Goal: Task Accomplishment & Management: Complete application form

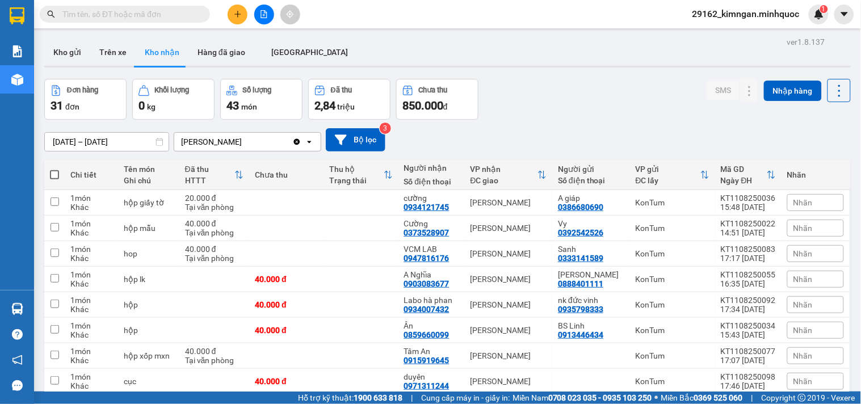
click at [269, 20] on button at bounding box center [264, 15] width 20 height 20
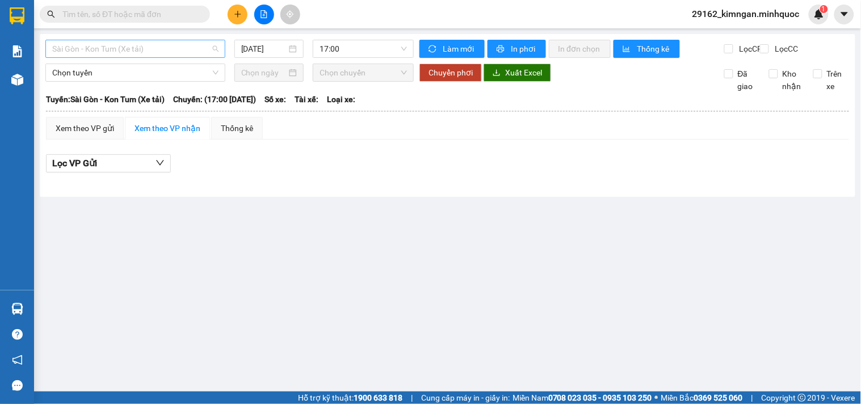
click at [136, 51] on span "Sài Gòn - Kon Tum (Xe tải)" at bounding box center [135, 48] width 166 height 17
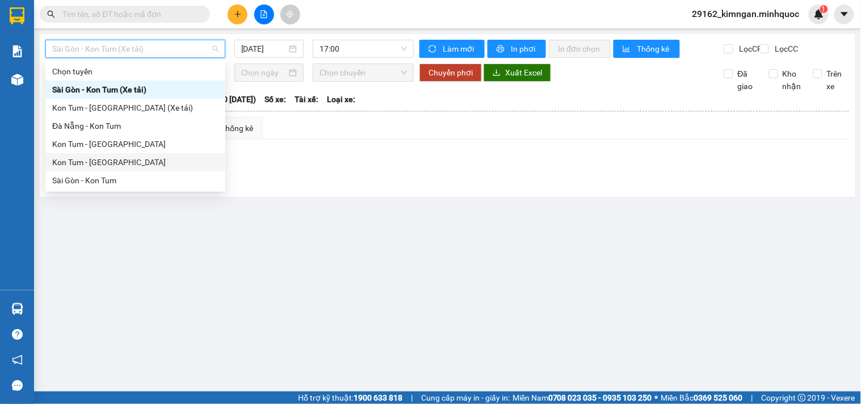
click at [114, 162] on div "Kon Tum - Sài Gòn" at bounding box center [135, 162] width 166 height 12
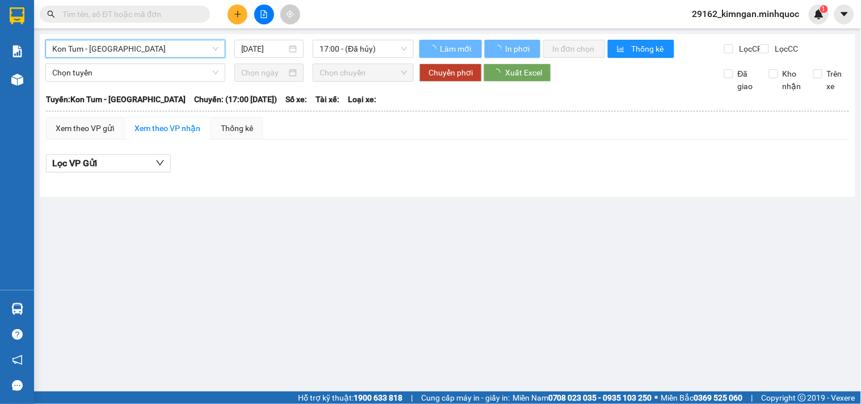
click at [275, 58] on div "Kon Tum - Sài Gòn Kon Tum - Sài Gòn 12/08/2025 17:00 - (Đã hủy)" at bounding box center [229, 49] width 368 height 18
click at [276, 53] on input "[DATE]" at bounding box center [264, 49] width 46 height 12
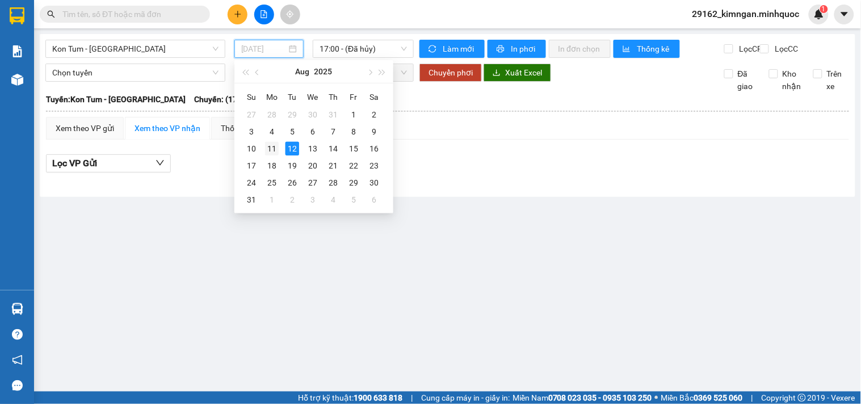
click at [272, 154] on div "11" at bounding box center [272, 149] width 14 height 14
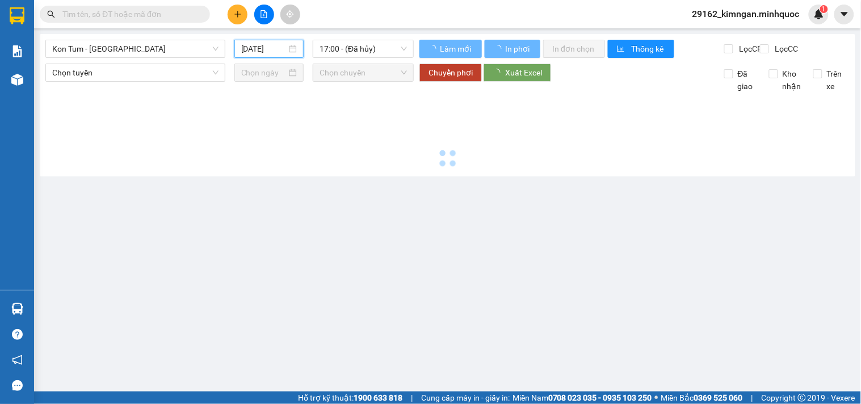
type input "11/08/2025"
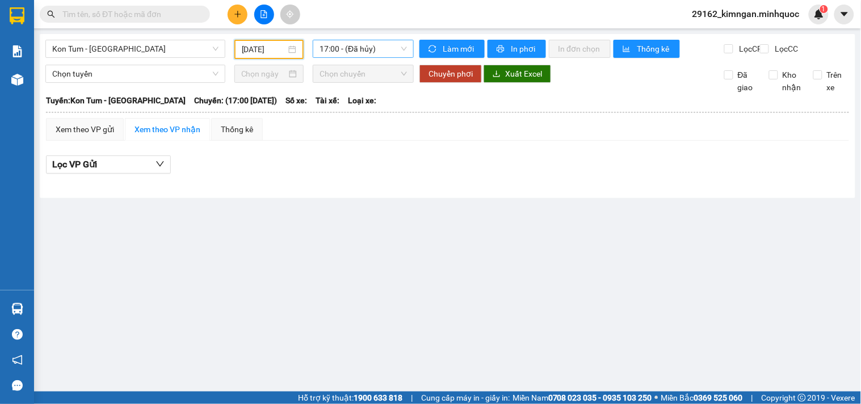
click at [343, 51] on span "17:00 - (Đã hủy)" at bounding box center [362, 48] width 87 height 17
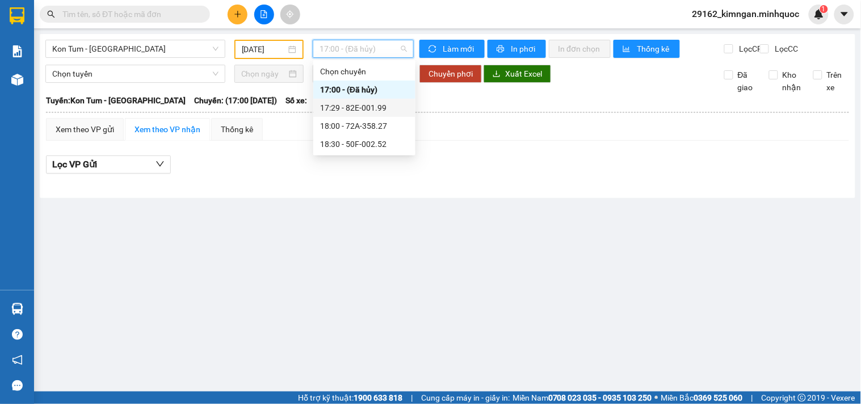
click at [370, 112] on div "17:29 - 82E-001.99" at bounding box center [364, 108] width 89 height 12
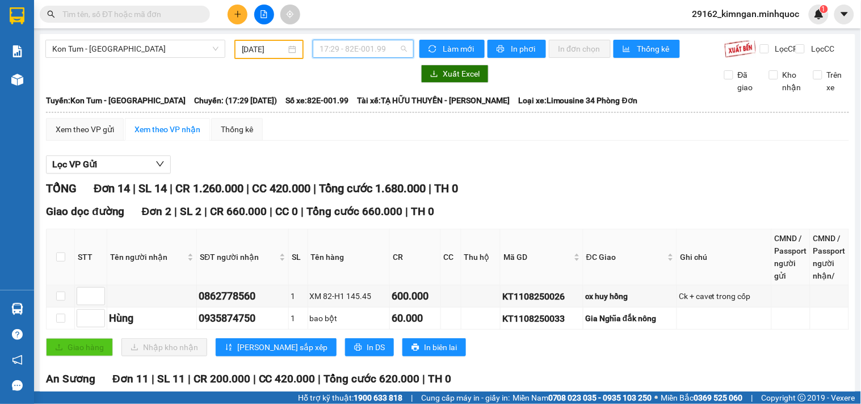
click at [360, 54] on span "17:29 - 82E-001.99" at bounding box center [362, 48] width 87 height 17
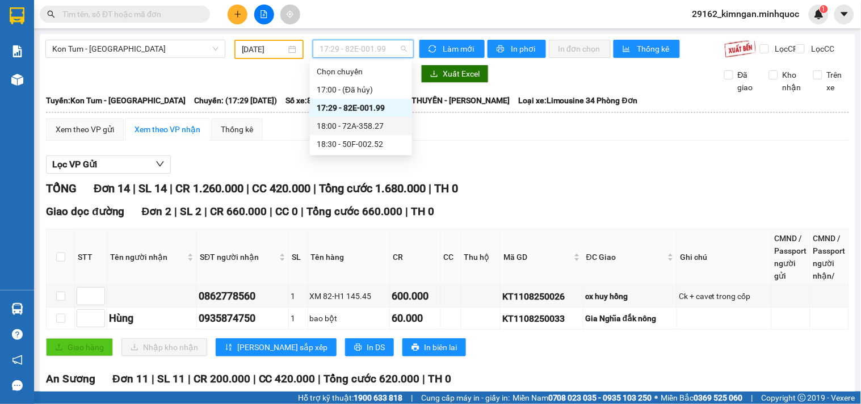
click at [370, 128] on div "18:00 - 72A-358.27" at bounding box center [361, 126] width 89 height 12
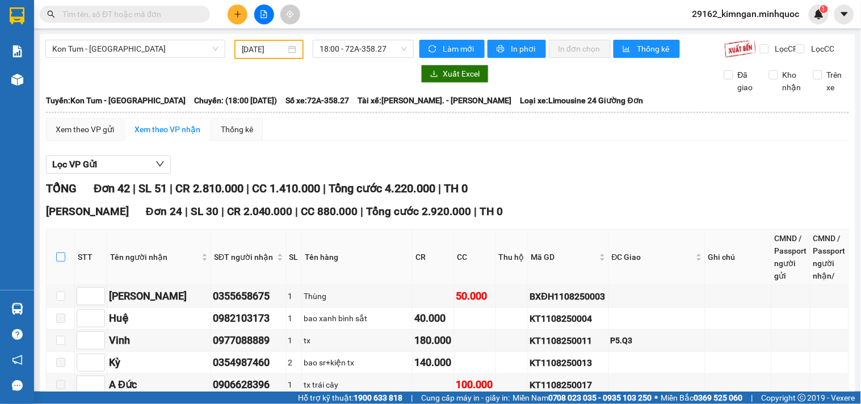
click at [62, 262] on input "checkbox" at bounding box center [60, 256] width 9 height 9
checkbox input "true"
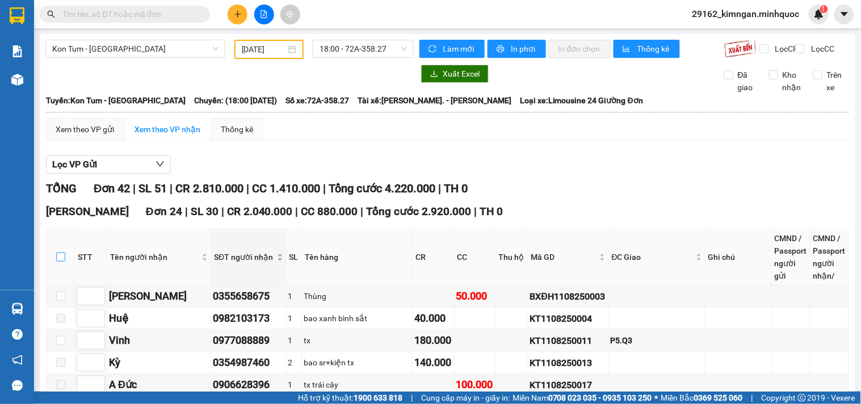
checkbox input "true"
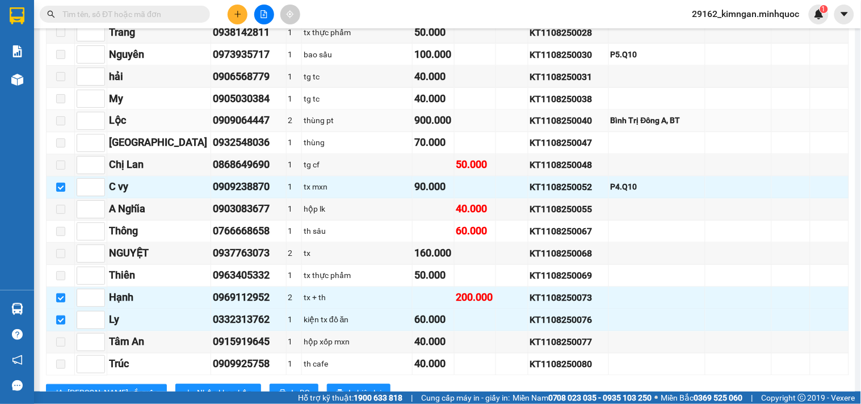
scroll to position [252, 0]
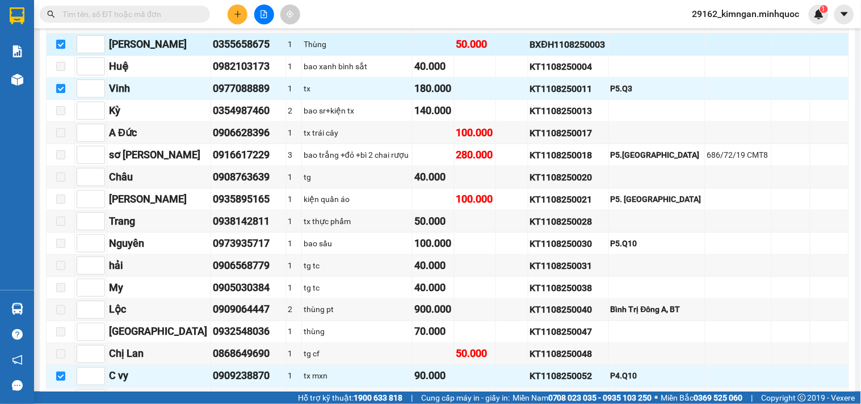
click at [61, 49] on input "checkbox" at bounding box center [60, 44] width 9 height 9
checkbox input "false"
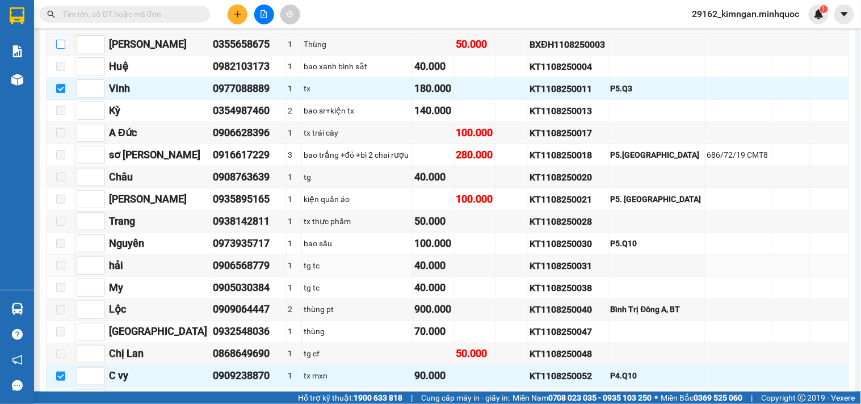
scroll to position [504, 0]
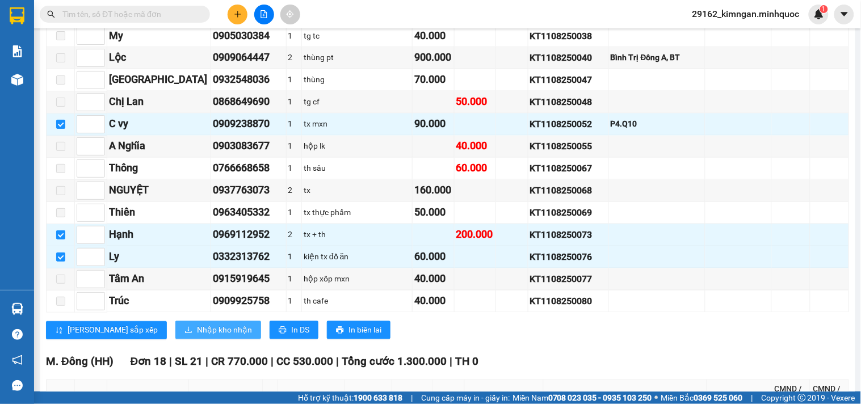
click at [197, 336] on span "Nhập kho nhận" at bounding box center [224, 330] width 55 height 12
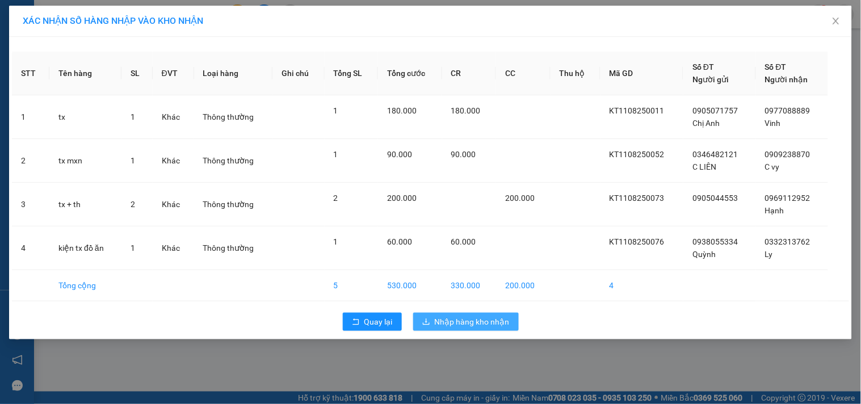
click at [470, 325] on span "Nhập hàng kho nhận" at bounding box center [472, 321] width 75 height 12
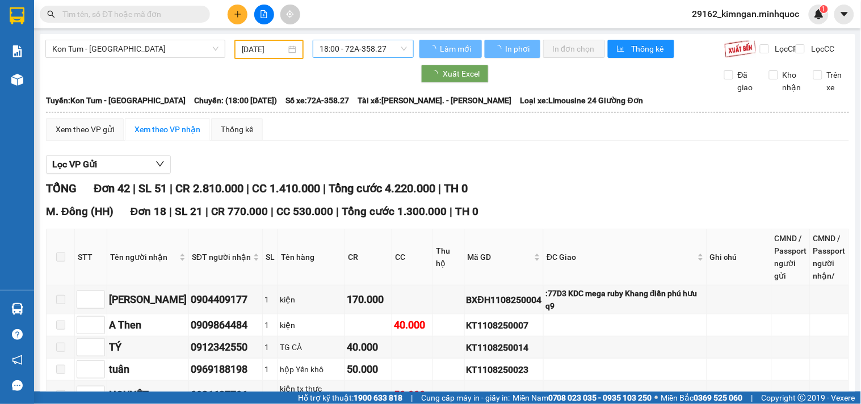
click at [344, 41] on span "18:00 - 72A-358.27" at bounding box center [362, 48] width 87 height 17
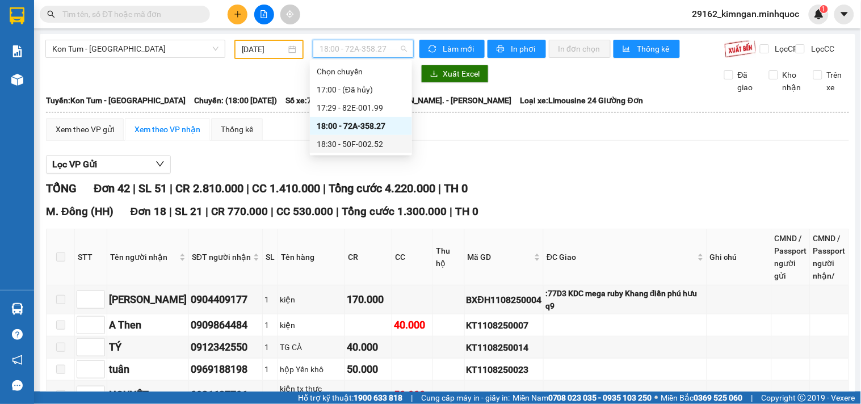
click at [352, 142] on div "18:30 - 50F-002.52" at bounding box center [361, 144] width 89 height 12
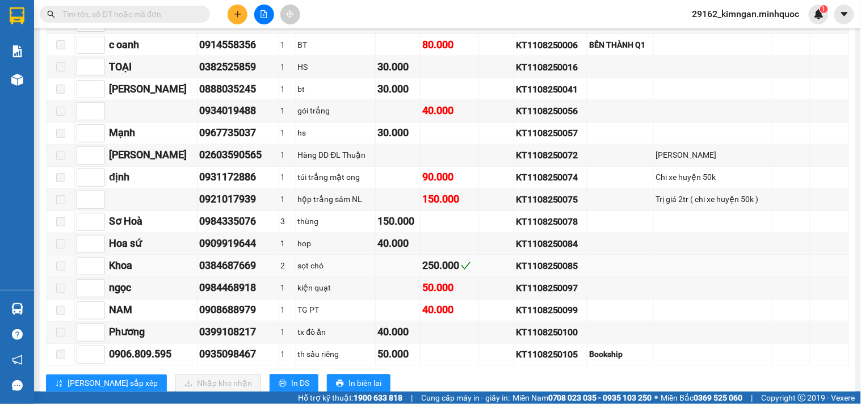
scroll to position [756, 0]
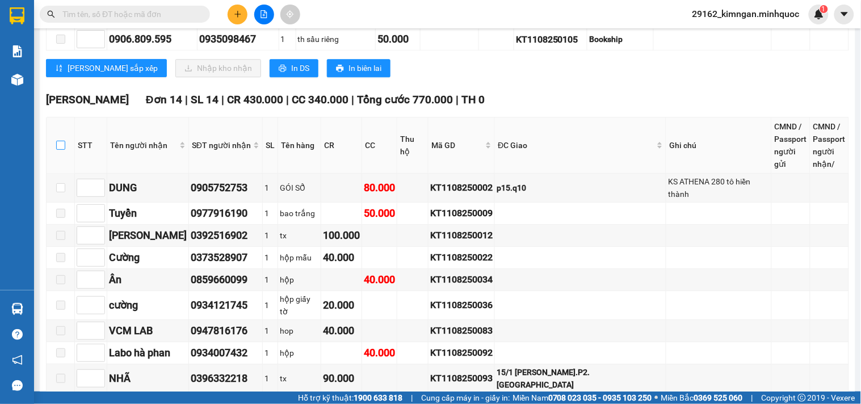
click at [57, 150] on input "checkbox" at bounding box center [60, 145] width 9 height 9
checkbox input "true"
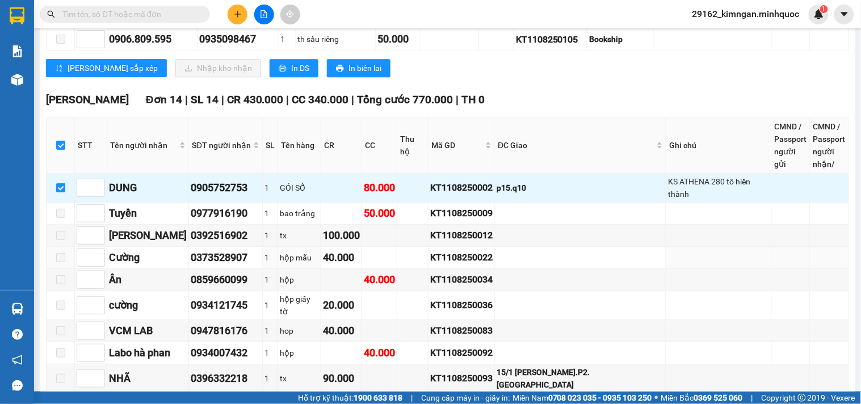
scroll to position [921, 0]
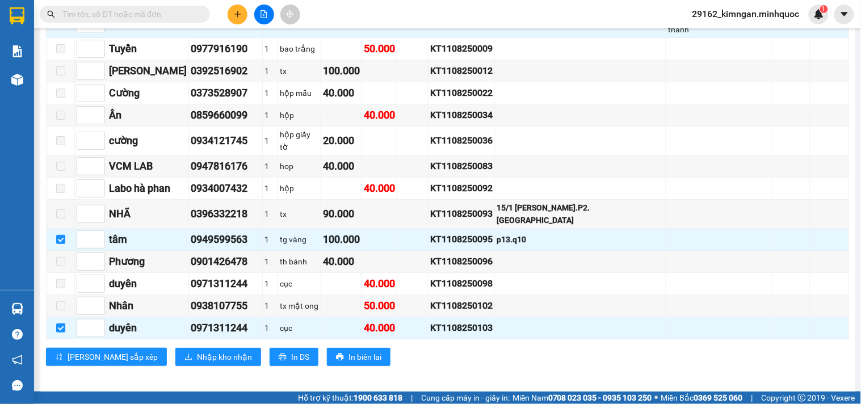
click at [166, 365] on div "Phổ Quang Đơn 14 | SL 14 | CR 430.000 | CC 340.000 | Tổng cước 770.000 | TH 0 S…" at bounding box center [447, 151] width 803 height 448
click at [197, 352] on span "Nhập kho nhận" at bounding box center [224, 357] width 55 height 12
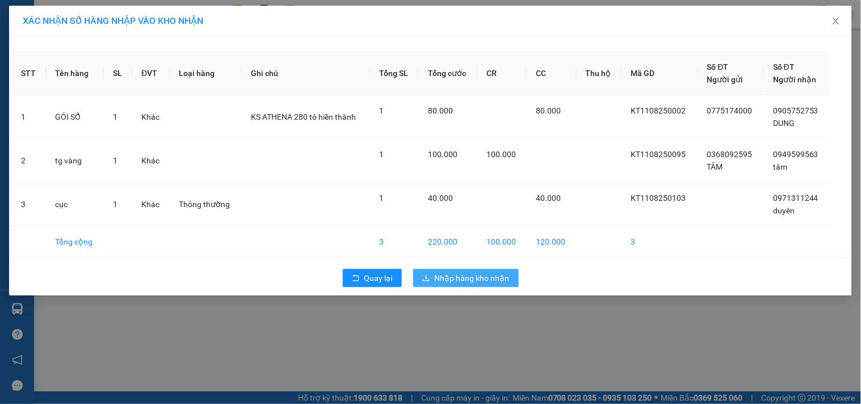
click at [502, 275] on span "Nhập hàng kho nhận" at bounding box center [472, 278] width 75 height 12
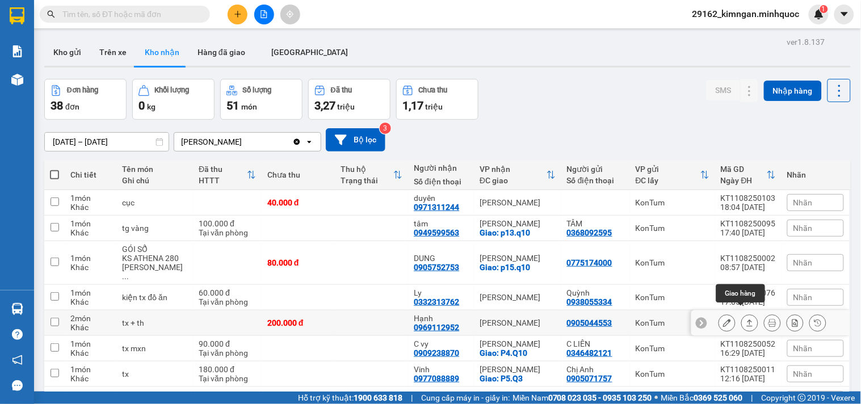
click at [745, 319] on icon at bounding box center [749, 323] width 8 height 8
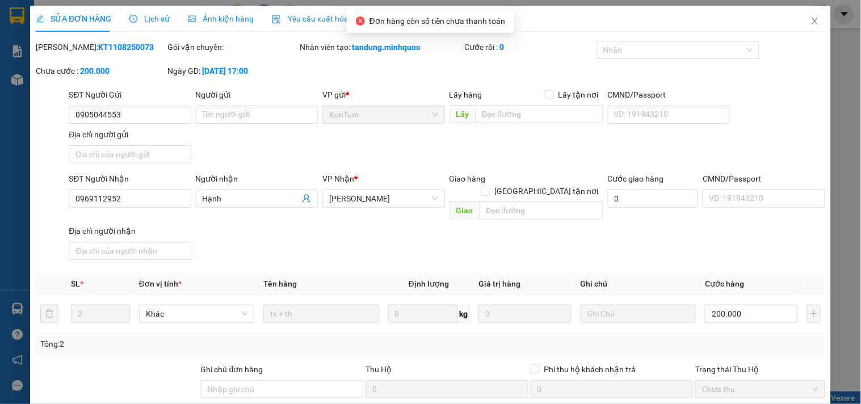
type input "0905044553"
type input "0969112952"
type input "Hạnh"
type input "200.000"
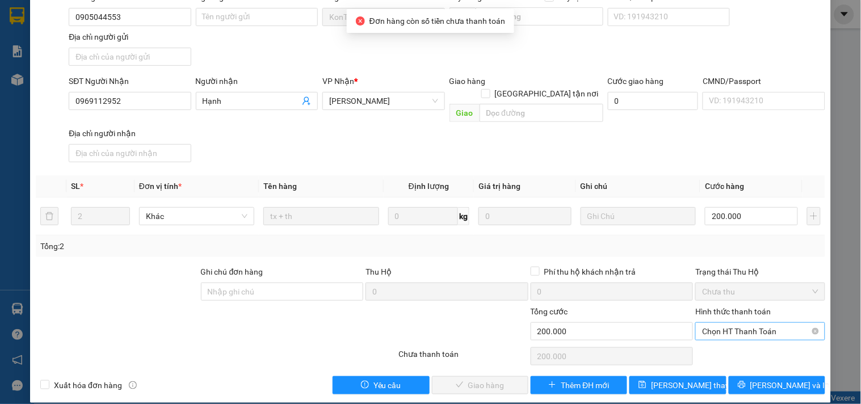
click at [743, 327] on div "Hình thức thanh toán Chọn HT Thanh Toán" at bounding box center [759, 325] width 129 height 40
click at [747, 327] on span "Chọn HT Thanh Toán" at bounding box center [760, 331] width 116 height 17
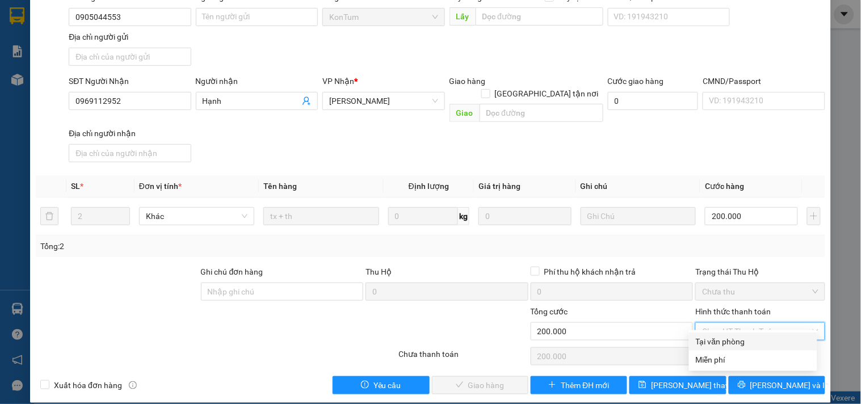
click at [738, 339] on div "Tại văn phòng" at bounding box center [753, 341] width 115 height 12
type input "0"
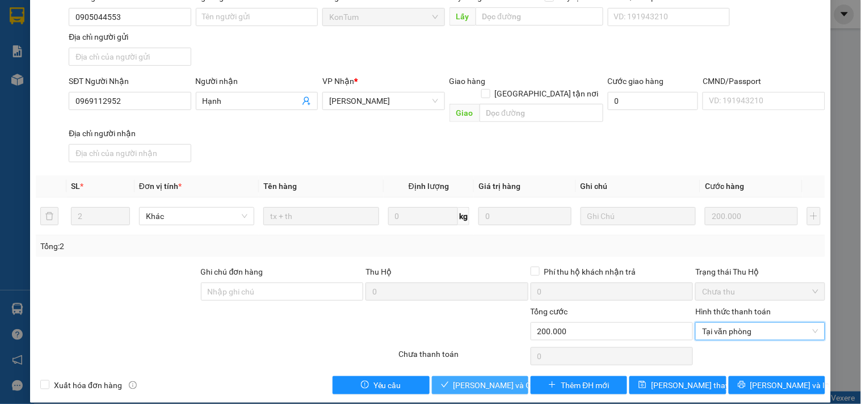
click at [508, 379] on span "[PERSON_NAME] và [PERSON_NAME] hàng" at bounding box center [507, 385] width 109 height 12
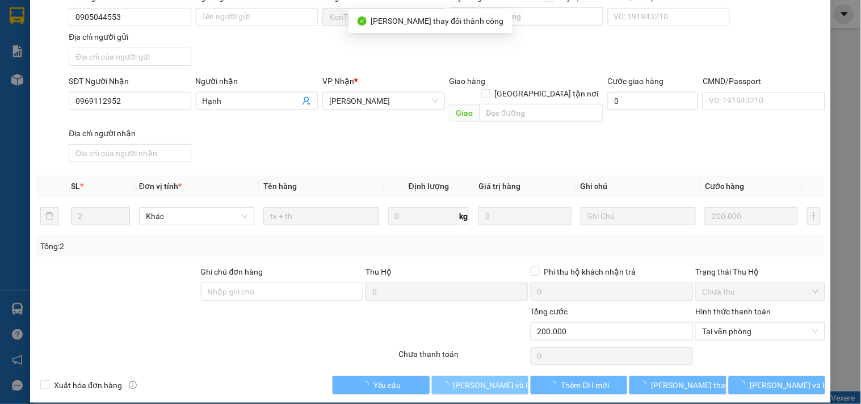
scroll to position [0, 0]
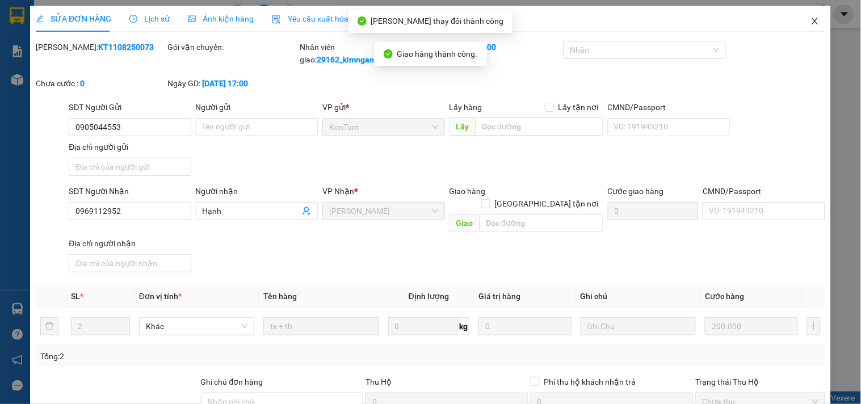
click at [806, 28] on span "Close" at bounding box center [815, 22] width 32 height 32
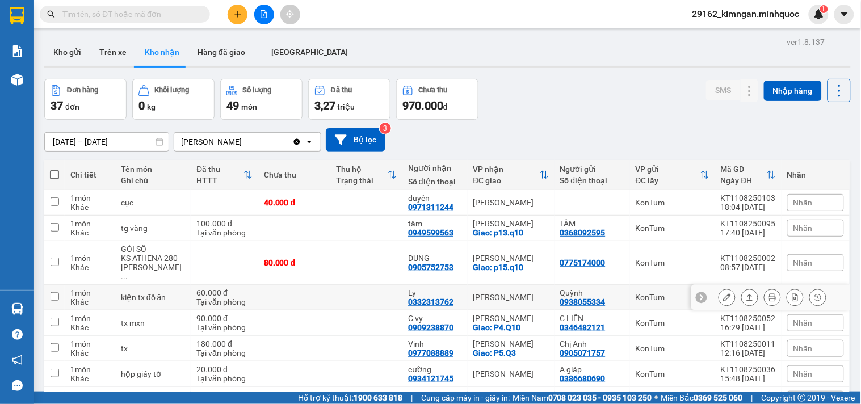
click at [745, 293] on icon at bounding box center [749, 297] width 8 height 8
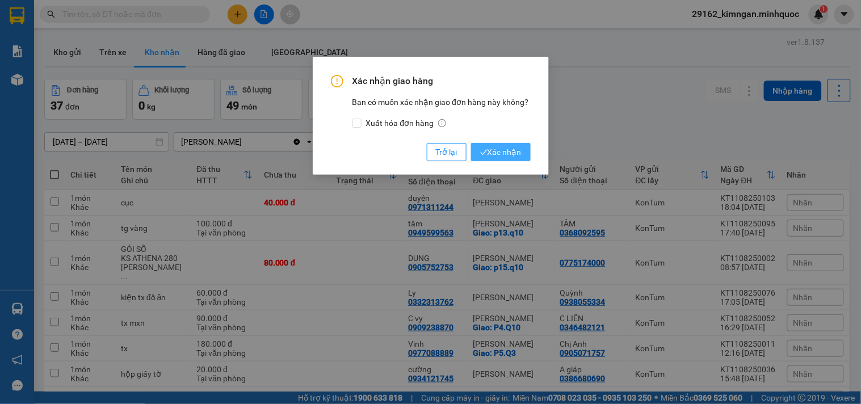
click at [516, 159] on button "Xác nhận" at bounding box center [501, 152] width 60 height 18
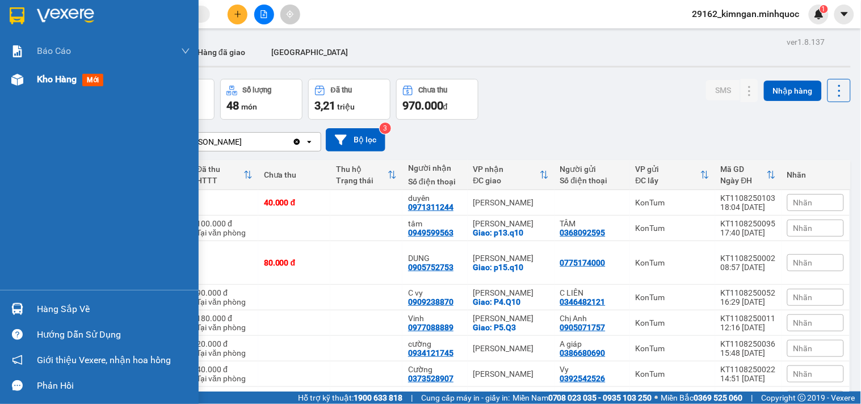
click at [6, 83] on div "Kho hàng mới" at bounding box center [99, 79] width 199 height 28
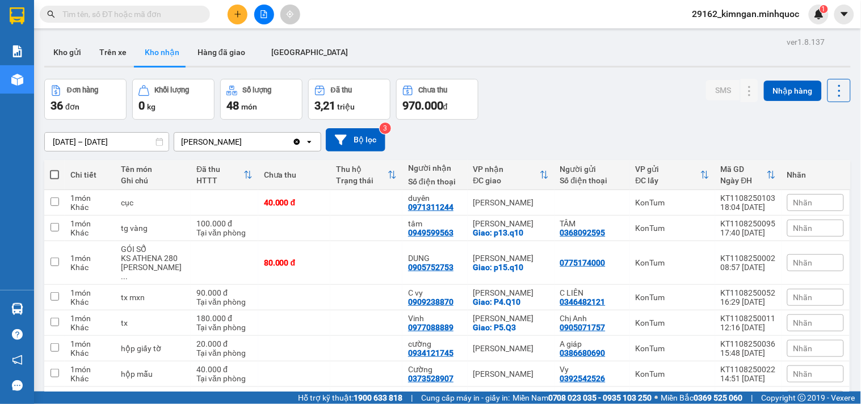
click at [500, 179] on div "ĐC giao" at bounding box center [506, 180] width 66 height 9
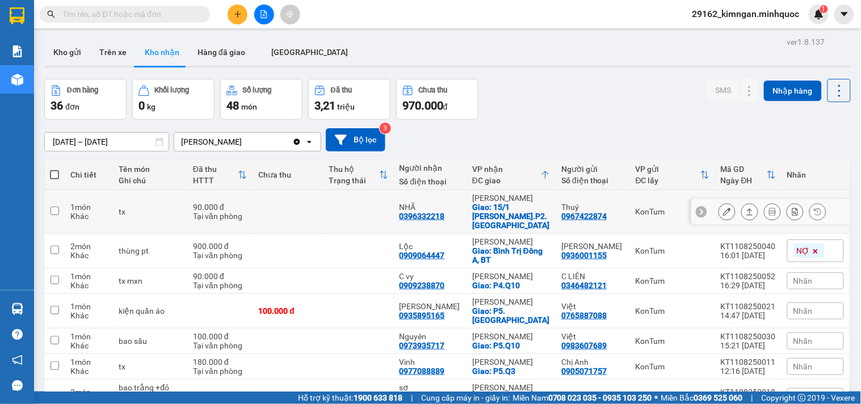
scroll to position [165, 0]
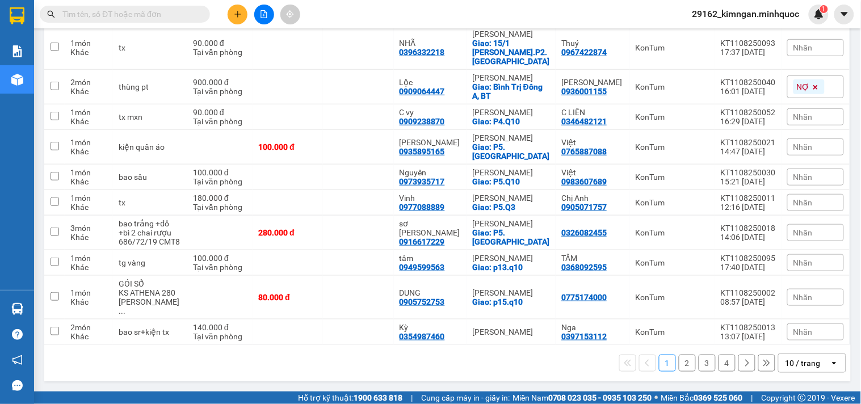
click at [789, 361] on div "10 / trang" at bounding box center [802, 362] width 35 height 11
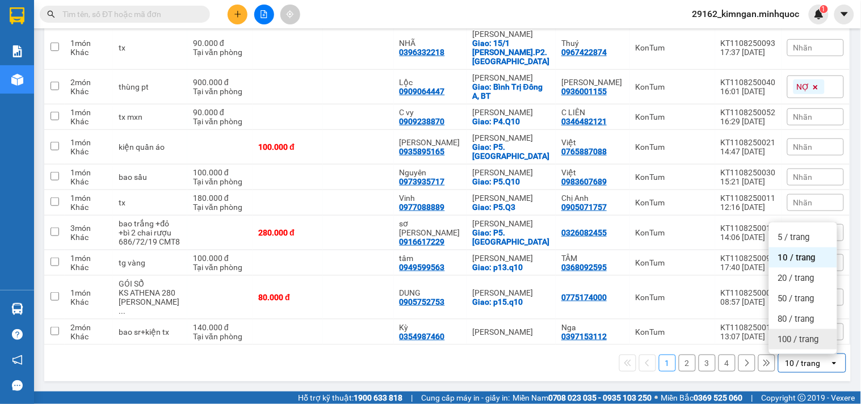
click at [798, 342] on span "100 / trang" at bounding box center [798, 339] width 41 height 11
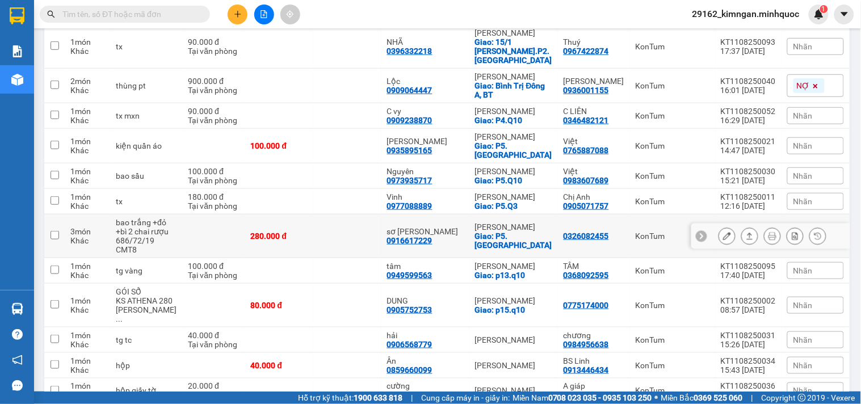
scroll to position [0, 0]
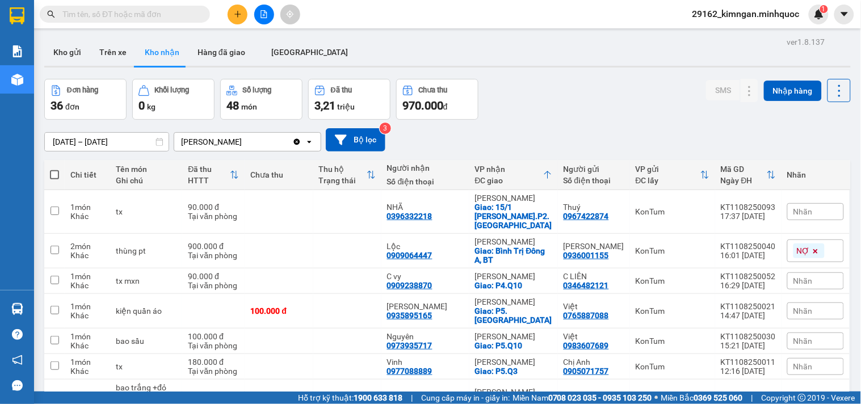
click at [259, 7] on button at bounding box center [264, 15] width 20 height 20
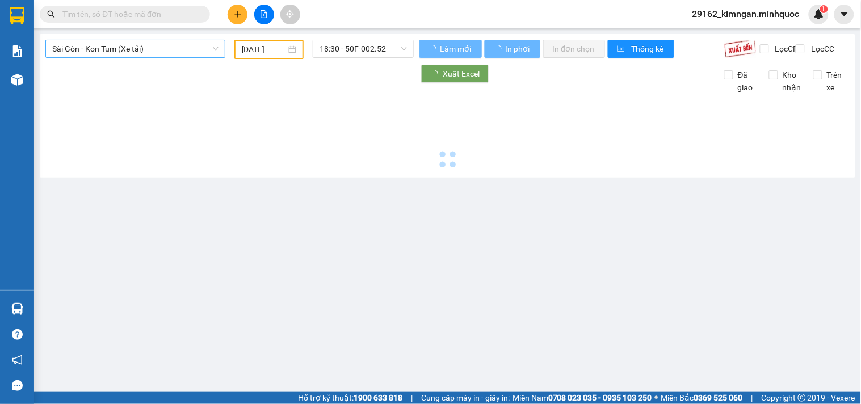
click at [134, 43] on span "Sài Gòn - Kon Tum (Xe tải)" at bounding box center [135, 48] width 166 height 17
type input "[DATE]"
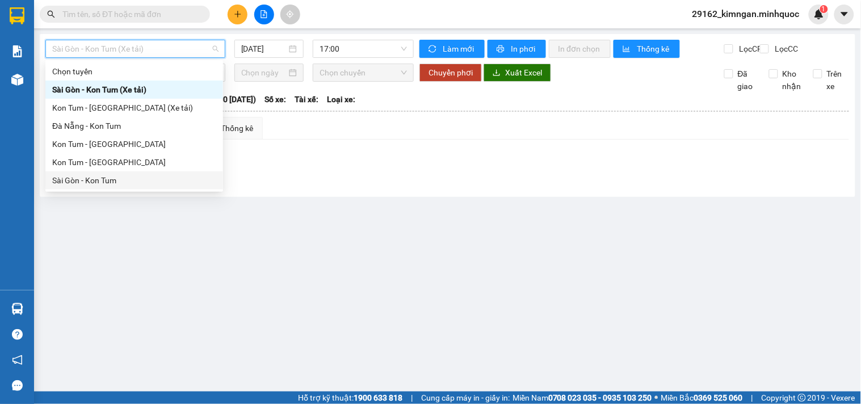
click at [103, 180] on div "Sài Gòn - Kon Tum" at bounding box center [134, 180] width 164 height 12
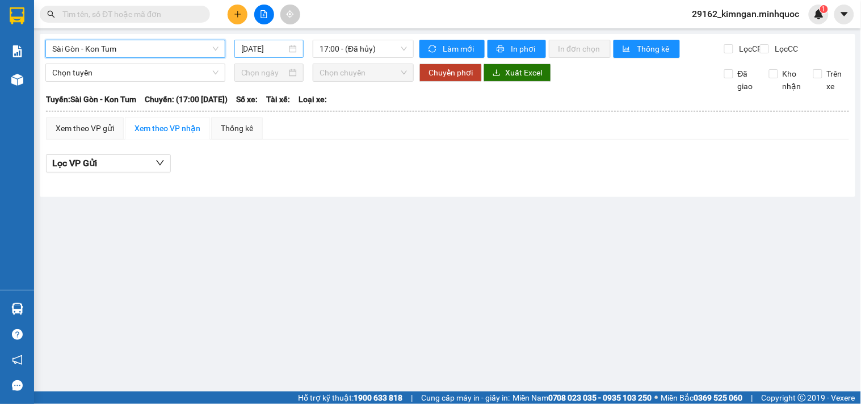
click at [279, 46] on input "[DATE]" at bounding box center [264, 49] width 46 height 12
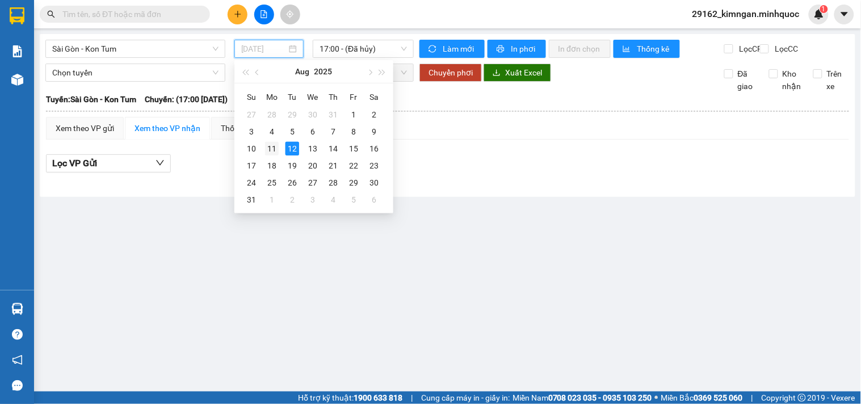
click at [273, 146] on div "11" at bounding box center [272, 149] width 14 height 14
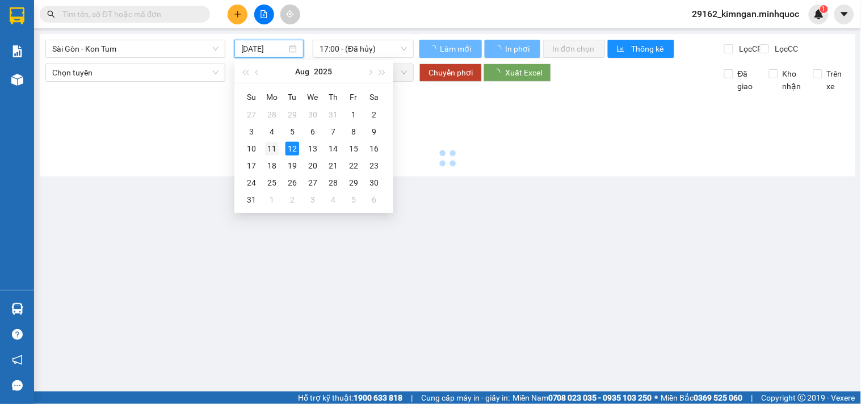
type input "[DATE]"
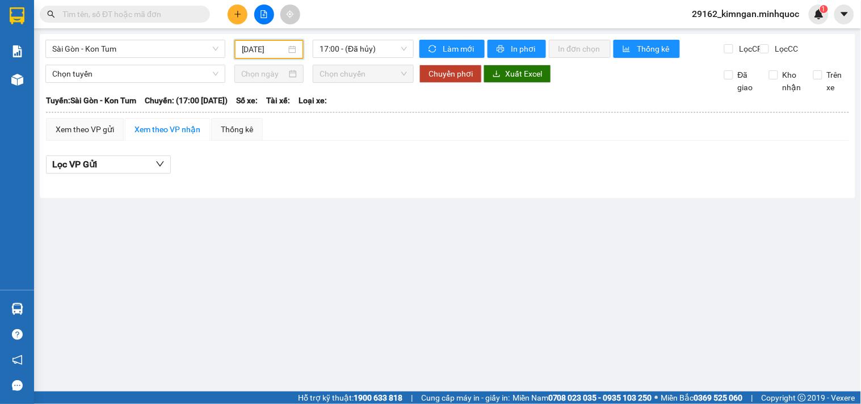
click at [350, 59] on div "Sài Gòn - Kon Tum 11/08/2025 17:00 - (Đã hủy)" at bounding box center [229, 49] width 368 height 19
click at [365, 47] on span "17:00 - (Đã hủy)" at bounding box center [362, 48] width 87 height 17
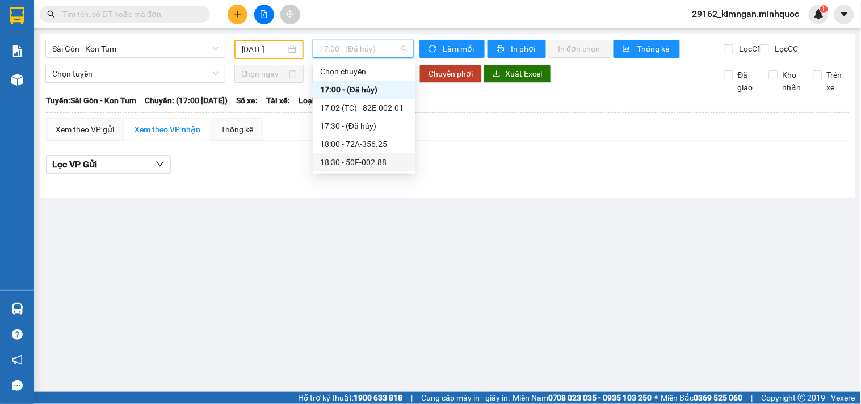
click at [359, 161] on div "18:30 - 50F-002.88" at bounding box center [364, 162] width 89 height 12
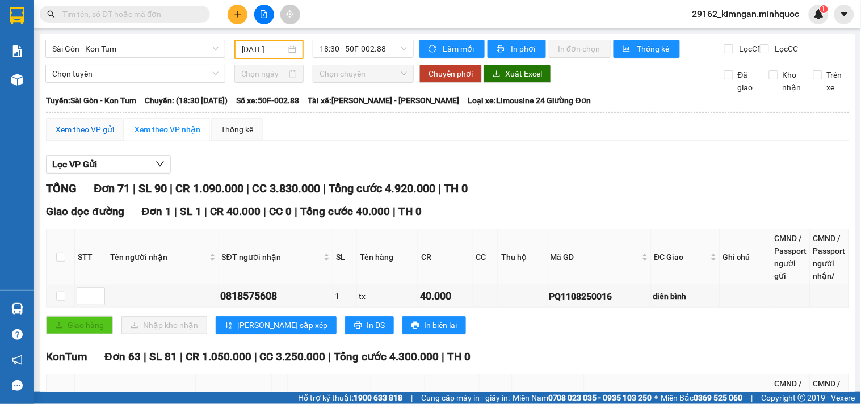
click at [99, 133] on div "Xem theo VP gửi" at bounding box center [85, 129] width 58 height 12
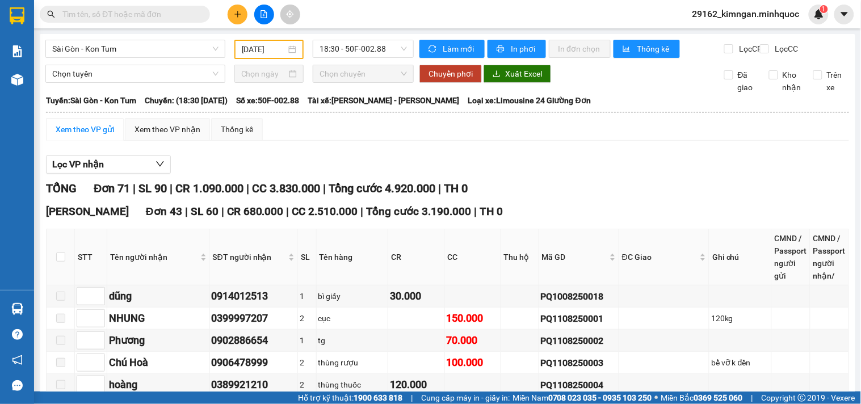
scroll to position [315, 0]
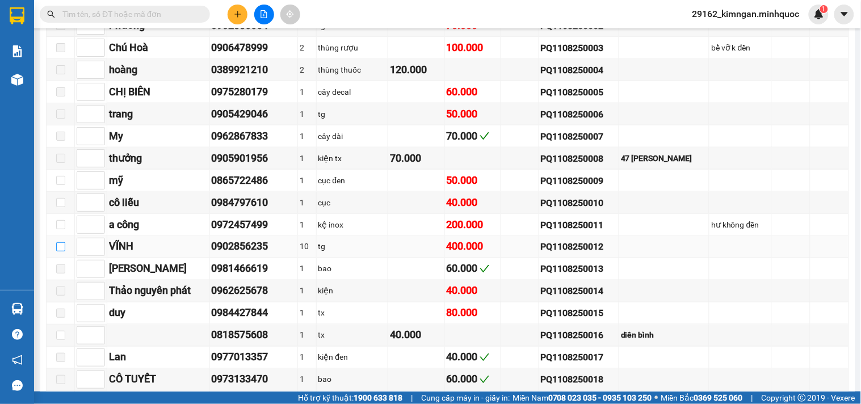
click at [60, 251] on input "checkbox" at bounding box center [60, 246] width 9 height 9
checkbox input "true"
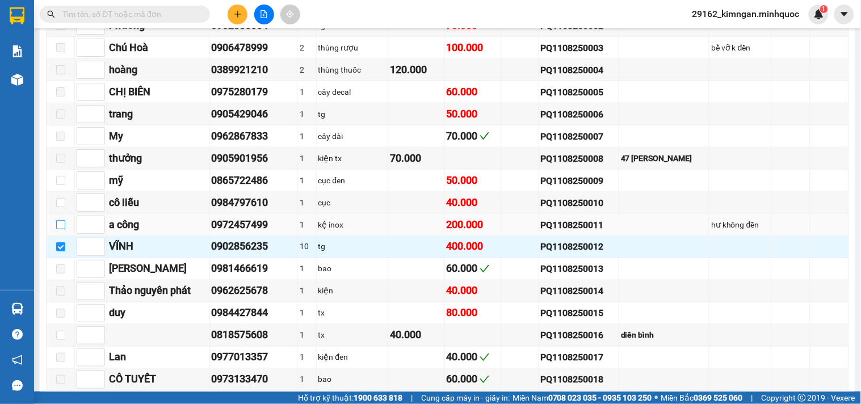
click at [61, 229] on input "checkbox" at bounding box center [60, 224] width 9 height 9
checkbox input "true"
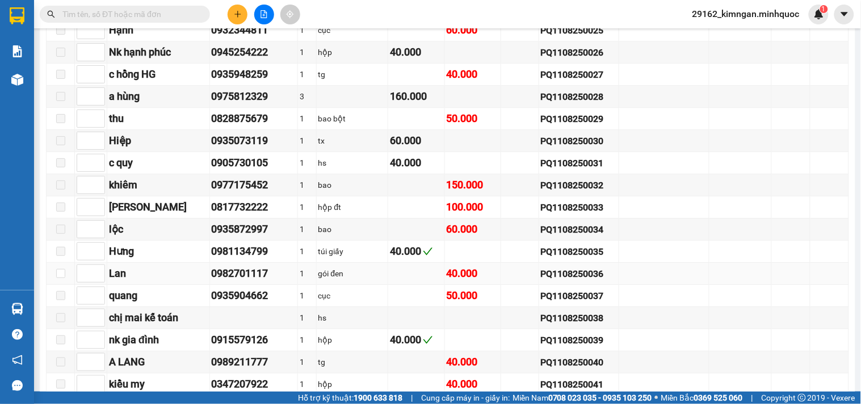
scroll to position [1008, 0]
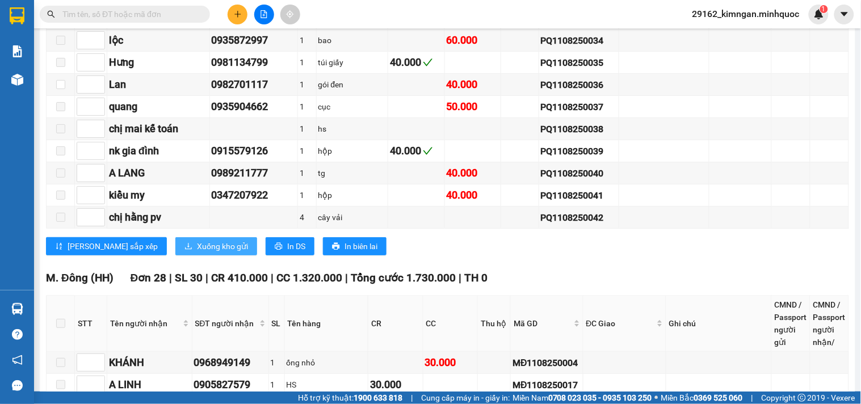
click at [197, 252] on span "Xuống kho gửi" at bounding box center [222, 246] width 51 height 12
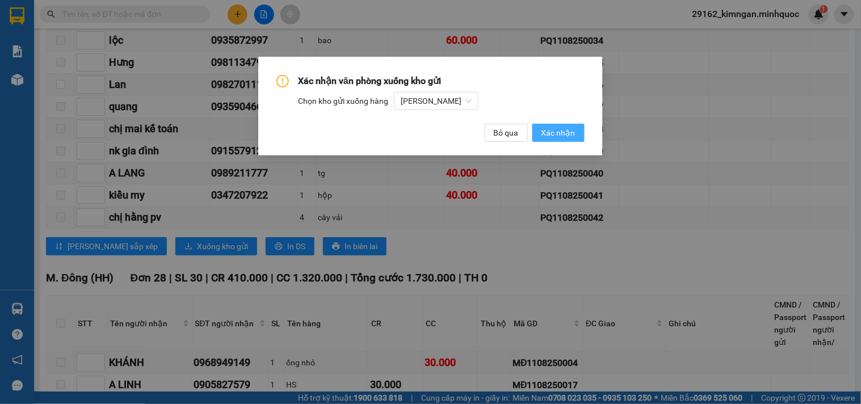
click at [557, 137] on span "Xác nhận" at bounding box center [558, 133] width 34 height 12
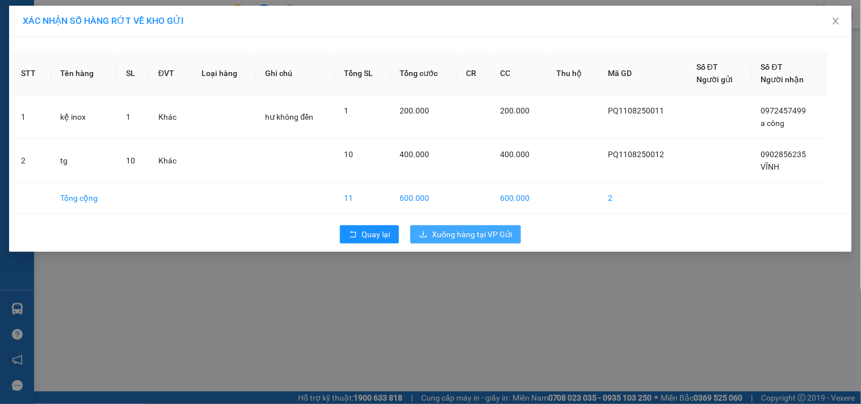
click at [447, 238] on span "Xuống hàng tại VP Gửi" at bounding box center [472, 234] width 80 height 12
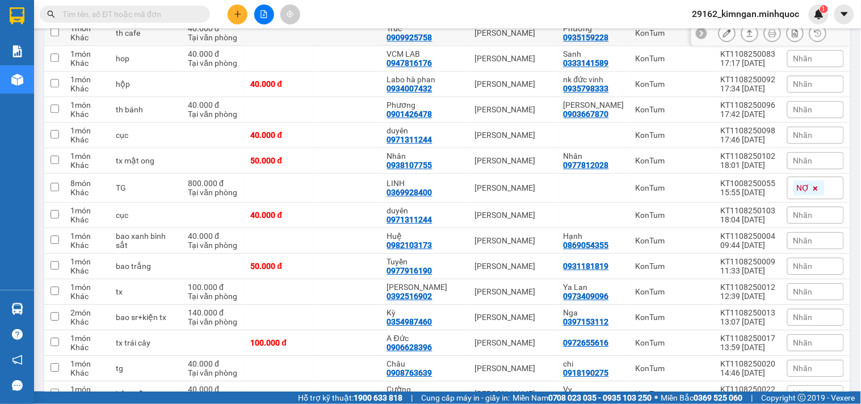
scroll to position [837, 0]
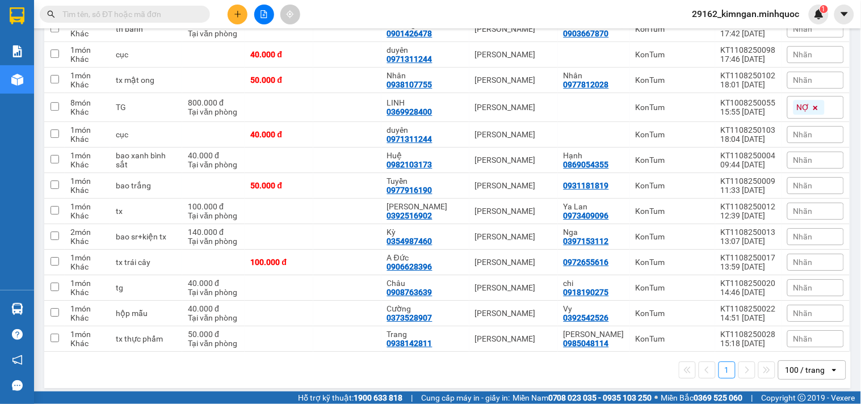
click at [117, 15] on input "text" at bounding box center [129, 14] width 134 height 12
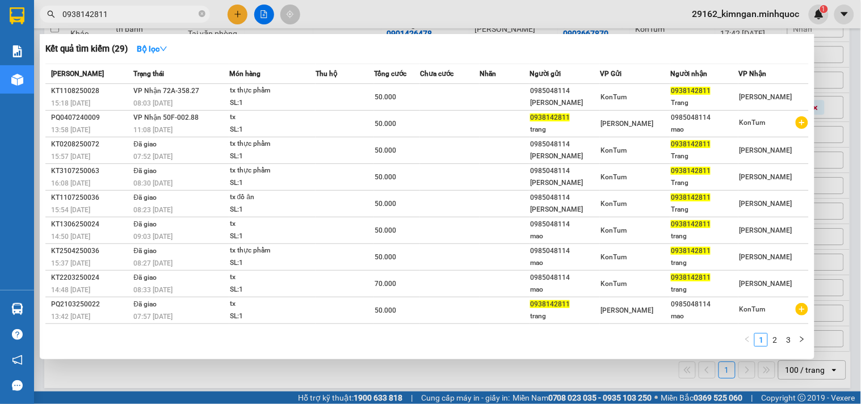
type input "0938142811"
click at [857, 111] on div at bounding box center [430, 202] width 861 height 404
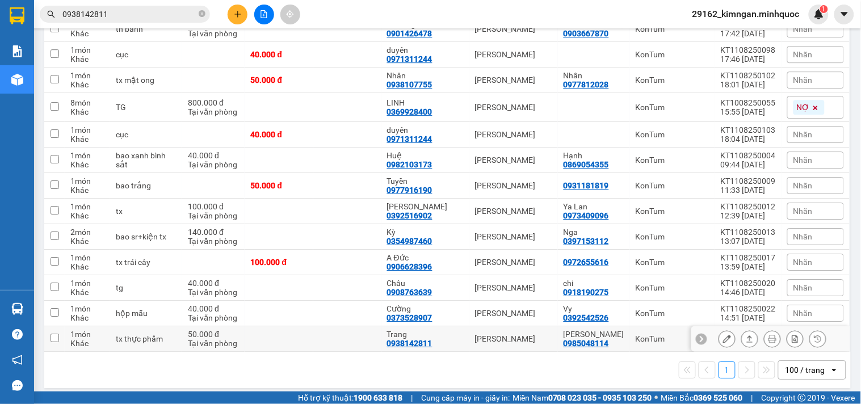
click at [507, 334] on div "[PERSON_NAME]" at bounding box center [513, 338] width 77 height 9
checkbox input "true"
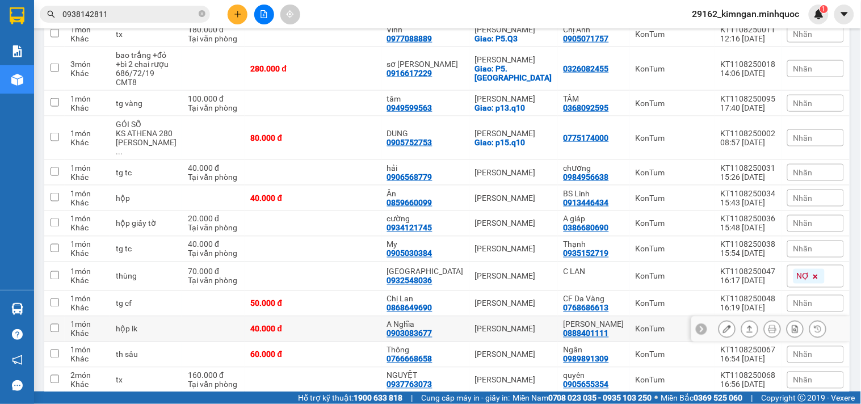
scroll to position [269, 0]
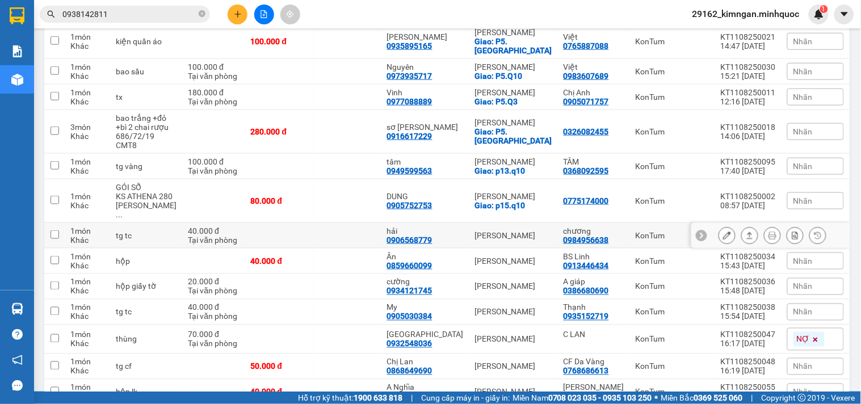
click at [533, 231] on div "[PERSON_NAME]" at bounding box center [513, 235] width 77 height 9
checkbox input "true"
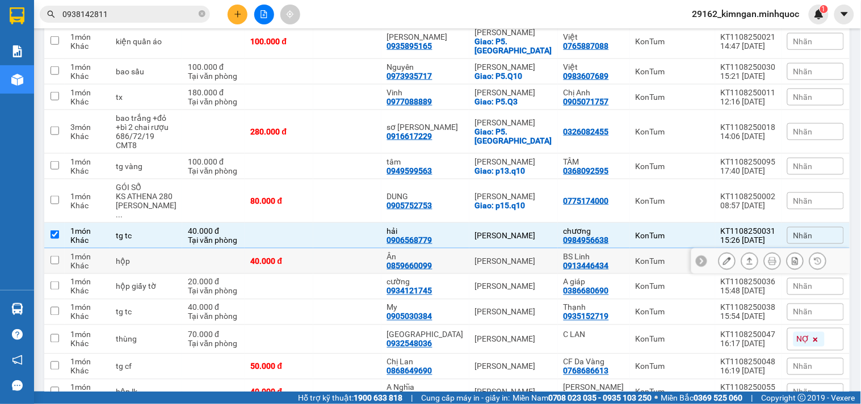
click at [522, 248] on td "[PERSON_NAME]" at bounding box center [513, 261] width 89 height 26
checkbox input "true"
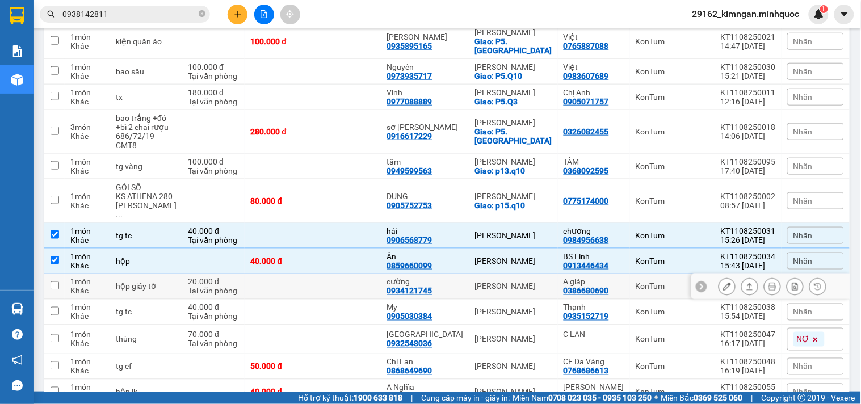
click at [526, 282] on div "[PERSON_NAME]" at bounding box center [513, 286] width 77 height 9
checkbox input "true"
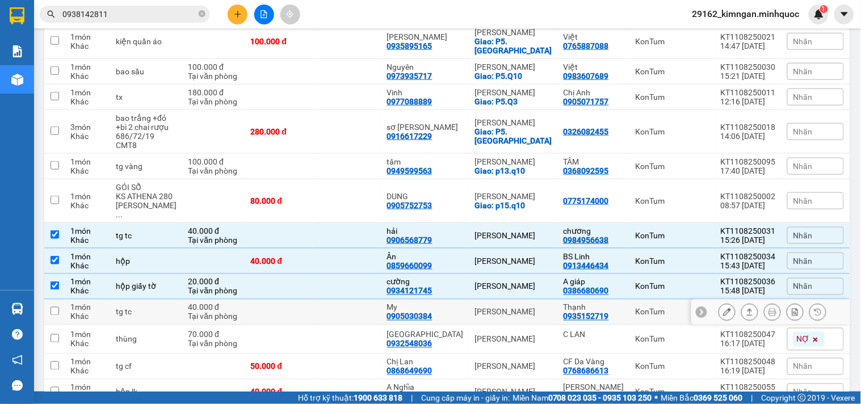
click at [525, 300] on td "[PERSON_NAME]" at bounding box center [513, 313] width 89 height 26
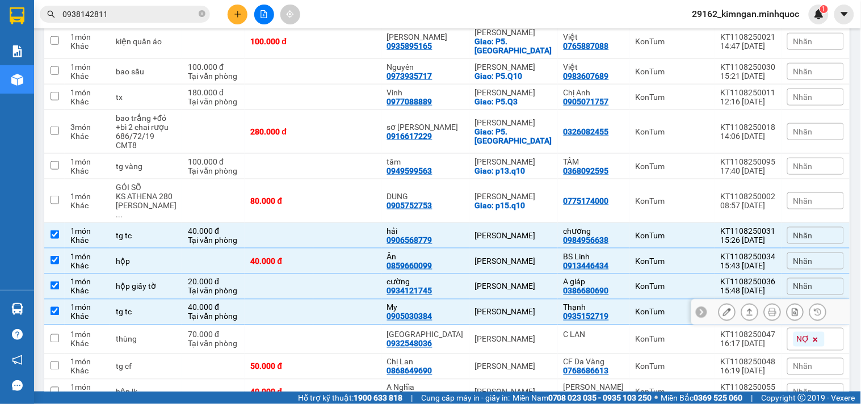
click at [513, 307] on div "[PERSON_NAME]" at bounding box center [513, 311] width 77 height 9
checkbox input "false"
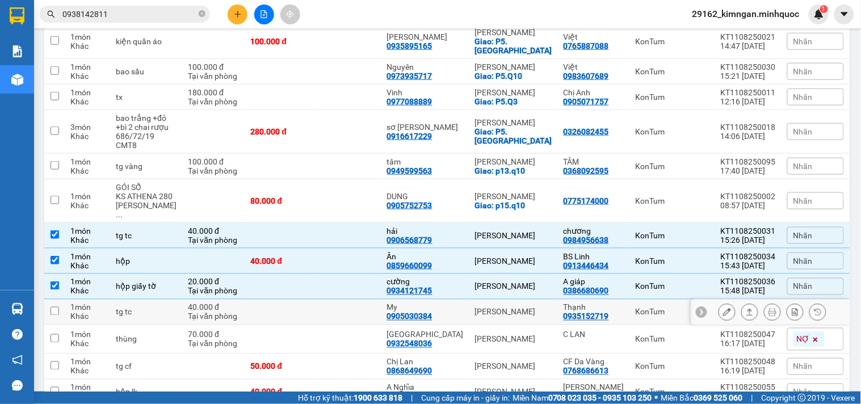
scroll to position [332, 0]
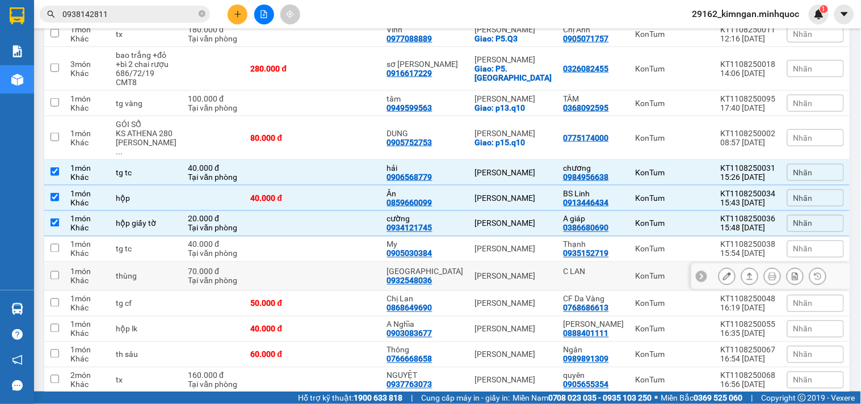
click at [507, 280] on td "[PERSON_NAME]" at bounding box center [513, 276] width 89 height 29
checkbox input "true"
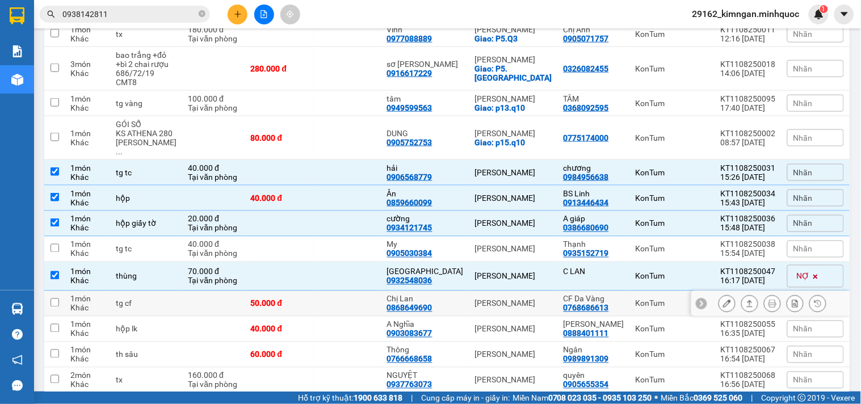
click at [532, 301] on td "[PERSON_NAME]" at bounding box center [513, 304] width 89 height 26
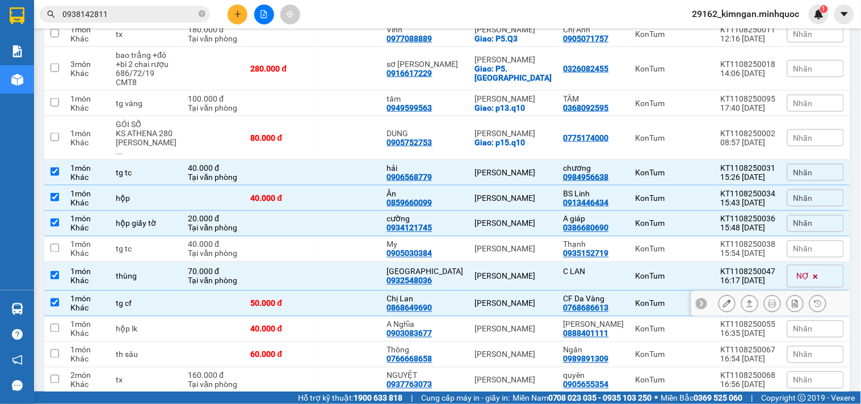
checkbox input "true"
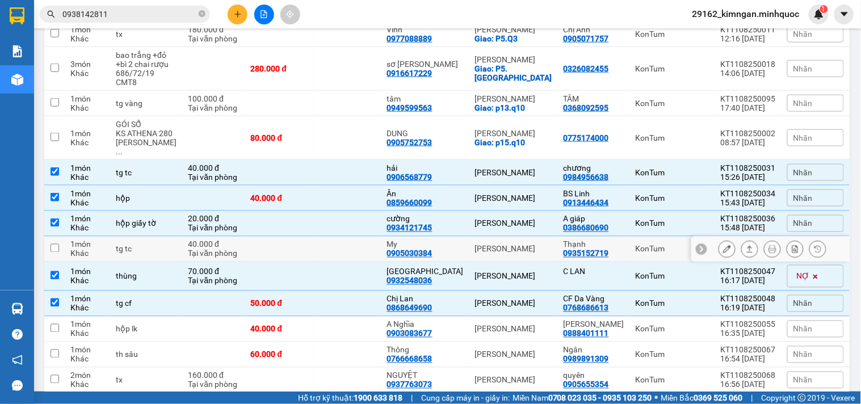
scroll to position [395, 0]
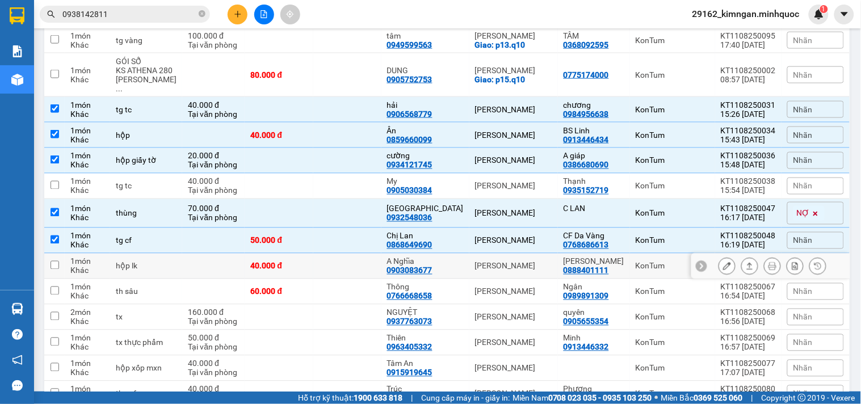
click at [515, 262] on div "[PERSON_NAME]" at bounding box center [513, 266] width 77 height 9
checkbox input "true"
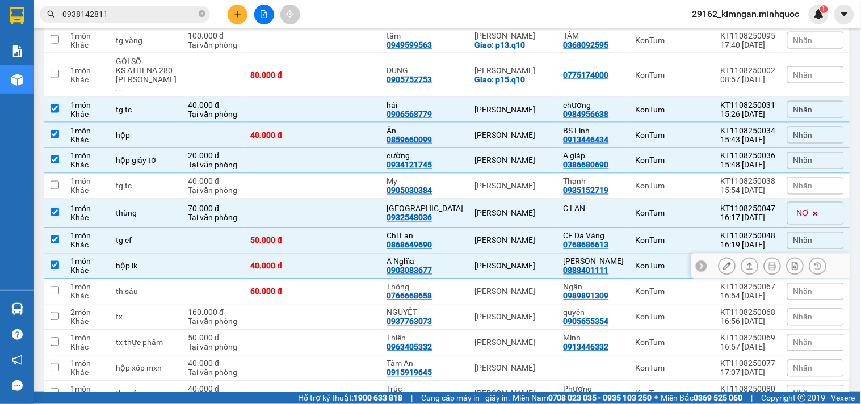
scroll to position [458, 0]
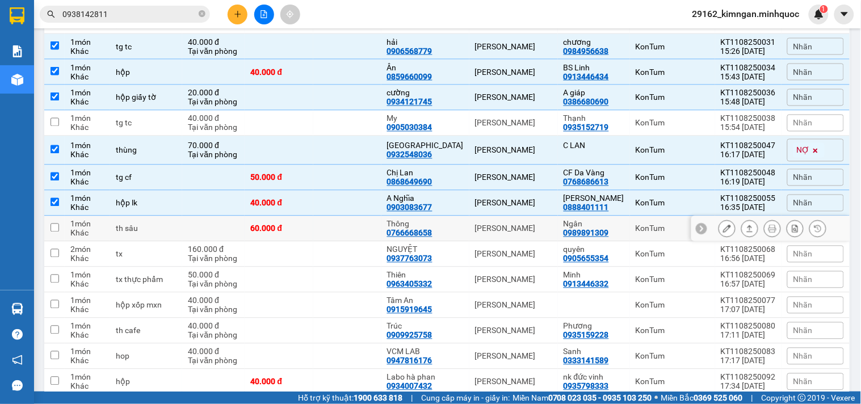
click at [528, 229] on td "[PERSON_NAME]" at bounding box center [513, 229] width 89 height 26
checkbox input "true"
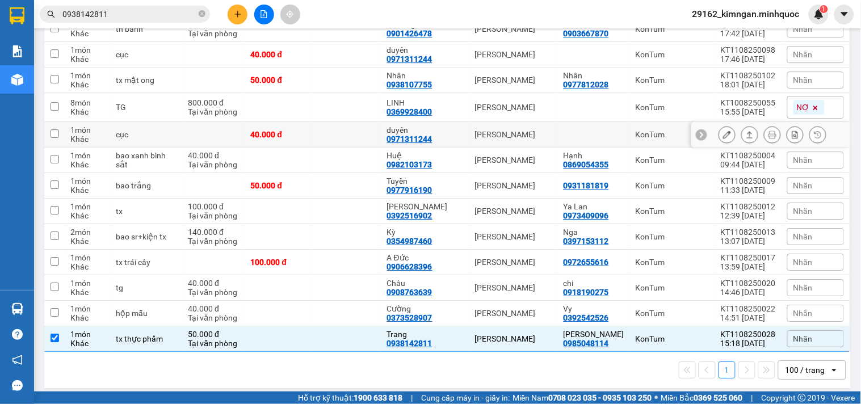
scroll to position [522, 0]
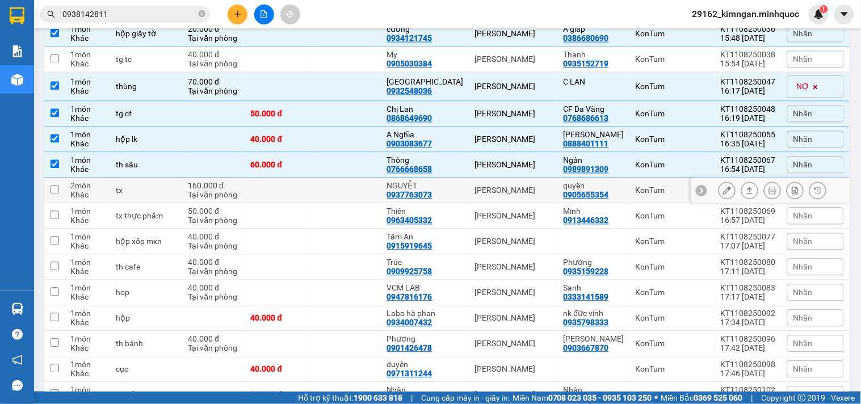
click at [545, 186] on div "[PERSON_NAME]" at bounding box center [513, 190] width 77 height 9
checkbox input "true"
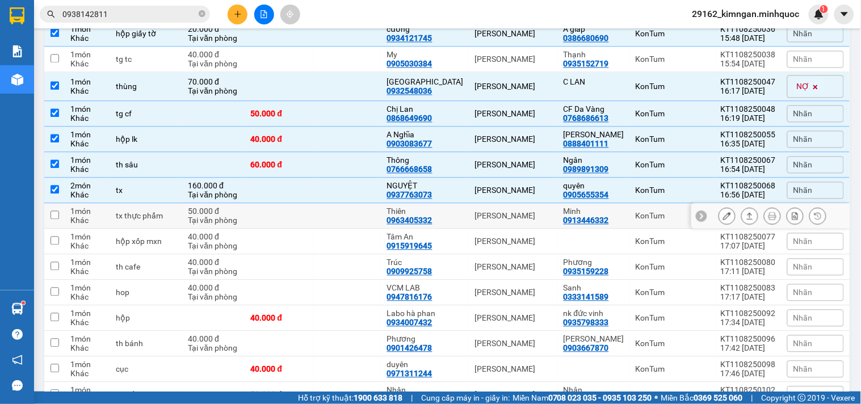
click at [528, 204] on td "[PERSON_NAME]" at bounding box center [513, 217] width 89 height 26
checkbox input "true"
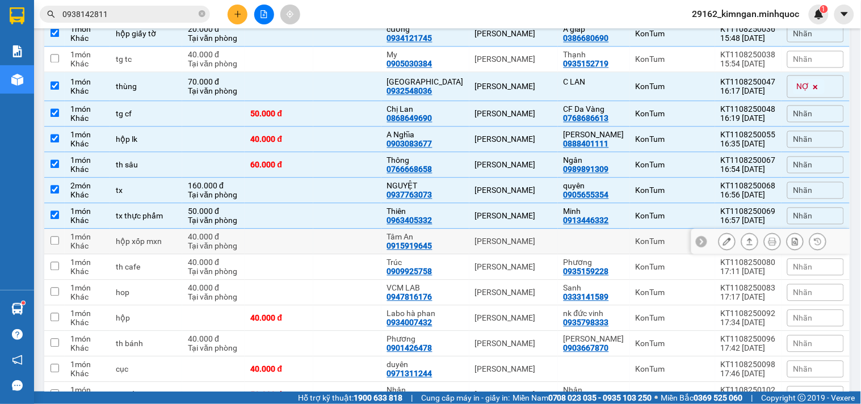
click at [498, 229] on td "[PERSON_NAME]" at bounding box center [513, 242] width 89 height 26
checkbox input "true"
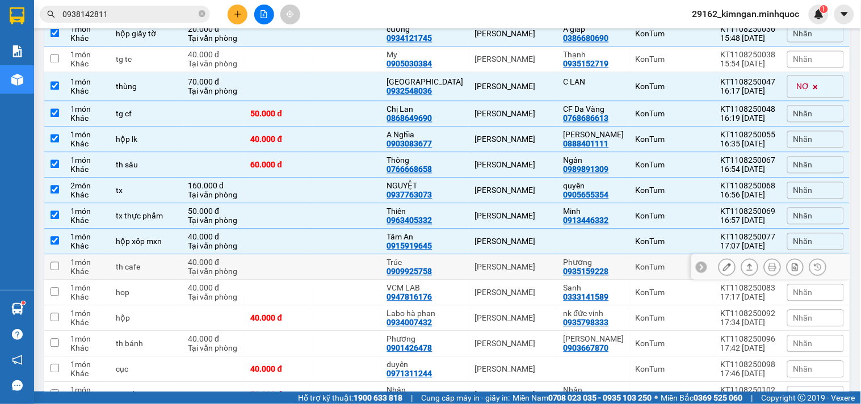
click at [486, 263] on div "[PERSON_NAME]" at bounding box center [513, 267] width 77 height 9
checkbox input "true"
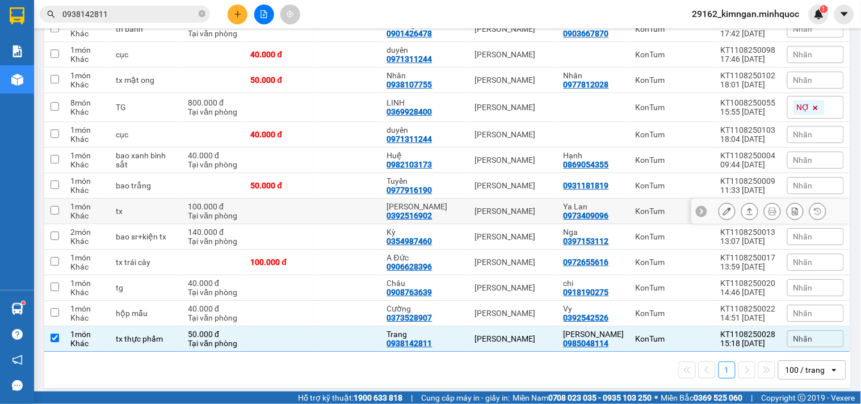
scroll to position [711, 0]
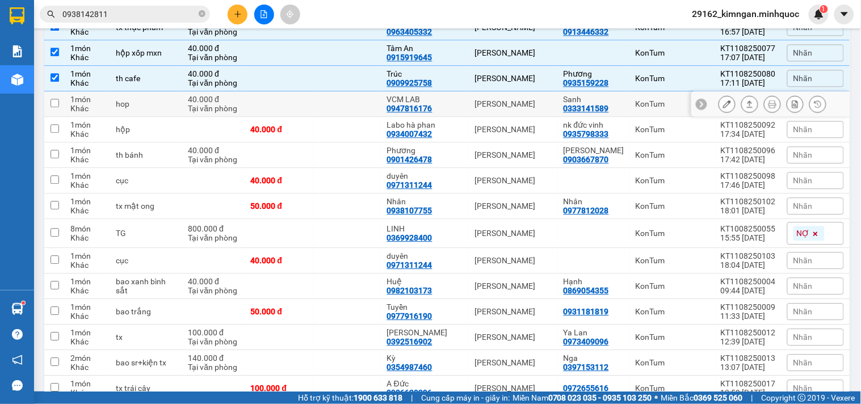
click at [534, 100] on td "[PERSON_NAME]" at bounding box center [513, 104] width 89 height 26
checkbox input "true"
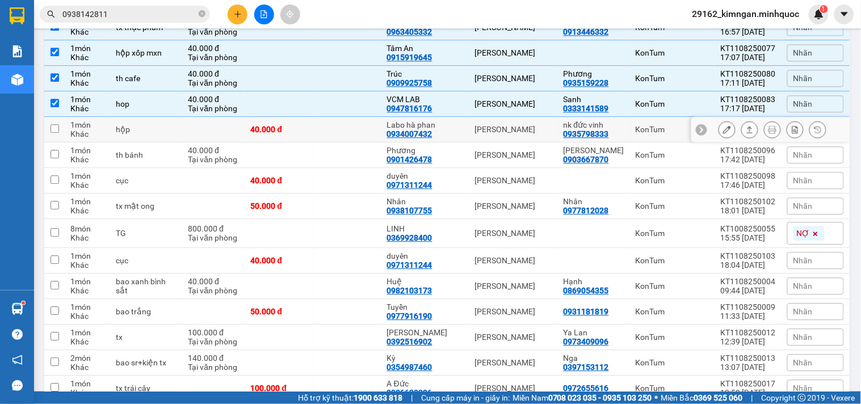
click at [519, 125] on div "[PERSON_NAME]" at bounding box center [513, 129] width 77 height 9
checkbox input "true"
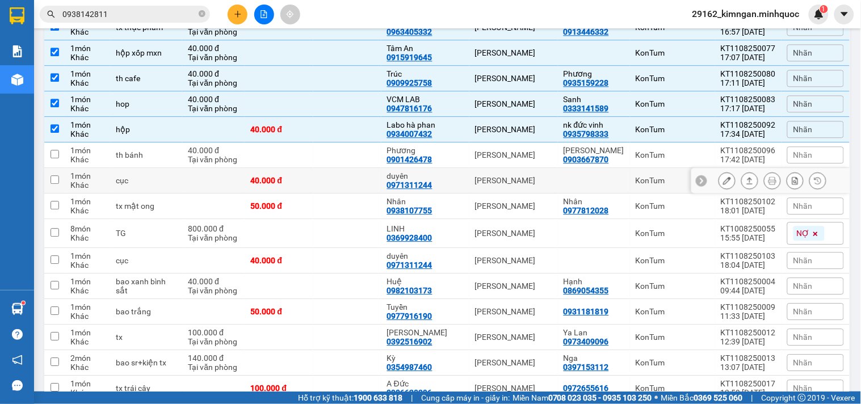
click at [497, 177] on div "[PERSON_NAME]" at bounding box center [513, 180] width 77 height 9
checkbox input "true"
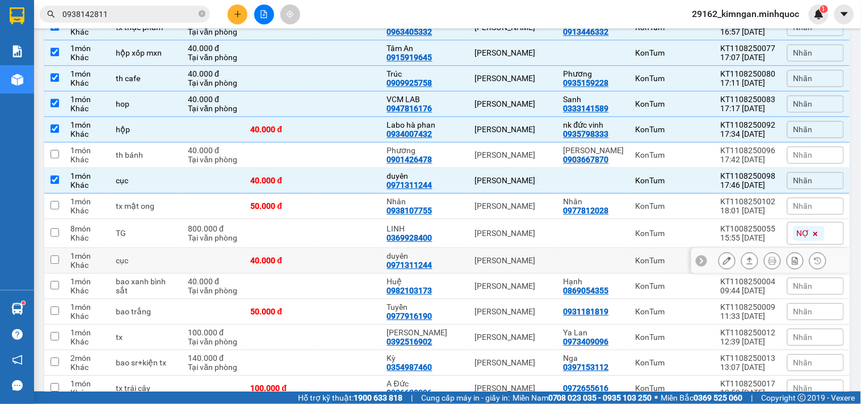
click at [504, 256] on div "[PERSON_NAME]" at bounding box center [513, 260] width 77 height 9
checkbox input "true"
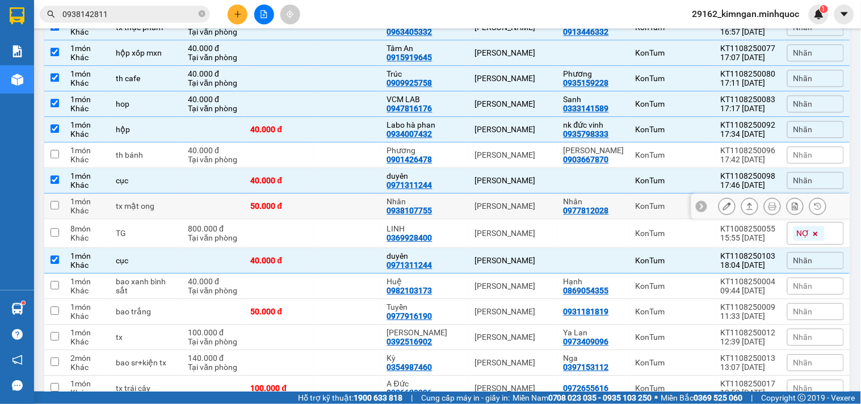
click at [500, 206] on td "[PERSON_NAME]" at bounding box center [513, 206] width 89 height 26
checkbox input "true"
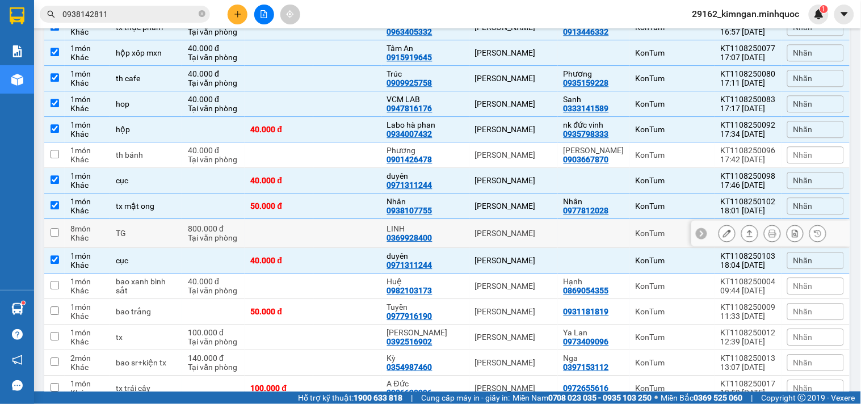
click at [517, 220] on td "[PERSON_NAME]" at bounding box center [513, 233] width 89 height 29
checkbox input "true"
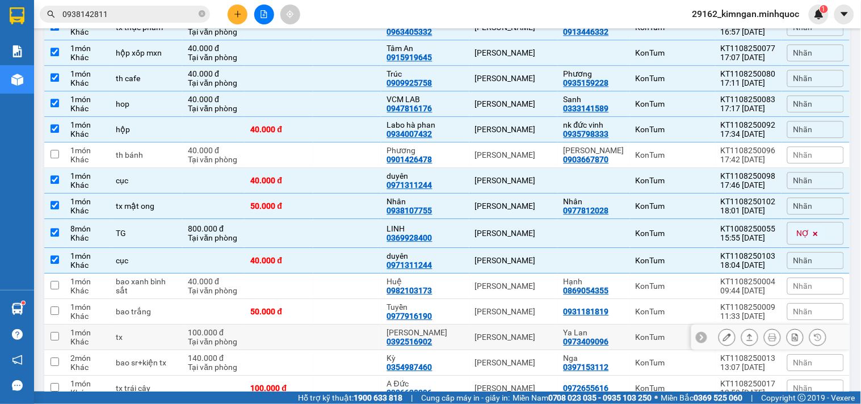
click at [481, 335] on td "[PERSON_NAME]" at bounding box center [513, 338] width 89 height 26
checkbox input "true"
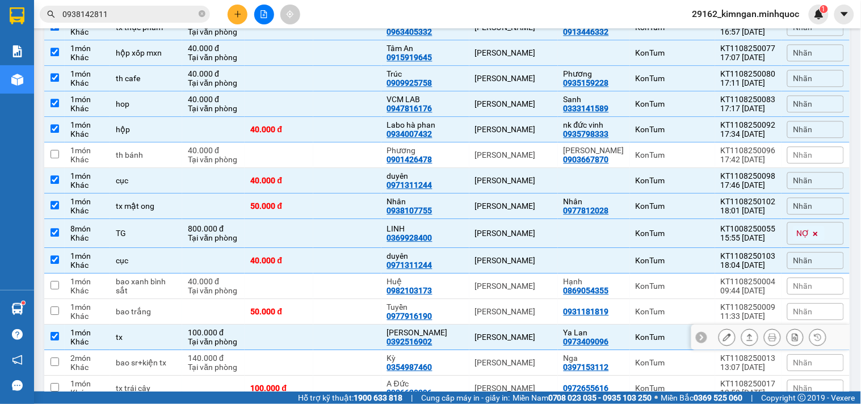
scroll to position [837, 0]
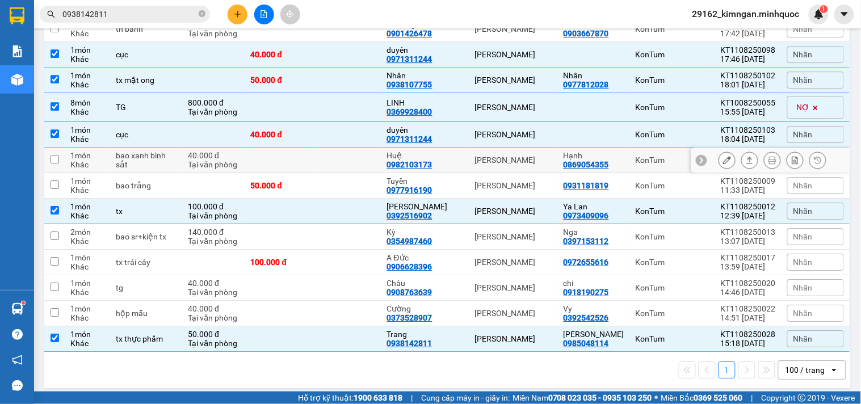
click at [524, 155] on div "[PERSON_NAME]" at bounding box center [513, 159] width 77 height 9
checkbox input "true"
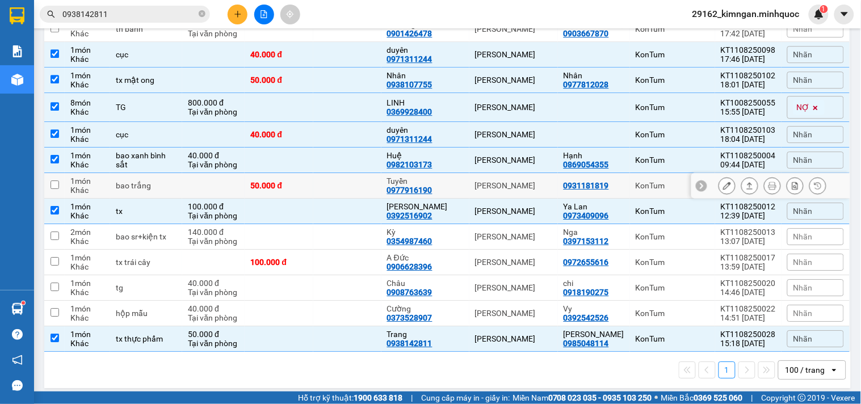
click at [484, 181] on div "[PERSON_NAME]" at bounding box center [513, 185] width 77 height 9
checkbox input "true"
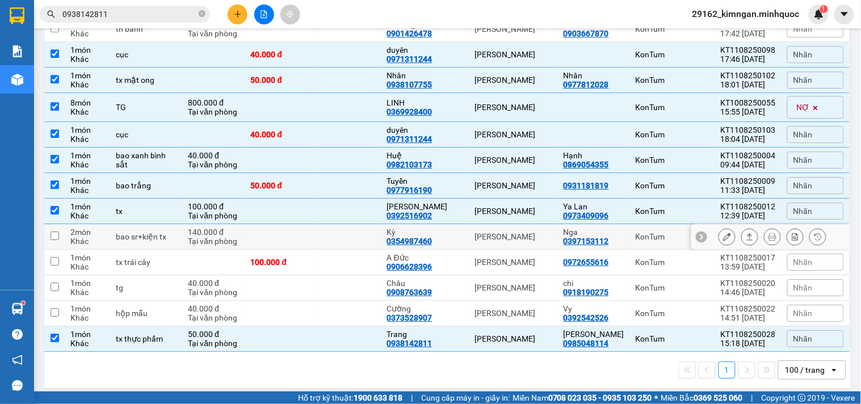
click at [507, 232] on div "[PERSON_NAME]" at bounding box center [513, 236] width 77 height 9
checkbox input "true"
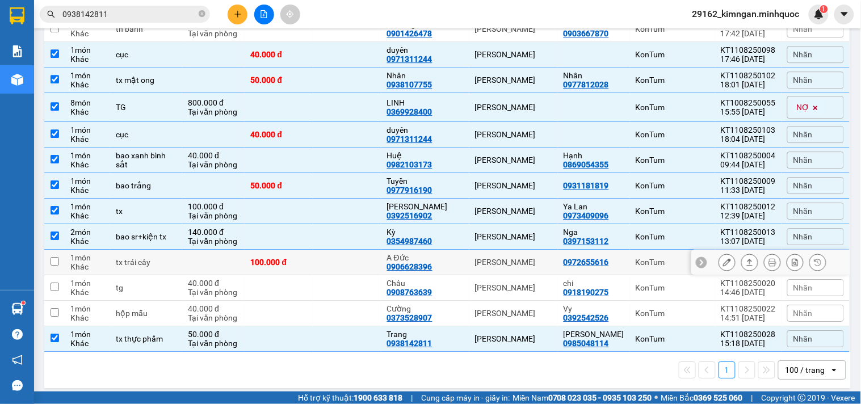
click at [515, 266] on td "[PERSON_NAME]" at bounding box center [513, 263] width 89 height 26
checkbox input "true"
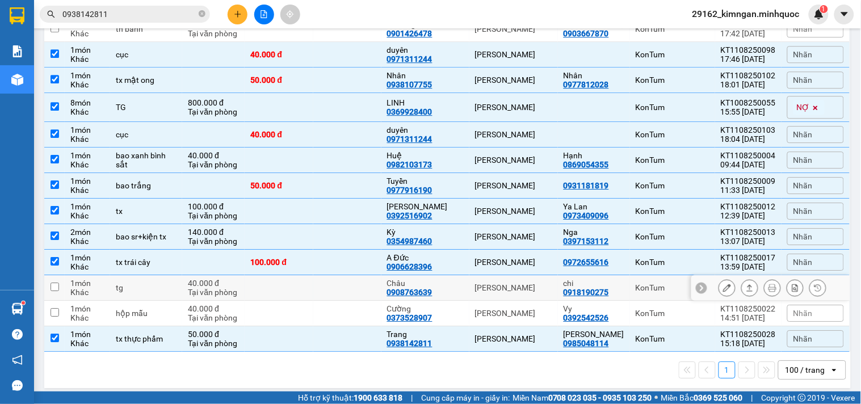
click at [491, 288] on td "[PERSON_NAME]" at bounding box center [513, 288] width 89 height 26
checkbox input "true"
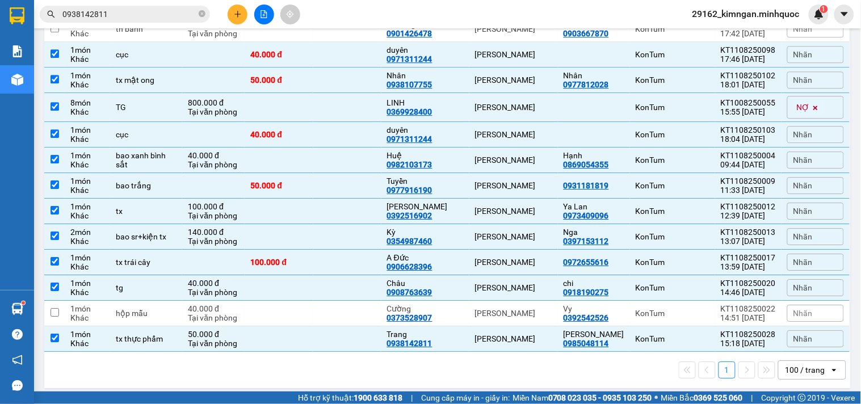
click at [235, 6] on button at bounding box center [237, 15] width 20 height 20
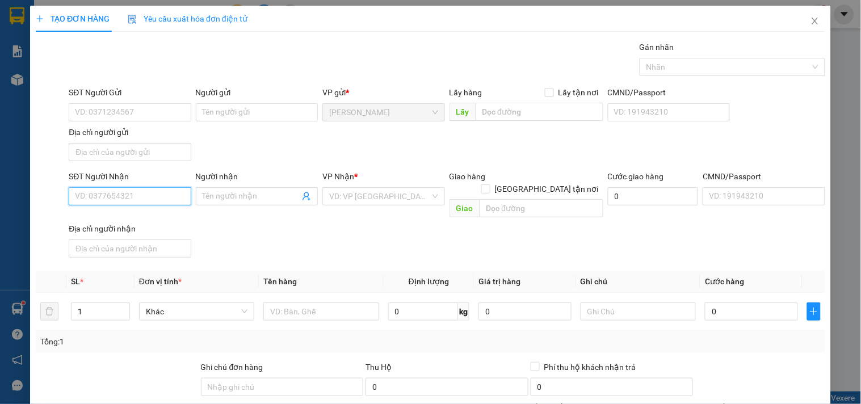
click at [151, 196] on input "SĐT Người Nhận" at bounding box center [130, 196] width 122 height 18
type input "0901144456"
click at [133, 213] on div "0901144456 - ÁNH" at bounding box center [128, 219] width 107 height 12
type input "ÁNH"
type input "0901144456"
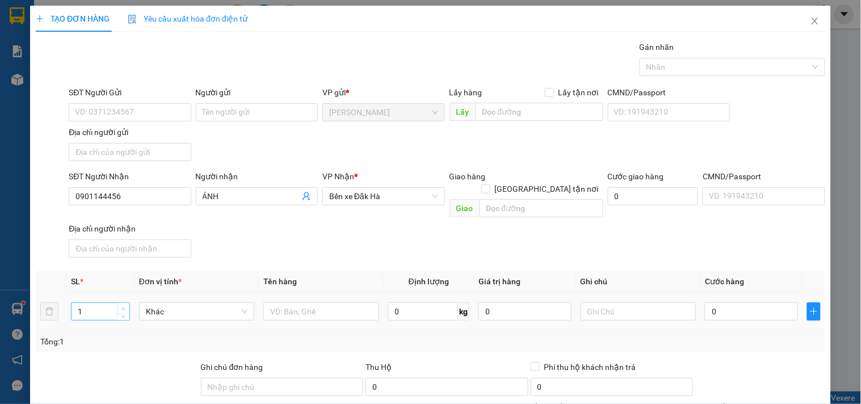
type input "2"
click at [121, 307] on icon "up" at bounding box center [123, 309] width 4 height 4
click at [298, 309] on div at bounding box center [320, 311] width 115 height 23
click at [305, 305] on input "text" at bounding box center [320, 311] width 115 height 18
type input "cục đen"
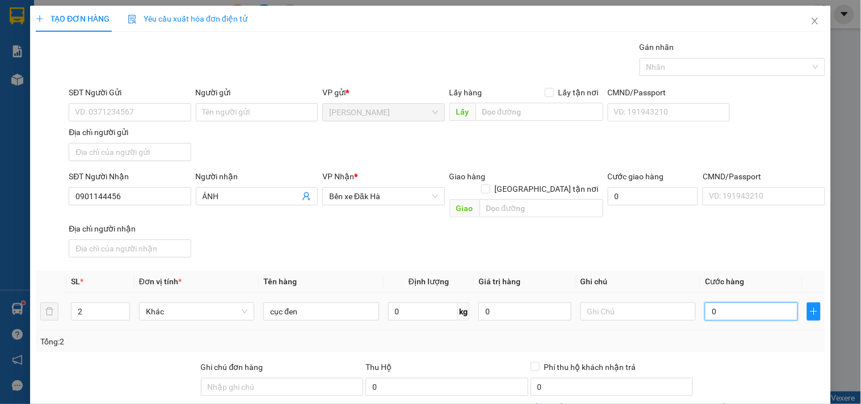
click at [756, 307] on input "0" at bounding box center [751, 311] width 93 height 18
type input "1"
type input "12"
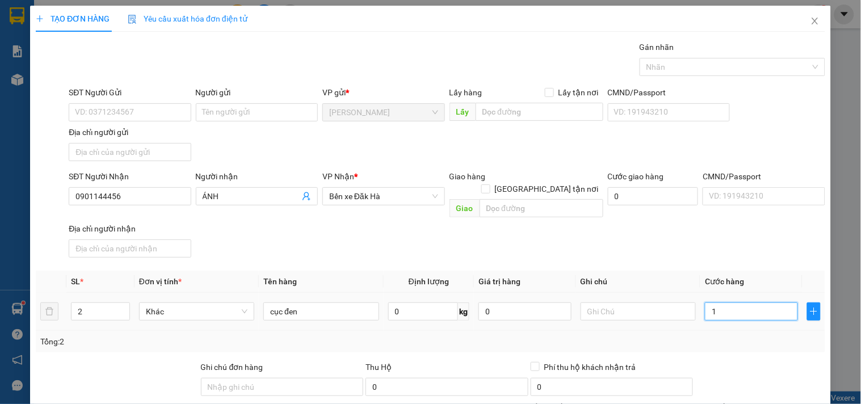
type input "12"
type input "120"
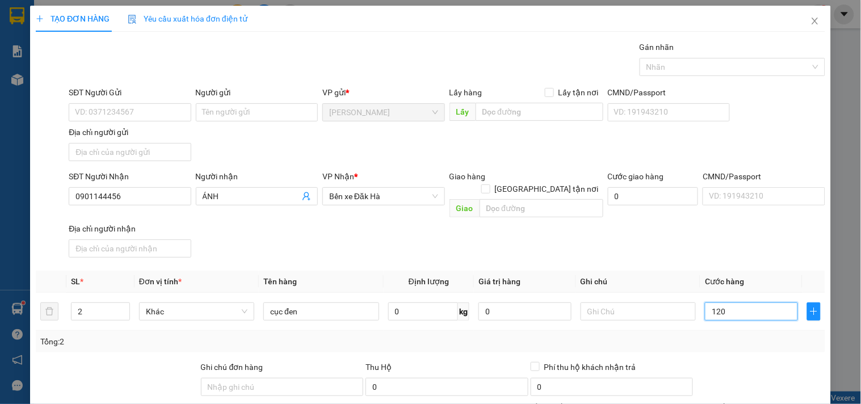
scroll to position [95, 0]
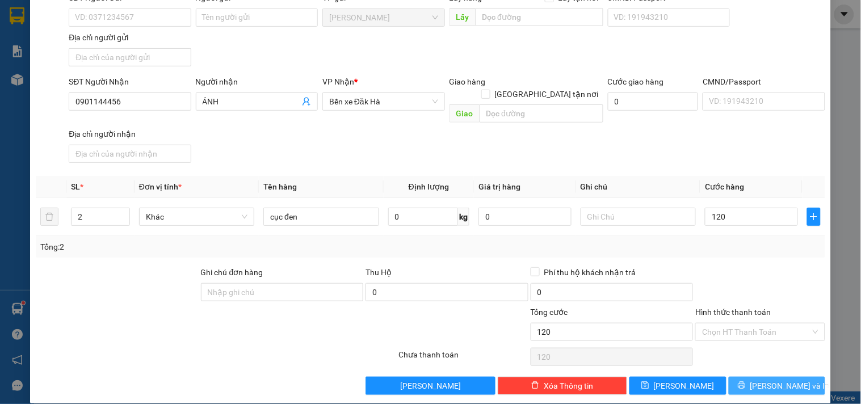
type input "120.000"
click at [766, 380] on span "[PERSON_NAME] và In" at bounding box center [789, 386] width 79 height 12
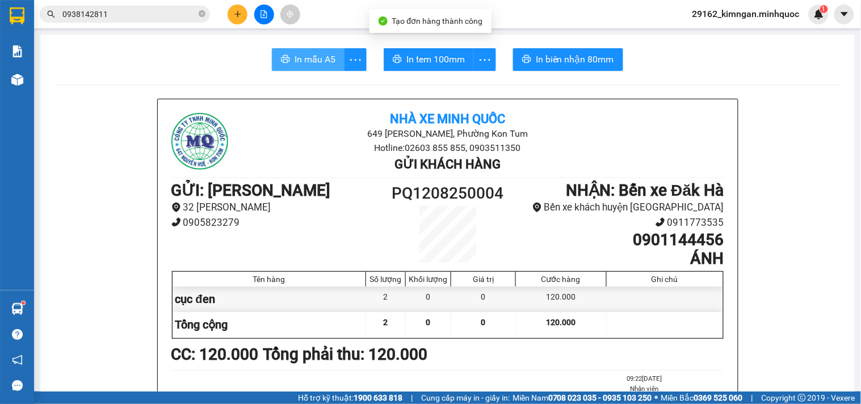
click at [296, 69] on button "In mẫu A5" at bounding box center [308, 59] width 73 height 23
click at [314, 64] on span "In mẫu A5" at bounding box center [314, 59] width 41 height 14
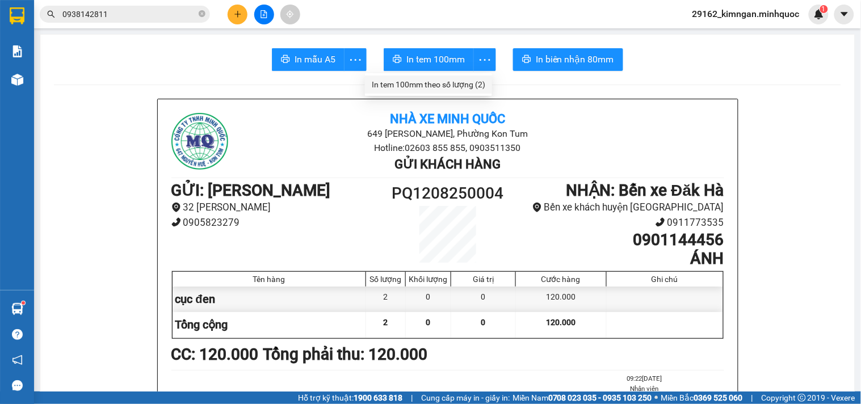
click at [467, 85] on div "In tem 100mm theo số lượng (2)" at bounding box center [428, 84] width 113 height 12
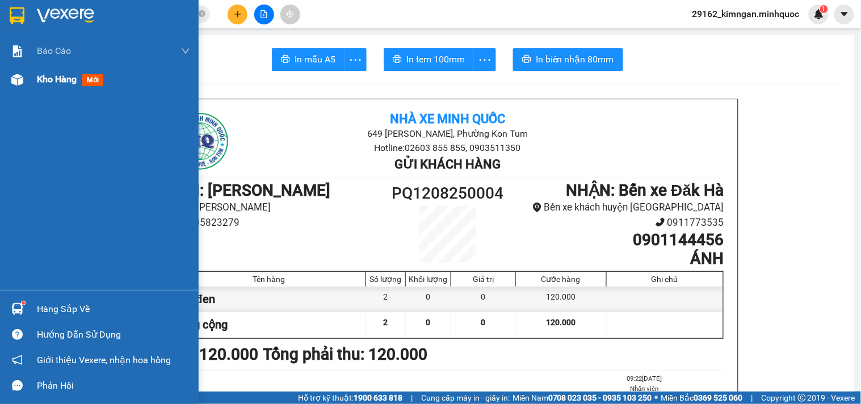
drag, startPoint x: 39, startPoint y: 92, endPoint x: 137, endPoint y: 69, distance: 100.9
click at [40, 92] on div "Kho hàng mới" at bounding box center [113, 79] width 153 height 28
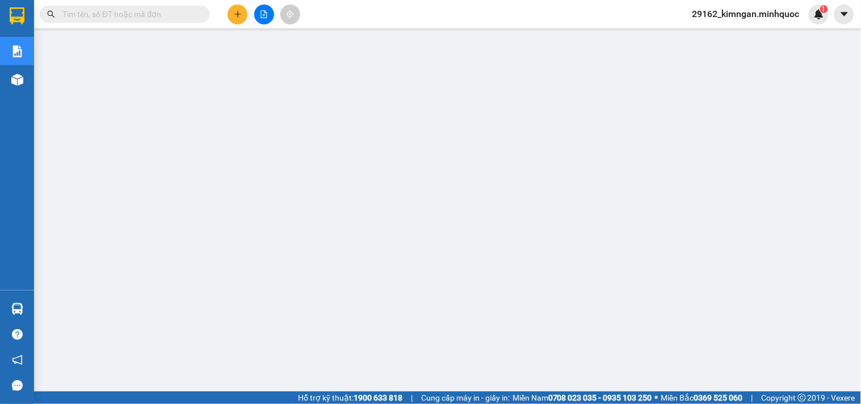
click at [180, 14] on input "text" at bounding box center [129, 14] width 134 height 12
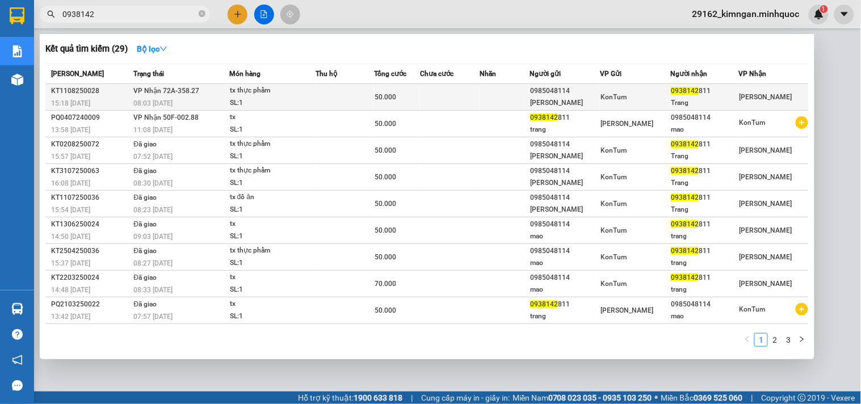
type input "0938142"
click at [444, 101] on td at bounding box center [450, 97] width 60 height 27
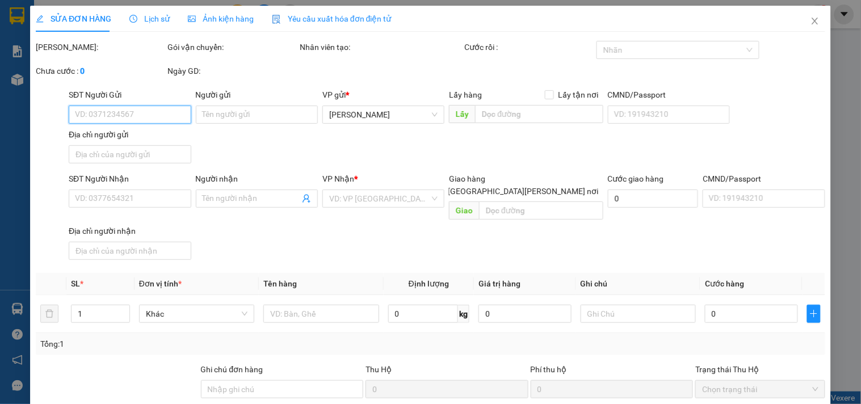
type input "0985048114"
type input "[PERSON_NAME]"
type input "0938142811"
type input "Trang"
type input "50.000"
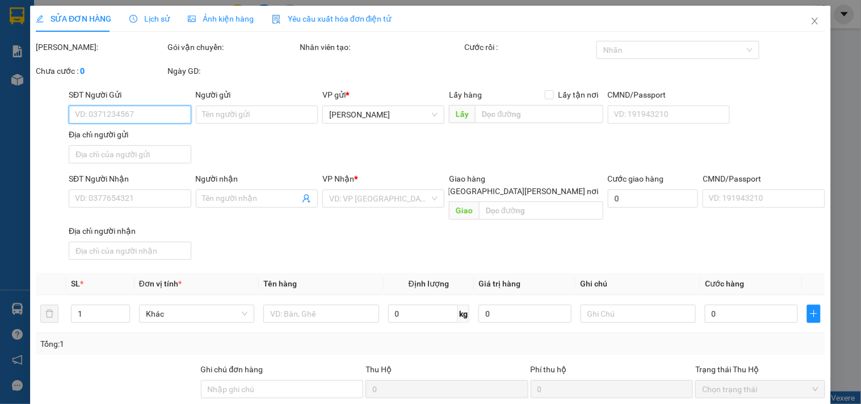
type input "0"
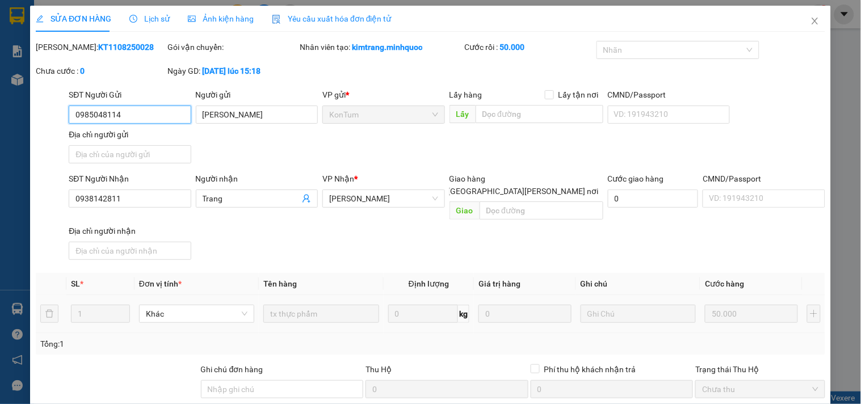
scroll to position [98, 0]
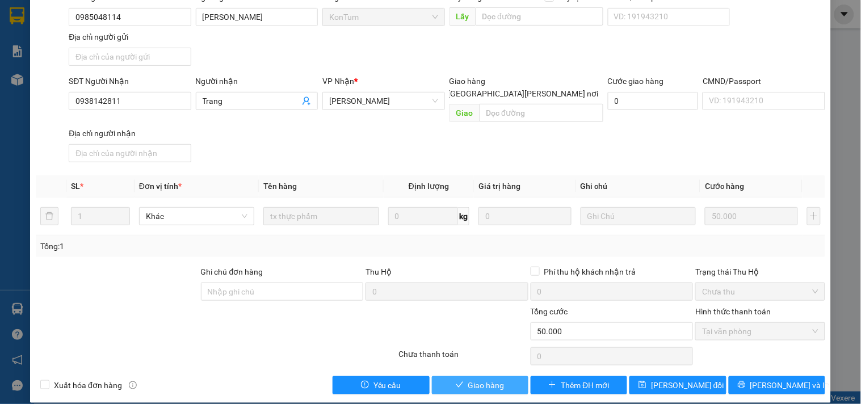
click at [446, 376] on button "Giao hàng" at bounding box center [480, 385] width 96 height 18
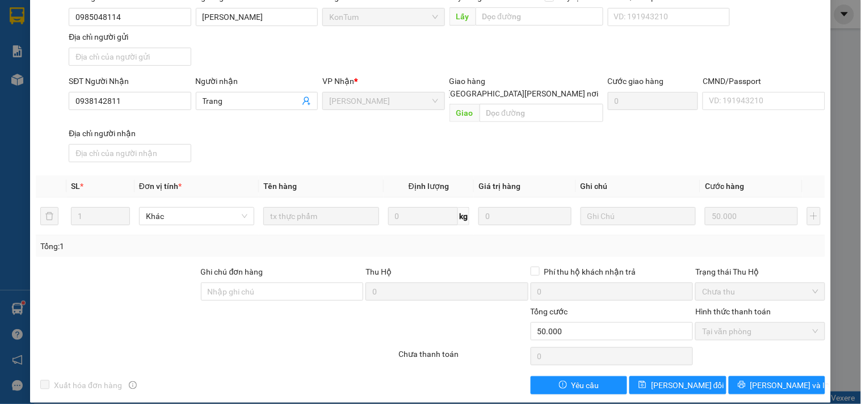
scroll to position [0, 0]
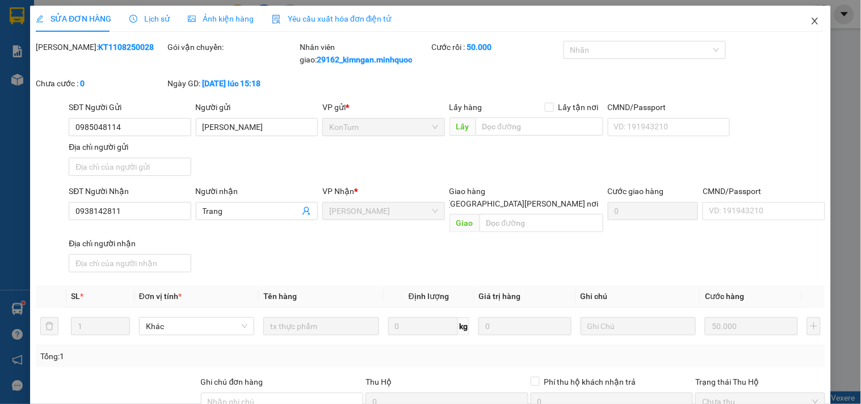
click at [810, 23] on icon "close" at bounding box center [814, 20] width 9 height 9
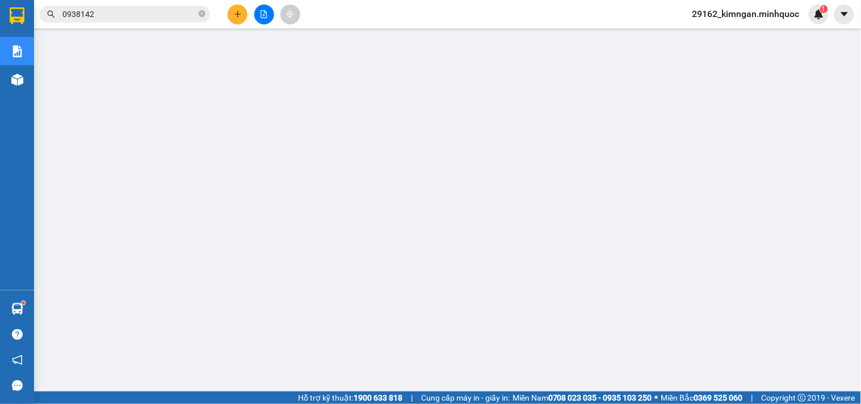
click at [153, 12] on input "0938142" at bounding box center [129, 14] width 134 height 12
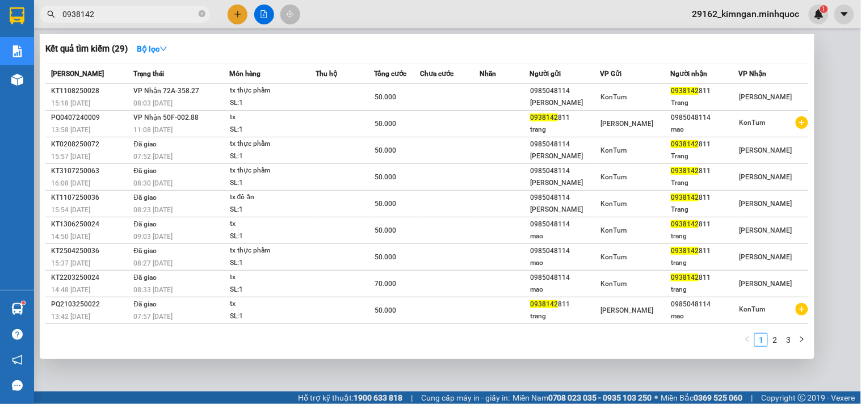
click at [153, 12] on input "0938142" at bounding box center [129, 14] width 134 height 12
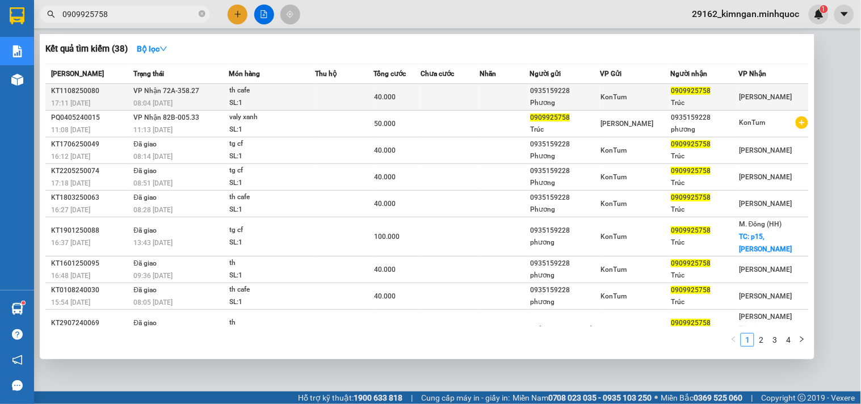
type input "0909925758"
click at [429, 104] on td at bounding box center [449, 97] width 59 height 27
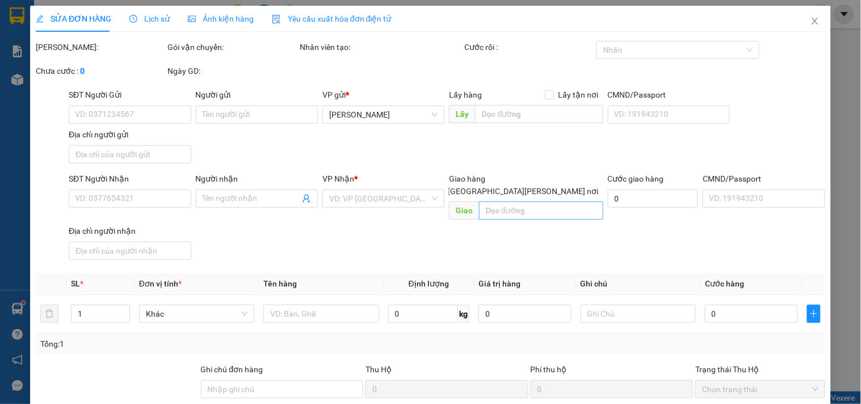
type input "0935159228"
type input "Phương"
type input "0909925758"
type input "Trúc"
type input "40.000"
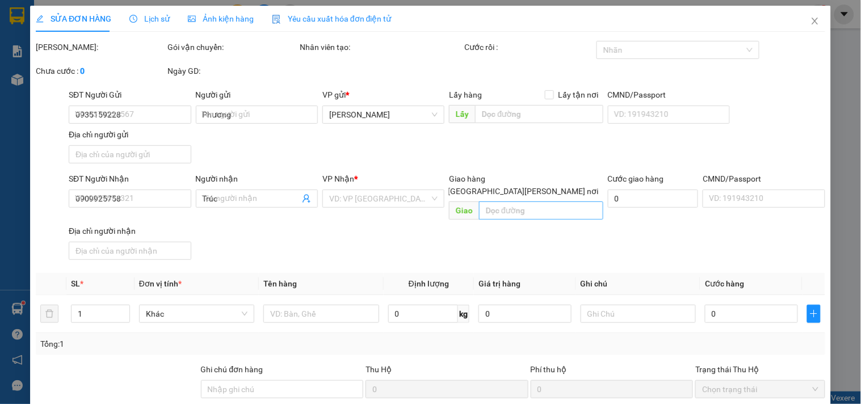
type input "0"
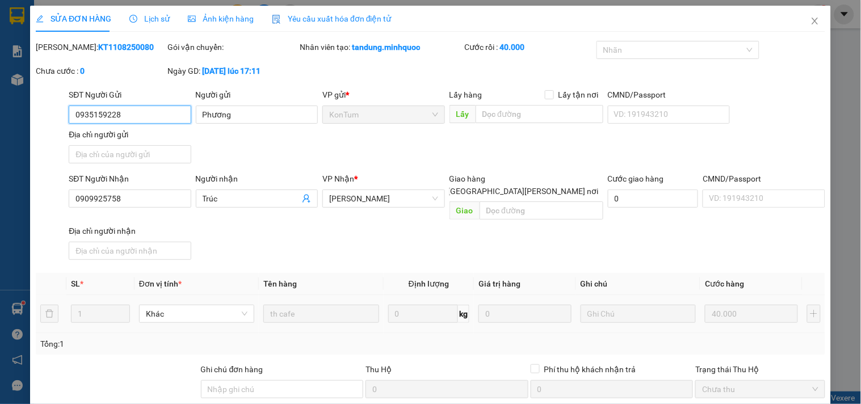
scroll to position [98, 0]
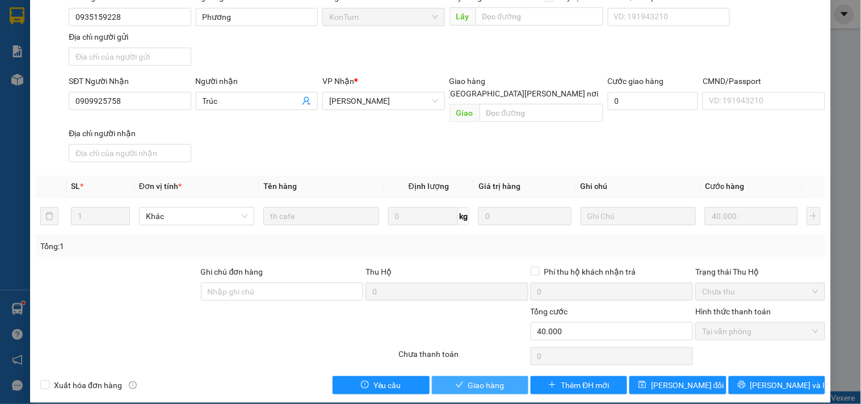
click at [434, 376] on button "Giao hàng" at bounding box center [480, 385] width 96 height 18
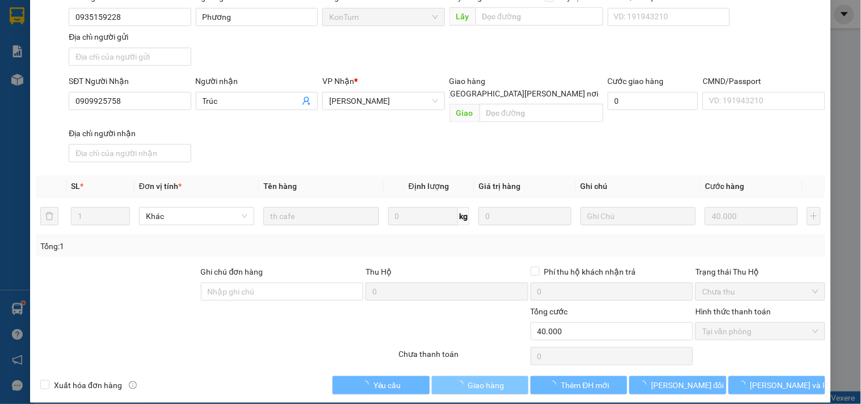
click at [443, 376] on button "Giao hàng" at bounding box center [480, 385] width 96 height 18
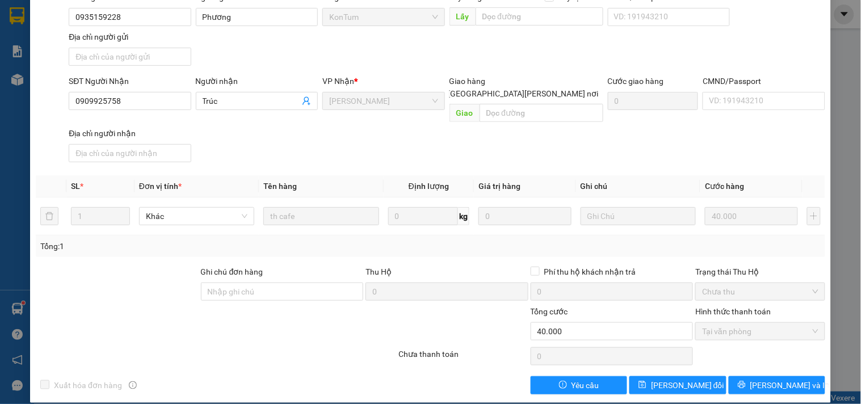
scroll to position [0, 0]
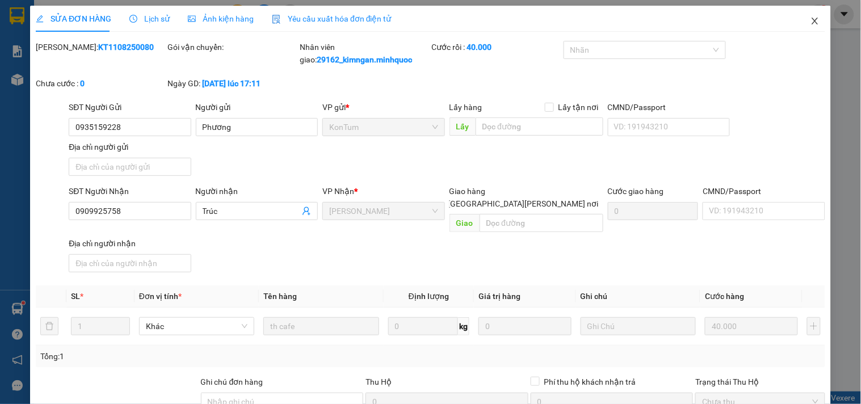
click at [811, 20] on icon "close" at bounding box center [814, 21] width 6 height 7
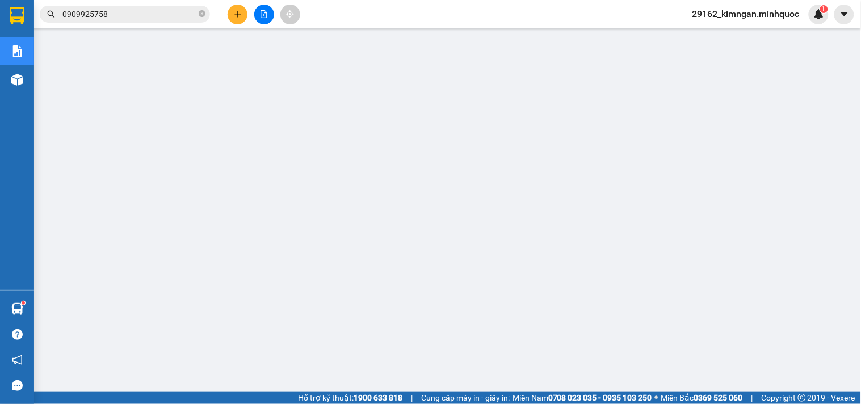
click at [234, 14] on icon "plus" at bounding box center [238, 14] width 8 height 8
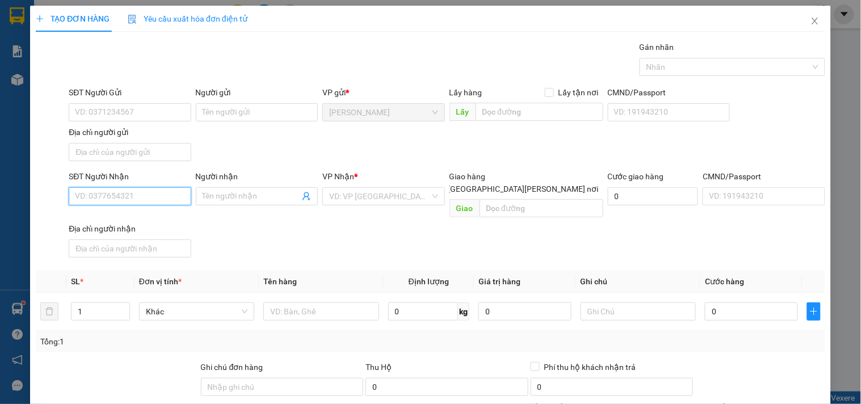
click at [146, 194] on input "SĐT Người Nhận" at bounding box center [130, 196] width 122 height 18
click at [131, 225] on div "0856862345 - VÂN" at bounding box center [128, 219] width 107 height 12
type input "0856862345"
type input "VÂN"
type input "0856862345"
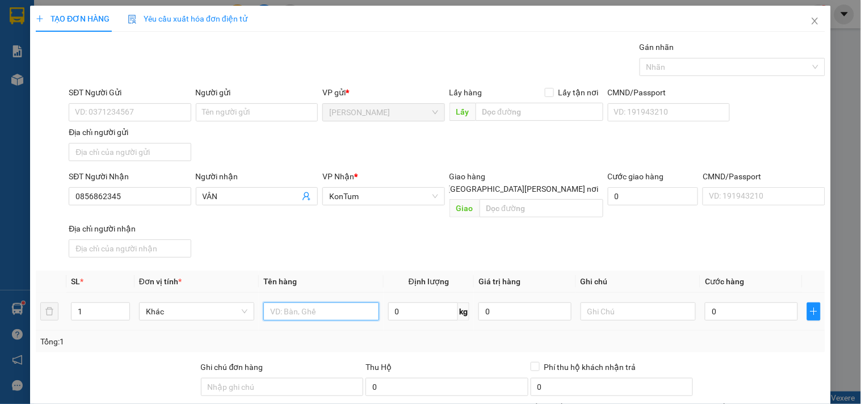
click at [352, 302] on input "text" at bounding box center [320, 311] width 115 height 18
type input "kiện"
click at [719, 303] on input "0" at bounding box center [751, 311] width 93 height 18
type input "6+"
type input "0"
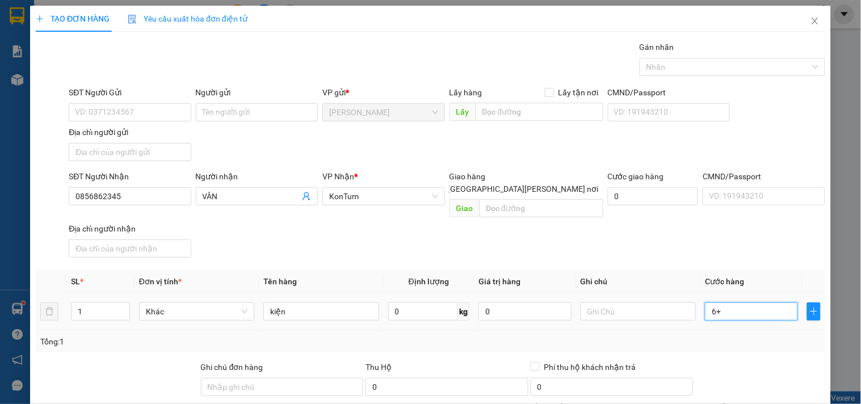
type input "0"
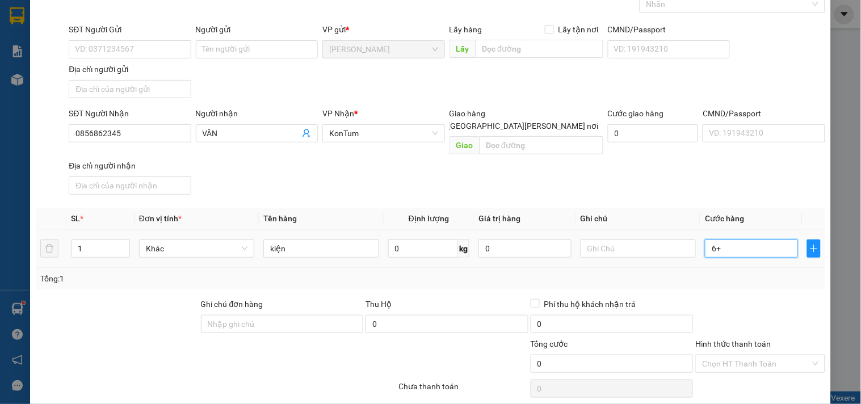
type input "6"
type input "60"
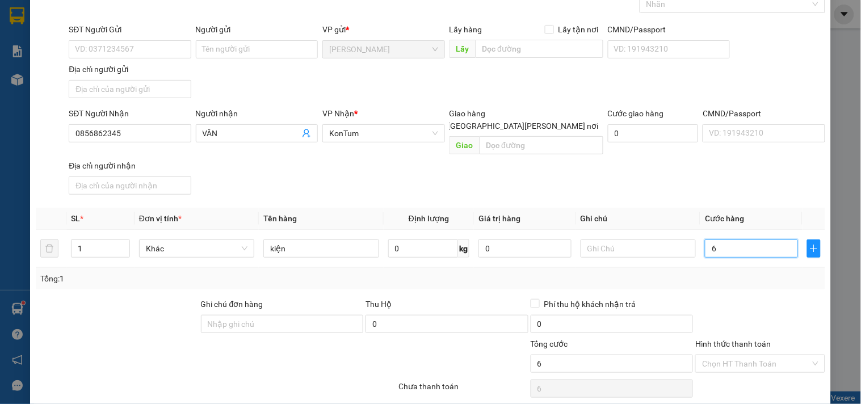
type input "60"
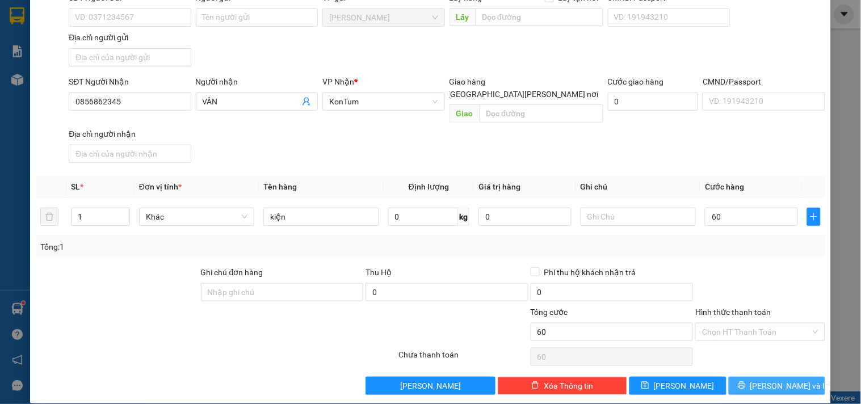
type input "60.000"
click at [780, 377] on button "[PERSON_NAME] và In" at bounding box center [776, 386] width 96 height 18
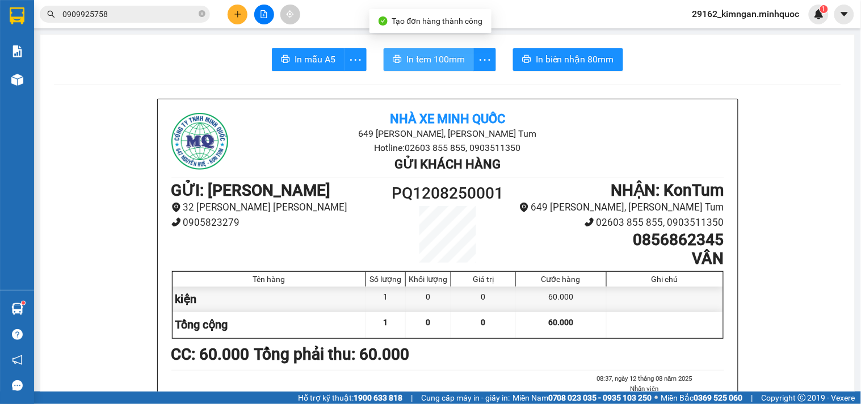
click at [441, 64] on span "In tem 100mm" at bounding box center [435, 59] width 58 height 14
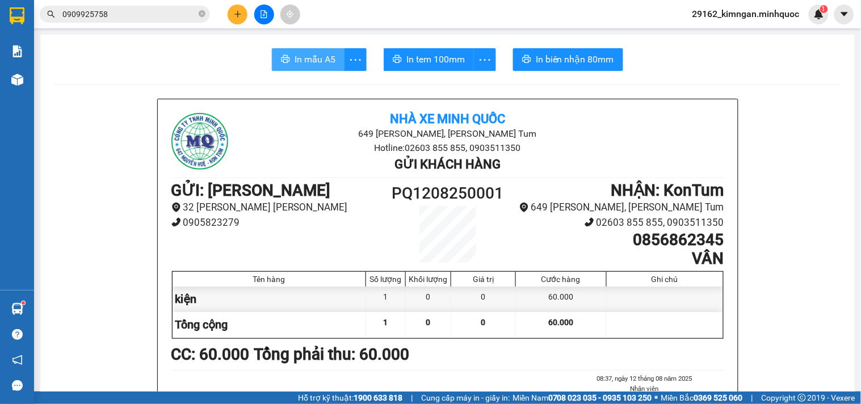
click at [307, 56] on span "In mẫu A5" at bounding box center [314, 59] width 41 height 14
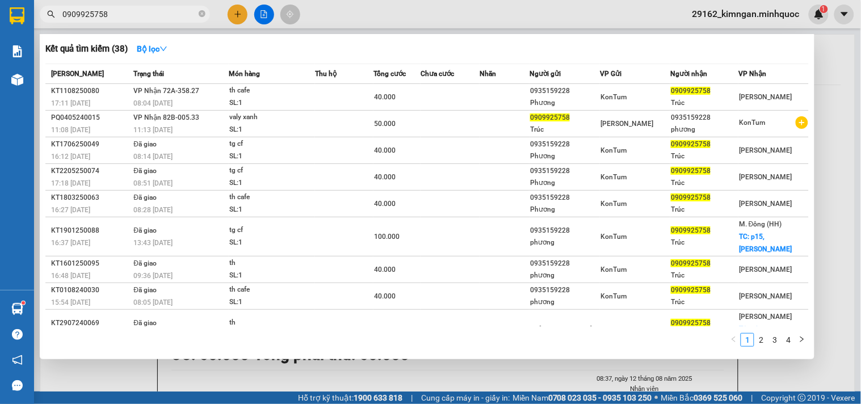
click at [171, 12] on input "0909925758" at bounding box center [129, 14] width 134 height 12
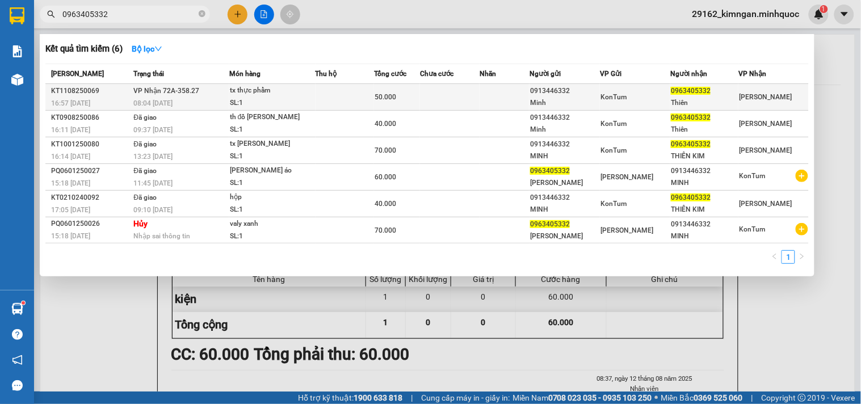
type input "0963405332"
click at [200, 89] on td "[PERSON_NAME] 72A-358.27 08:04 [DATE]" at bounding box center [179, 97] width 98 height 27
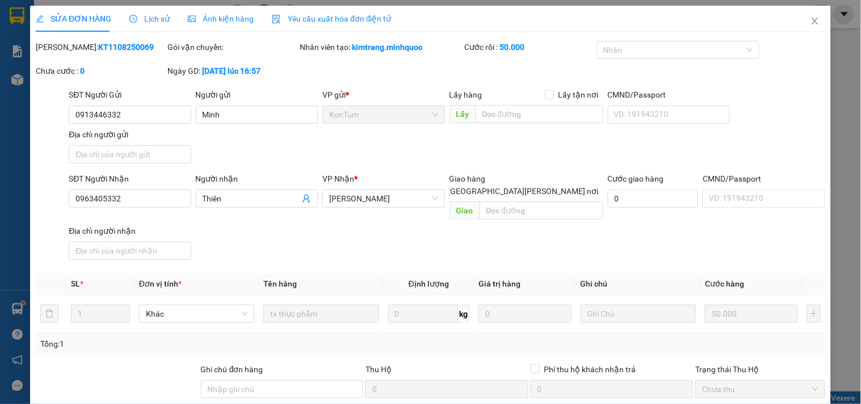
type input "0913446332"
type input "Minh"
type input "0963405332"
type input "Thiên"
type input "50.000"
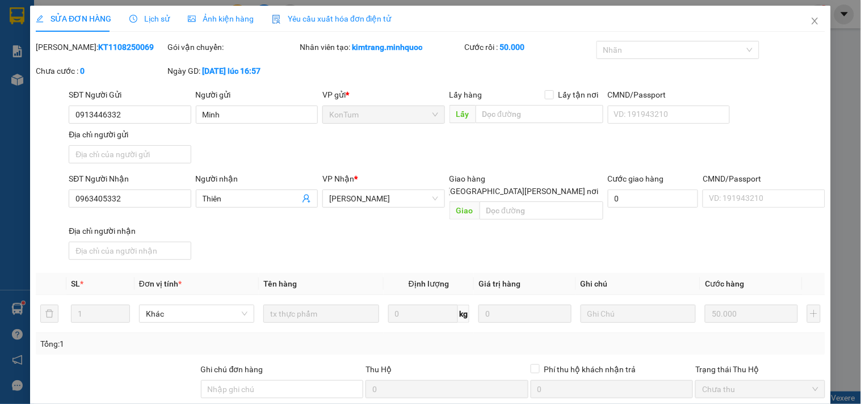
type input "0"
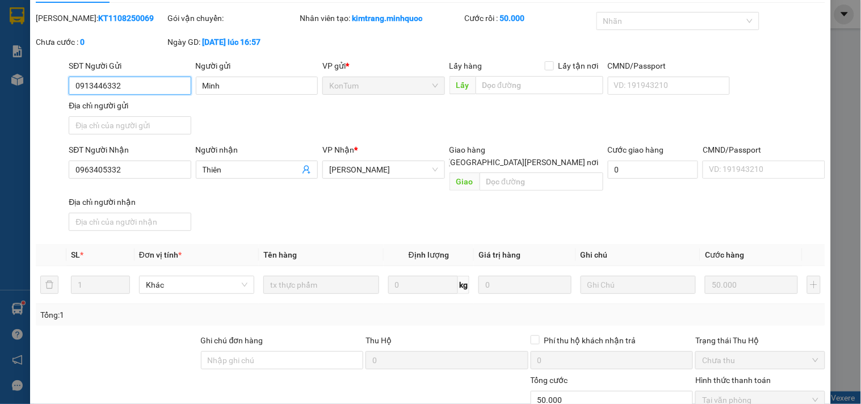
scroll to position [98, 0]
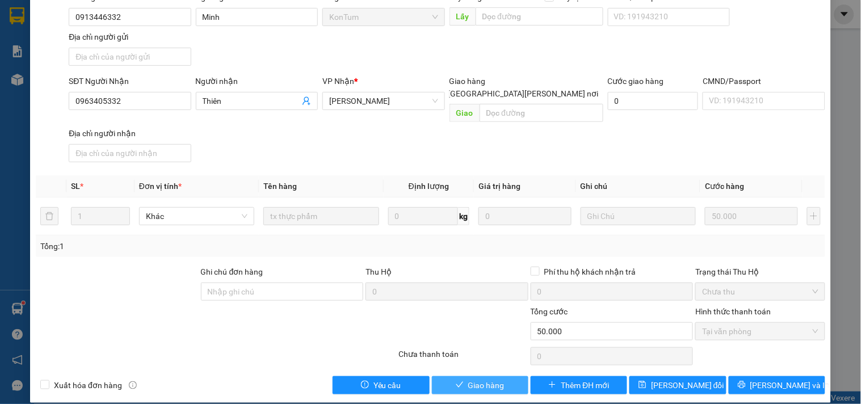
click at [468, 379] on span "Giao hàng" at bounding box center [486, 385] width 36 height 12
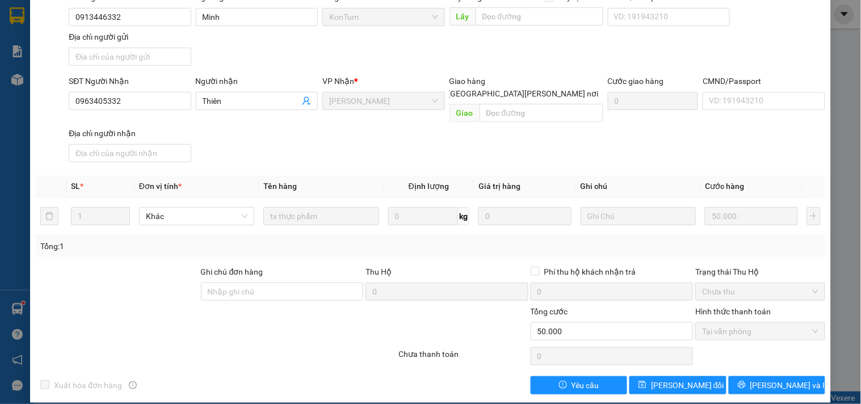
scroll to position [0, 0]
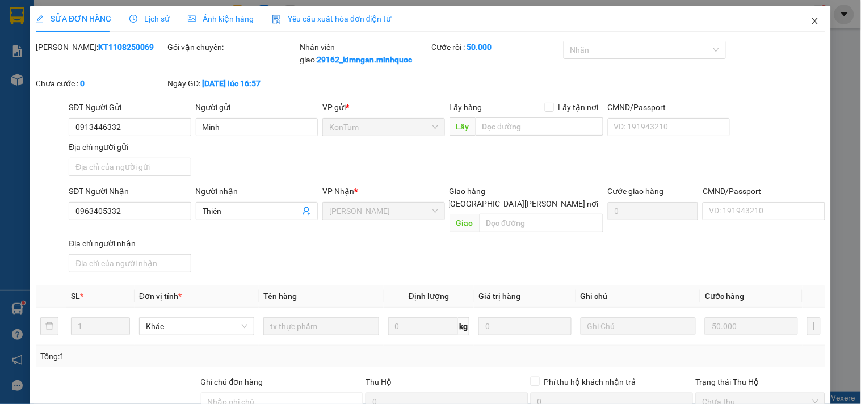
click at [814, 14] on span "Close" at bounding box center [815, 22] width 32 height 32
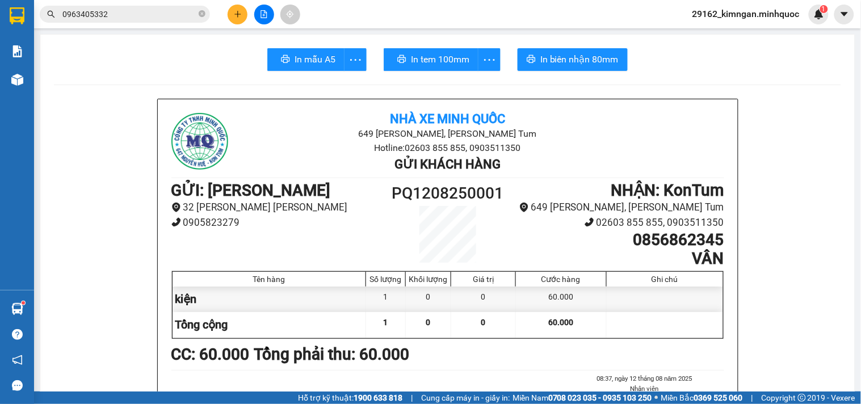
click at [95, 20] on span "0963405332" at bounding box center [125, 14] width 170 height 17
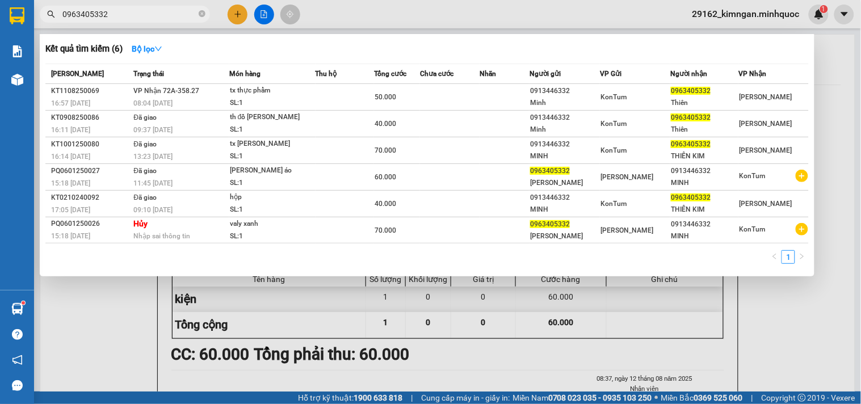
click at [95, 20] on span "0963405332" at bounding box center [125, 14] width 170 height 17
click at [102, 18] on input "0963405332" at bounding box center [129, 14] width 134 height 12
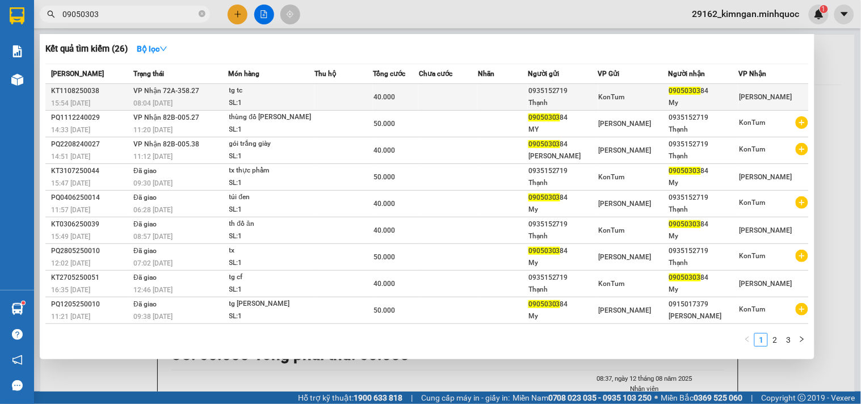
type input "09050303"
click at [273, 92] on div "tg tc" at bounding box center [271, 91] width 85 height 12
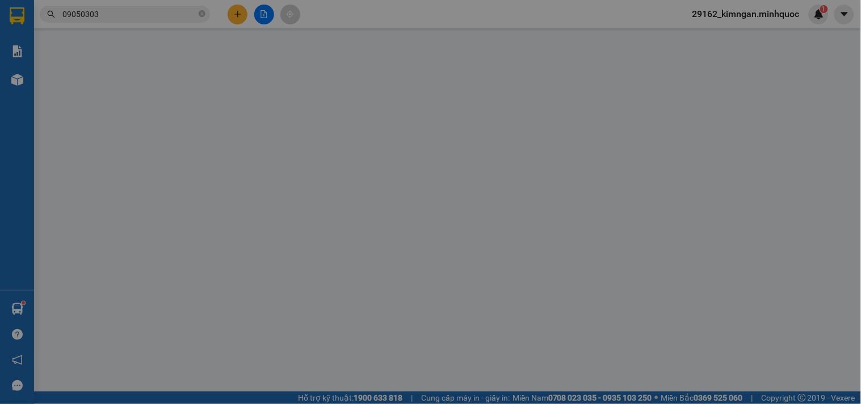
type input "0935152719"
type input "Thạnh"
type input "0905030384"
type input "My"
type input "40.000"
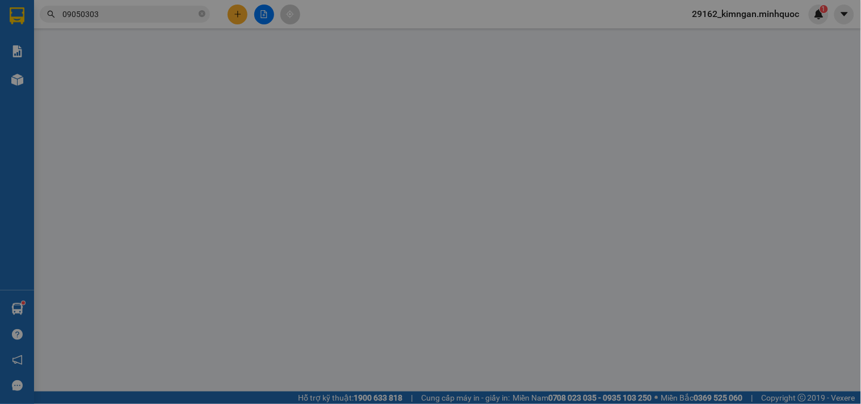
type input "0"
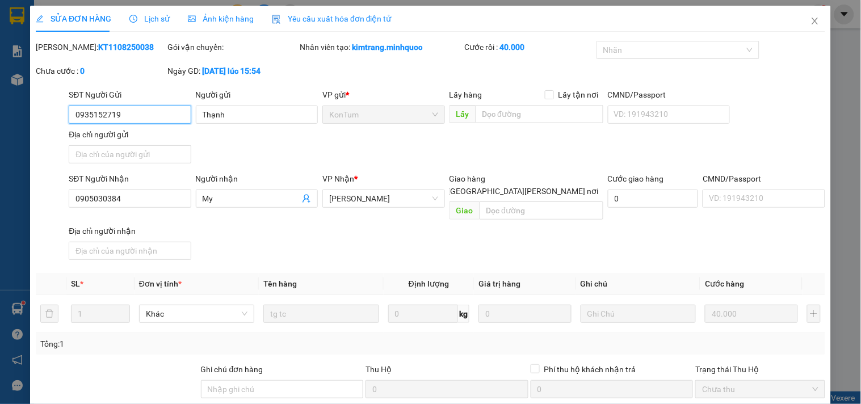
scroll to position [98, 0]
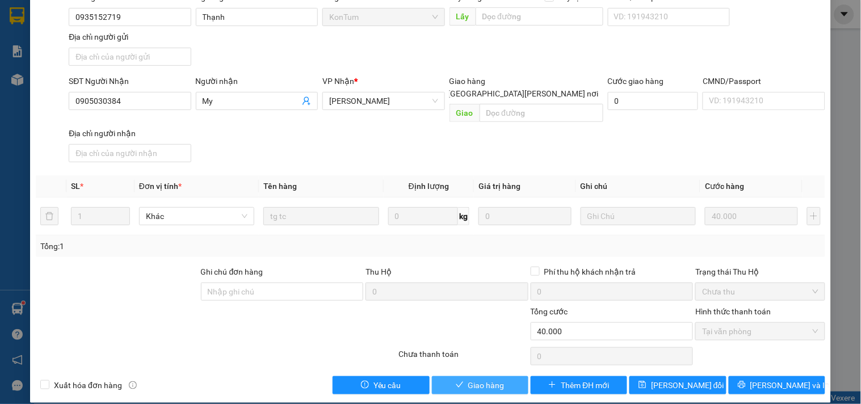
click at [474, 379] on span "Giao hàng" at bounding box center [486, 385] width 36 height 12
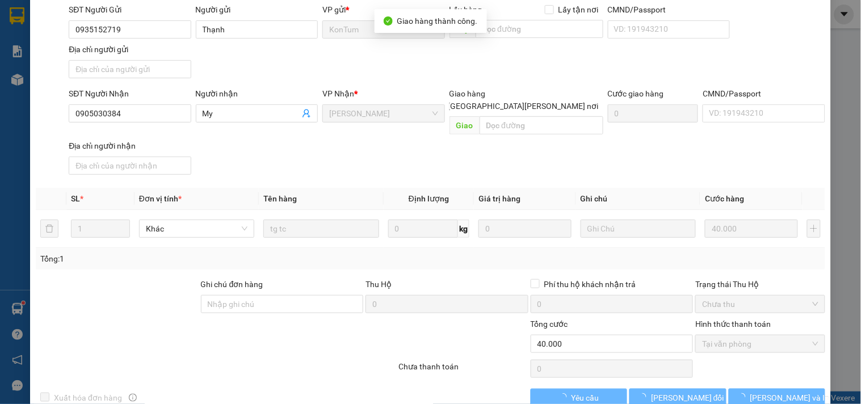
scroll to position [0, 0]
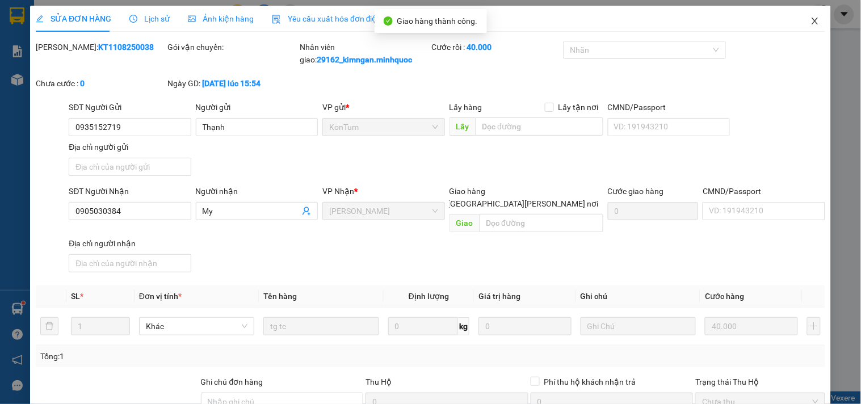
click at [810, 26] on icon "close" at bounding box center [814, 20] width 9 height 9
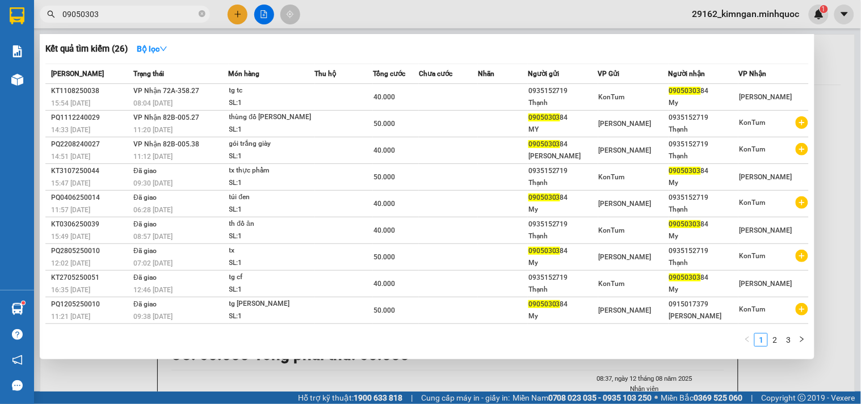
click at [148, 15] on input "09050303" at bounding box center [129, 14] width 134 height 12
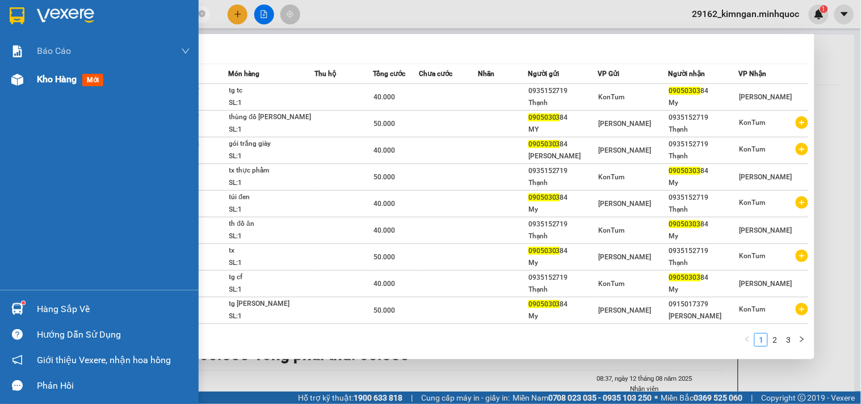
click at [7, 89] on div at bounding box center [17, 80] width 20 height 20
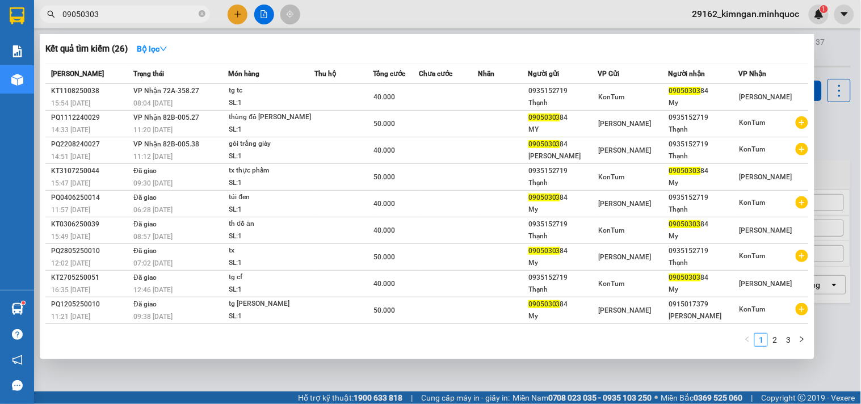
click at [821, 323] on div at bounding box center [430, 202] width 861 height 404
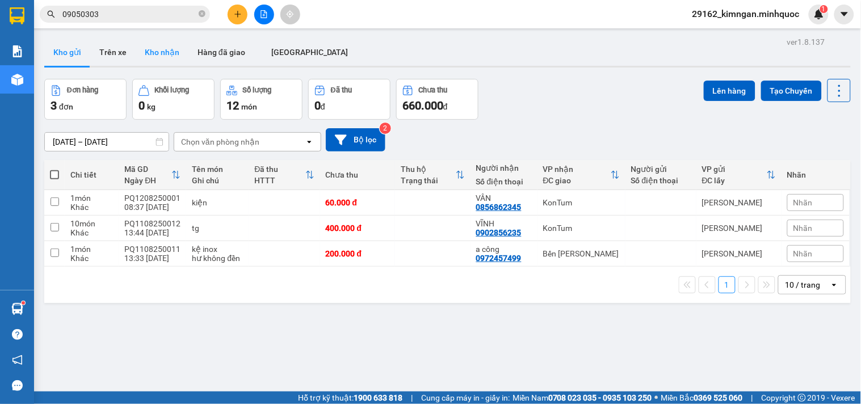
click at [176, 57] on button "Kho nhận" at bounding box center [162, 52] width 53 height 27
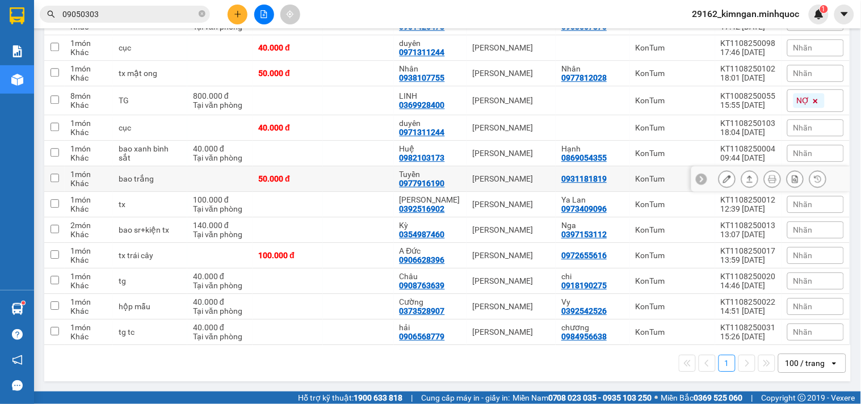
scroll to position [546, 0]
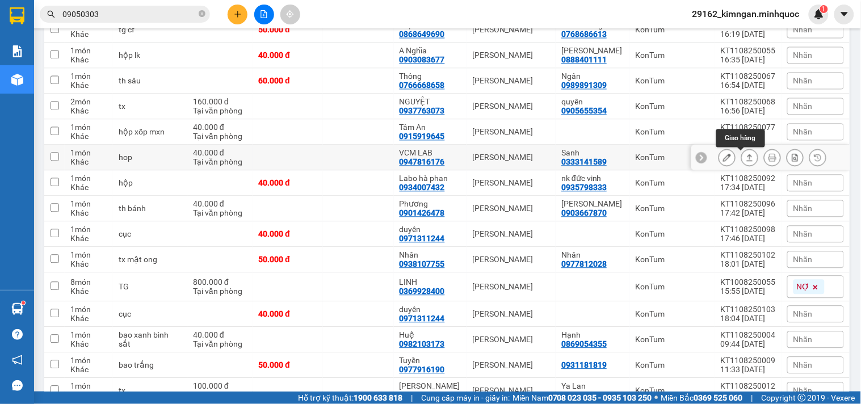
click at [741, 166] on button at bounding box center [749, 158] width 16 height 20
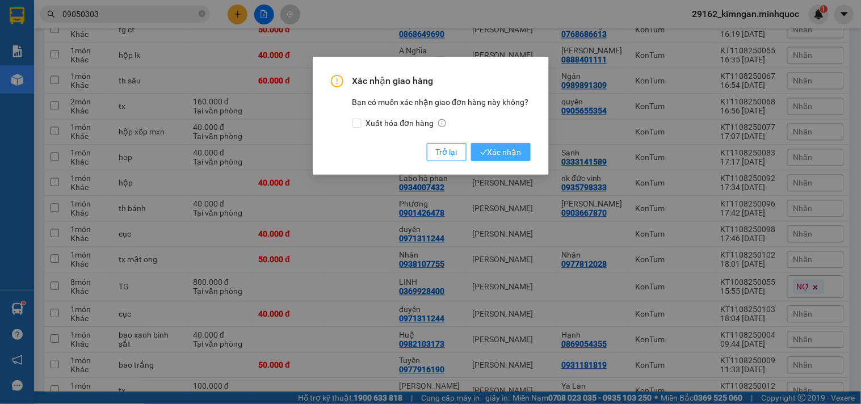
click at [509, 153] on span "Xác nhận" at bounding box center [500, 152] width 41 height 12
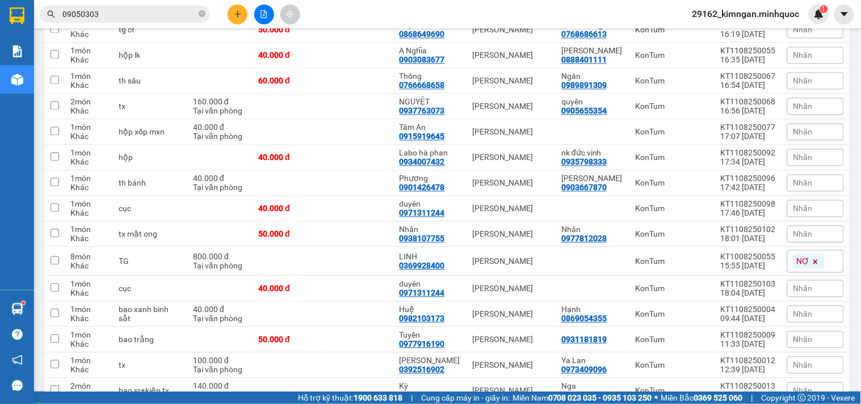
click at [171, 16] on input "09050303" at bounding box center [129, 14] width 134 height 12
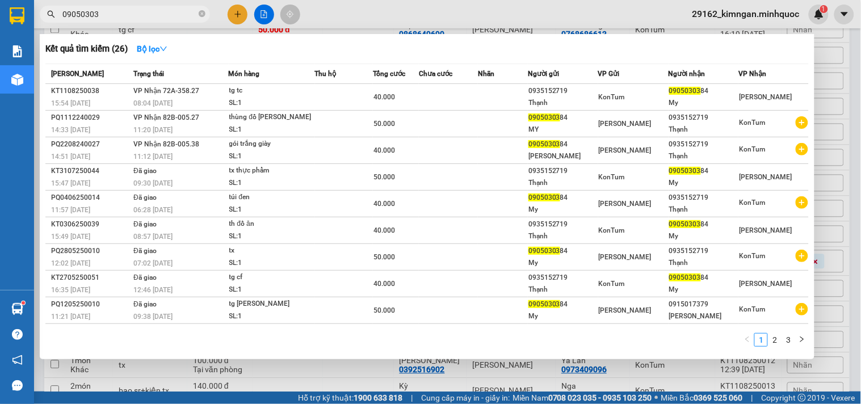
click at [171, 16] on input "09050303" at bounding box center [129, 14] width 134 height 12
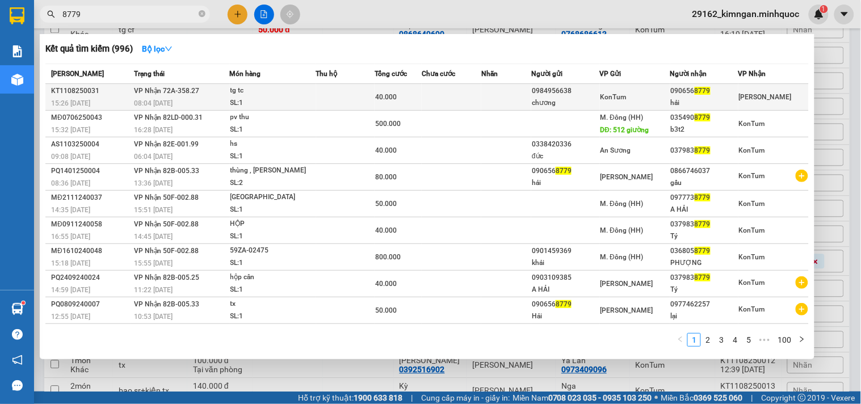
type input "8779"
click at [397, 103] on div "40.000" at bounding box center [398, 97] width 46 height 12
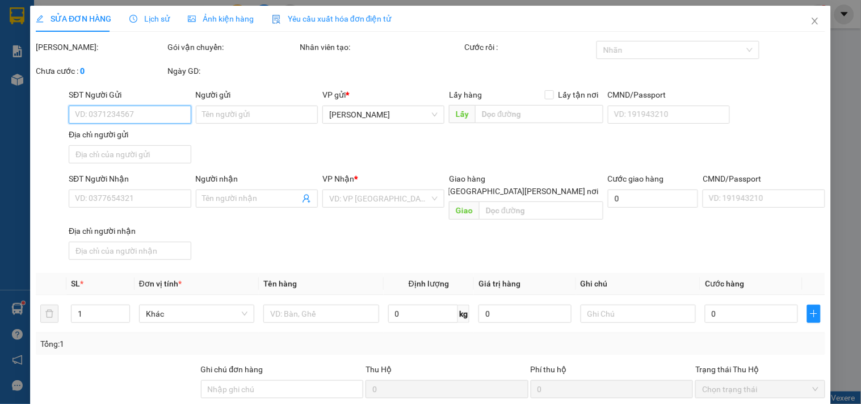
type input "0984956638"
type input "chương"
type input "0906568779"
type input "hải"
type input "40.000"
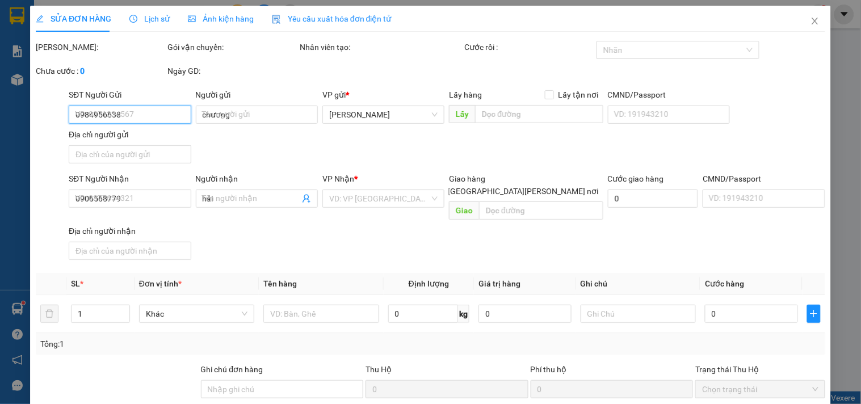
type input "0"
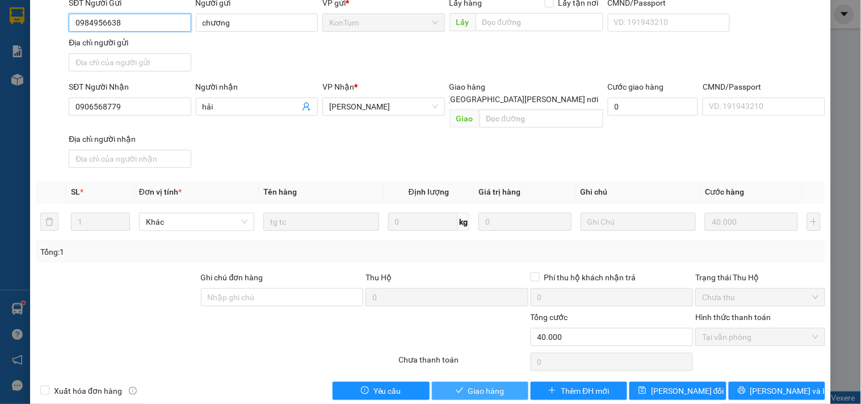
scroll to position [98, 0]
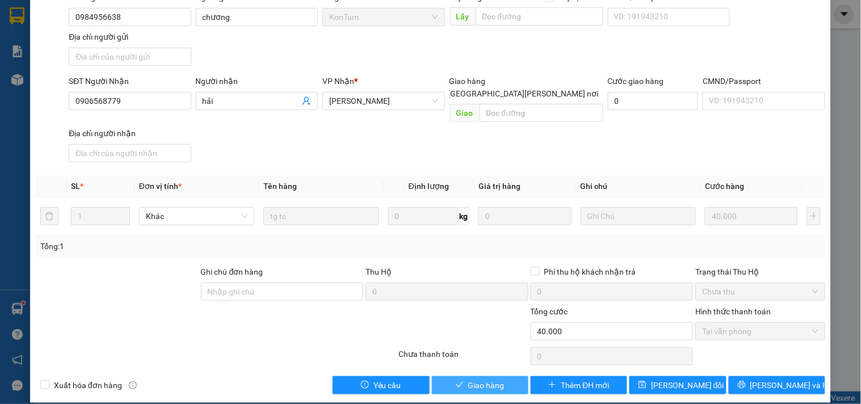
click at [515, 376] on button "Giao hàng" at bounding box center [480, 385] width 96 height 18
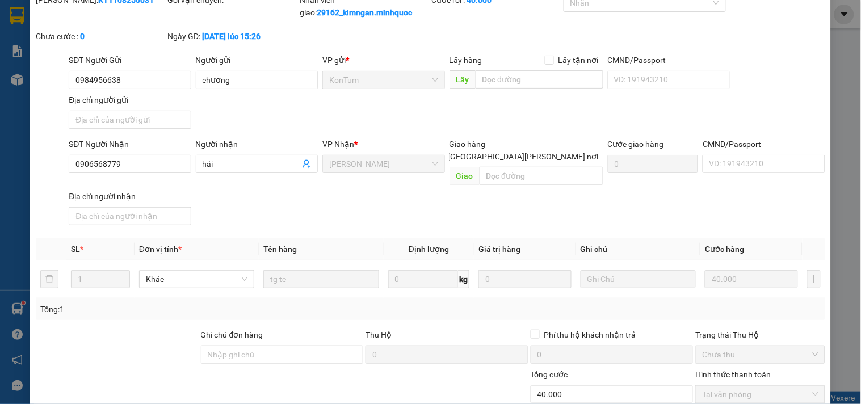
scroll to position [0, 0]
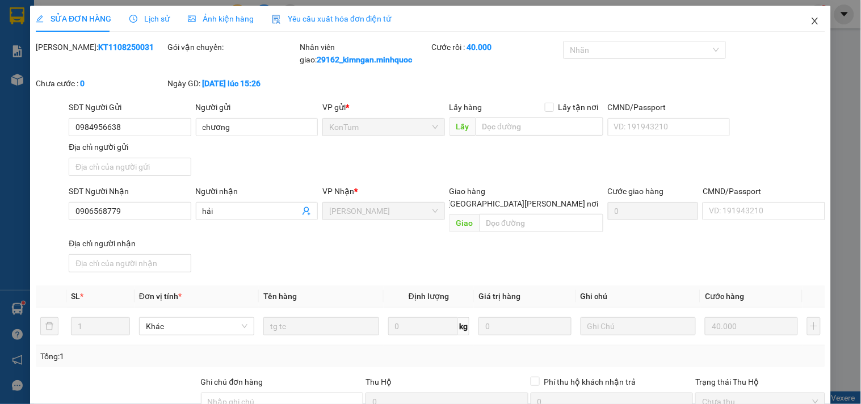
click at [810, 19] on icon "close" at bounding box center [814, 20] width 9 height 9
click at [804, 23] on div "29162_kimngan.minhquoc 1" at bounding box center [755, 15] width 145 height 20
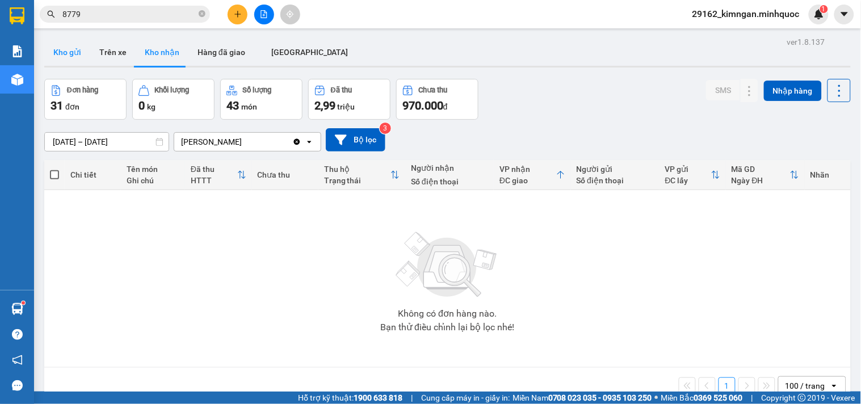
click at [68, 55] on button "Kho gửi" at bounding box center [67, 52] width 46 height 27
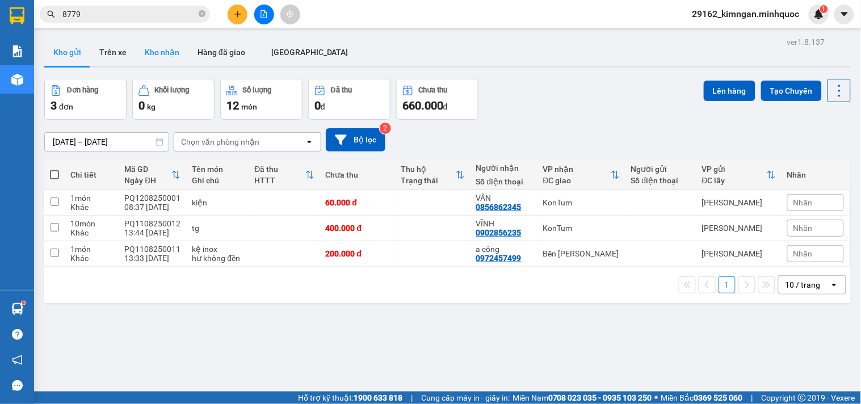
click at [175, 44] on button "Kho nhận" at bounding box center [162, 52] width 53 height 27
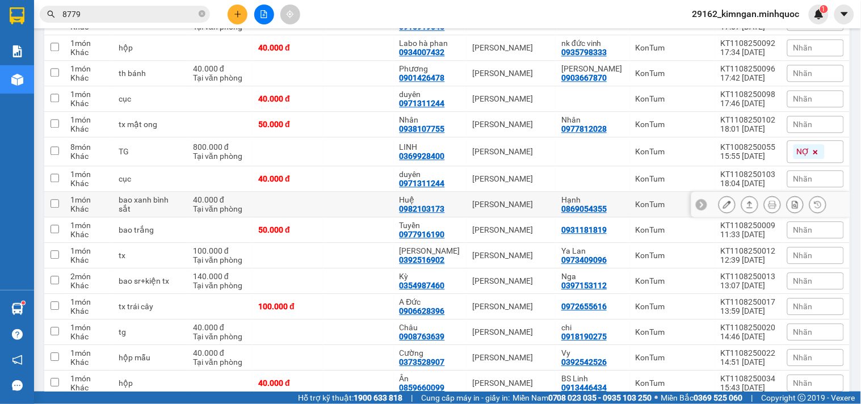
scroll to position [684, 0]
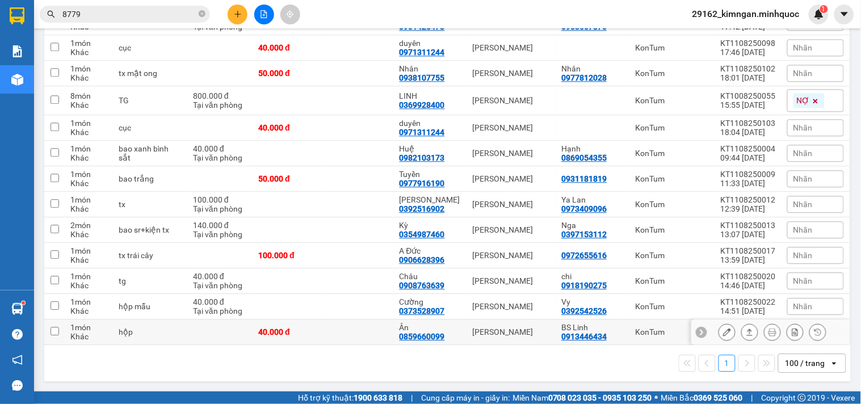
click at [741, 331] on button at bounding box center [749, 332] width 16 height 20
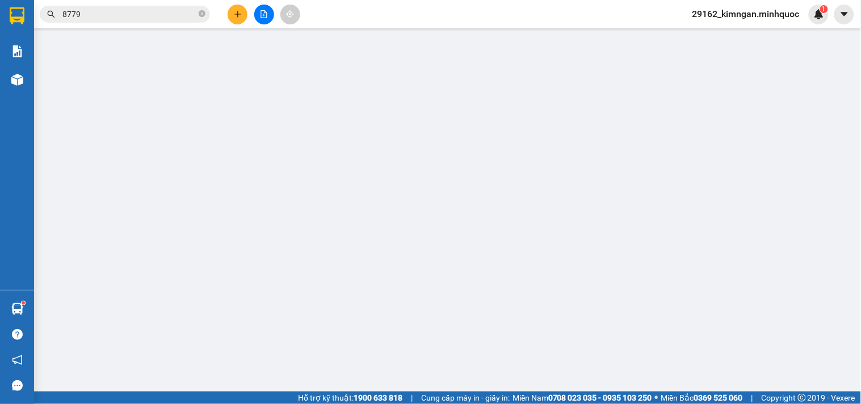
type input "0913446434"
type input "BS Linh"
type input "0859660099"
type input "Ân"
type input "40.000"
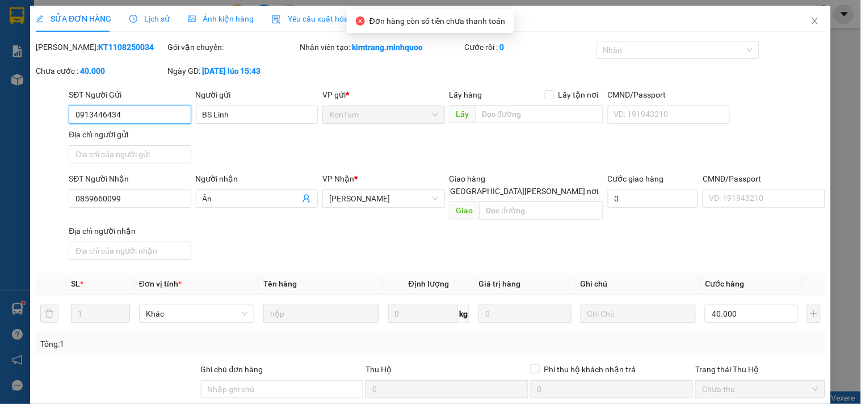
scroll to position [98, 0]
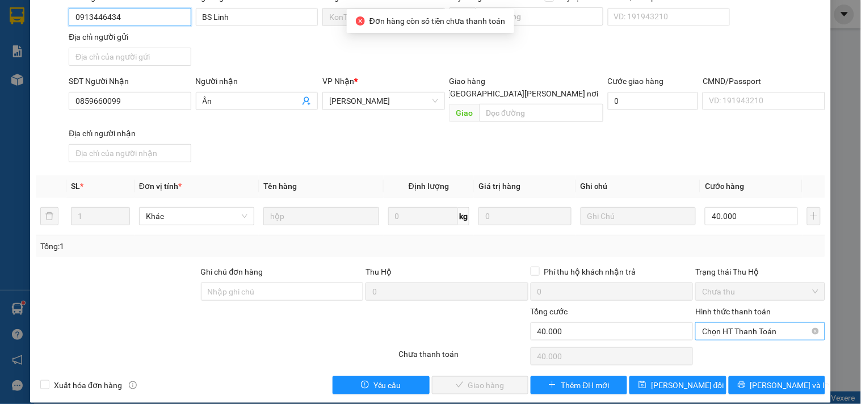
click at [744, 323] on span "Chọn HT Thanh Toán" at bounding box center [760, 331] width 116 height 17
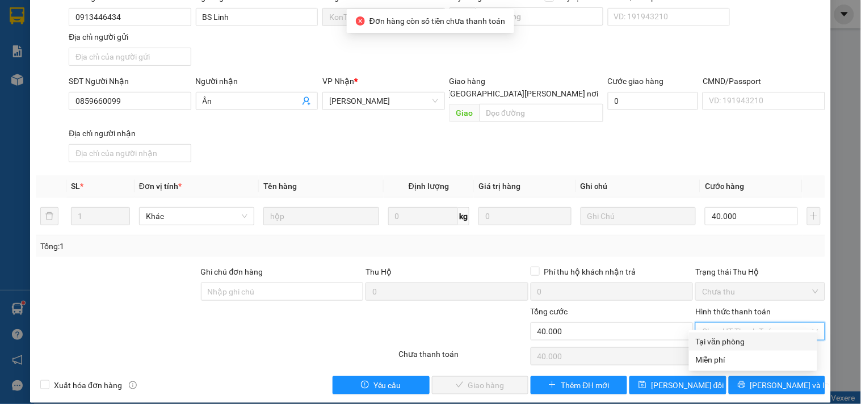
click at [744, 334] on div "Tại văn phòng" at bounding box center [753, 341] width 128 height 18
type input "0"
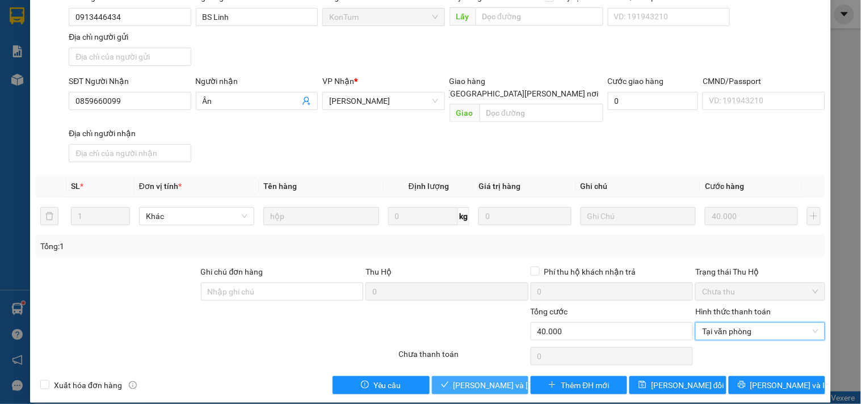
click at [484, 379] on span "[PERSON_NAME] và [PERSON_NAME] hàng" at bounding box center [529, 385] width 153 height 12
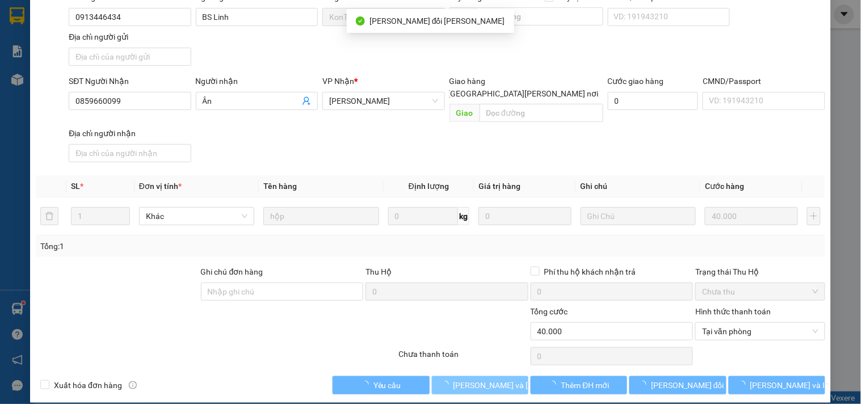
scroll to position [0, 0]
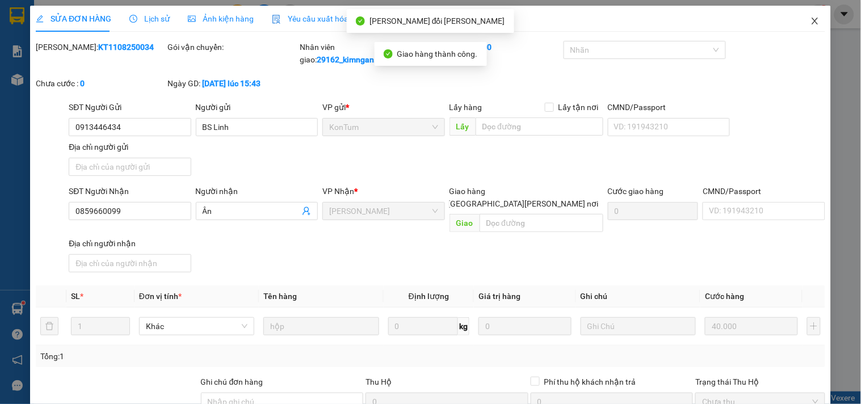
click at [818, 22] on span "Close" at bounding box center [815, 22] width 32 height 32
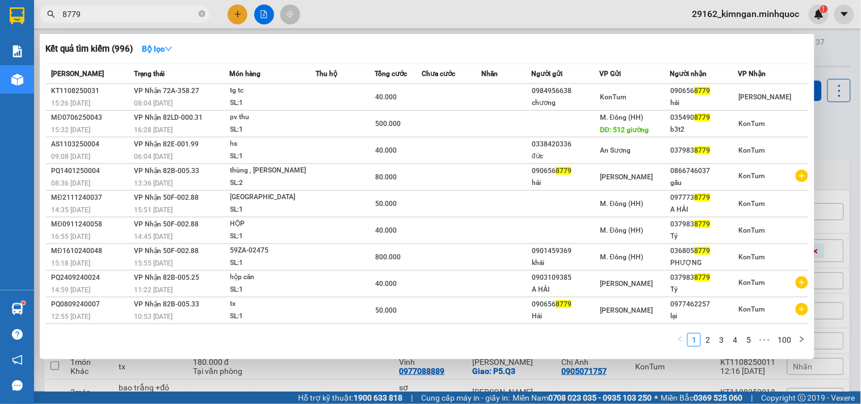
click at [82, 17] on input "8779" at bounding box center [129, 14] width 134 height 12
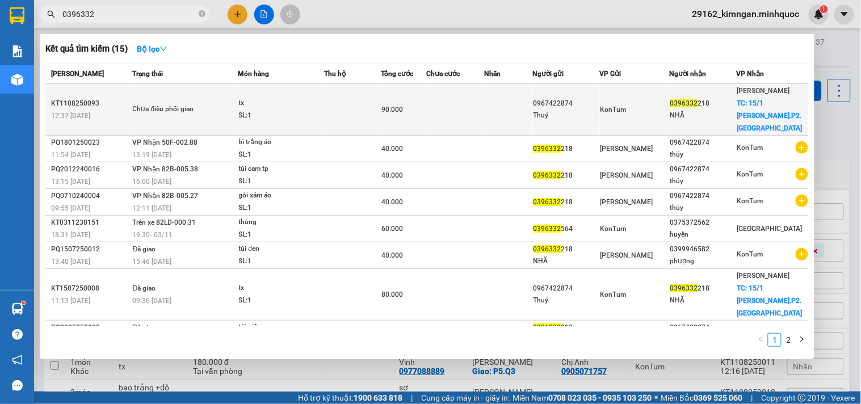
type input "0396332"
click at [330, 100] on td at bounding box center [353, 110] width 57 height 52
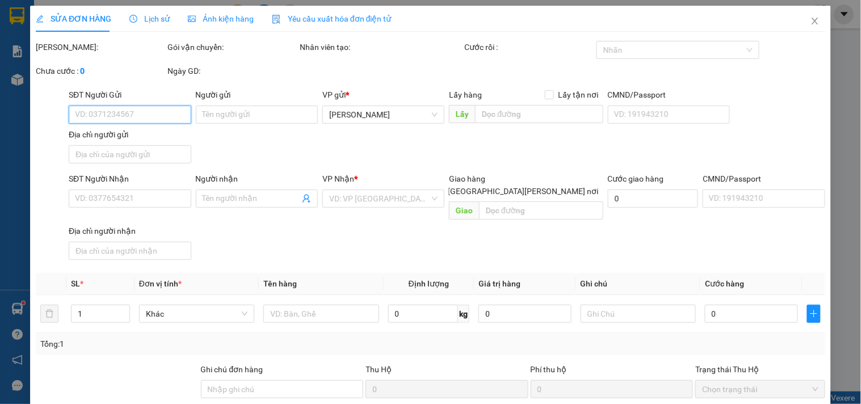
type input "0967422874"
type input "Thuý"
type input "0396332218"
type input "NHÃ"
checkbox input "true"
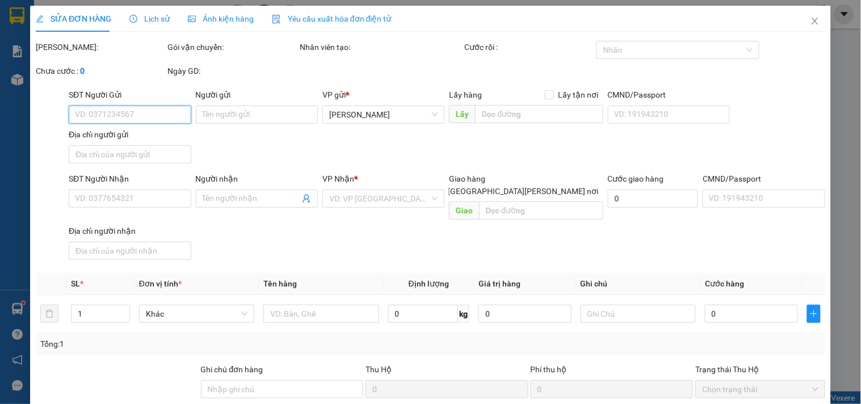
type input "15/1 [PERSON_NAME].P2. [GEOGRAPHIC_DATA]"
type input "90.000"
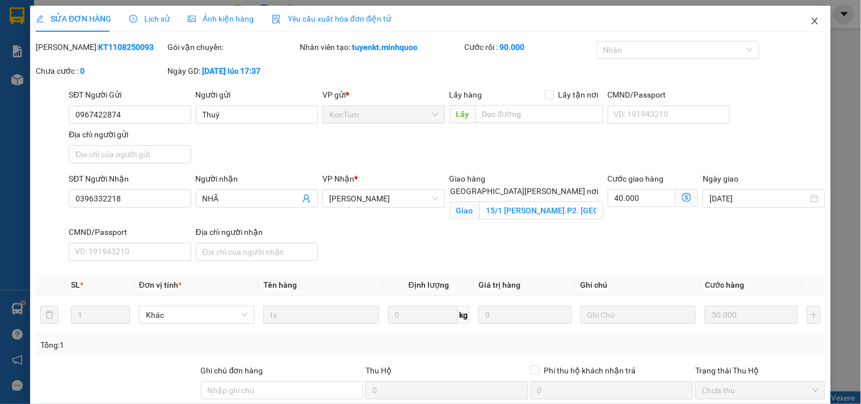
click at [820, 24] on span "Close" at bounding box center [815, 22] width 32 height 32
click at [810, 29] on main at bounding box center [430, 195] width 861 height 391
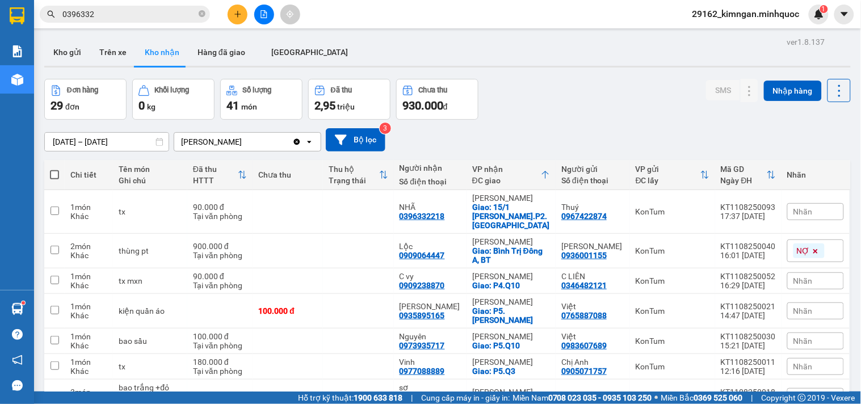
click at [265, 23] on button at bounding box center [264, 15] width 20 height 20
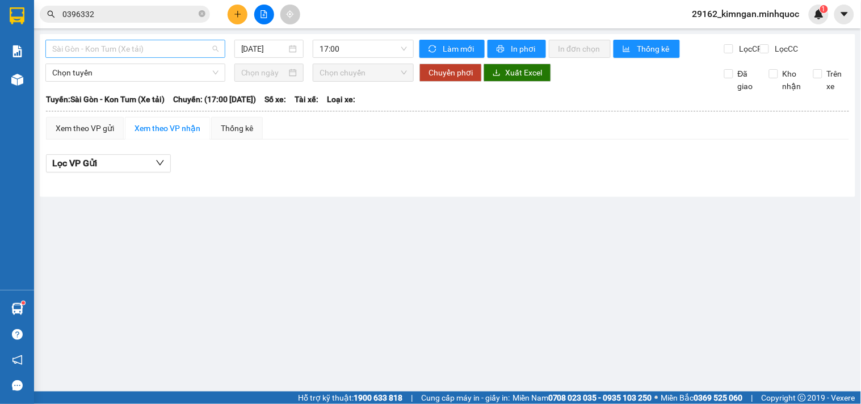
click at [150, 54] on span "Sài Gòn - Kon Tum (Xe tải)" at bounding box center [135, 48] width 166 height 17
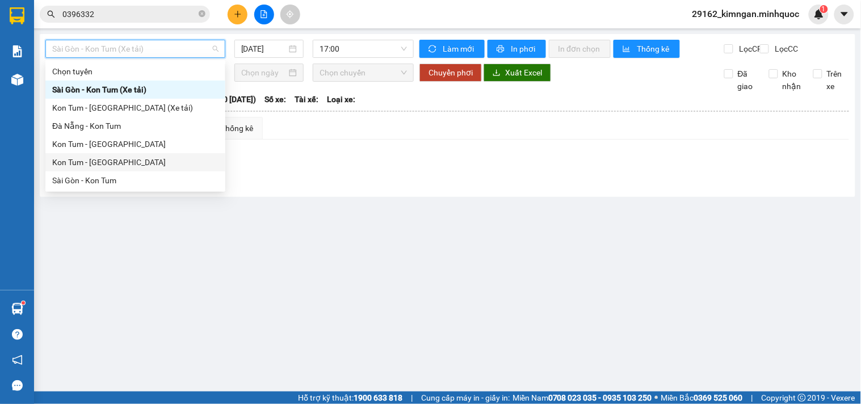
click at [99, 168] on div "Kon Tum - [GEOGRAPHIC_DATA]" at bounding box center [135, 162] width 166 height 12
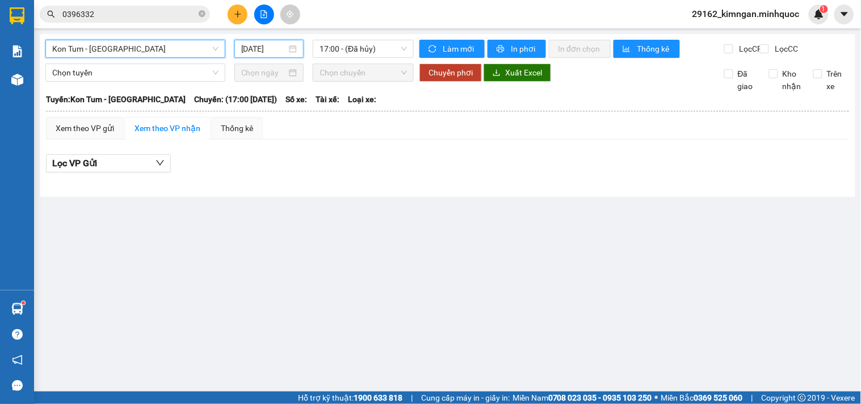
click at [265, 45] on input "[DATE]" at bounding box center [264, 49] width 46 height 12
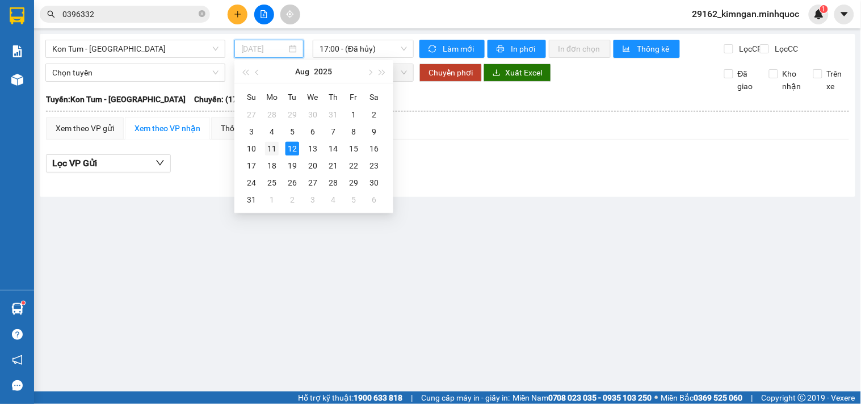
click at [276, 148] on div "11" at bounding box center [272, 149] width 14 height 14
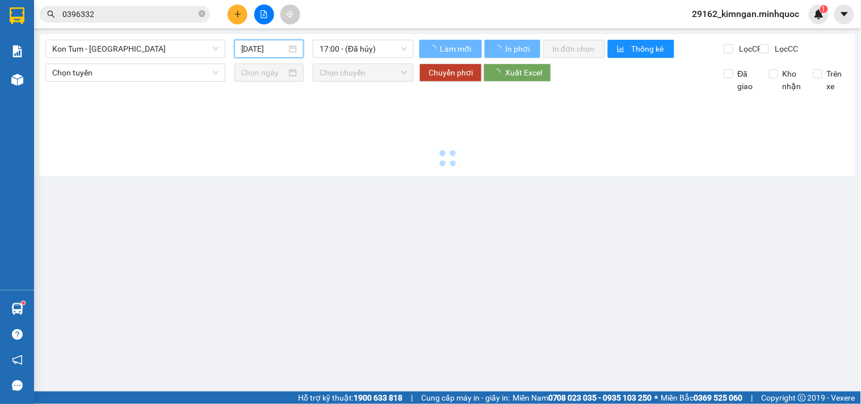
type input "[DATE]"
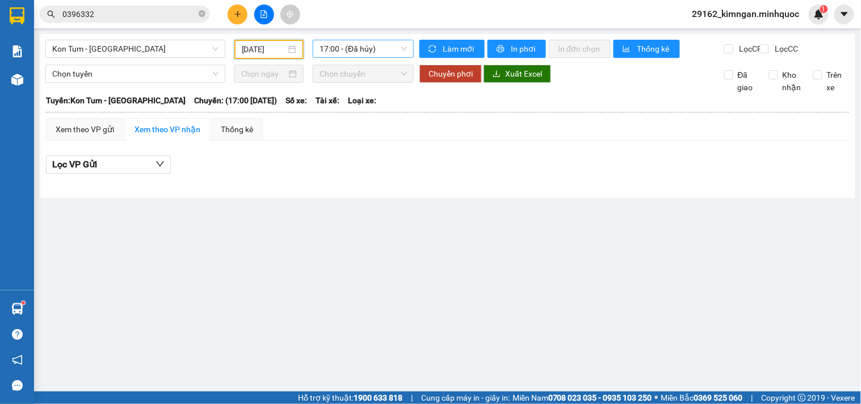
click at [376, 50] on span "17:00 - (Đã hủy)" at bounding box center [362, 48] width 87 height 17
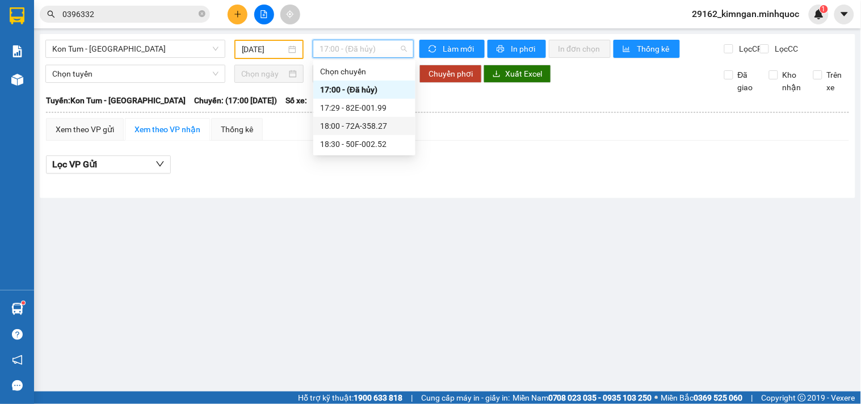
click at [382, 117] on div "18:00 - 72A-358.27" at bounding box center [364, 126] width 102 height 18
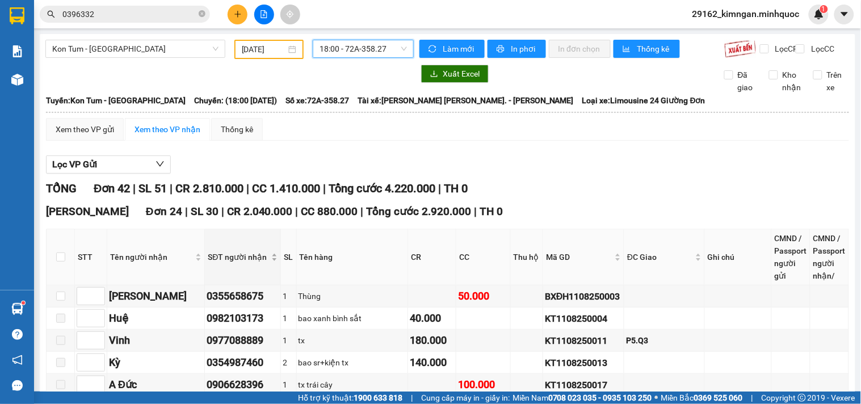
scroll to position [126, 0]
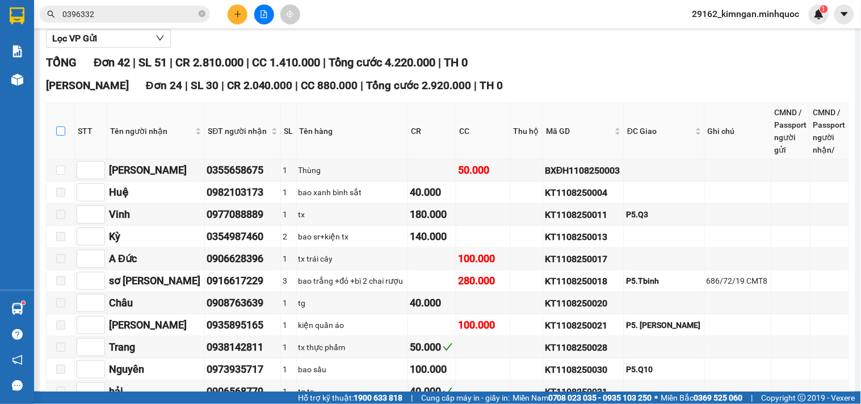
click at [60, 137] on label at bounding box center [60, 131] width 9 height 12
click at [60, 136] on input "checkbox" at bounding box center [60, 131] width 9 height 9
checkbox input "true"
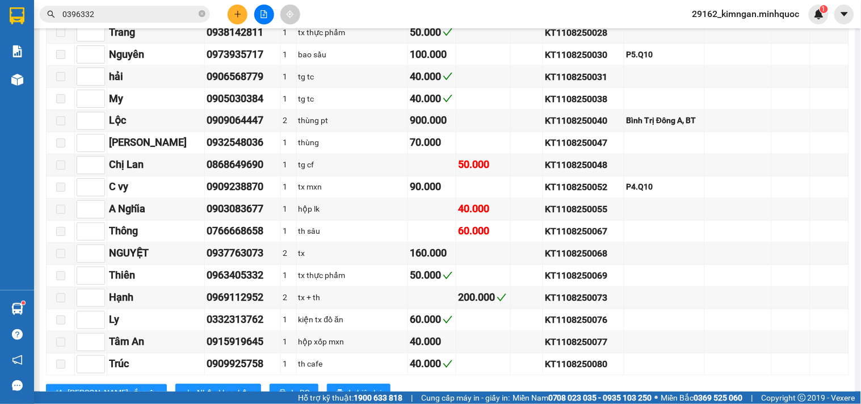
scroll to position [693, 0]
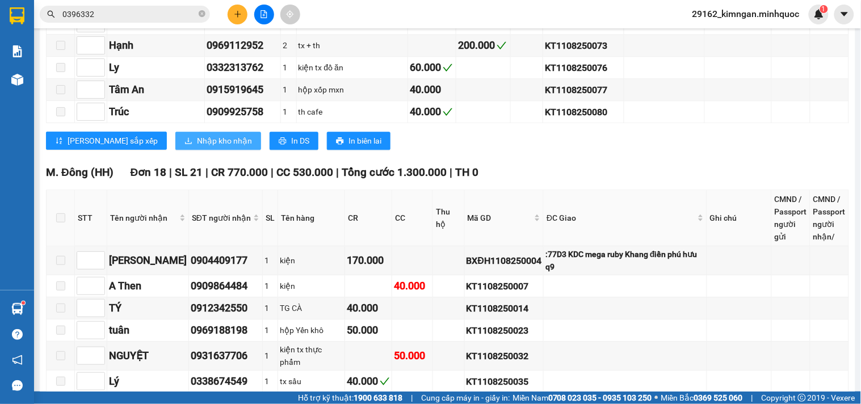
click at [197, 147] on span "Nhập kho nhận" at bounding box center [224, 140] width 55 height 12
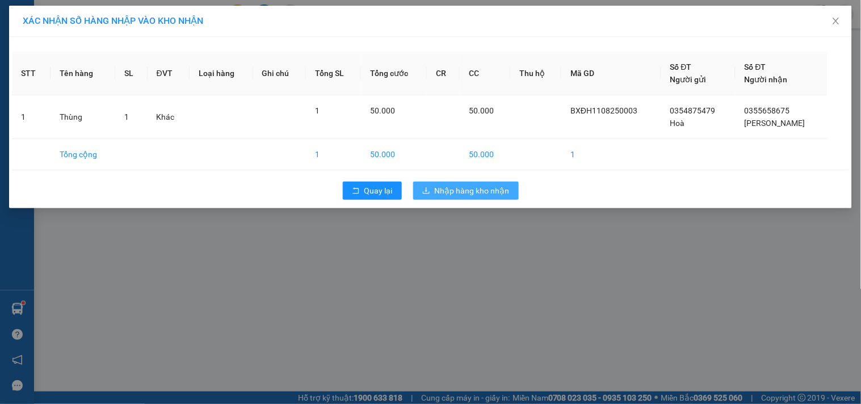
click at [469, 191] on span "Nhập hàng kho nhận" at bounding box center [472, 190] width 75 height 12
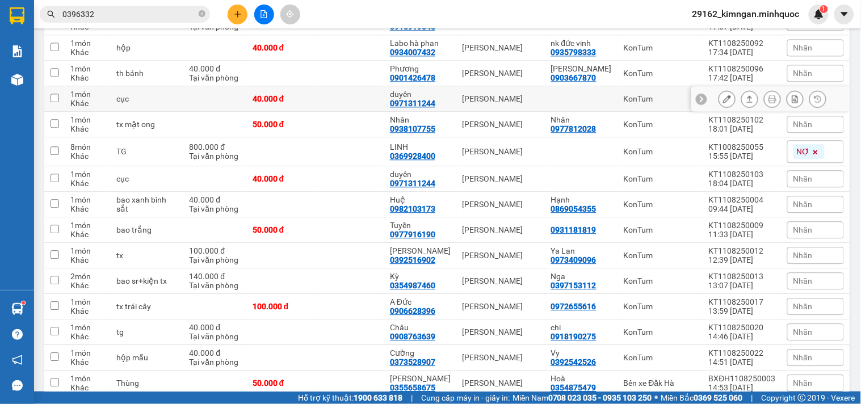
scroll to position [684, 0]
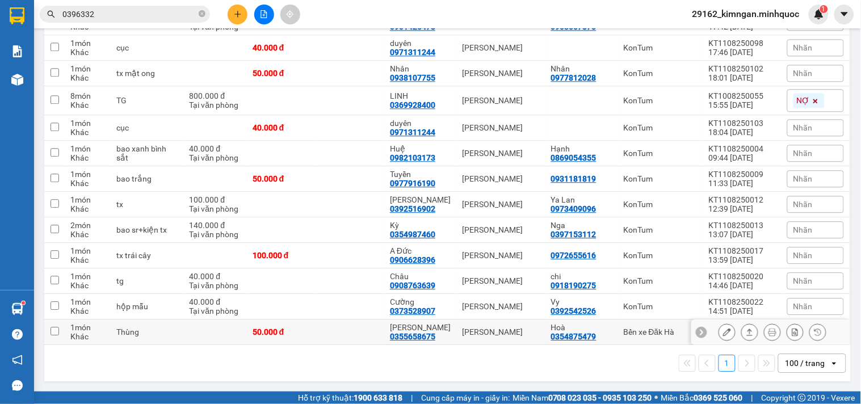
click at [486, 330] on div "[PERSON_NAME]" at bounding box center [500, 331] width 77 height 9
checkbox input "true"
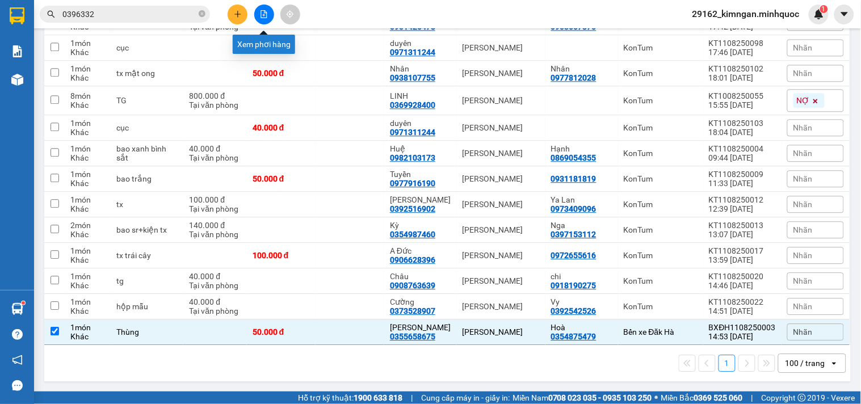
click at [245, 16] on button at bounding box center [237, 15] width 20 height 20
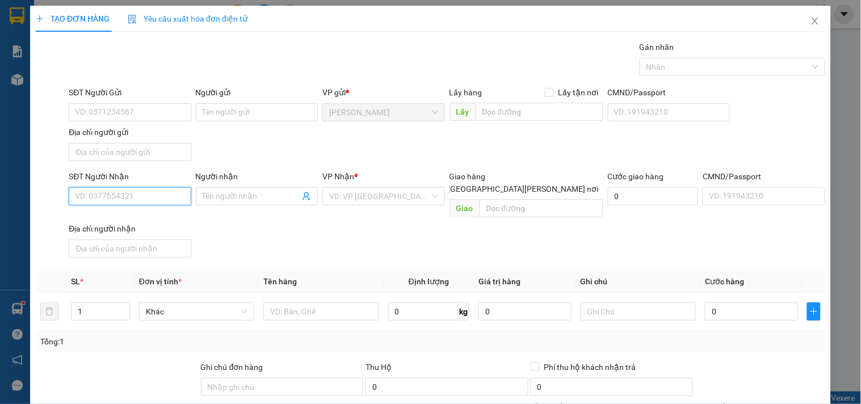
click at [123, 194] on input "SĐT Người Nhận" at bounding box center [130, 196] width 122 height 18
type input "2"
click at [121, 303] on span "Increase Value" at bounding box center [123, 308] width 12 height 10
click at [299, 303] on input "text" at bounding box center [320, 311] width 115 height 18
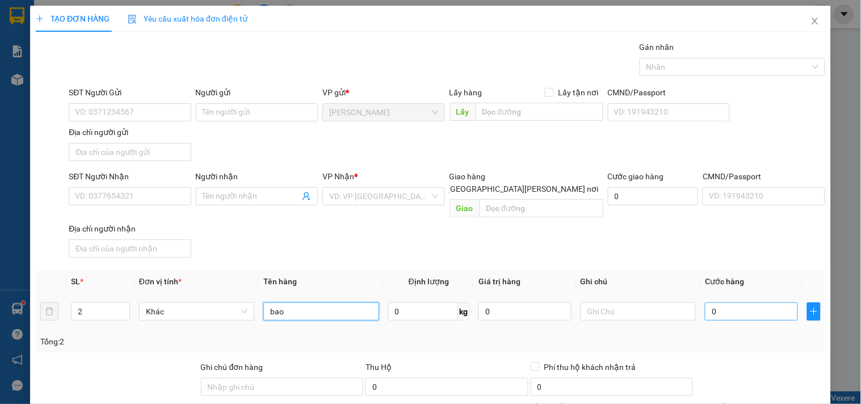
type input "bao"
click at [742, 302] on input "0" at bounding box center [751, 311] width 93 height 18
type input "1"
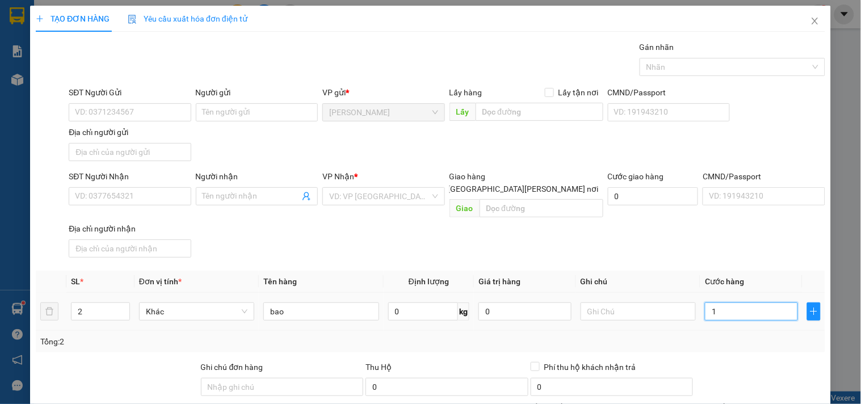
type input "15"
type input "150"
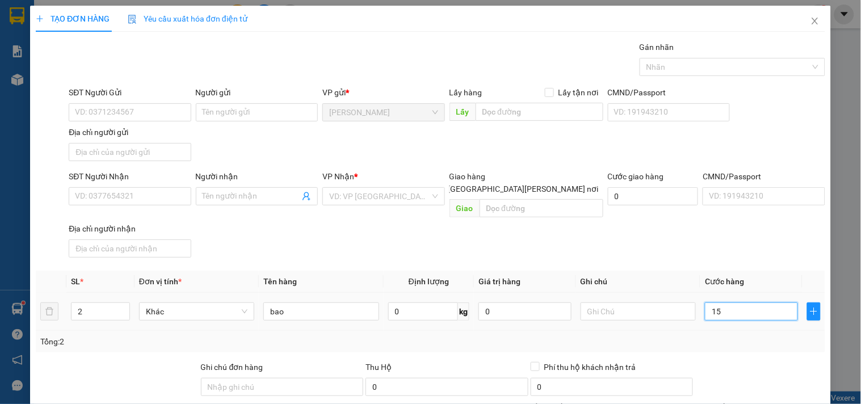
type input "150"
type input "150.000"
click at [148, 116] on input "SĐT Người Gửi" at bounding box center [130, 112] width 122 height 18
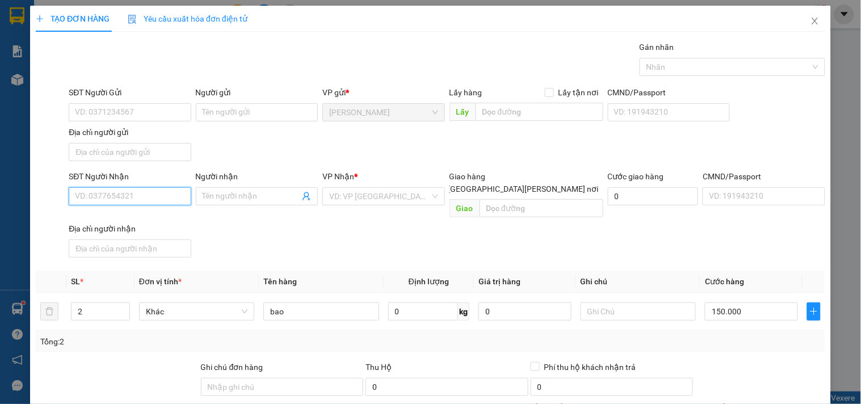
click at [114, 190] on input "SĐT Người Nhận" at bounding box center [130, 196] width 122 height 18
click at [138, 106] on input "SĐT Người Gửi" at bounding box center [130, 112] width 122 height 18
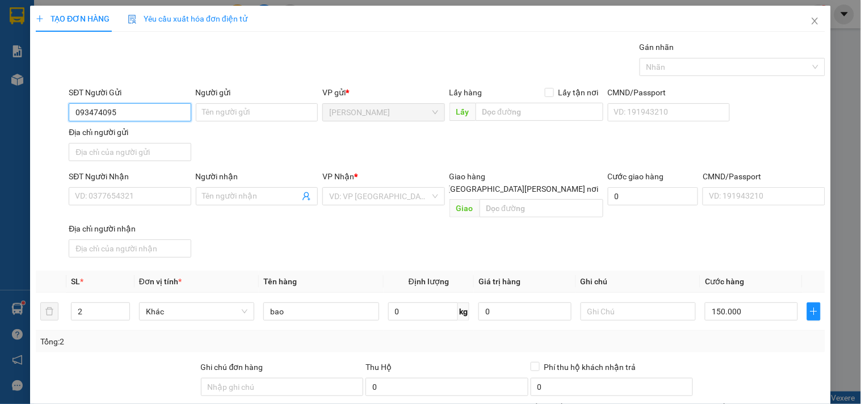
type input "0934740952"
click at [95, 142] on div "0934740952" at bounding box center [128, 135] width 121 height 18
type input "0362873476"
type input "xuân bãy"
type input "đăkring"
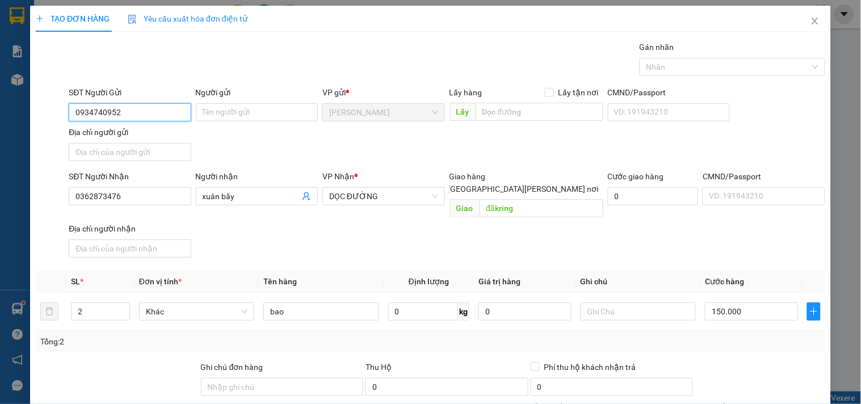
scroll to position [95, 0]
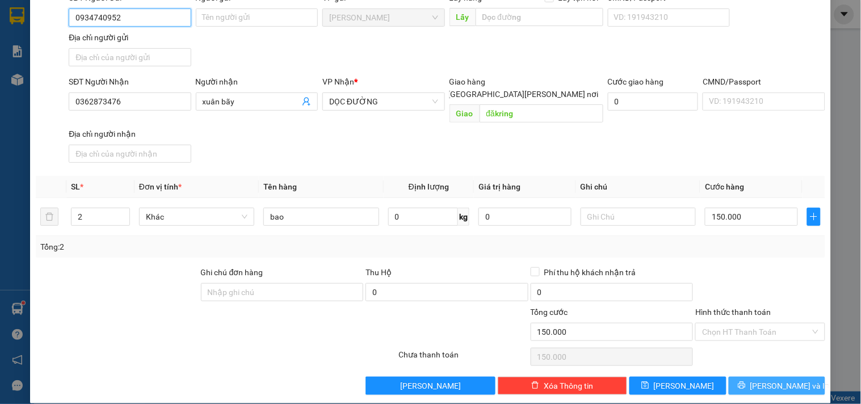
type input "0934740952"
click at [766, 380] on span "[PERSON_NAME] và In" at bounding box center [789, 386] width 79 height 12
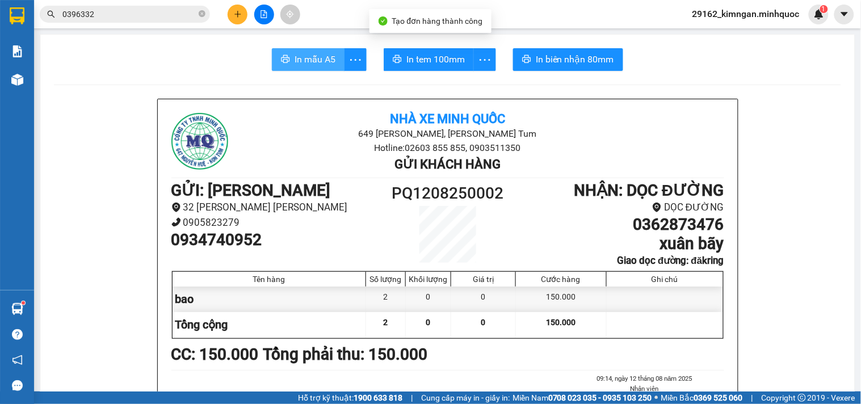
click at [308, 57] on span "In mẫu A5" at bounding box center [314, 59] width 41 height 14
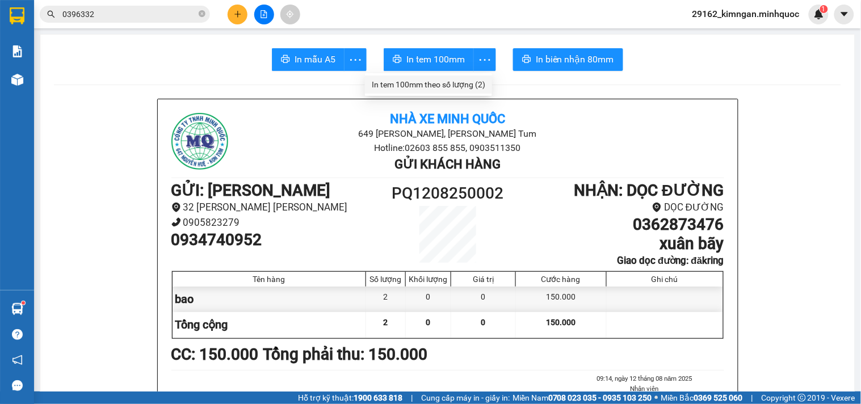
click at [473, 83] on div "In tem 100mm theo số lượng (2)" at bounding box center [428, 84] width 113 height 12
click at [235, 14] on icon "plus" at bounding box center [237, 14] width 6 height 1
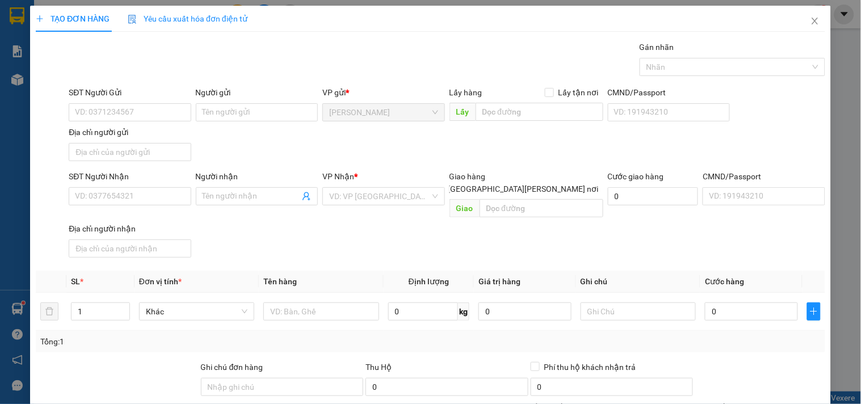
drag, startPoint x: 127, startPoint y: 172, endPoint x: 110, endPoint y: 213, distance: 44.6
click at [126, 172] on div "SĐT Người Nhận" at bounding box center [130, 176] width 122 height 12
click at [126, 187] on input "SĐT Người Nhận" at bounding box center [130, 196] width 122 height 18
click at [110, 222] on div "Địa chỉ người nhận" at bounding box center [130, 228] width 122 height 12
click at [110, 239] on input "Địa chỉ người nhận" at bounding box center [130, 248] width 122 height 18
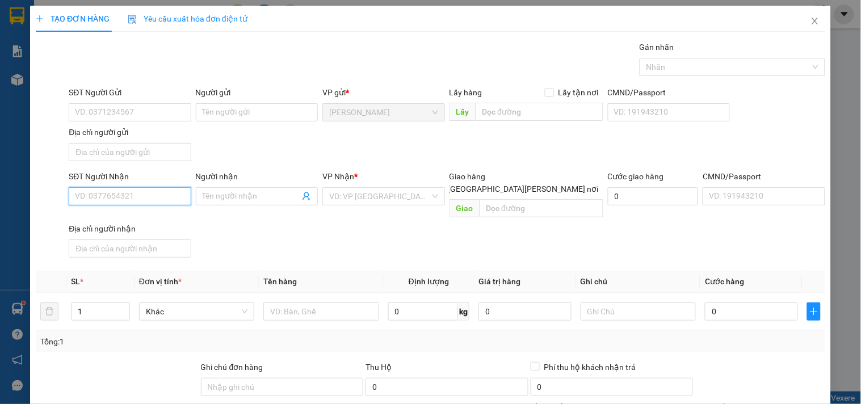
click at [128, 199] on input "SĐT Người Nhận" at bounding box center [130, 196] width 122 height 18
click at [103, 219] on div "0846588700 - sơ wang" at bounding box center [128, 219] width 107 height 12
type input "0846588700"
type input "sơ wang"
type input "0846588700"
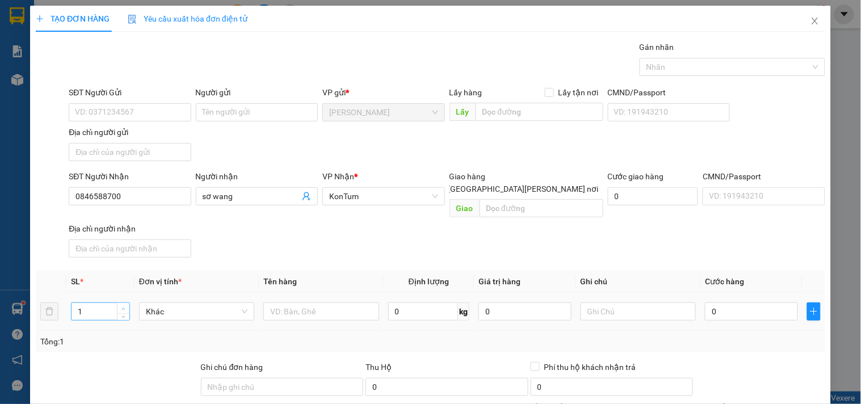
type input "2"
click at [121, 307] on icon "up" at bounding box center [123, 309] width 4 height 4
click at [338, 302] on input "text" at bounding box center [320, 311] width 115 height 18
type input "tg"
click at [738, 302] on input "0" at bounding box center [751, 311] width 93 height 18
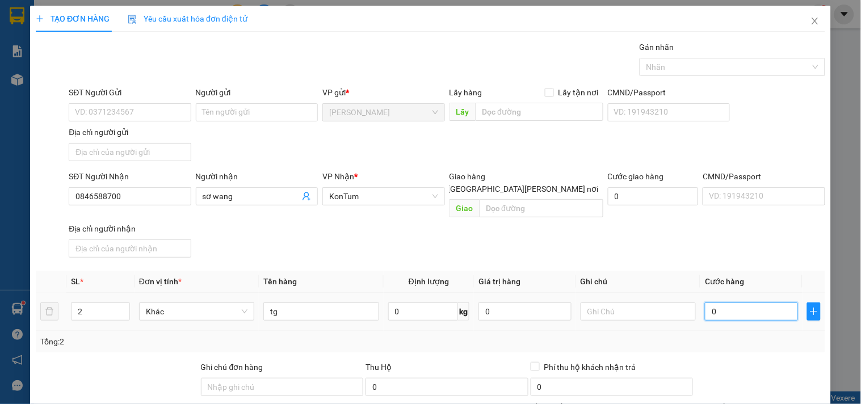
type input "1"
type input "12"
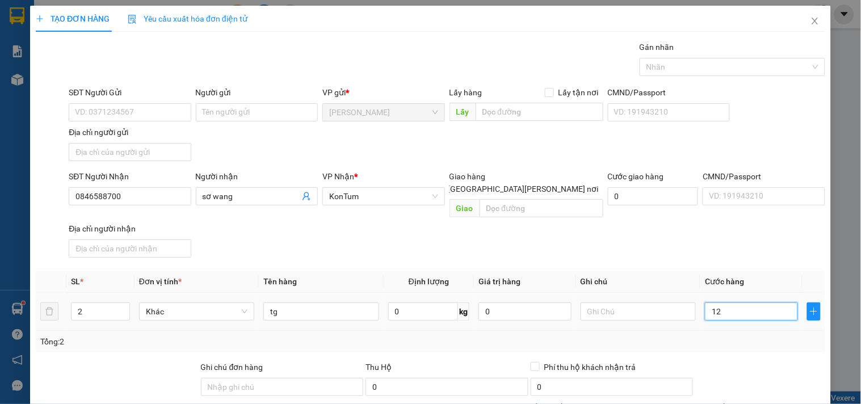
type input "12"
type input "120"
type input "120.000"
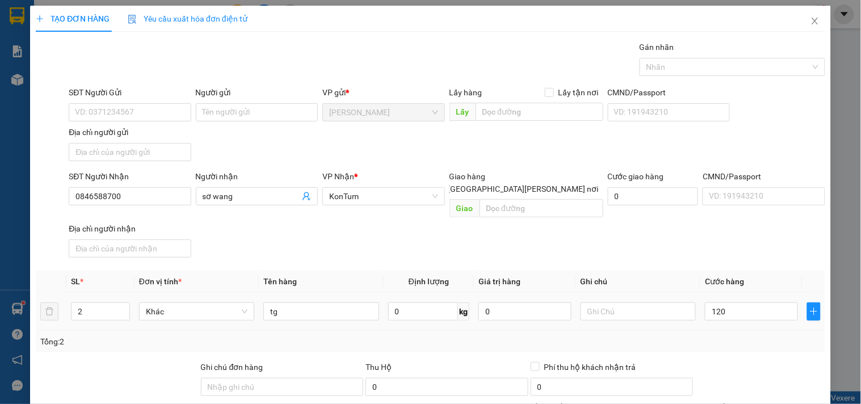
type input "120.000"
click at [729, 331] on div "Tổng: 2" at bounding box center [430, 342] width 789 height 22
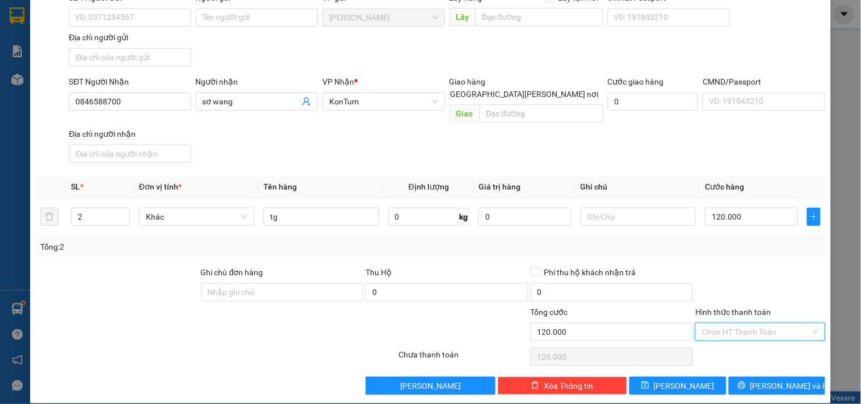
drag, startPoint x: 741, startPoint y: 313, endPoint x: 743, endPoint y: 321, distance: 7.6
click at [742, 323] on input "Hình thức thanh toán" at bounding box center [756, 331] width 108 height 17
click at [745, 337] on div "Tại văn phòng" at bounding box center [753, 342] width 115 height 12
type input "0"
click at [768, 380] on span "[PERSON_NAME] và In" at bounding box center [789, 386] width 79 height 12
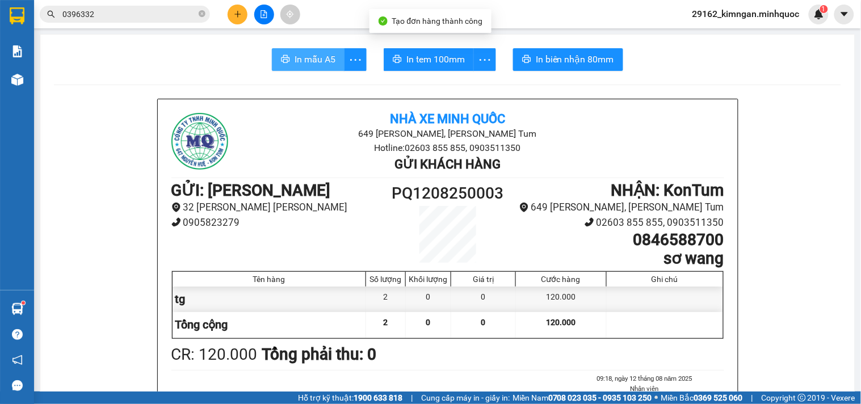
click at [314, 64] on span "In mẫu A5" at bounding box center [314, 59] width 41 height 14
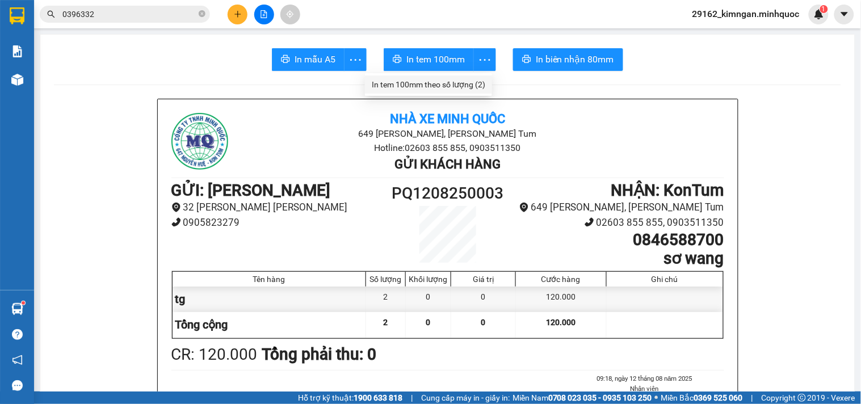
click at [475, 81] on div "In tem 100mm theo số lượng (2)" at bounding box center [428, 84] width 113 height 12
click at [201, 14] on icon "close-circle" at bounding box center [202, 13] width 7 height 7
click at [186, 14] on input "text" at bounding box center [129, 14] width 134 height 12
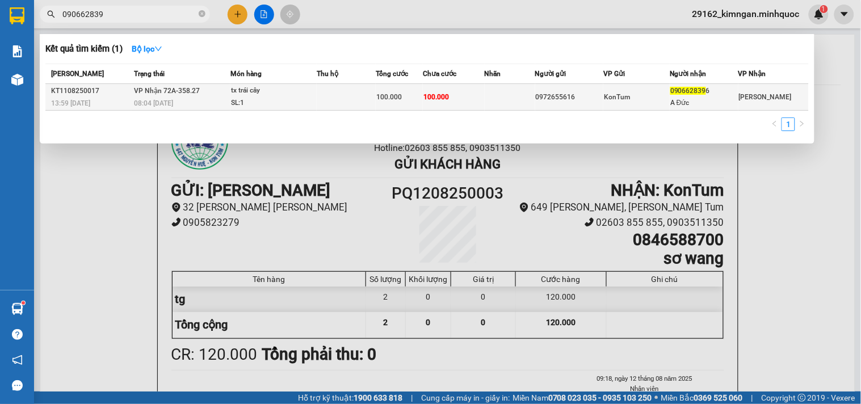
type input "090662839"
click at [332, 92] on td at bounding box center [346, 97] width 59 height 27
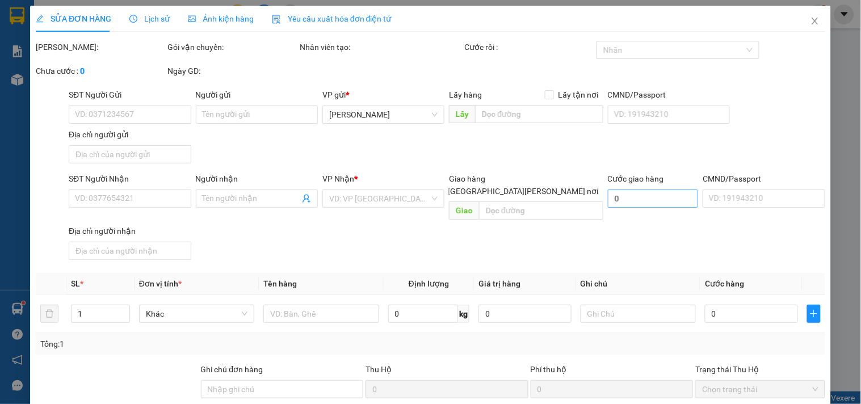
type input "0972655616"
type input "0906628396"
type input "A Đức"
type input "100.000"
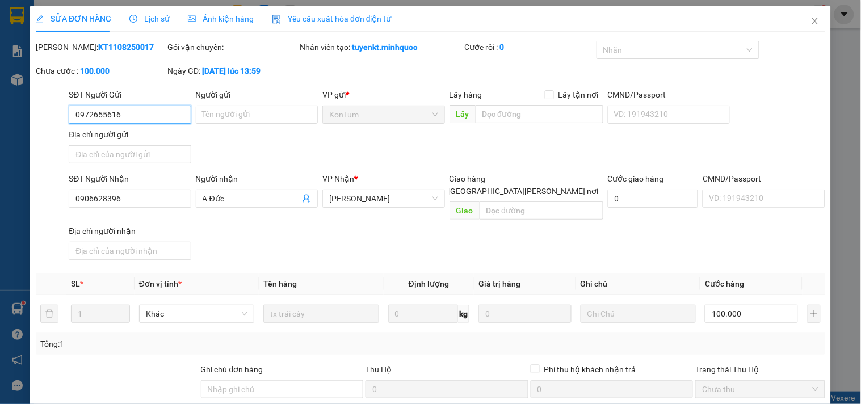
scroll to position [92, 0]
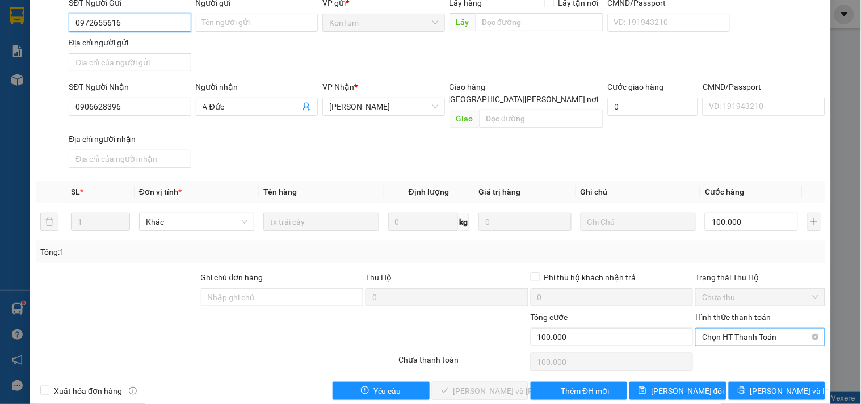
click at [731, 328] on span "Chọn HT Thanh Toán" at bounding box center [760, 336] width 116 height 17
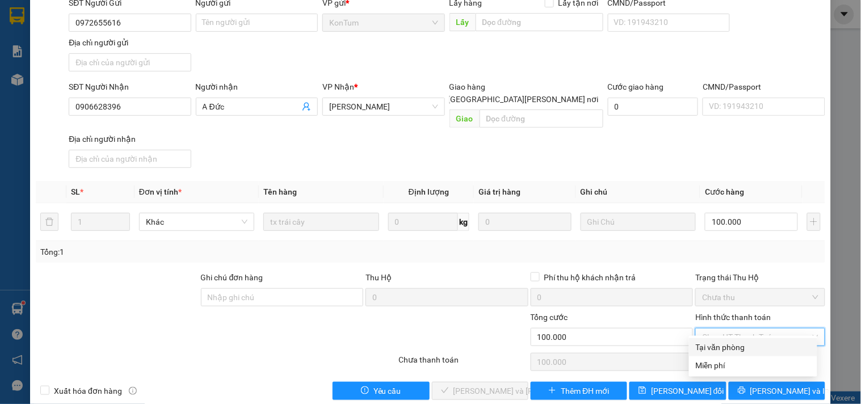
click at [731, 344] on div "Tại văn phòng" at bounding box center [753, 347] width 115 height 12
type input "0"
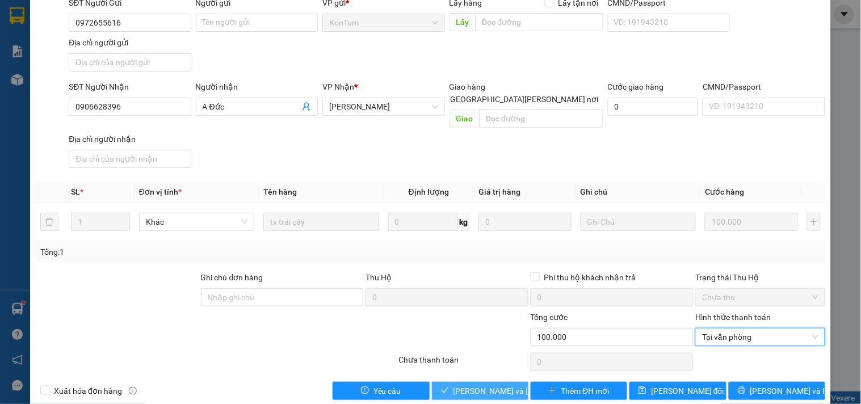
click at [479, 385] on span "[PERSON_NAME] và [PERSON_NAME] hàng" at bounding box center [529, 391] width 153 height 12
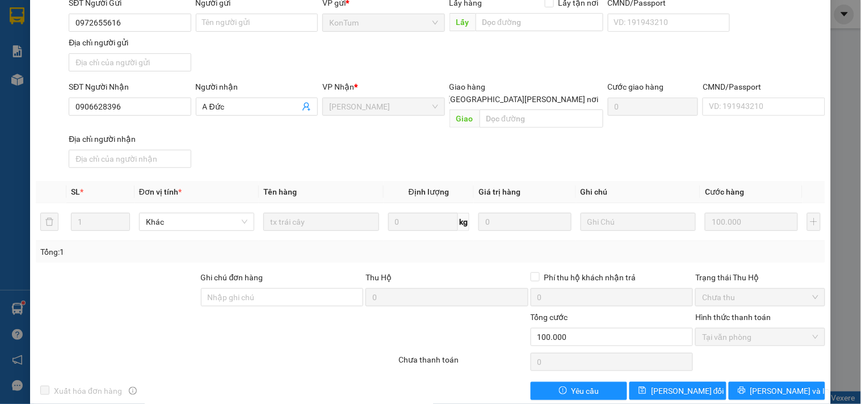
scroll to position [0, 0]
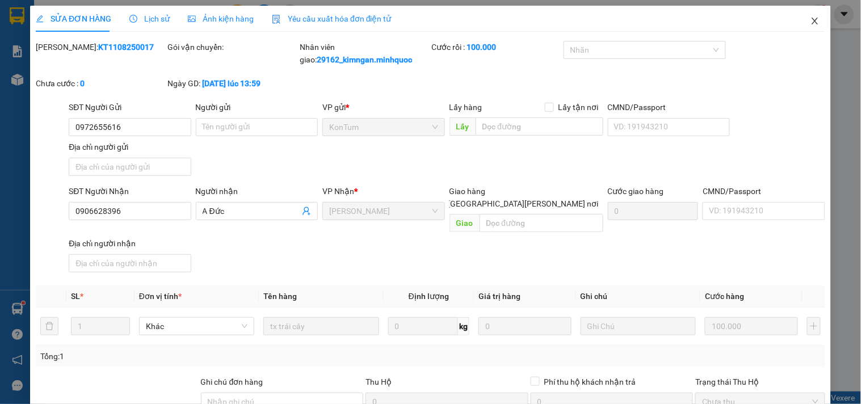
click at [818, 31] on span "Close" at bounding box center [815, 22] width 32 height 32
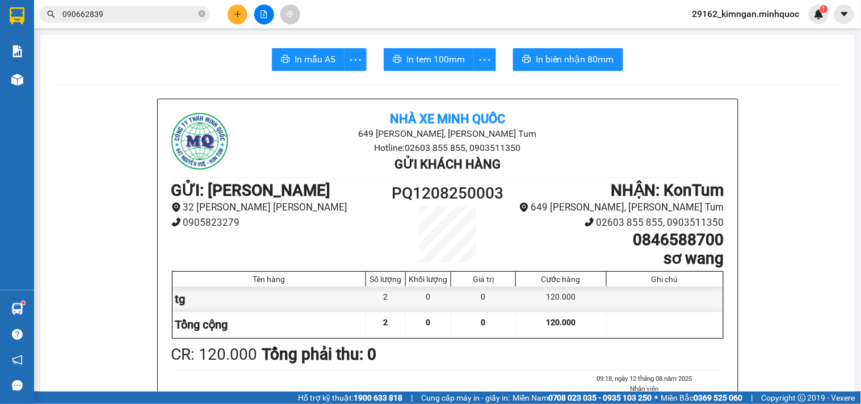
click at [151, 10] on input "090662839" at bounding box center [129, 14] width 134 height 12
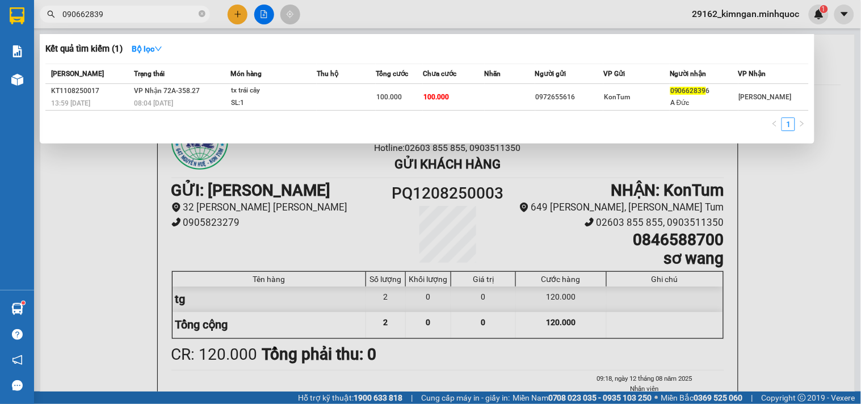
click at [151, 10] on input "090662839" at bounding box center [129, 14] width 134 height 12
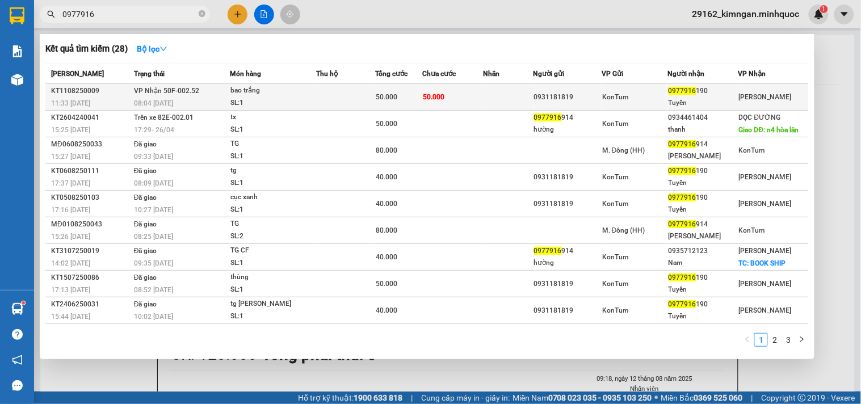
type input "0977916"
click at [564, 86] on td "0931181819" at bounding box center [567, 97] width 69 height 27
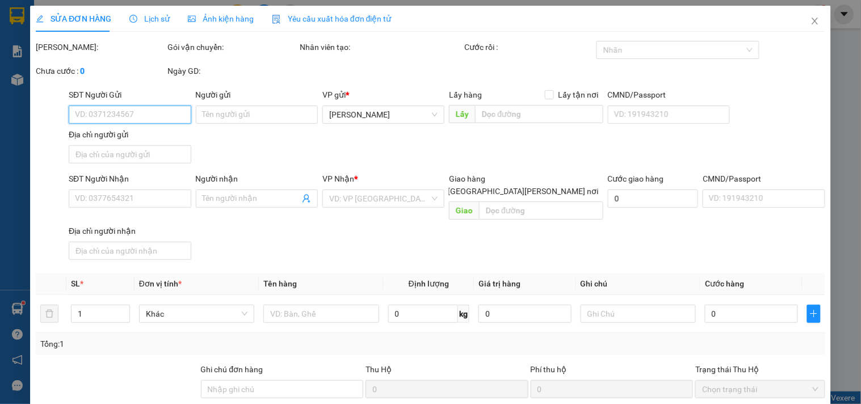
type input "0931181819"
type input "0977916190"
type input "Tuyền"
type input "50.000"
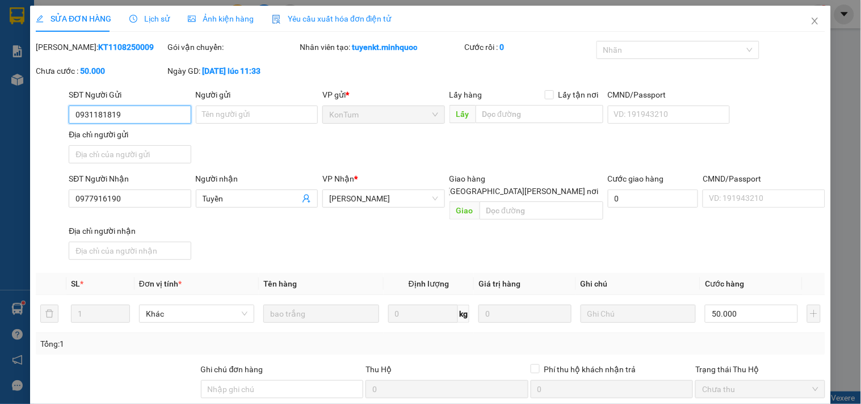
scroll to position [98, 0]
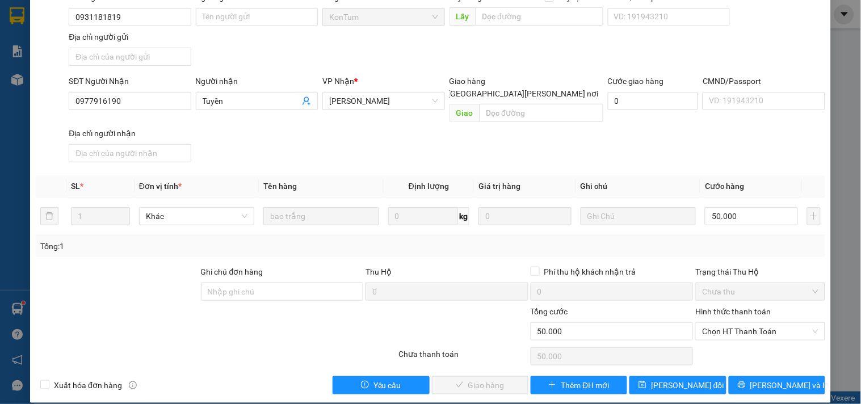
click at [752, 309] on div "Hình thức thanh toán" at bounding box center [759, 313] width 129 height 17
click at [755, 323] on span "Chọn HT Thanh Toán" at bounding box center [760, 331] width 116 height 17
click at [752, 335] on div "Tại văn phòng" at bounding box center [753, 341] width 115 height 12
type input "0"
click at [495, 379] on span "[PERSON_NAME] và [PERSON_NAME] hàng" at bounding box center [529, 385] width 153 height 12
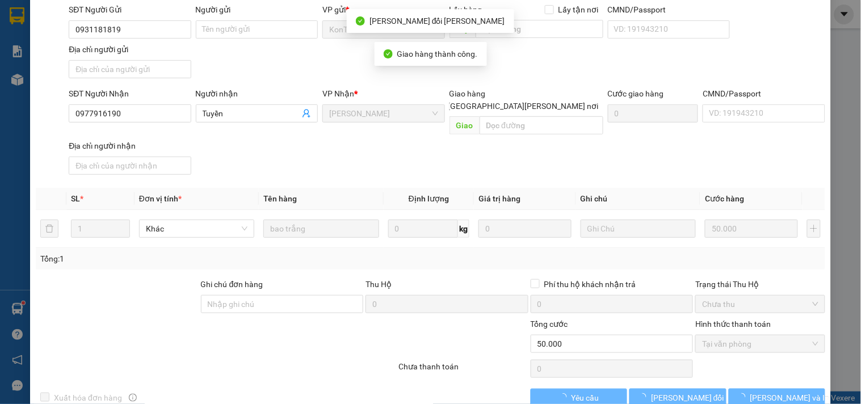
scroll to position [0, 0]
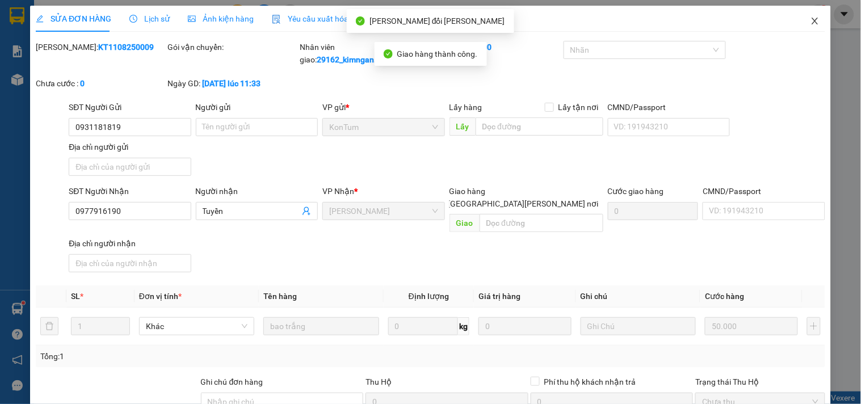
click at [810, 22] on icon "close" at bounding box center [814, 20] width 9 height 9
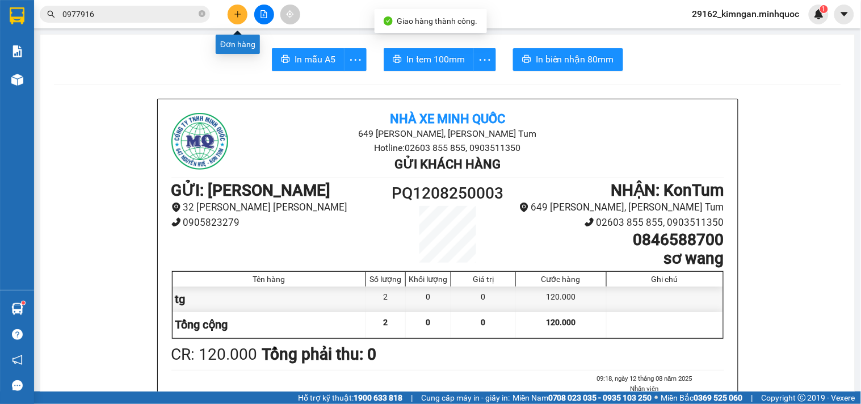
click at [230, 20] on button at bounding box center [237, 15] width 20 height 20
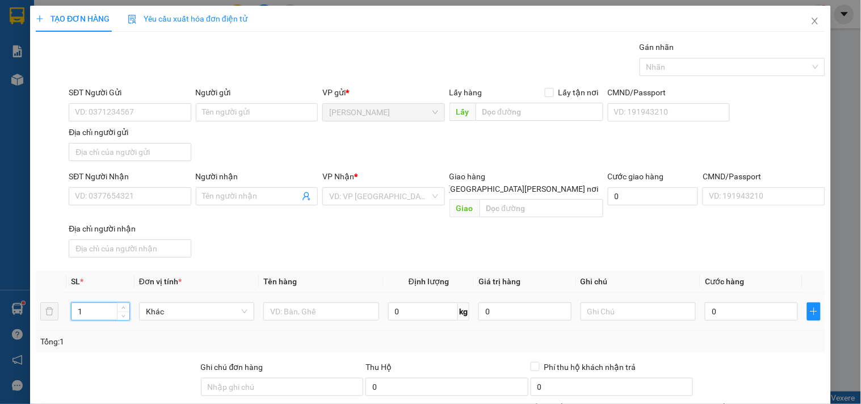
drag, startPoint x: 80, startPoint y: 298, endPoint x: 0, endPoint y: 299, distance: 80.0
click at [0, 299] on div "TẠO ĐƠN HÀNG Yêu cầu xuất [PERSON_NAME] điện tử Transit Pickup Surcharge Ids Tr…" at bounding box center [430, 202] width 861 height 404
click at [156, 201] on input "SĐT Người Nhận" at bounding box center [130, 196] width 122 height 18
type input "0906097737"
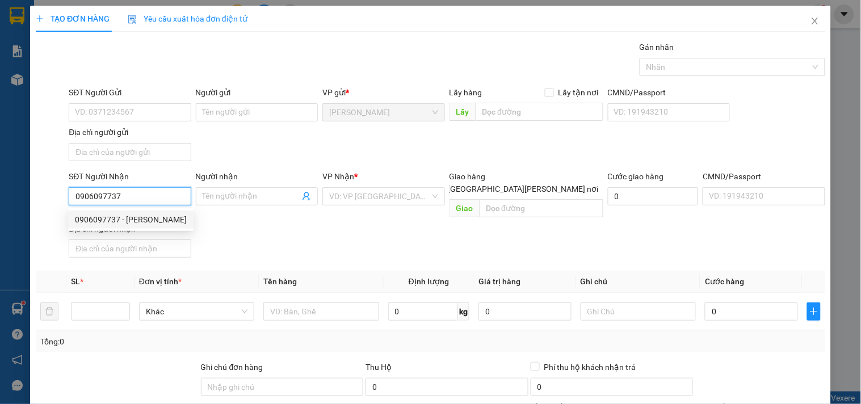
click at [109, 226] on div "0906097737 - [PERSON_NAME]" at bounding box center [130, 219] width 125 height 18
type input "Kem Thanh Nữ"
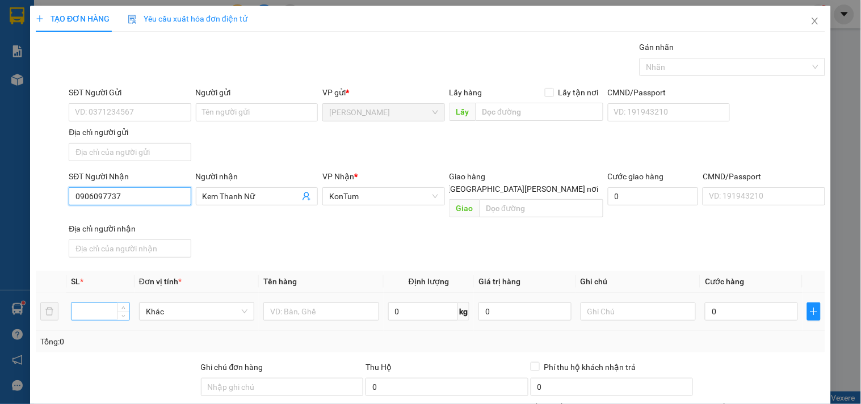
type input "0906097737"
click at [104, 303] on input "number" at bounding box center [100, 311] width 58 height 17
type input "5"
click at [354, 311] on td at bounding box center [321, 312] width 124 height 38
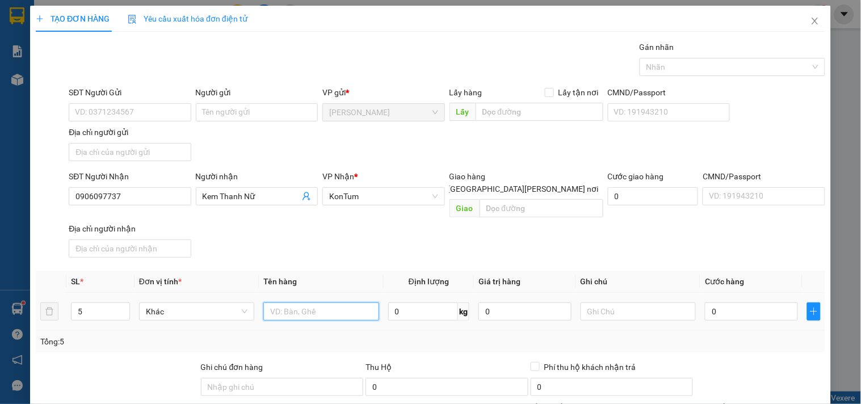
click at [354, 302] on input "text" at bounding box center [320, 311] width 115 height 18
type input "tg"
click at [738, 302] on input "0" at bounding box center [751, 311] width 93 height 18
type input "2"
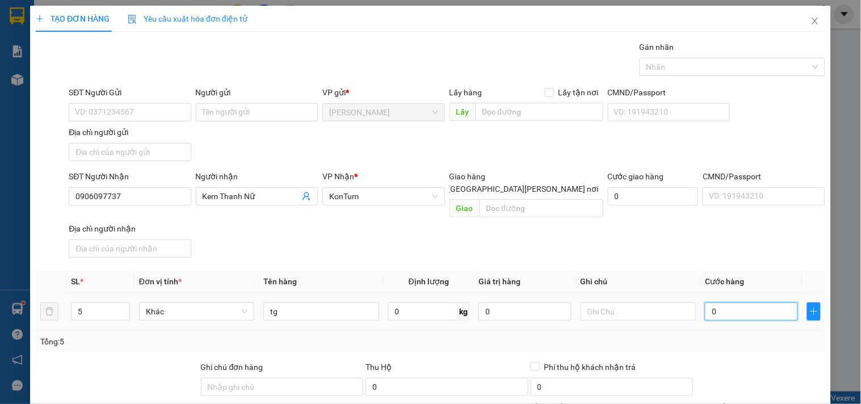
type input "2"
type input "25"
type input "250"
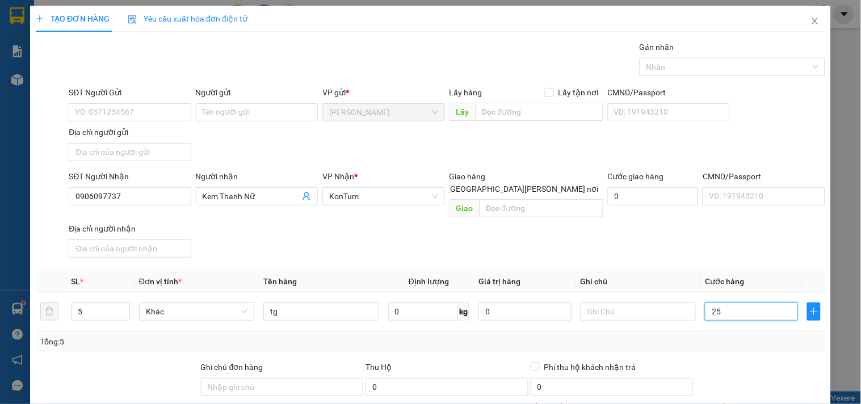
type input "250"
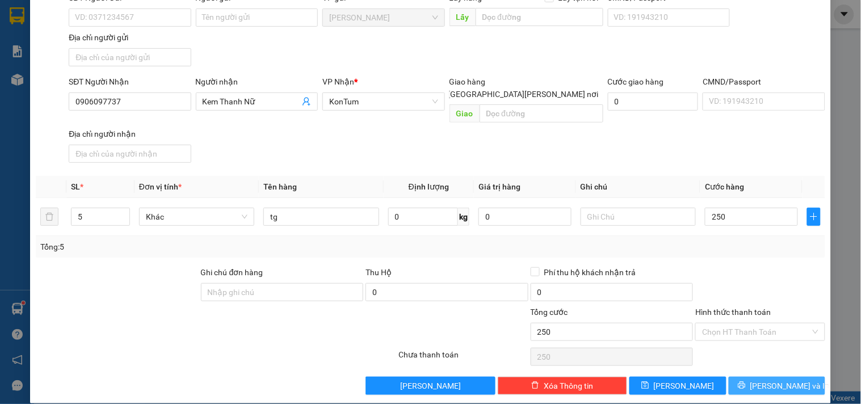
type input "250.000"
click at [742, 377] on button "[PERSON_NAME] và In" at bounding box center [776, 386] width 96 height 18
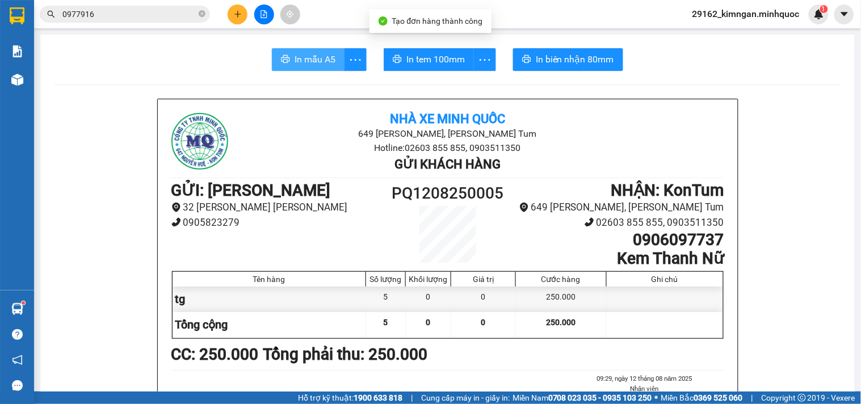
click at [281, 62] on icon "printer" at bounding box center [285, 59] width 9 height 8
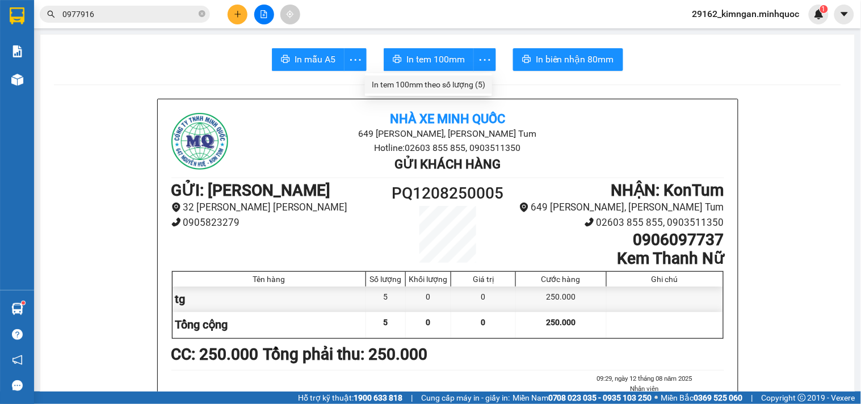
click at [473, 81] on div "In tem 100mm theo số [PERSON_NAME] (5)" at bounding box center [428, 84] width 113 height 12
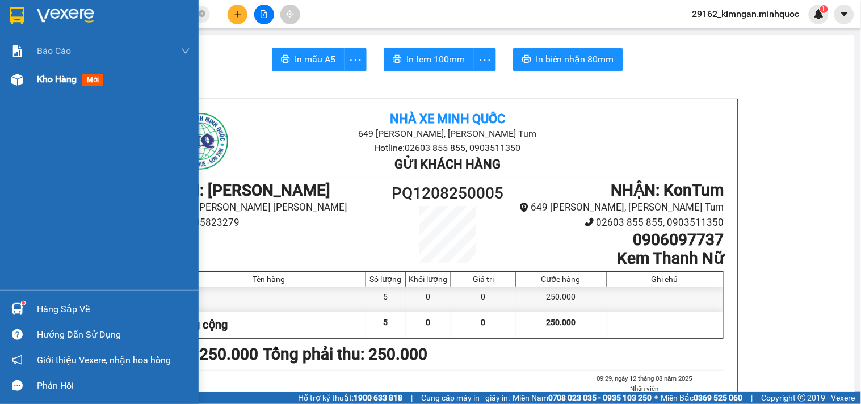
click at [74, 79] on span "Kho hàng" at bounding box center [57, 79] width 40 height 11
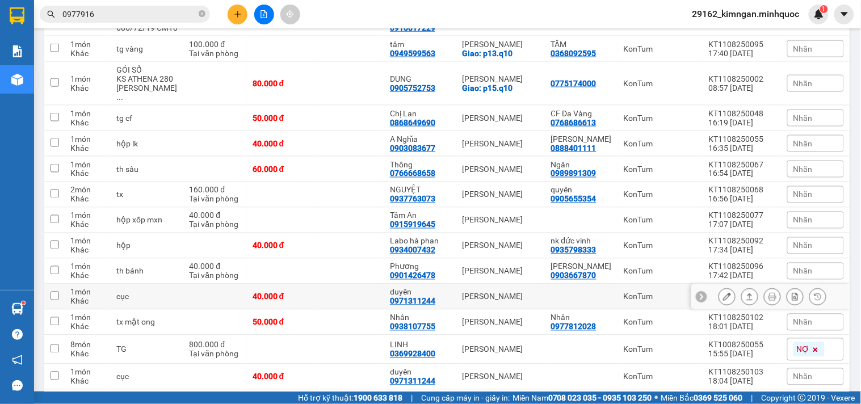
scroll to position [630, 0]
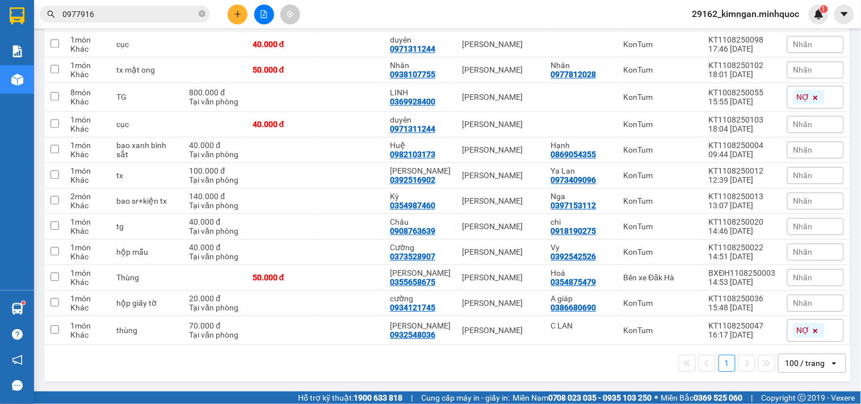
click at [101, 13] on input "0977916" at bounding box center [129, 14] width 134 height 12
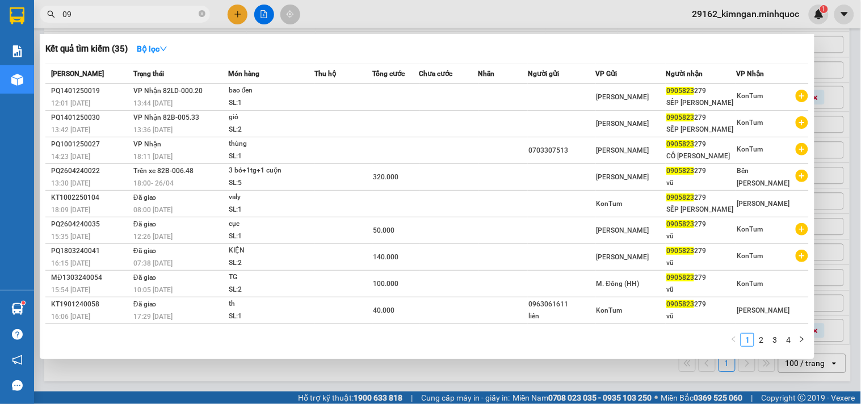
type input "0"
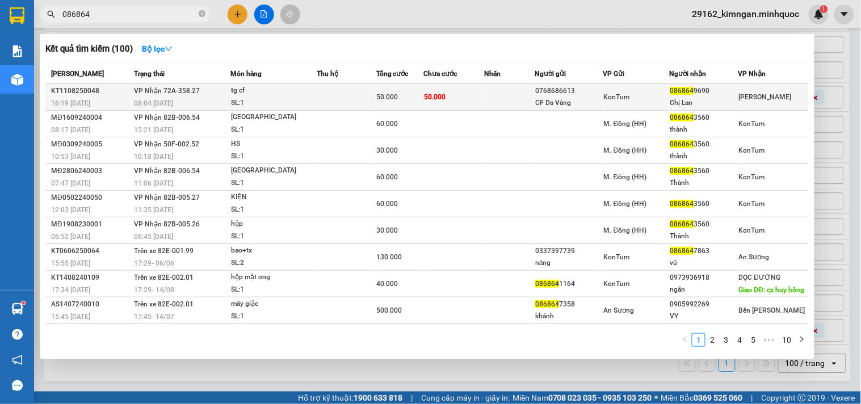
type input "086864"
click at [208, 91] on td "[PERSON_NAME] 72A-358.27 08:04 [DATE]" at bounding box center [180, 97] width 99 height 27
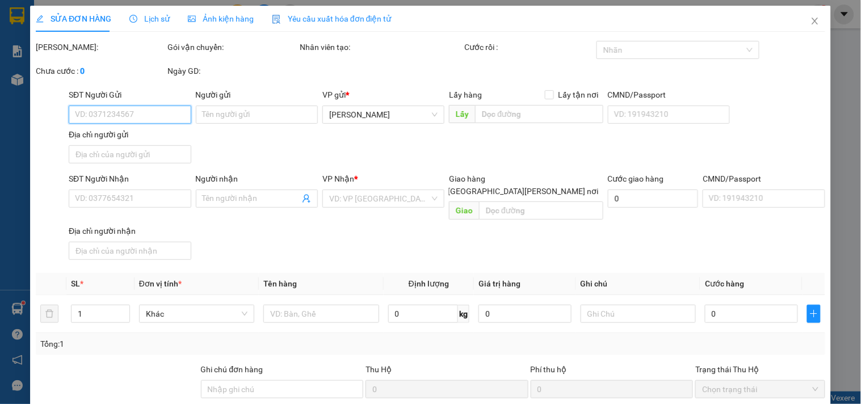
type input "0768686613"
type input "CF Da Vàng"
type input "0868649690"
type input "Chị Lan"
type input "50.000"
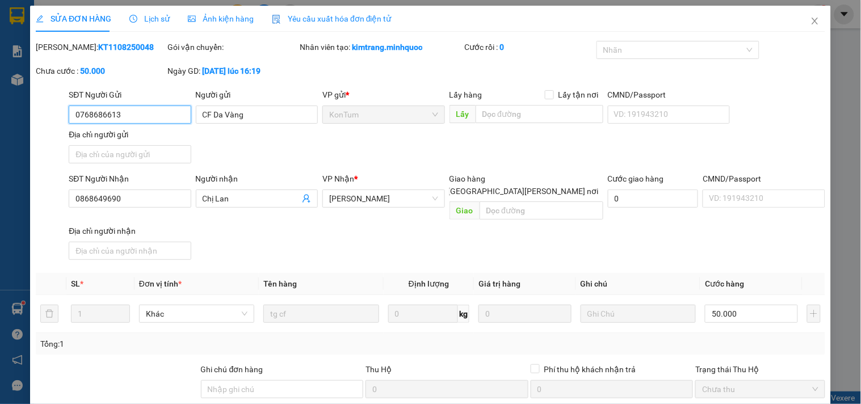
scroll to position [98, 0]
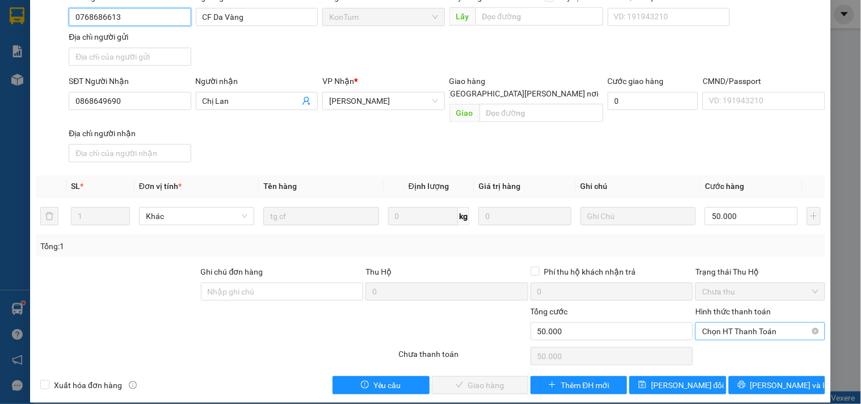
click at [719, 323] on span "Chọn HT Thanh Toán" at bounding box center [760, 331] width 116 height 17
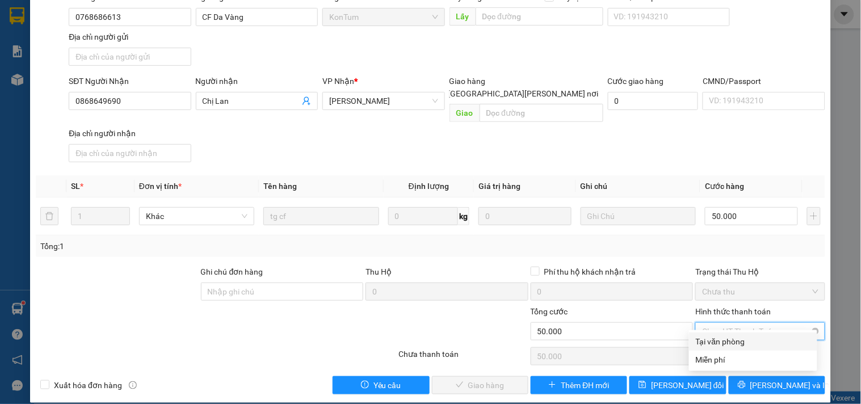
click at [718, 340] on div "Tại văn phòng" at bounding box center [753, 341] width 115 height 12
type input "0"
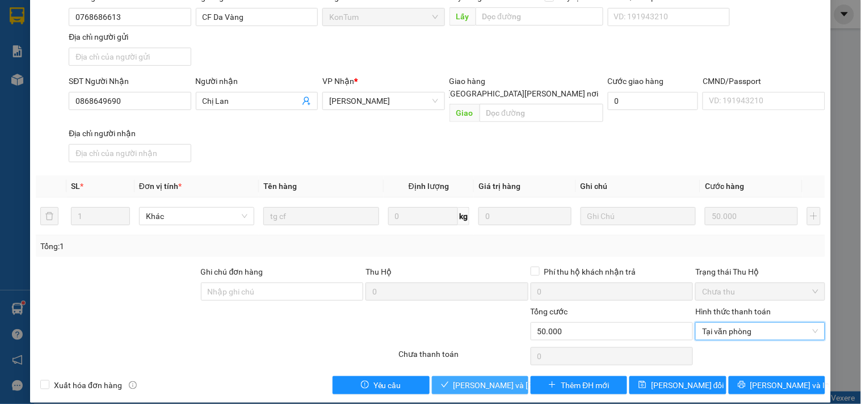
click at [478, 379] on button "[PERSON_NAME] và [PERSON_NAME] hàng" at bounding box center [480, 385] width 96 height 18
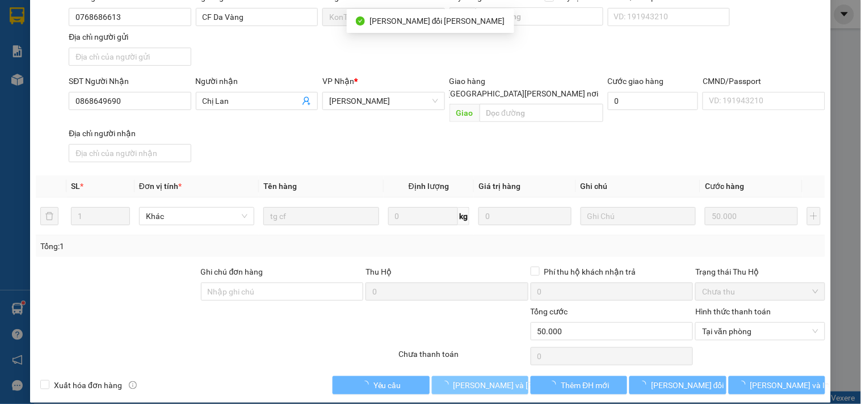
scroll to position [0, 0]
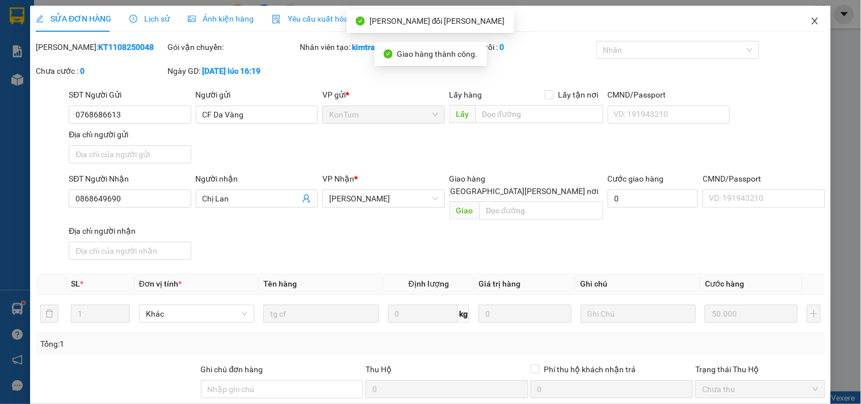
click at [808, 28] on span "Close" at bounding box center [815, 22] width 32 height 32
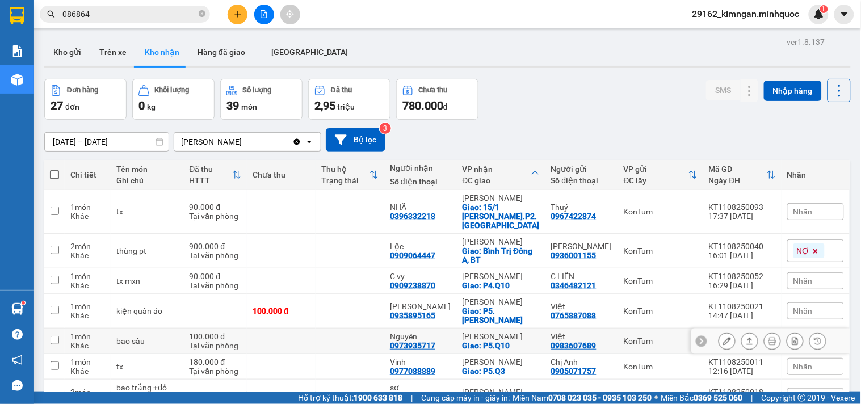
scroll to position [189, 0]
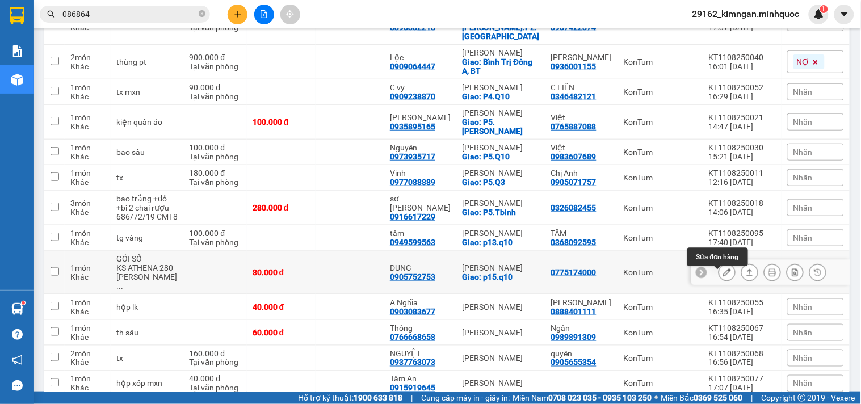
click at [723, 275] on button at bounding box center [727, 273] width 16 height 20
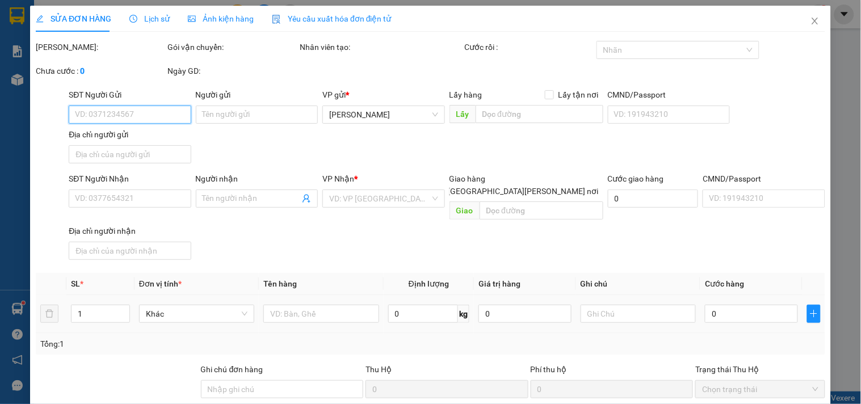
scroll to position [98, 0]
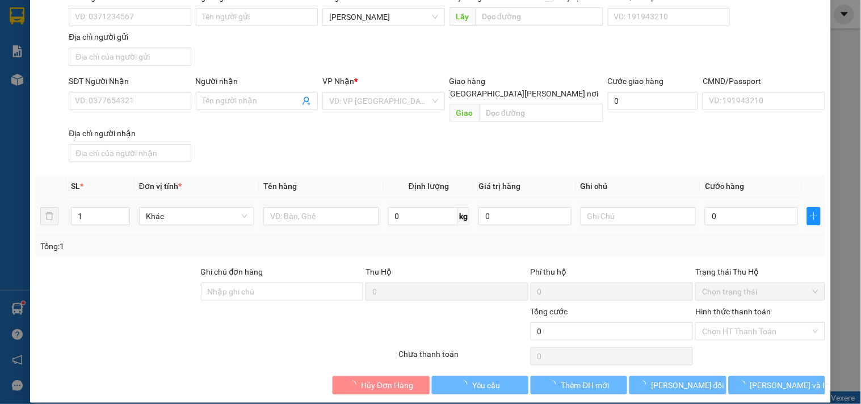
click at [729, 306] on div "Hình thức thanh toán" at bounding box center [759, 313] width 129 height 17
type input "0775174000"
type input "0905752753"
type input "DUNG"
checkbox input "true"
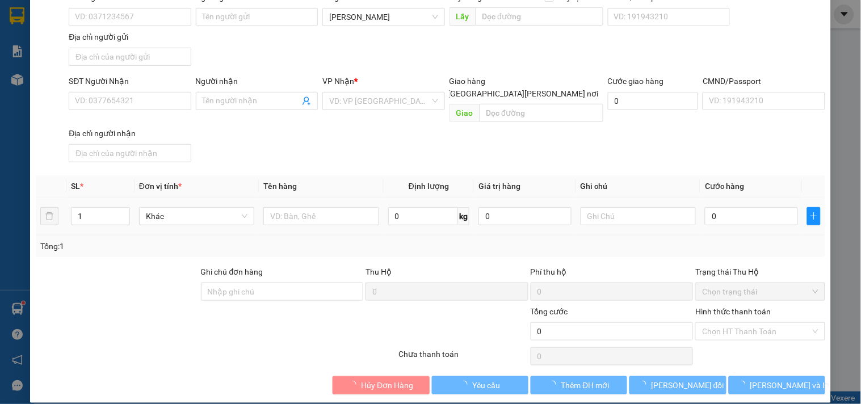
type input "p15.q10"
type input "80.000"
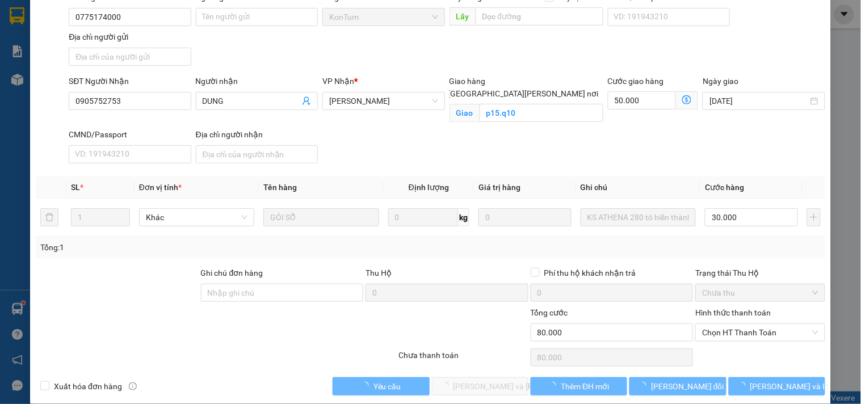
click at [725, 322] on div "Hình thức thanh toán" at bounding box center [759, 314] width 129 height 17
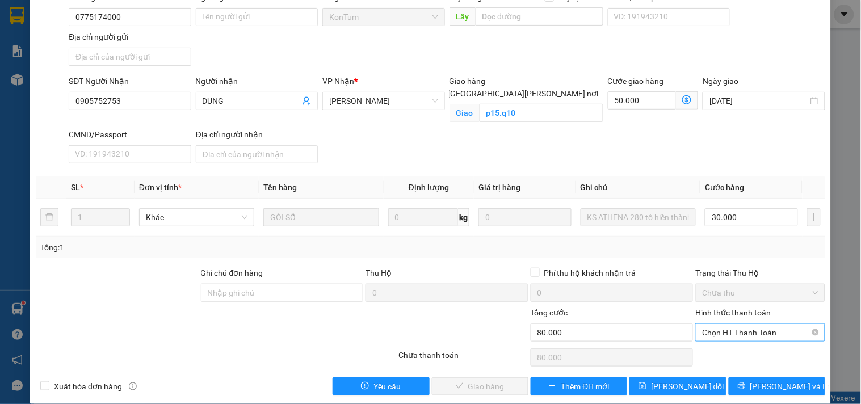
click at [724, 339] on span "Chọn HT Thanh Toán" at bounding box center [760, 332] width 116 height 17
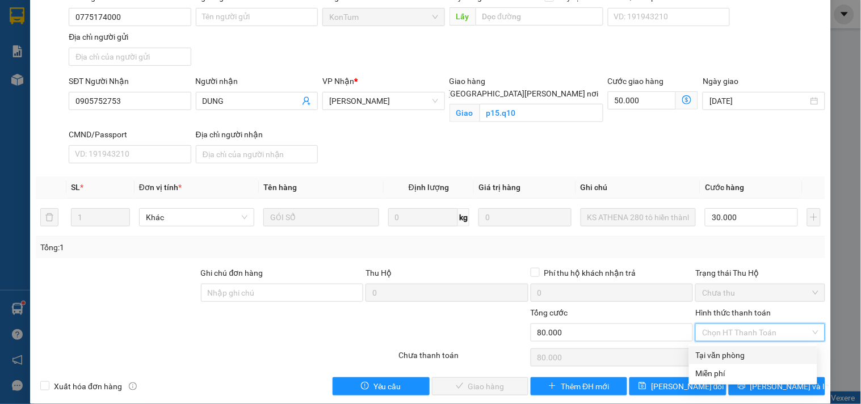
click at [727, 352] on div "Tại văn phòng" at bounding box center [753, 355] width 115 height 12
type input "0"
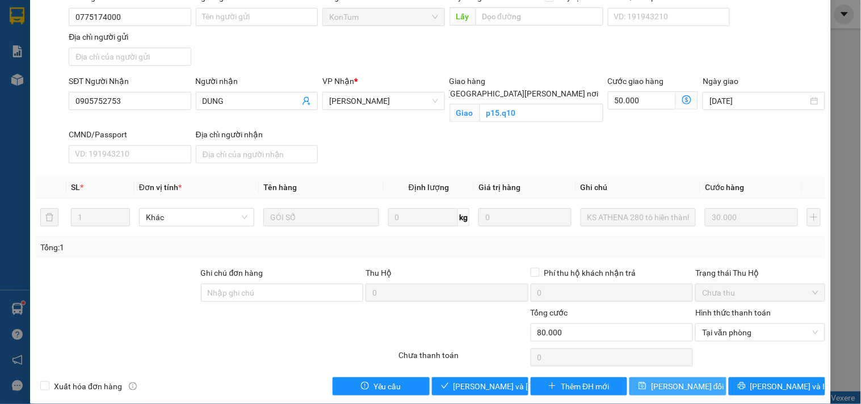
click at [706, 380] on button "[PERSON_NAME] đổi" at bounding box center [677, 386] width 96 height 18
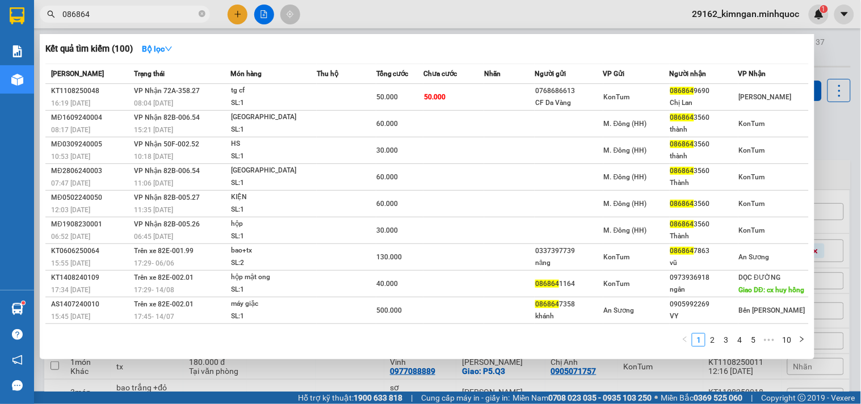
click at [168, 9] on input "086864" at bounding box center [129, 14] width 134 height 12
drag, startPoint x: 168, startPoint y: 9, endPoint x: 166, endPoint y: 16, distance: 7.2
click at [166, 15] on input "086864" at bounding box center [129, 14] width 134 height 12
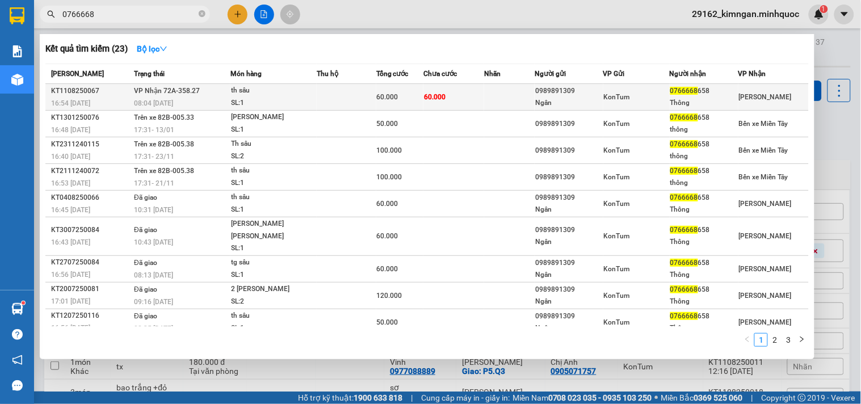
type input "0766668"
click at [444, 102] on td "60.000" at bounding box center [453, 97] width 61 height 27
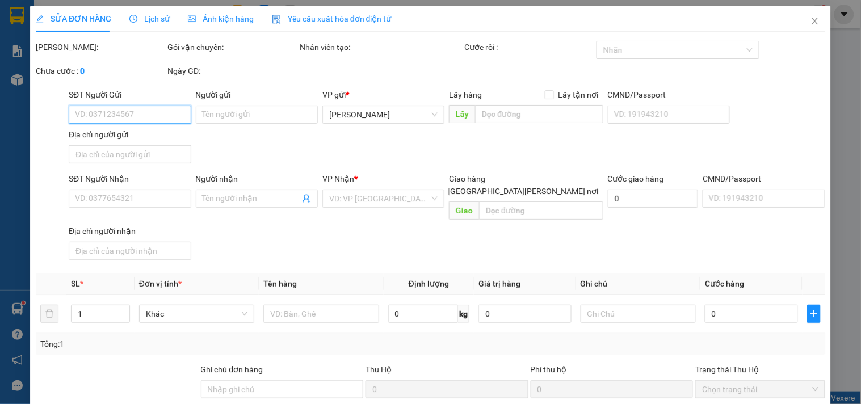
type input "0989891309"
type input "Ngân"
type input "0766668658"
type input "Thông"
type input "60.000"
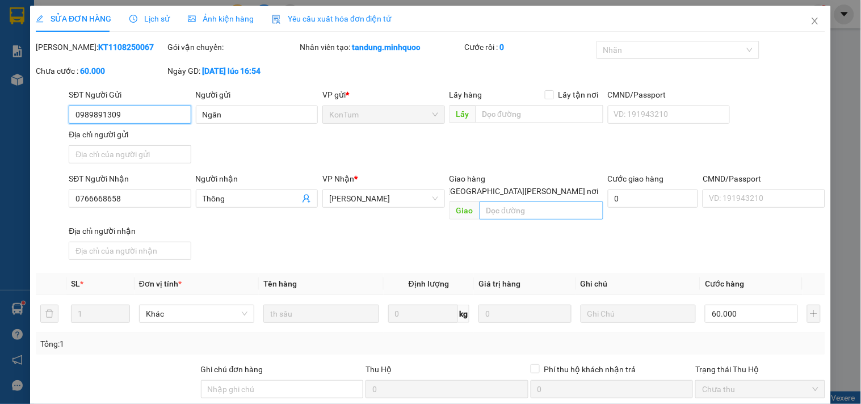
scroll to position [98, 0]
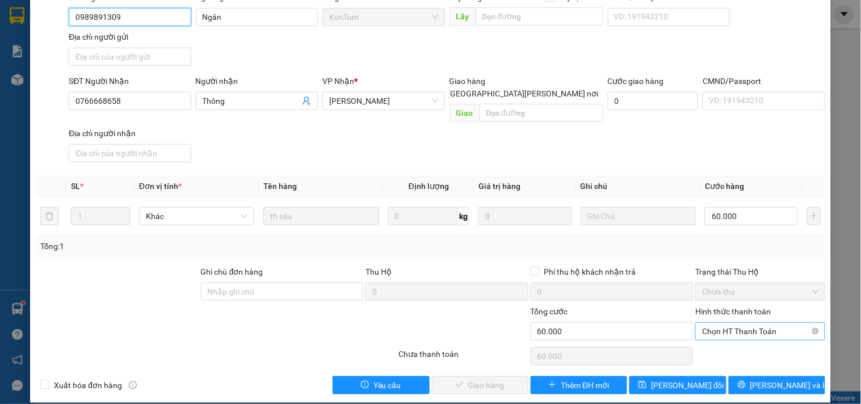
click at [719, 323] on span "Chọn HT Thanh Toán" at bounding box center [760, 331] width 116 height 17
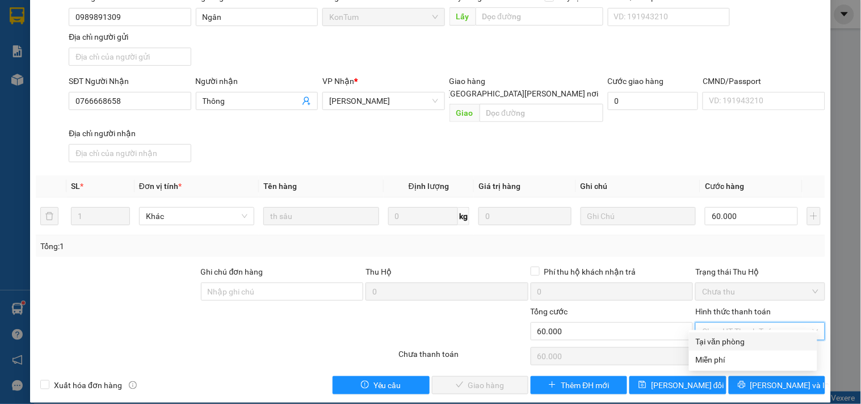
click at [718, 342] on div "Tại văn phòng" at bounding box center [753, 341] width 115 height 12
type input "0"
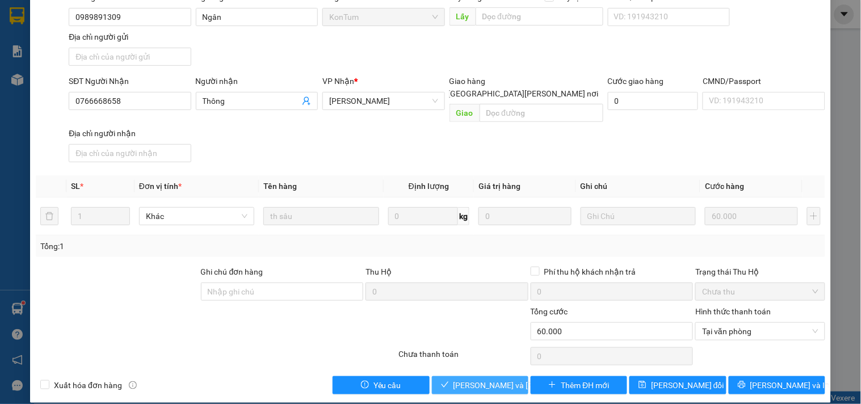
click at [486, 379] on span "[PERSON_NAME] và [PERSON_NAME] hàng" at bounding box center [529, 385] width 153 height 12
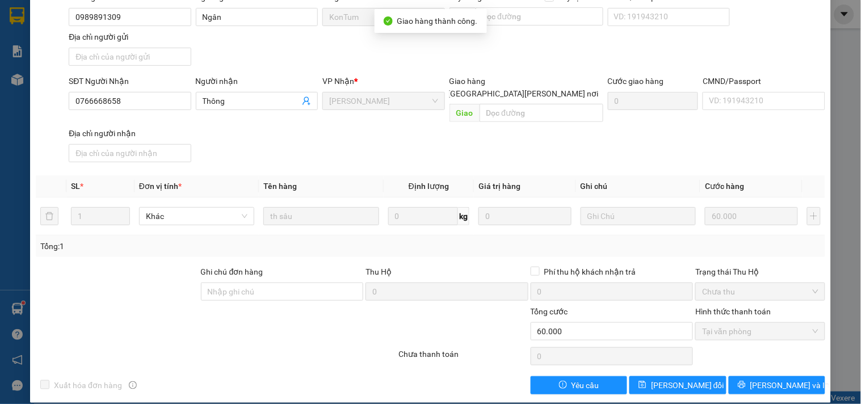
scroll to position [0, 0]
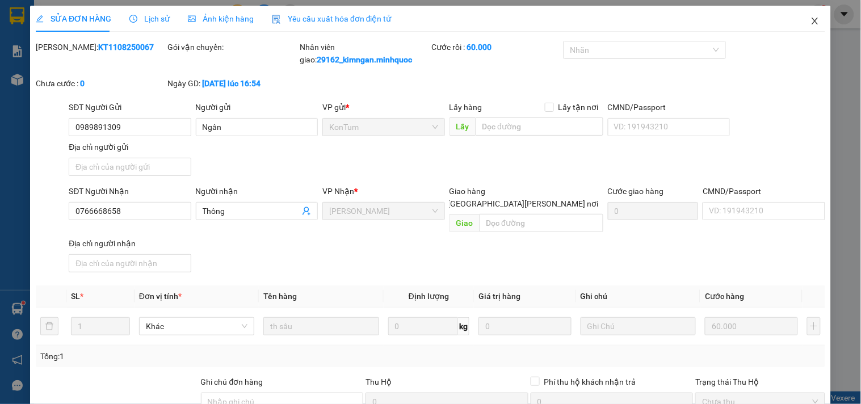
click at [807, 12] on span "Close" at bounding box center [815, 22] width 32 height 32
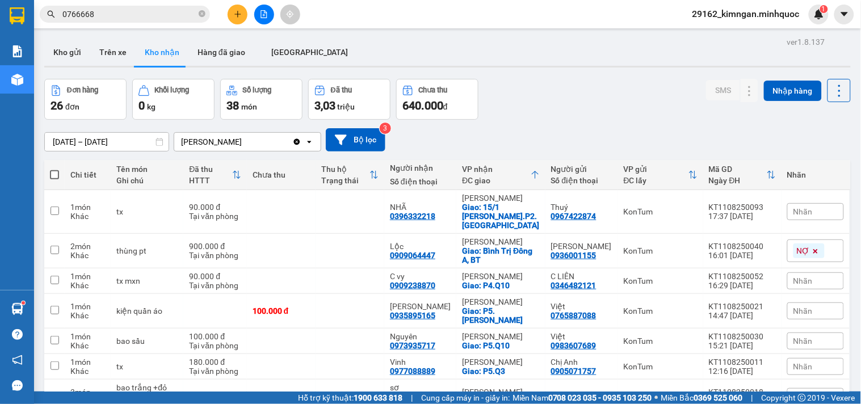
click at [230, 12] on button at bounding box center [237, 15] width 20 height 20
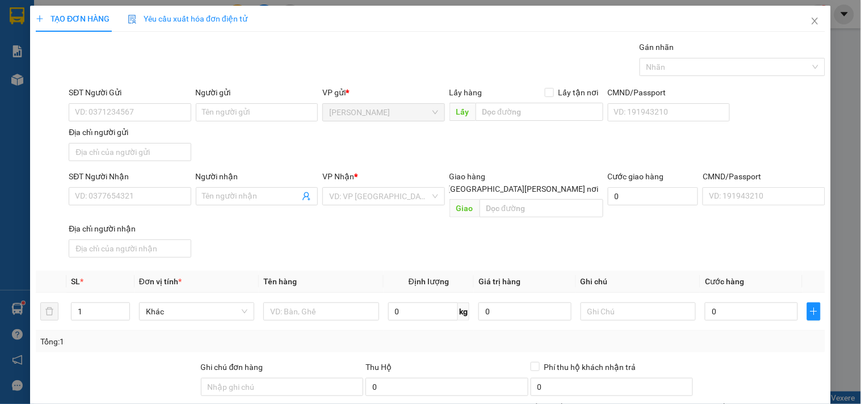
click at [133, 206] on div "SĐT Người Nhận VD: 0377654321" at bounding box center [130, 190] width 122 height 40
click at [138, 200] on input "SĐT Người Nhận" at bounding box center [130, 196] width 122 height 18
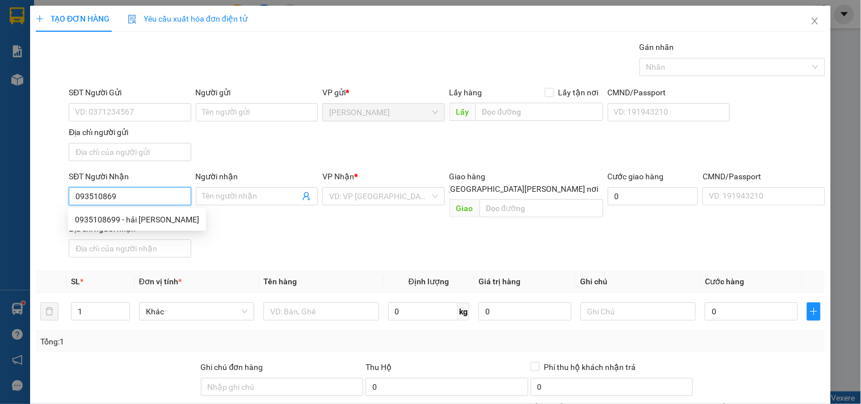
type input "0935108699"
click at [132, 216] on div "0935108699 - hải [PERSON_NAME]" at bounding box center [137, 219] width 124 height 12
type input "hải nhung"
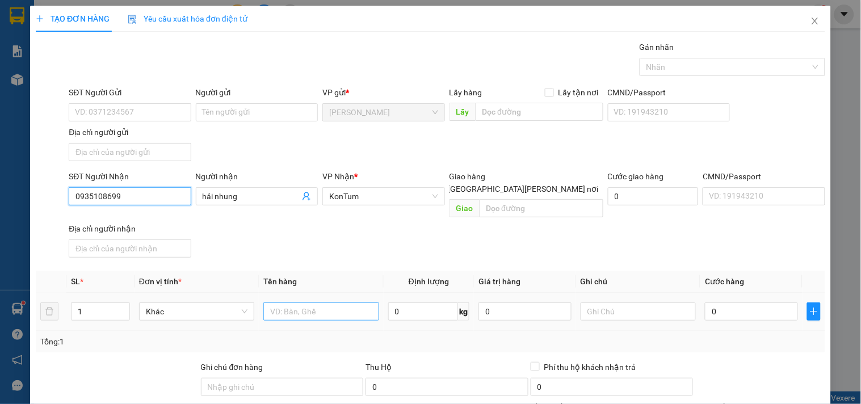
type input "0935108699"
click at [319, 302] on input "text" at bounding box center [320, 311] width 115 height 18
type input "bao"
click at [714, 308] on div "0" at bounding box center [751, 311] width 93 height 23
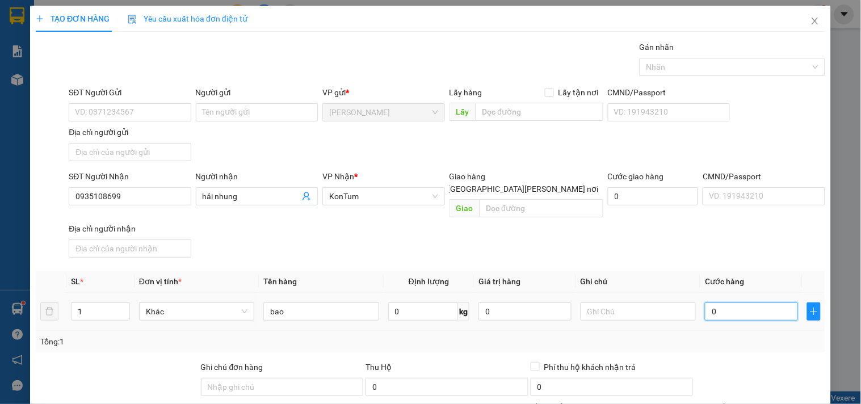
click at [723, 302] on input "0" at bounding box center [751, 311] width 93 height 18
type input "1"
type input "12"
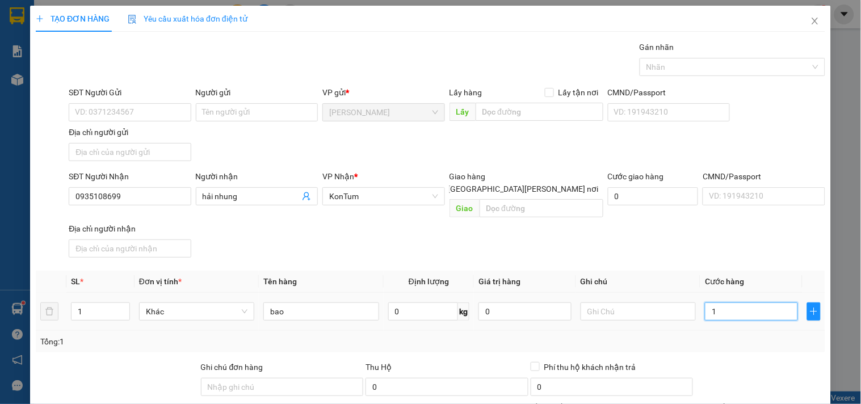
type input "12"
type input "120"
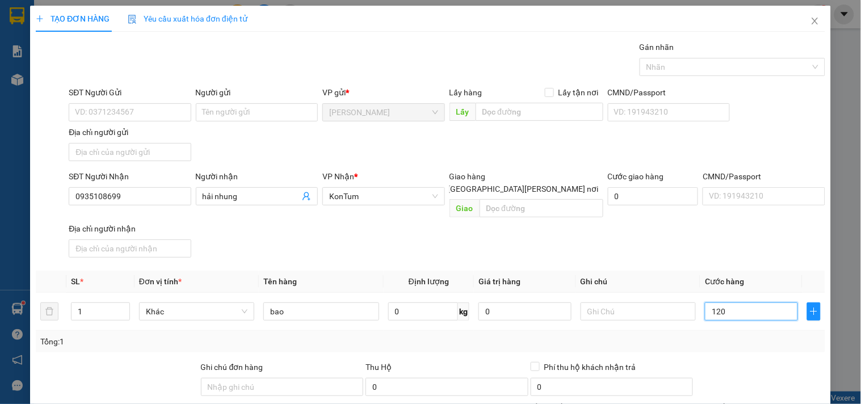
scroll to position [95, 0]
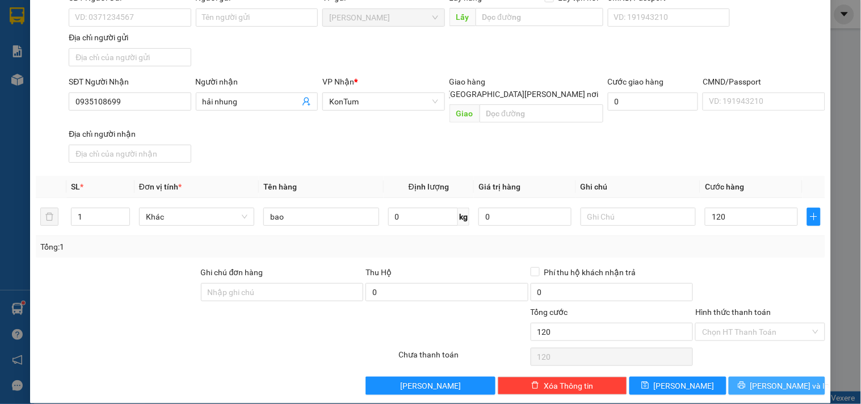
type input "120.000"
click at [749, 377] on button "[PERSON_NAME] và In" at bounding box center [776, 386] width 96 height 18
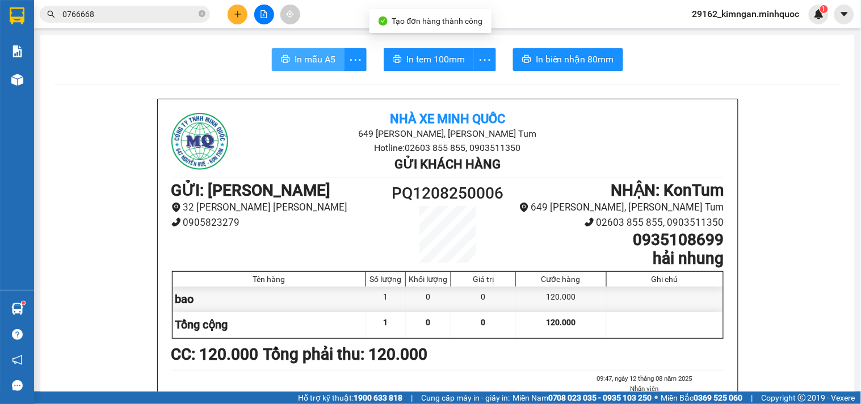
click at [303, 64] on span "In mẫu A5" at bounding box center [314, 59] width 41 height 14
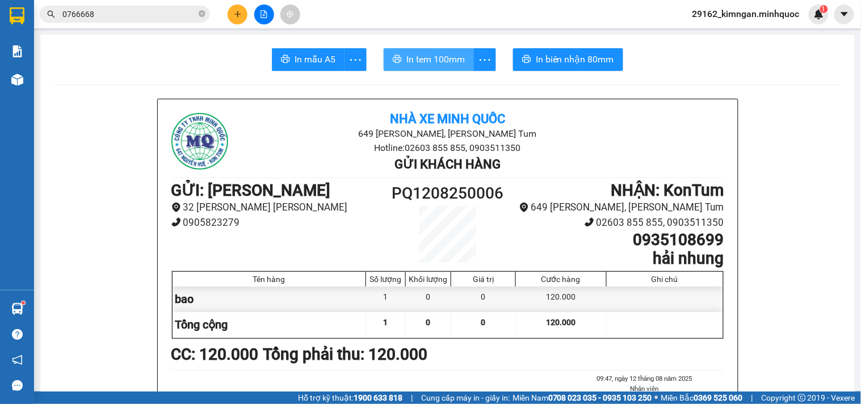
click at [446, 57] on span "In tem 100mm" at bounding box center [435, 59] width 58 height 14
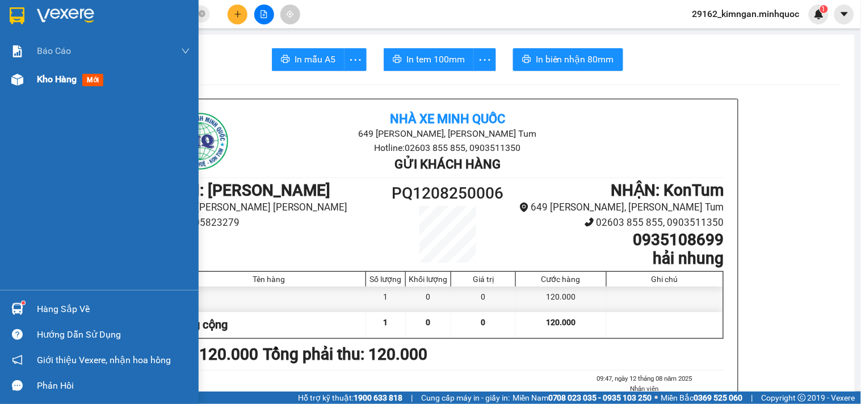
click at [60, 83] on span "Kho hàng" at bounding box center [57, 79] width 40 height 11
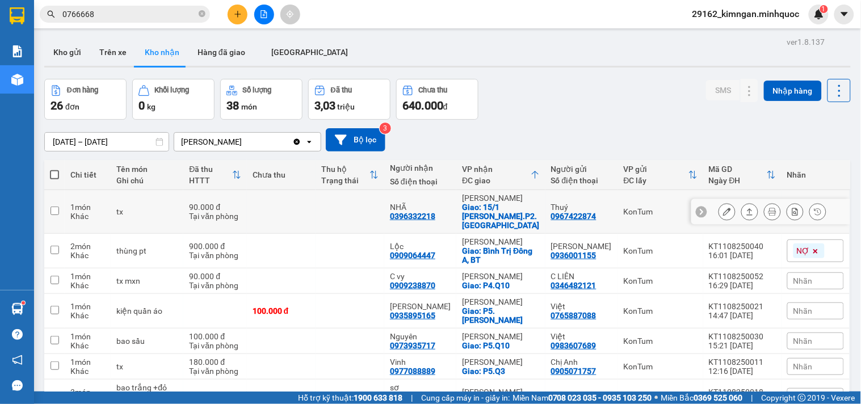
scroll to position [189, 0]
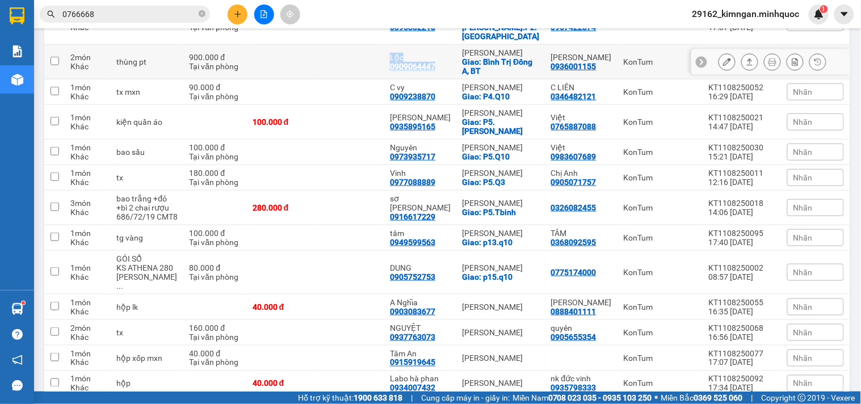
drag, startPoint x: 439, startPoint y: 60, endPoint x: 367, endPoint y: 58, distance: 72.1
click at [367, 58] on tr "2 món [PERSON_NAME] pt 900.000 đ [PERSON_NAME][GEOGRAPHIC_DATA] 0909064447 [GEO…" at bounding box center [447, 62] width 806 height 35
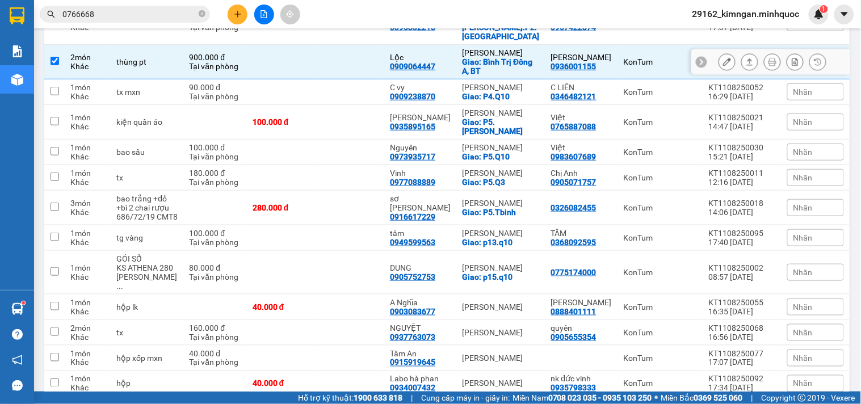
click at [367, 58] on td at bounding box center [349, 62] width 69 height 35
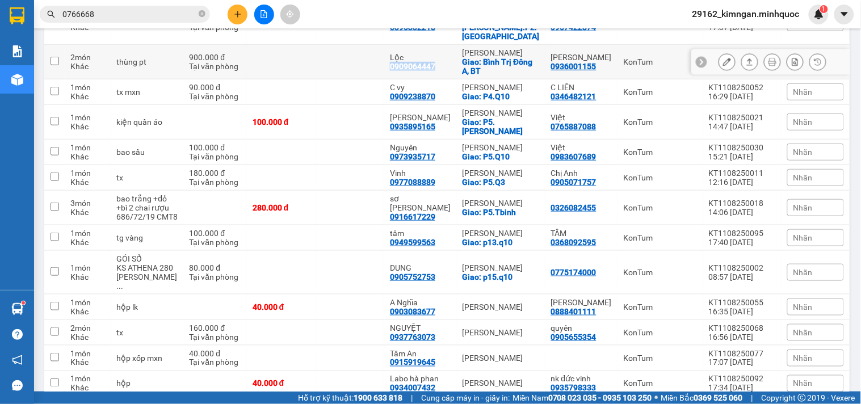
copy div "0909064447"
drag, startPoint x: 440, startPoint y: 57, endPoint x: 394, endPoint y: 59, distance: 46.0
click at [394, 59] on td "Lộc 0909064447" at bounding box center [420, 62] width 72 height 35
checkbox input "true"
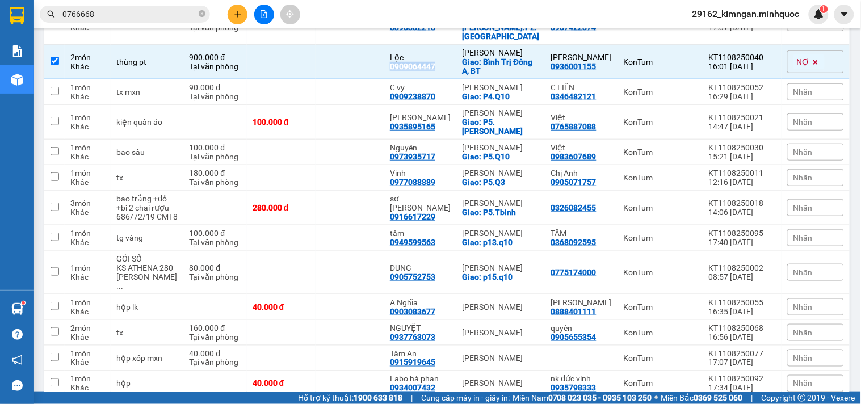
click at [154, 12] on input "0766668" at bounding box center [129, 14] width 134 height 12
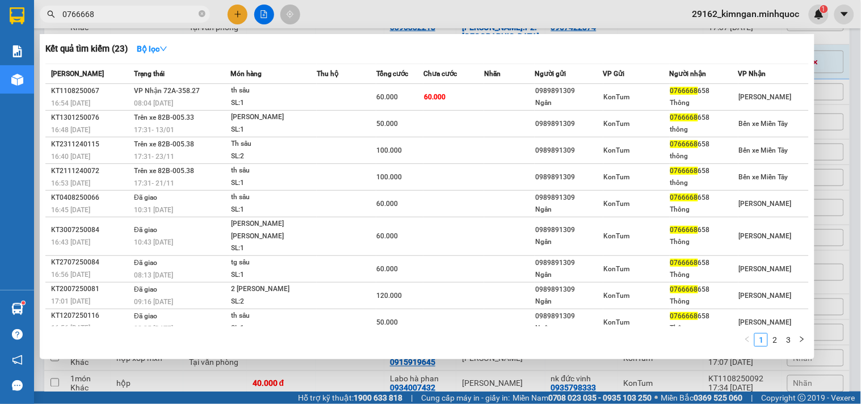
click at [154, 12] on input "0766668" at bounding box center [129, 14] width 134 height 12
paste input "909064447"
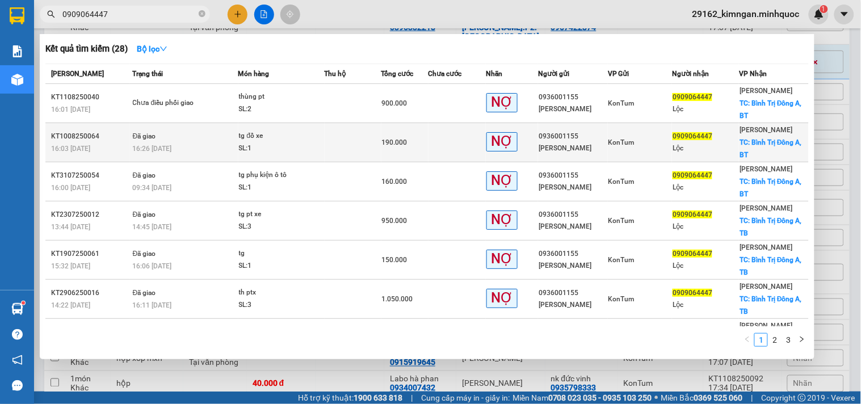
type input "0909064447"
click at [644, 150] on td "KonTum" at bounding box center [640, 142] width 64 height 39
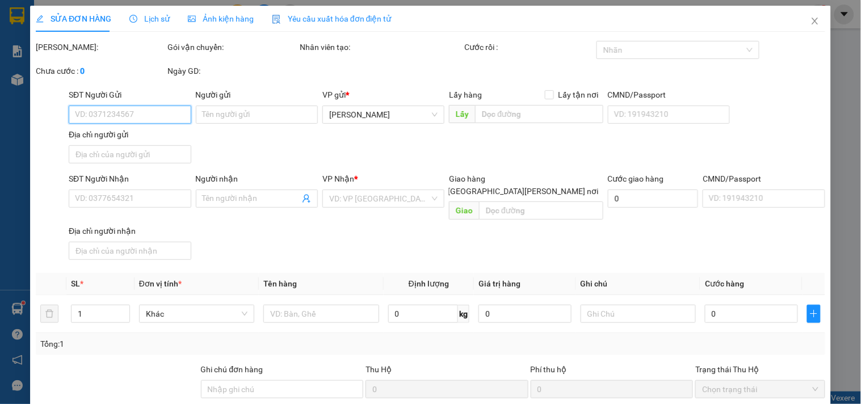
type input "0936001155"
type input "[PERSON_NAME]"
type input "0909064447"
type input "Lộc"
checkbox input "true"
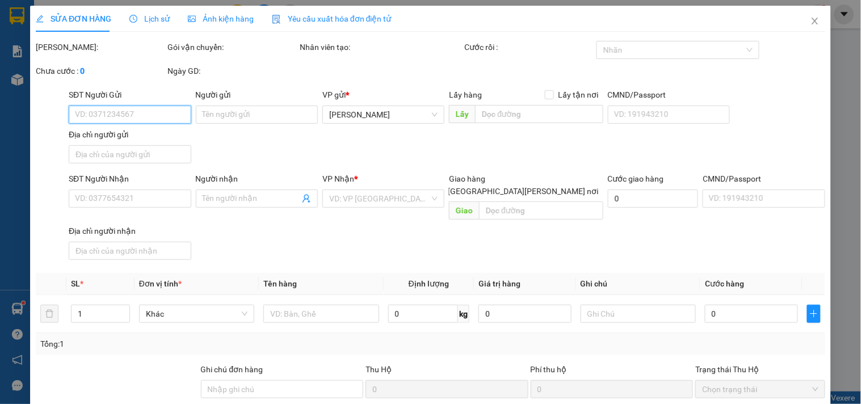
type input "Bình Trị Đông A, BT"
type input "90.000"
type input "190.000"
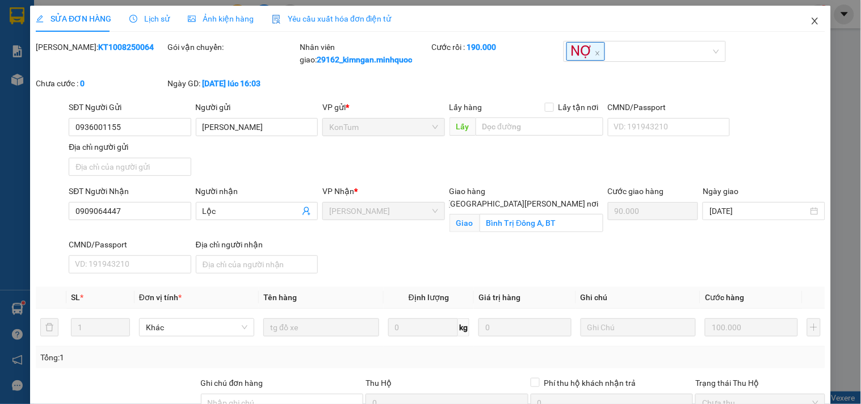
click at [818, 21] on span "Close" at bounding box center [815, 22] width 32 height 32
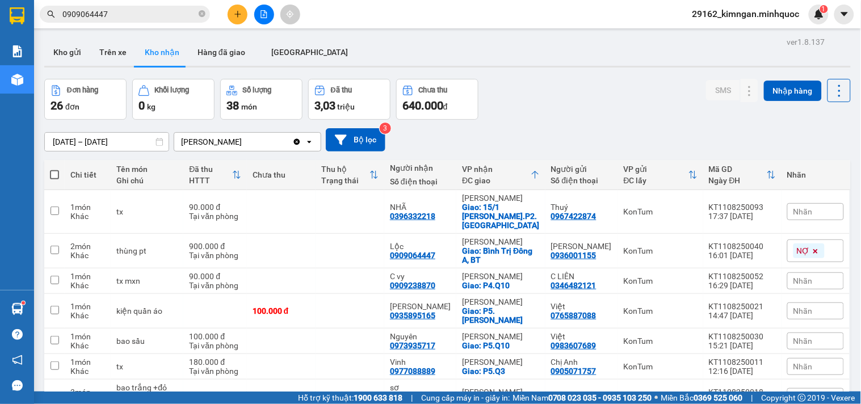
click at [162, 14] on input "0909064447" at bounding box center [129, 14] width 134 height 12
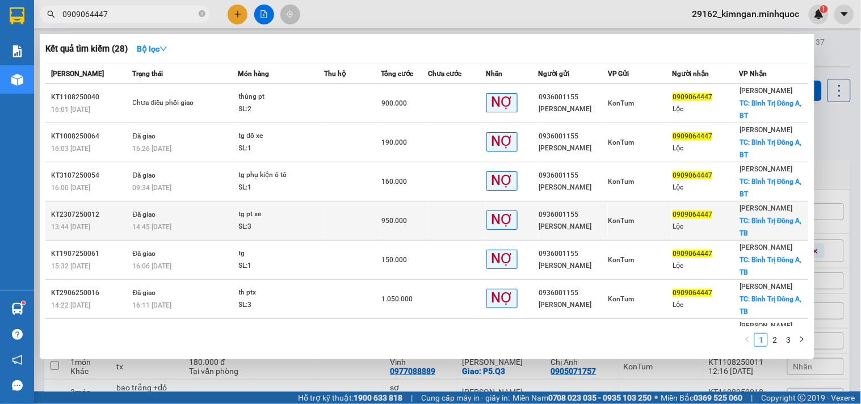
click at [213, 226] on div "14:45 [DATE]" at bounding box center [185, 227] width 105 height 12
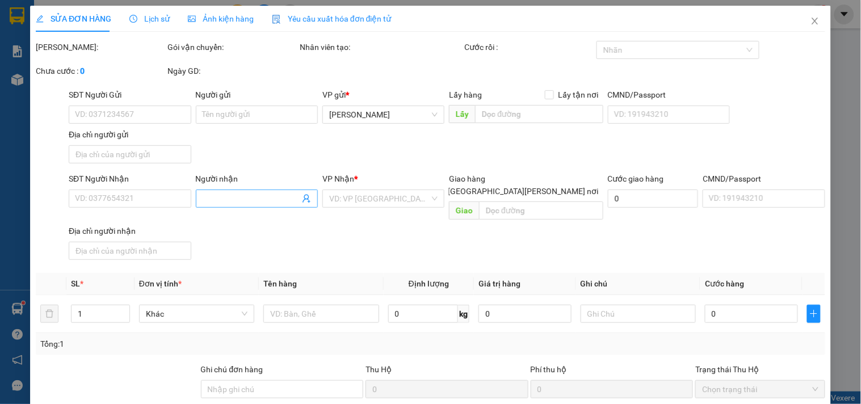
type input "0936001155"
type input "[PERSON_NAME]"
type input "0909064447"
type input "Lộc"
checkbox input "true"
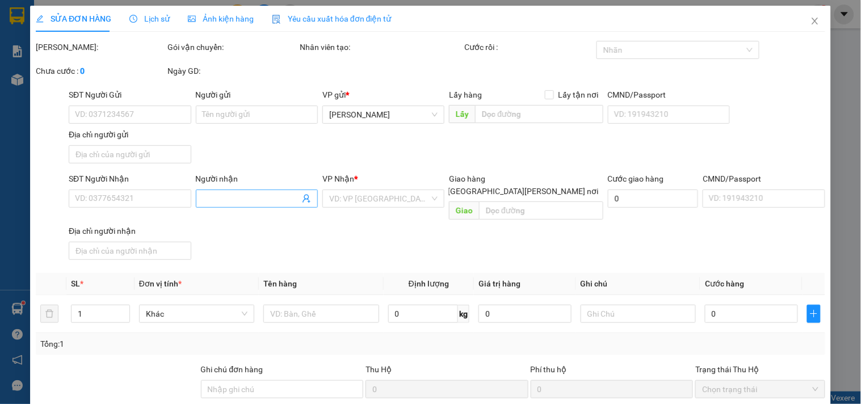
type input "[PERSON_NAME] Trị Đông A, TB"
type input "400.000"
type input "950.000"
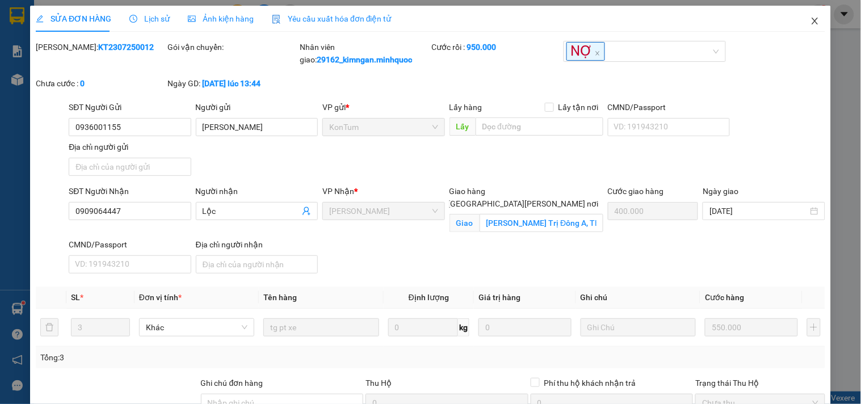
click at [812, 23] on span "Close" at bounding box center [815, 22] width 32 height 32
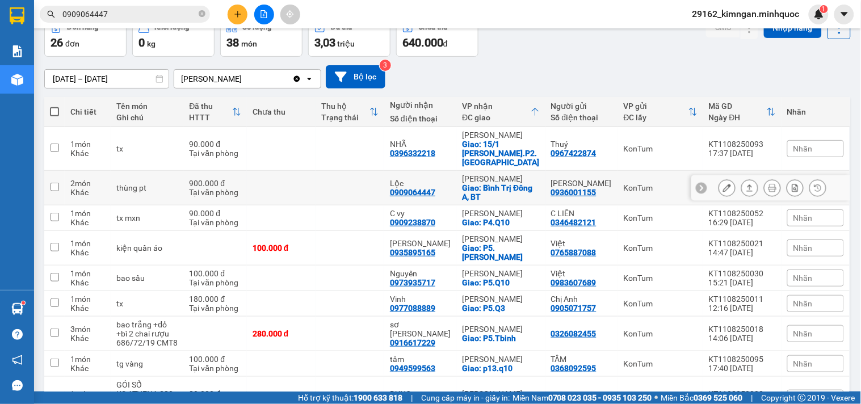
scroll to position [126, 0]
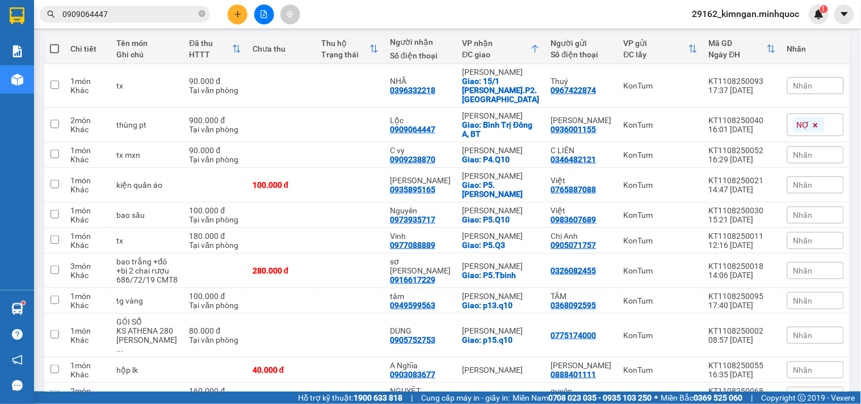
click at [751, 370] on tr "1 món Khác hộp lk 40.000 đ A Nghĩa 0903083677 [PERSON_NAME] 0888401111 KonTum K…" at bounding box center [447, 370] width 806 height 26
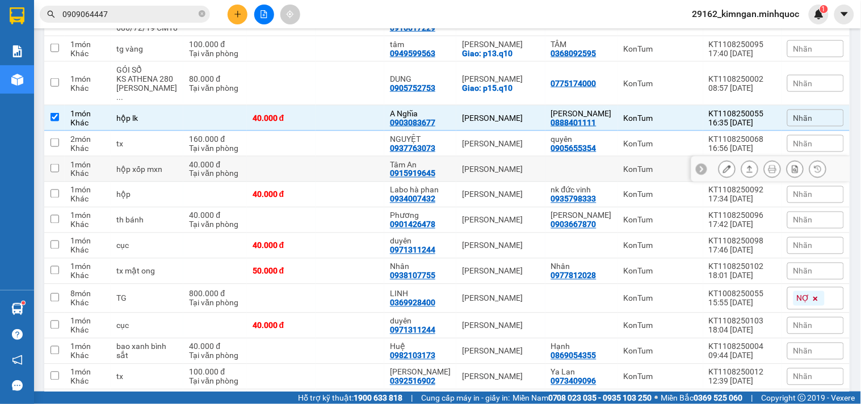
scroll to position [581, 0]
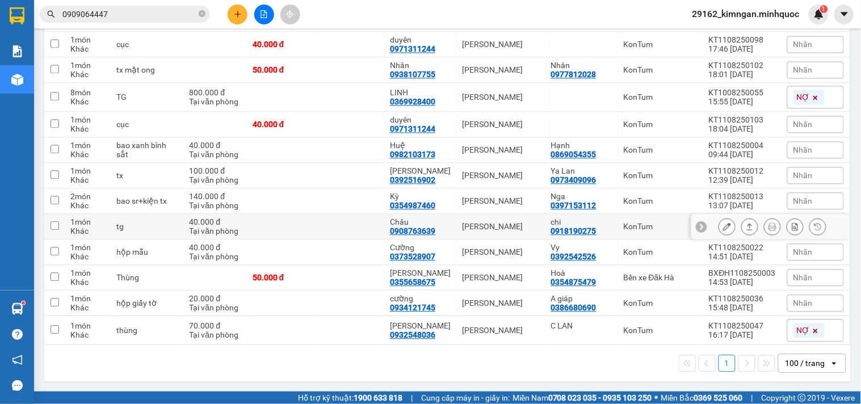
click at [745, 222] on icon at bounding box center [749, 226] width 8 height 8
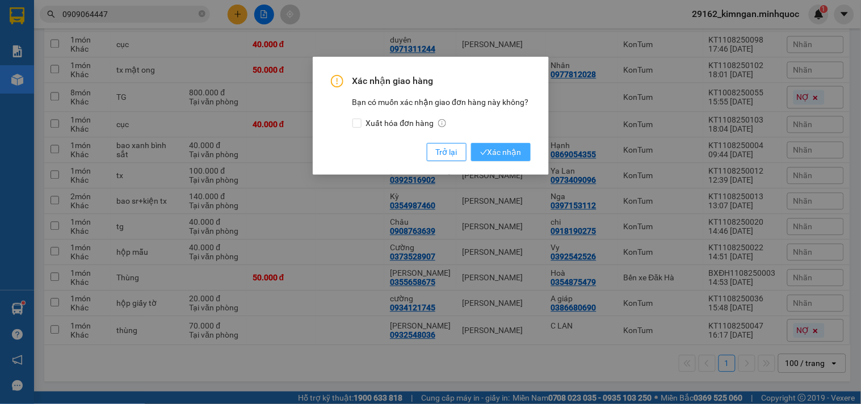
click at [505, 155] on span "Xác nhận" at bounding box center [500, 152] width 41 height 12
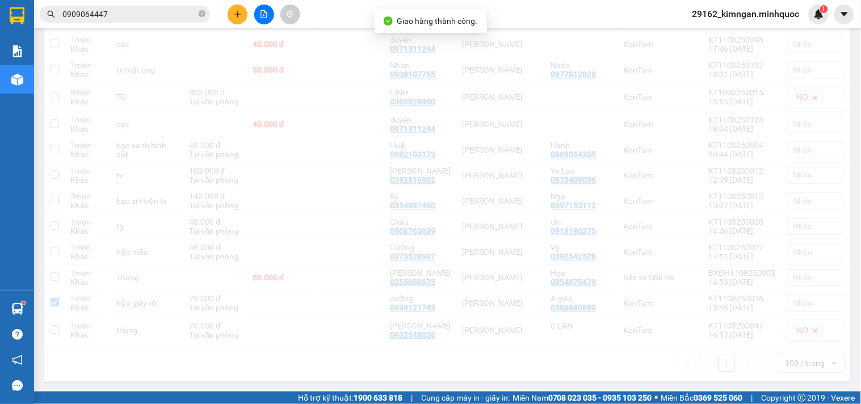
checkbox input "false"
checkbox input "true"
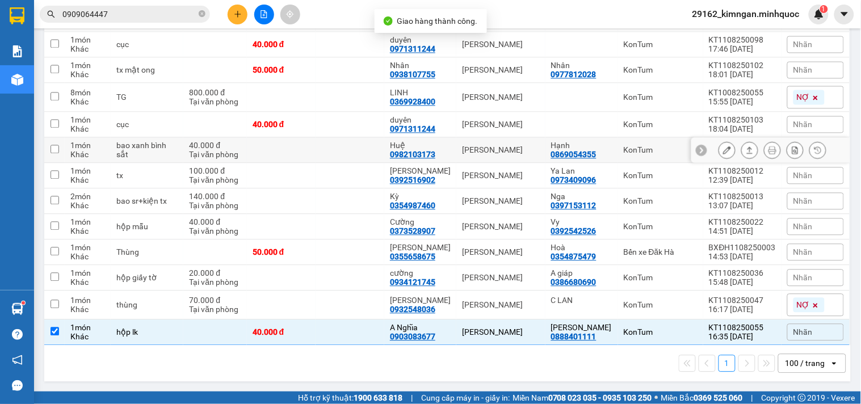
scroll to position [556, 0]
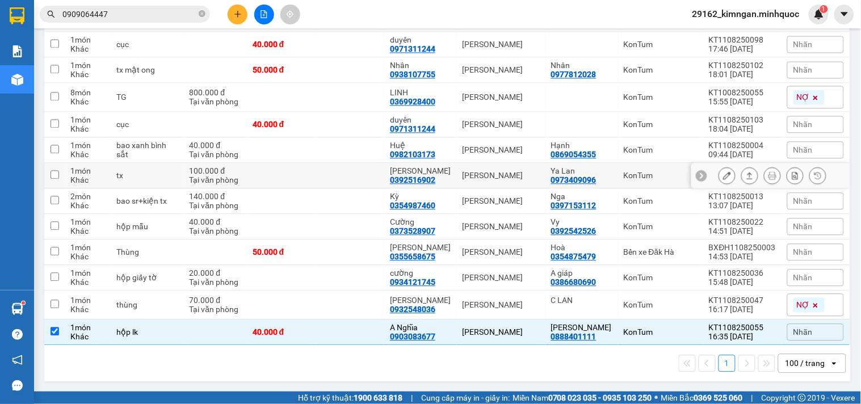
click at [745, 175] on icon at bounding box center [749, 175] width 8 height 8
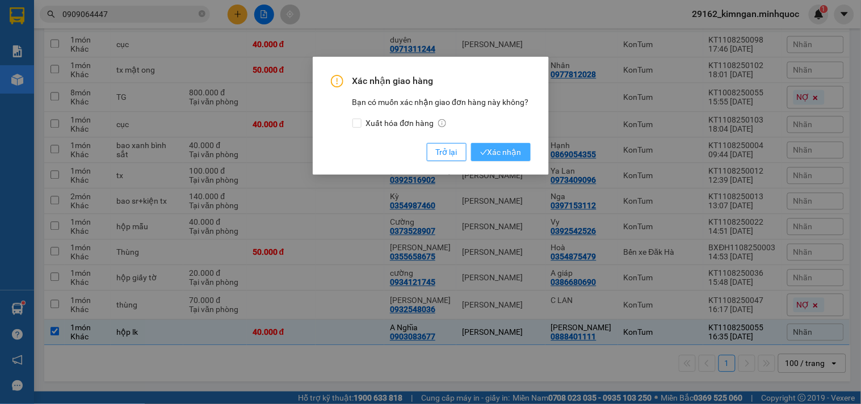
click at [521, 154] on button "Xác nhận" at bounding box center [501, 152] width 60 height 18
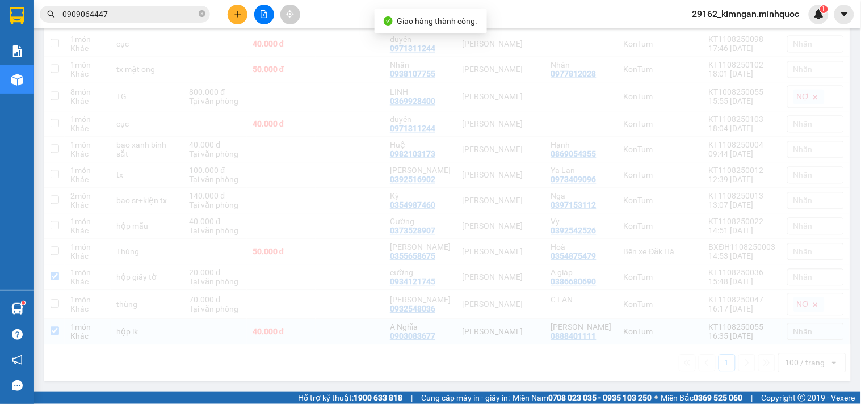
checkbox input "true"
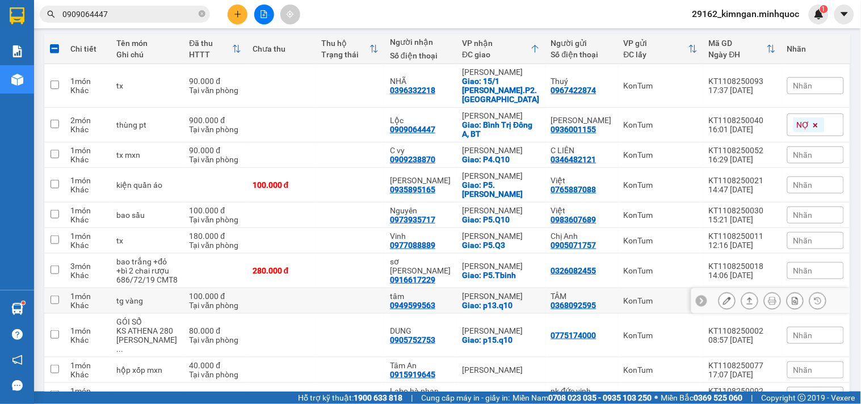
scroll to position [189, 0]
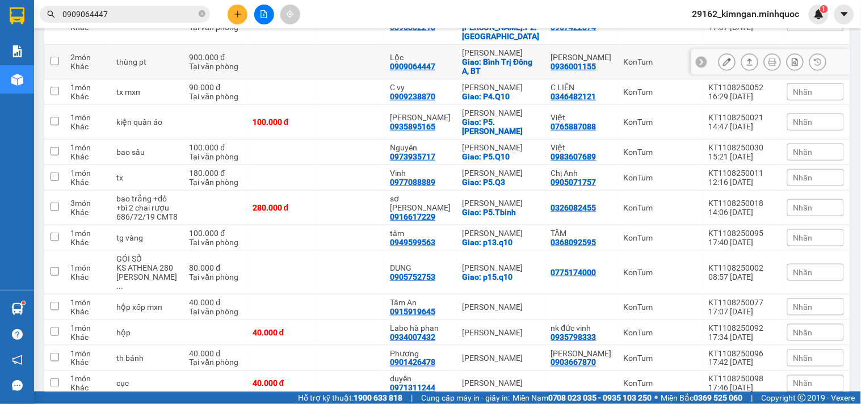
click at [542, 58] on td "[PERSON_NAME]: [PERSON_NAME] Trị Đông A, BT" at bounding box center [500, 62] width 89 height 35
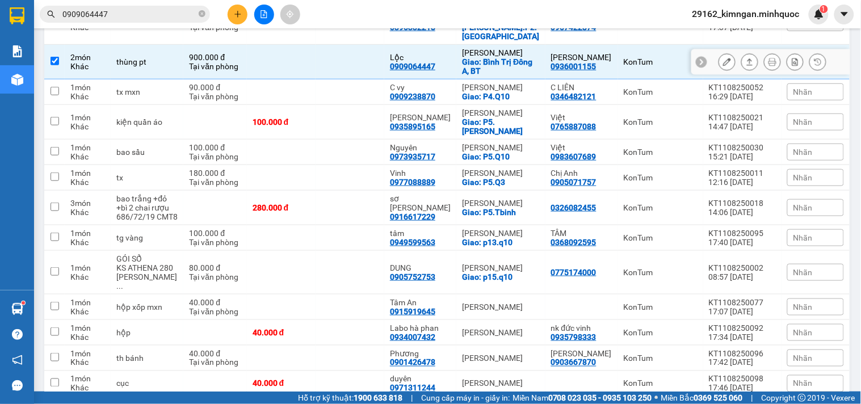
click at [625, 57] on div "KonTum" at bounding box center [660, 61] width 74 height 9
checkbox input "false"
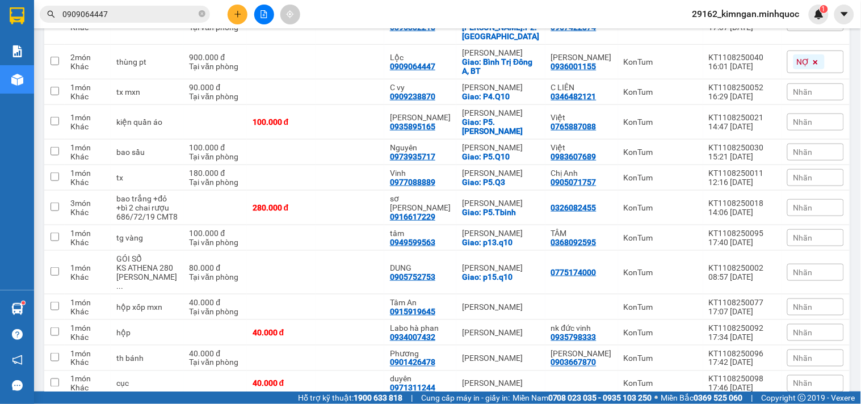
click at [170, 11] on input "0909064447" at bounding box center [129, 14] width 134 height 12
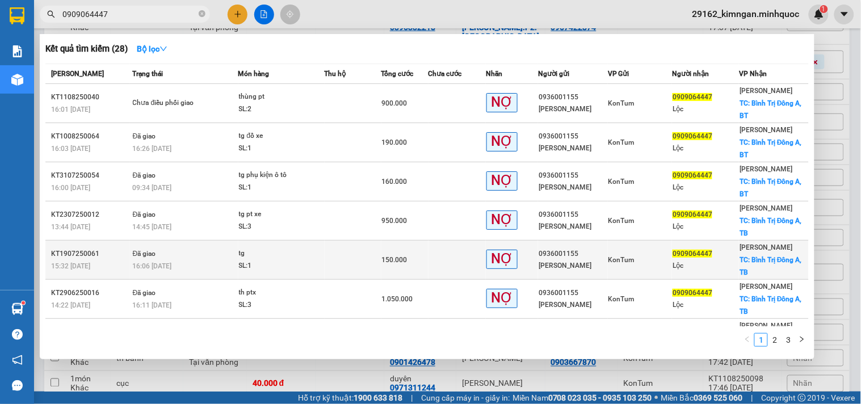
scroll to position [139, 0]
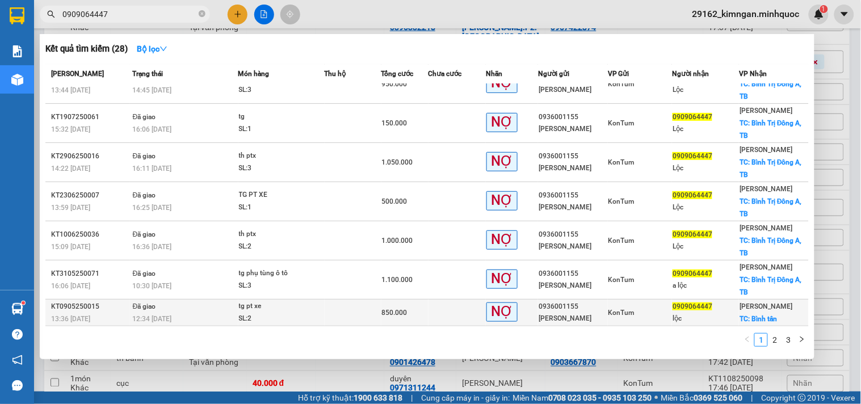
click at [639, 316] on div "KonTum" at bounding box center [639, 312] width 63 height 12
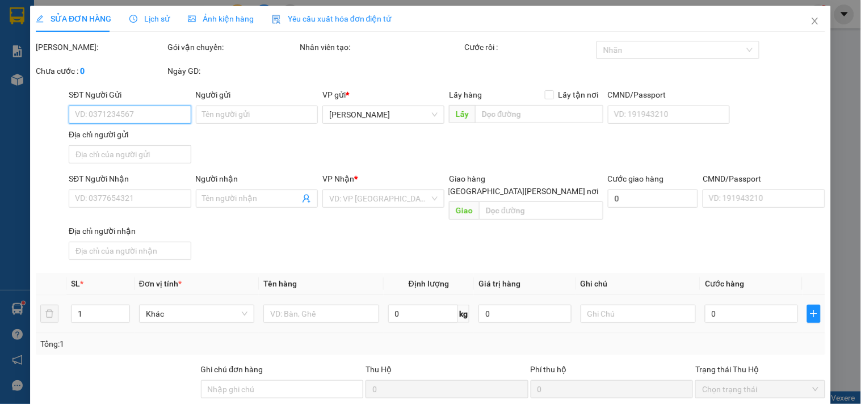
type input "0936001155"
type input "[PERSON_NAME]"
type input "0909064447"
type input "lộc"
checkbox input "true"
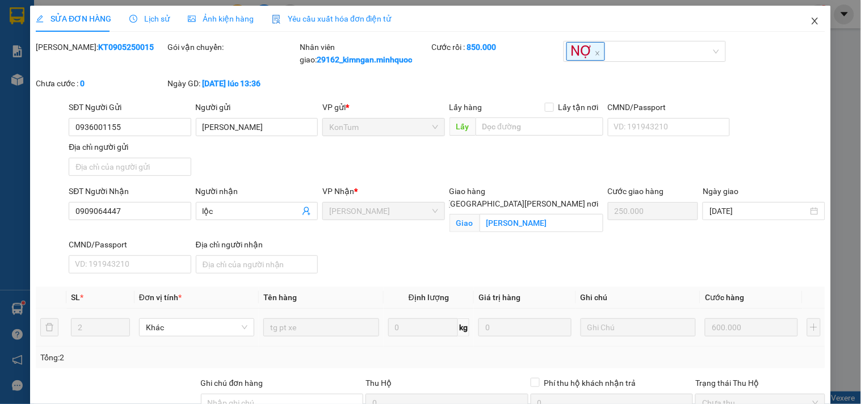
click at [807, 14] on span "Close" at bounding box center [815, 22] width 32 height 32
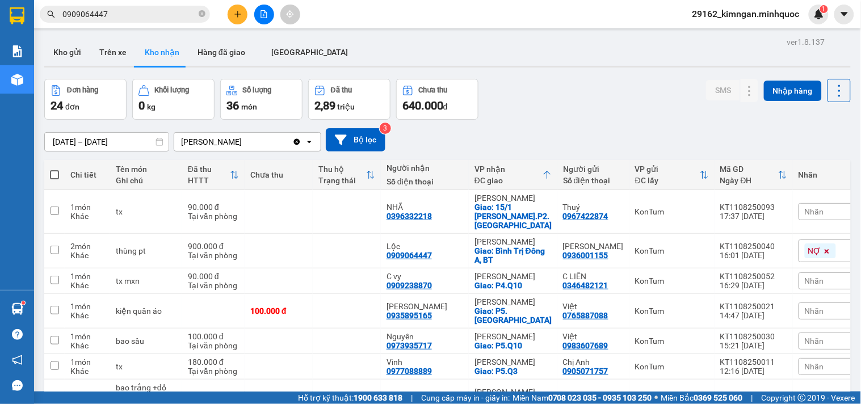
click at [250, 15] on div at bounding box center [263, 15] width 85 height 20
click at [240, 11] on icon "plus" at bounding box center [238, 14] width 8 height 8
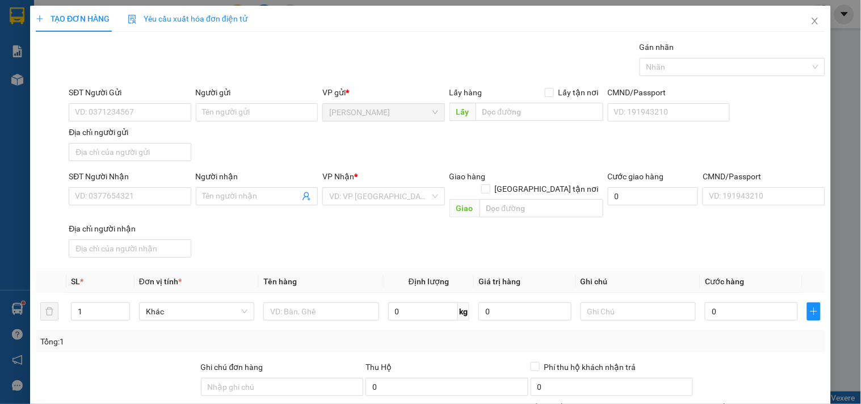
click at [142, 183] on div "SĐT Người Nhận" at bounding box center [130, 176] width 122 height 12
click at [142, 187] on input "SĐT Người Nhận" at bounding box center [130, 196] width 122 height 18
click at [139, 186] on div "SĐT Người Nhận" at bounding box center [130, 178] width 122 height 17
click at [138, 192] on input "SĐT Người Nhận" at bounding box center [130, 196] width 122 height 18
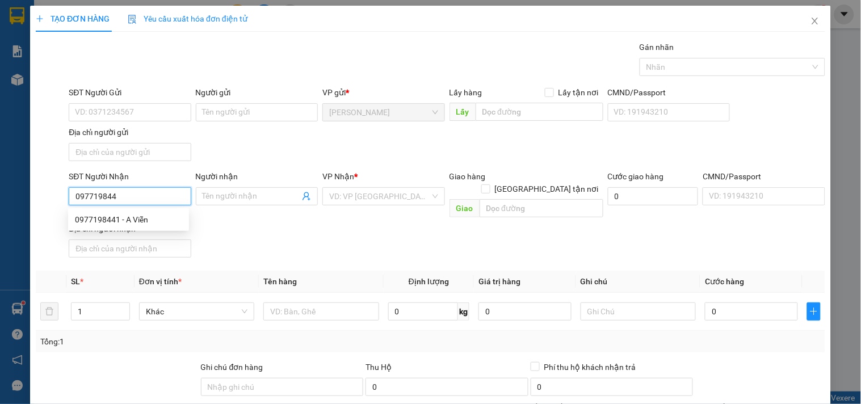
type input "0977198441"
drag, startPoint x: 160, startPoint y: 216, endPoint x: 182, endPoint y: 225, distance: 23.4
click at [160, 216] on div "0977198441 - A Viễn" at bounding box center [128, 219] width 107 height 12
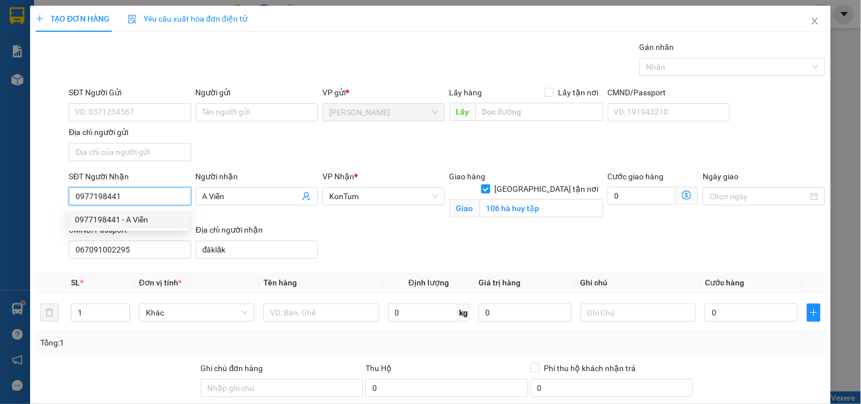
type input "A Viễn"
checkbox input "true"
type input "106 hà huy tập"
type input "067091002295"
type input "đâklăk"
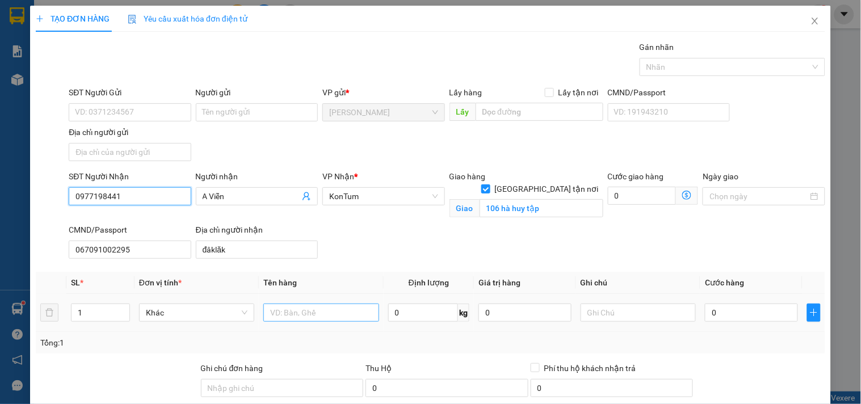
type input "0977198441"
click at [293, 311] on input "text" at bounding box center [320, 313] width 115 height 18
type input "tg"
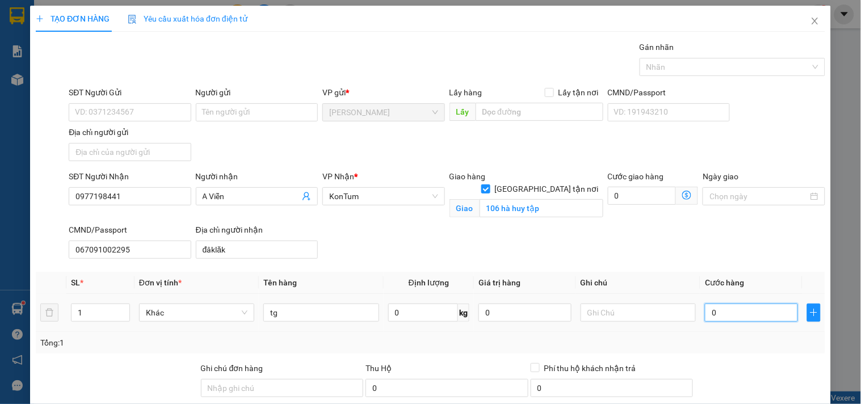
click at [761, 314] on input "0" at bounding box center [751, 313] width 93 height 18
type input "6"
type input "60"
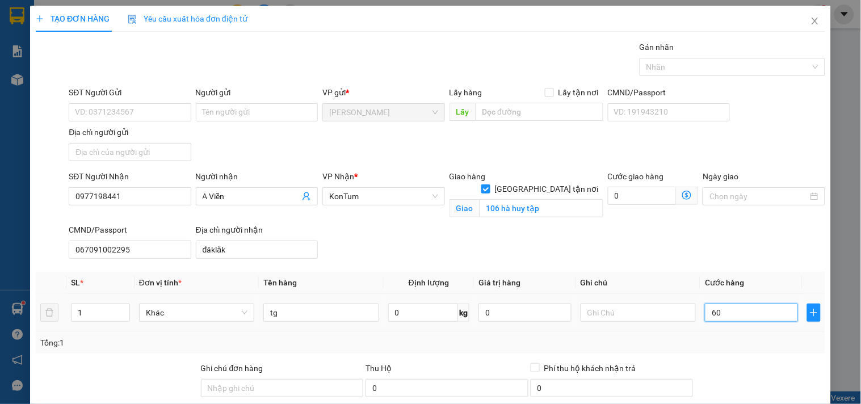
type input "60"
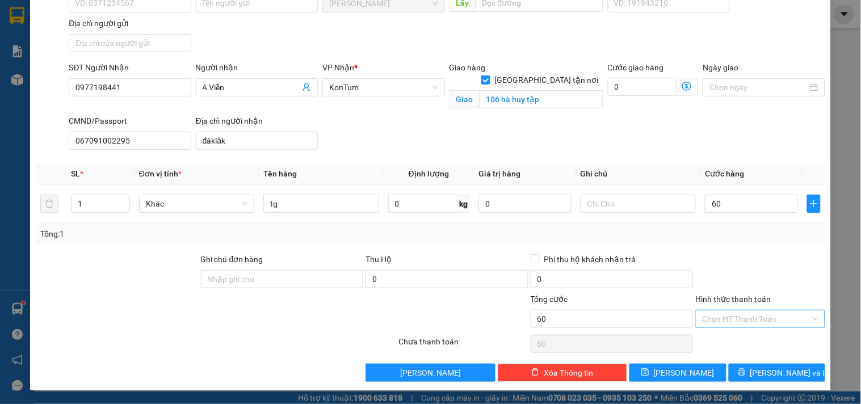
type input "60.000"
click at [785, 321] on input "Hình thức thanh toán" at bounding box center [756, 318] width 108 height 17
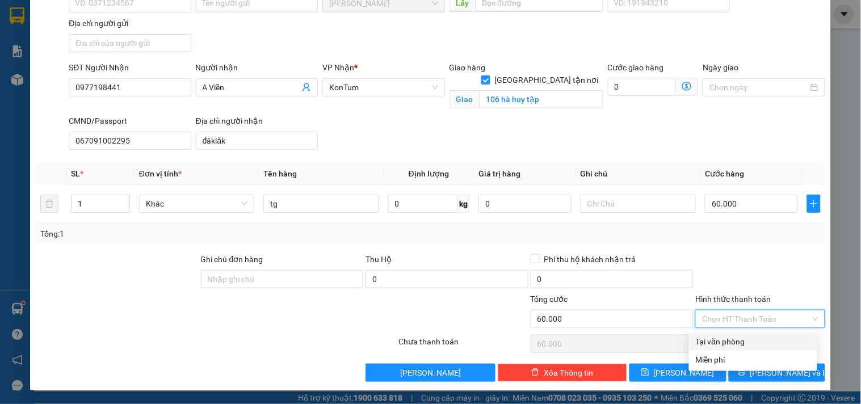
click at [772, 335] on div "Tại văn phòng" at bounding box center [753, 341] width 115 height 12
type input "0"
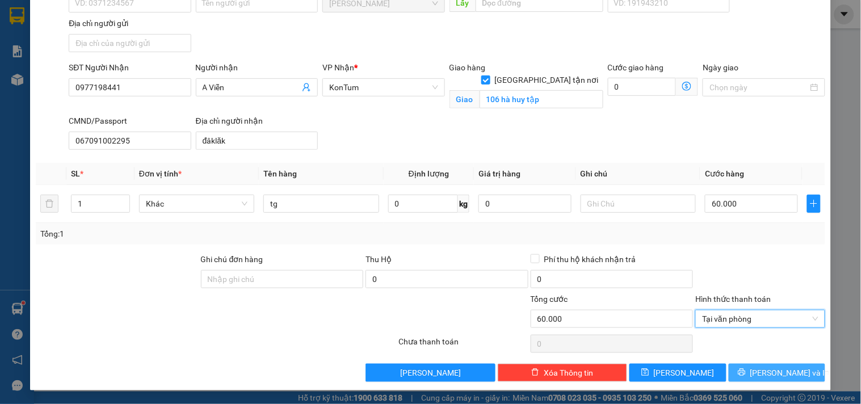
click at [775, 372] on span "[PERSON_NAME] và In" at bounding box center [789, 372] width 79 height 12
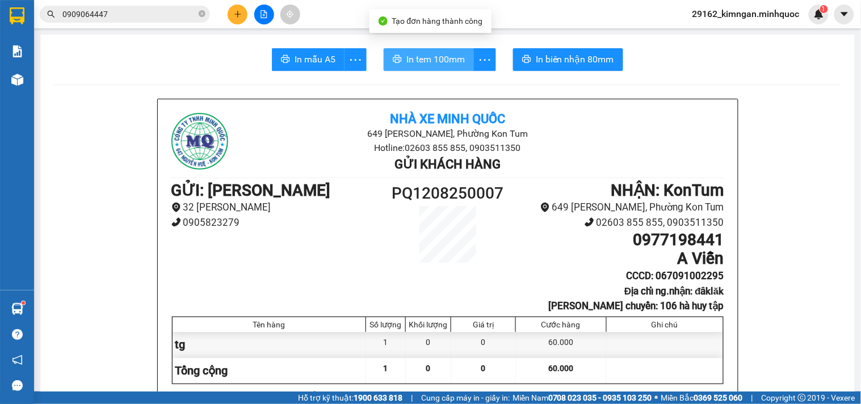
click at [440, 61] on span "In tem 100mm" at bounding box center [435, 59] width 58 height 14
click at [406, 63] on span "In tem 100mm" at bounding box center [435, 59] width 58 height 14
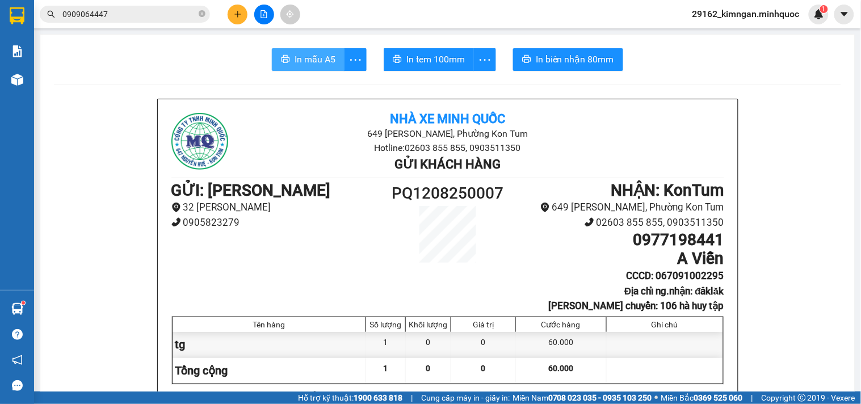
click at [302, 57] on span "In mẫu A5" at bounding box center [314, 59] width 41 height 14
click at [299, 57] on span "In mẫu A5" at bounding box center [314, 59] width 41 height 14
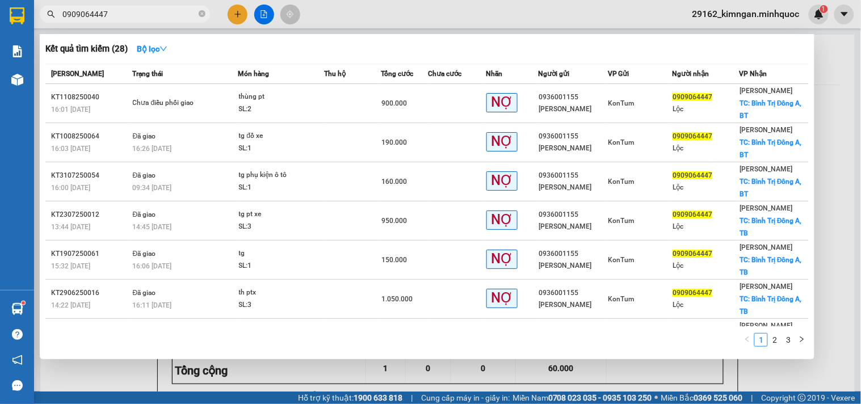
click at [103, 14] on input "0909064447" at bounding box center [129, 14] width 134 height 12
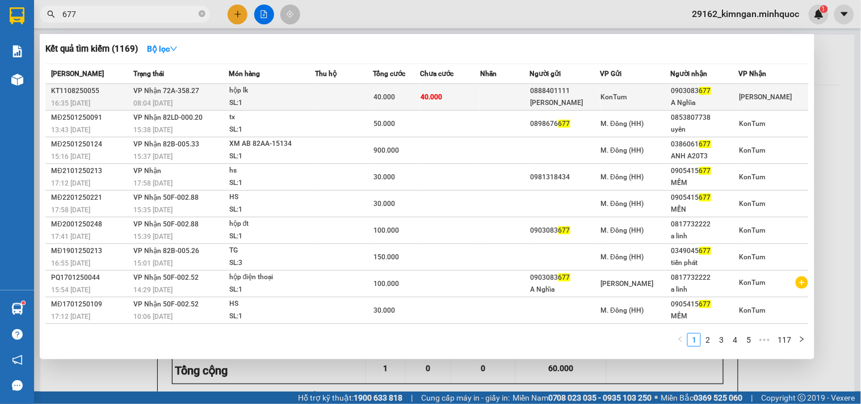
type input "677"
click at [209, 95] on td "[PERSON_NAME] 72A-358.27 08:04 [DATE]" at bounding box center [179, 97] width 98 height 27
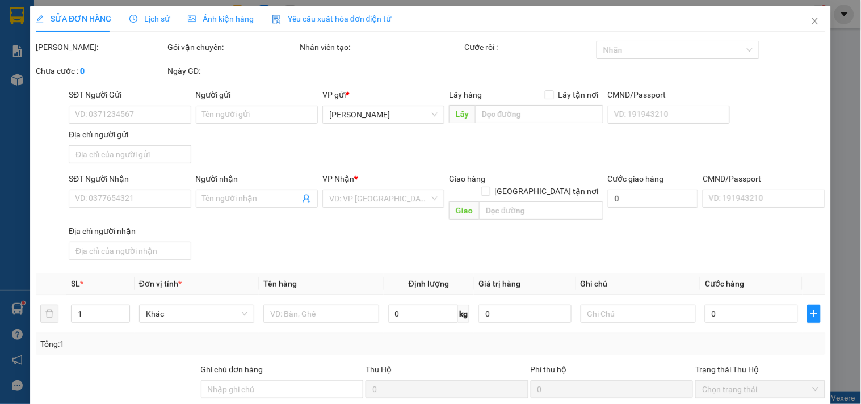
type input "0888401111"
type input "[PERSON_NAME]"
type input "0903083677"
type input "A Nghĩa"
type input "40.000"
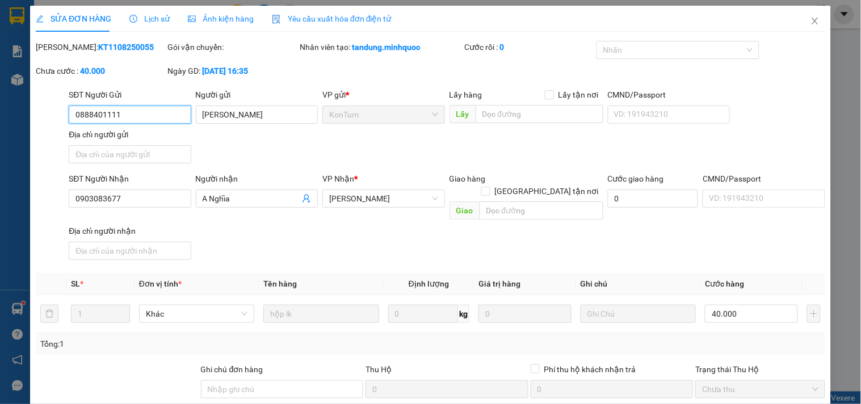
scroll to position [98, 0]
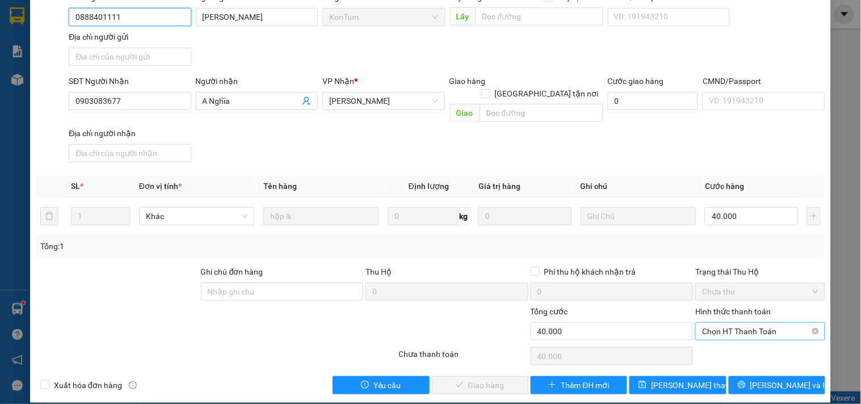
click at [740, 323] on span "Chọn HT Thanh Toán" at bounding box center [760, 331] width 116 height 17
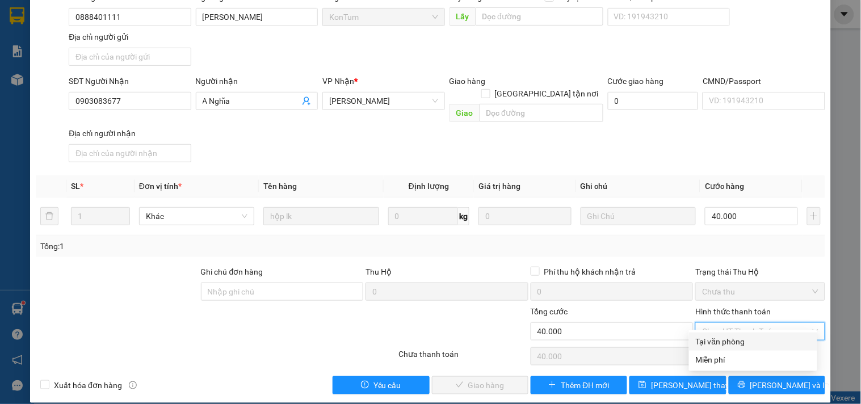
click at [746, 339] on div "Tại văn phòng" at bounding box center [753, 341] width 115 height 12
type input "0"
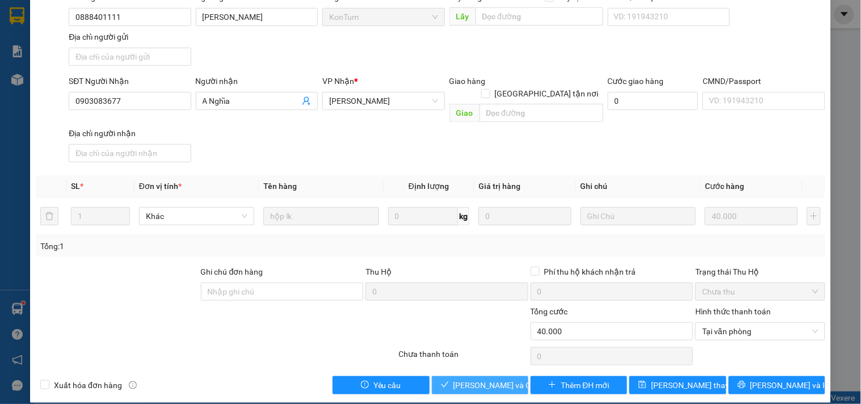
click at [490, 379] on span "[PERSON_NAME] và [PERSON_NAME] hàng" at bounding box center [507, 385] width 109 height 12
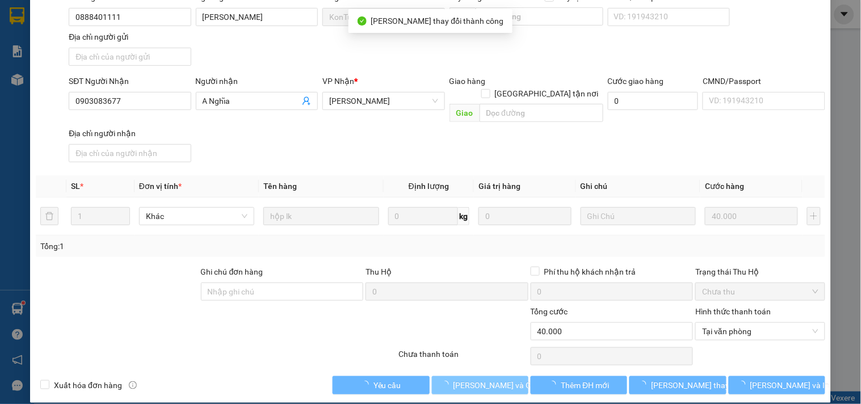
scroll to position [0, 0]
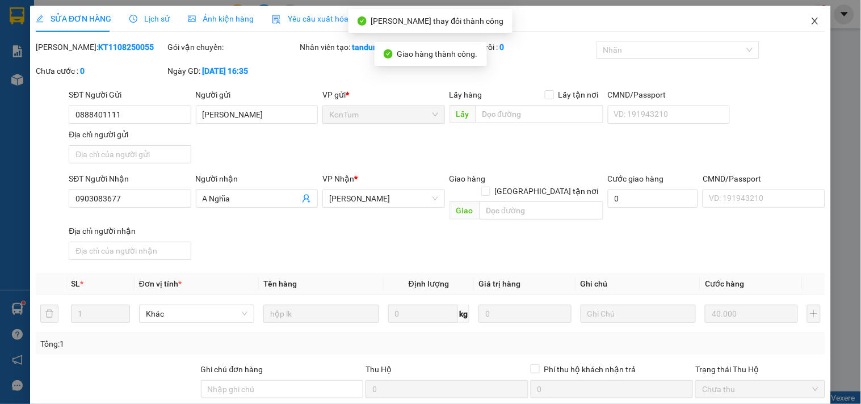
click at [814, 31] on span "Close" at bounding box center [815, 22] width 32 height 32
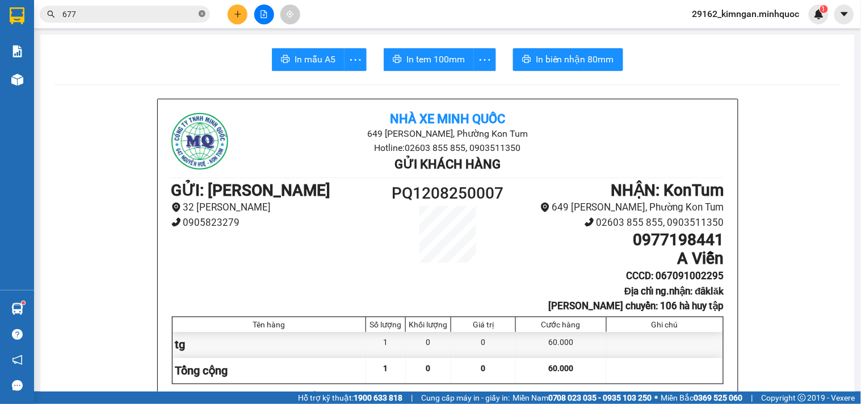
click at [199, 15] on icon "close-circle" at bounding box center [202, 13] width 7 height 7
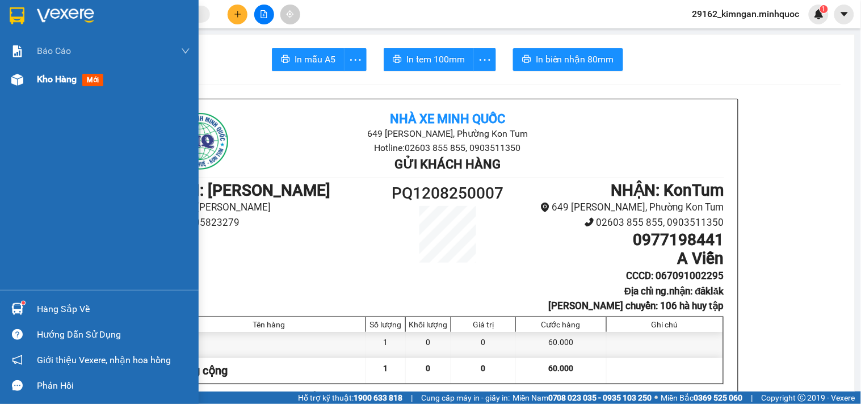
click at [60, 75] on span "Kho hàng" at bounding box center [57, 79] width 40 height 11
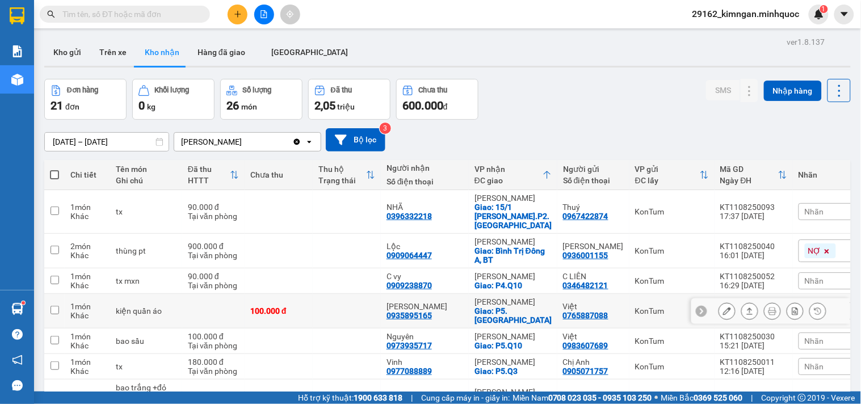
scroll to position [315, 0]
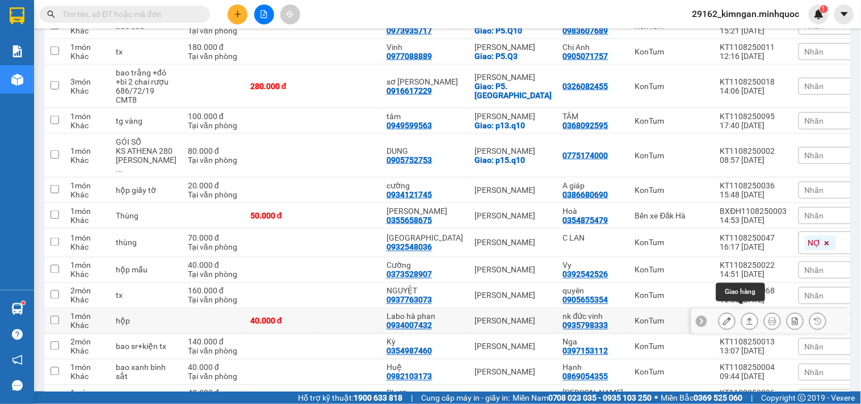
click at [745, 317] on icon at bounding box center [749, 321] width 8 height 8
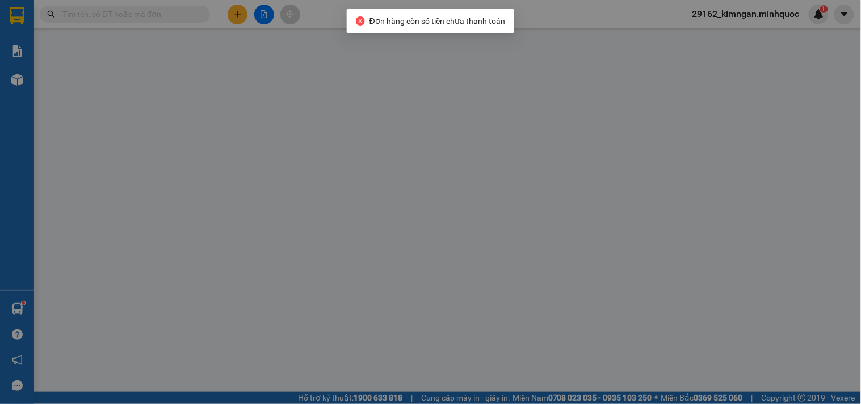
type input "0935798333"
type input "nk đức vinh"
type input "0934007432"
type input "Labo hà phan"
type input "40.000"
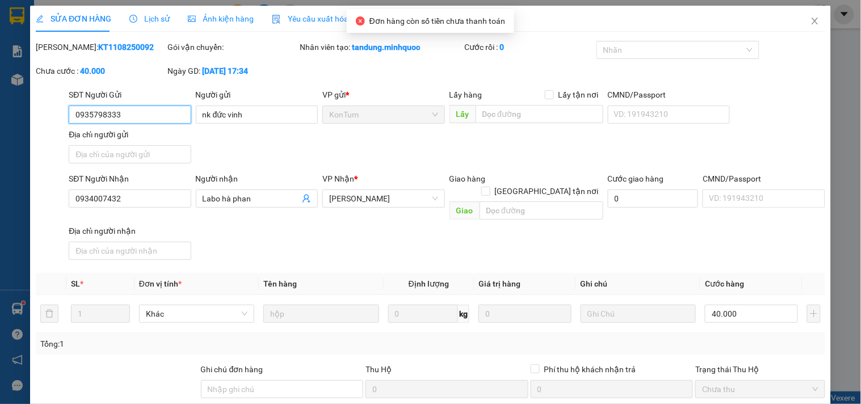
scroll to position [98, 0]
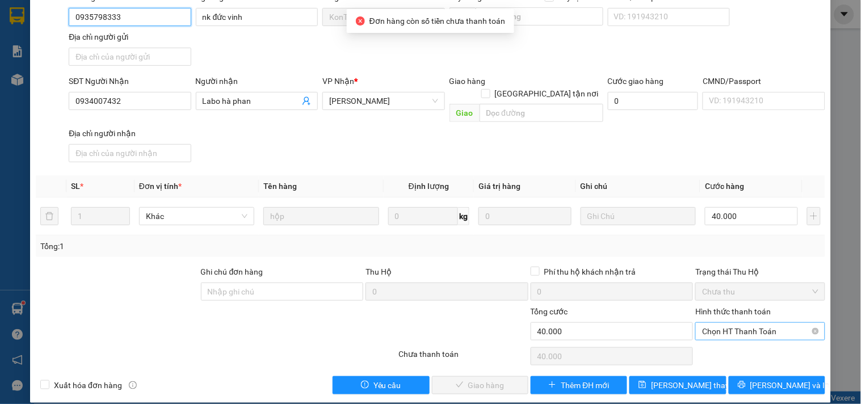
click at [753, 323] on span "Chọn HT Thanh Toán" at bounding box center [760, 331] width 116 height 17
click at [740, 346] on div "Tại văn phòng" at bounding box center [753, 341] width 115 height 12
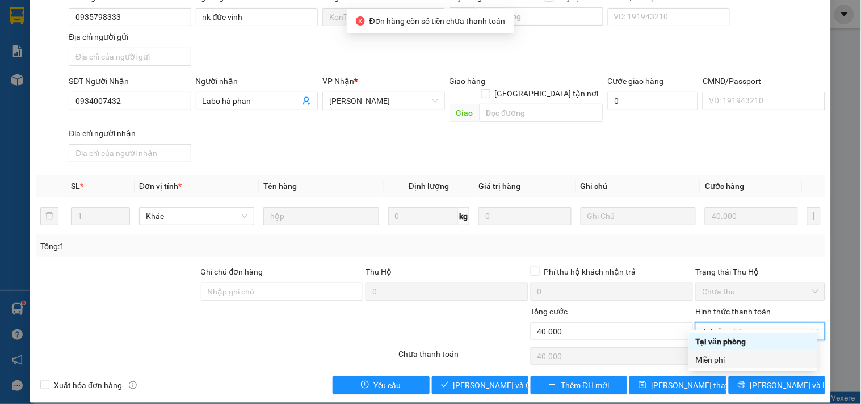
type input "0"
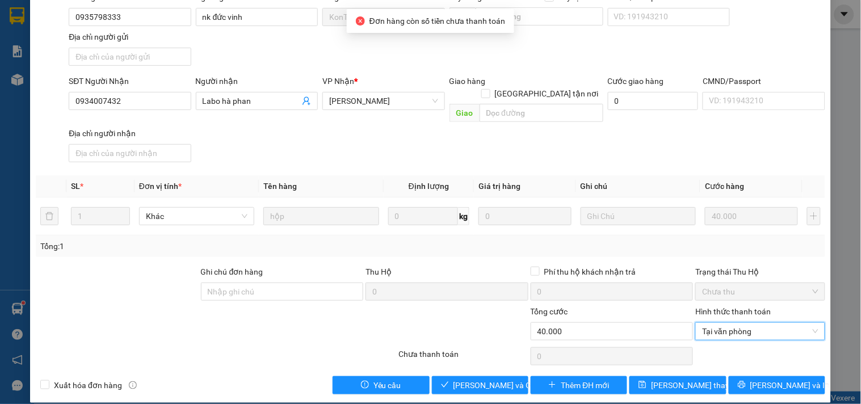
click at [486, 360] on div "Total Paid Fee 0 Total UnPaid Fee 40.000 Cash Collection Total Fee Mã ĐH: KT110…" at bounding box center [430, 168] width 789 height 451
click at [488, 379] on span "[PERSON_NAME] và [PERSON_NAME] hàng" at bounding box center [507, 385] width 109 height 12
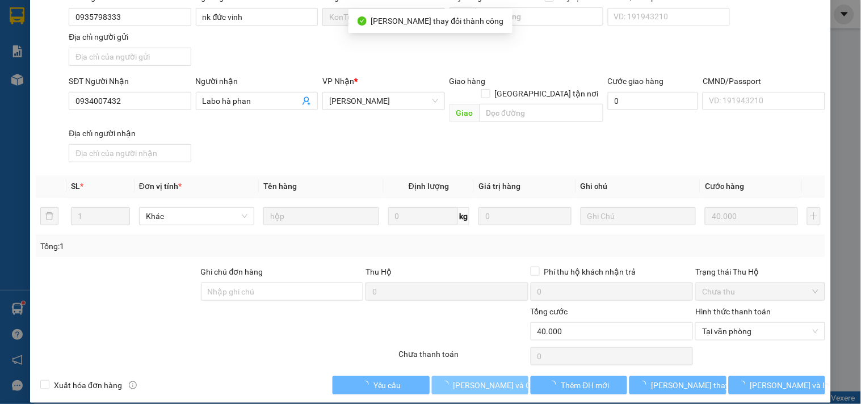
scroll to position [0, 0]
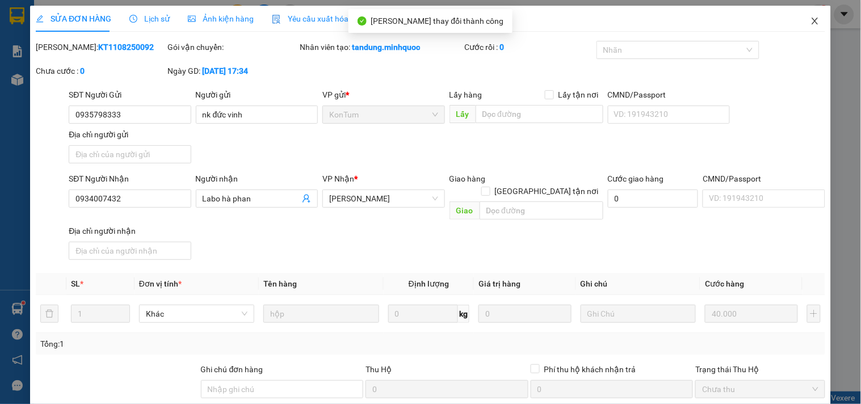
click at [810, 18] on icon "close" at bounding box center [814, 20] width 9 height 9
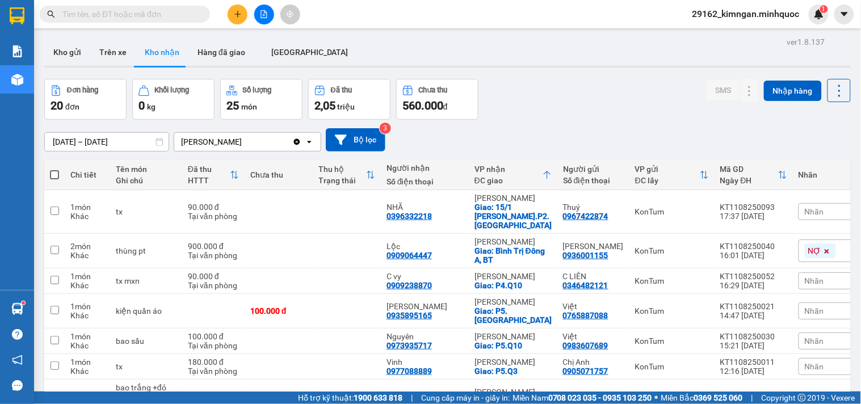
click at [188, 8] on input "text" at bounding box center [129, 14] width 134 height 12
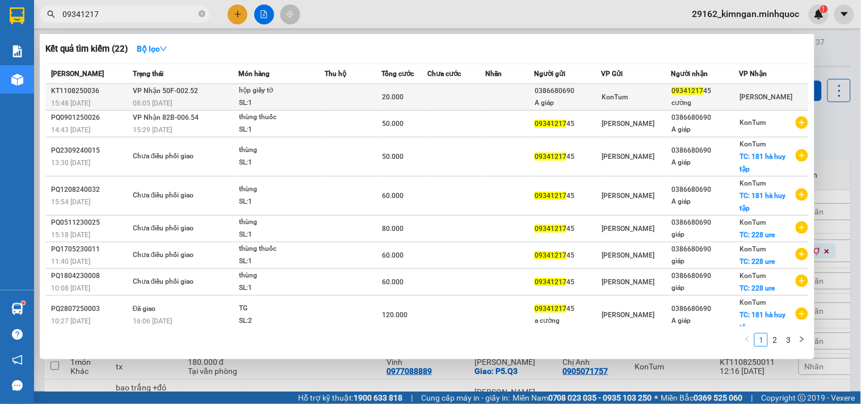
type input "09341217"
click at [604, 96] on span "KonTum" at bounding box center [615, 97] width 26 height 8
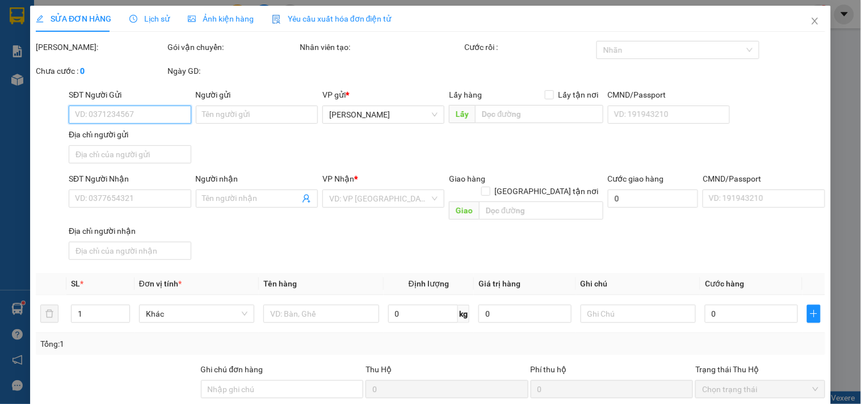
type input "0386680690"
type input "A giáp"
type input "0934121745"
type input "cường"
type input "20.000"
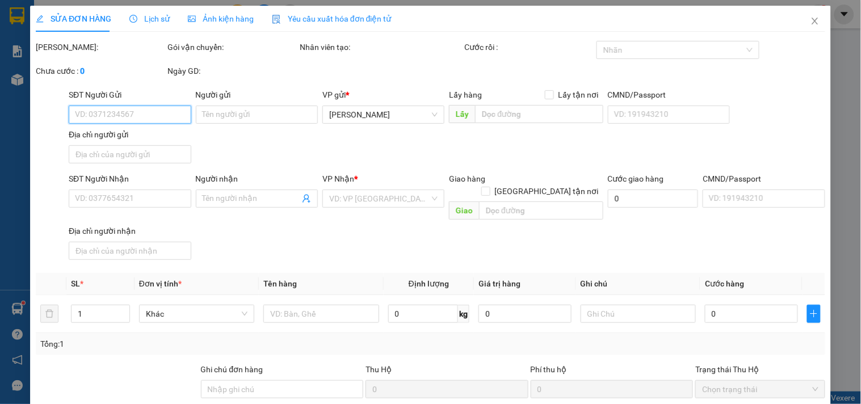
type input "0"
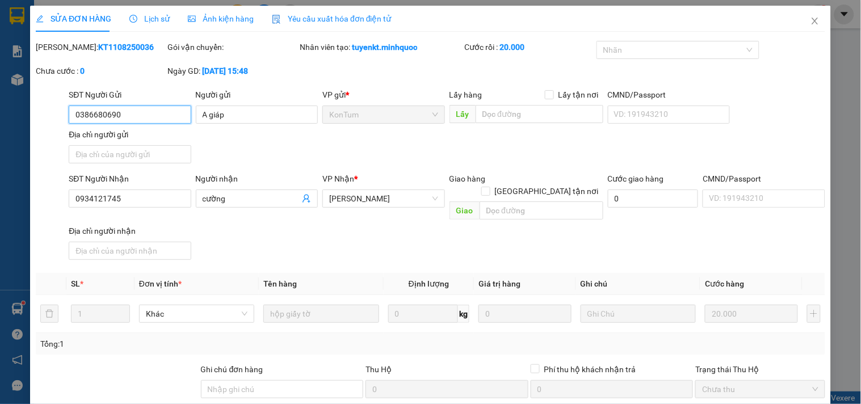
scroll to position [98, 0]
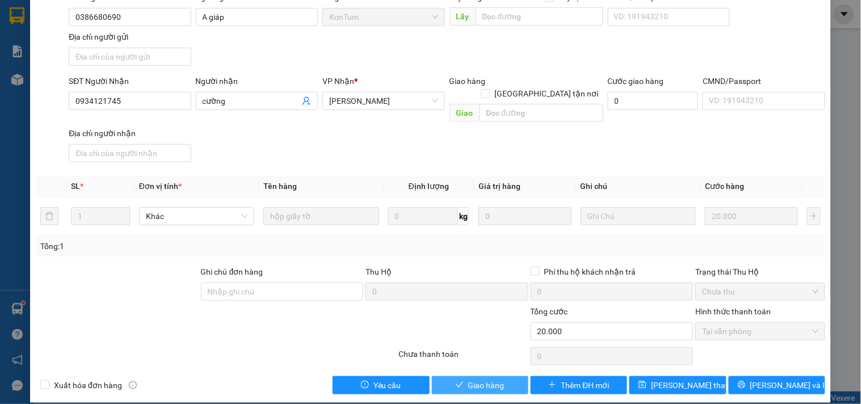
click at [511, 376] on button "Giao hàng" at bounding box center [480, 385] width 96 height 18
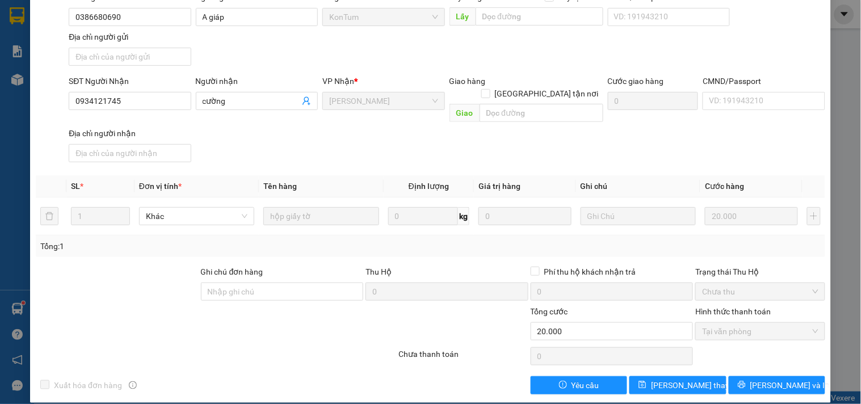
scroll to position [0, 0]
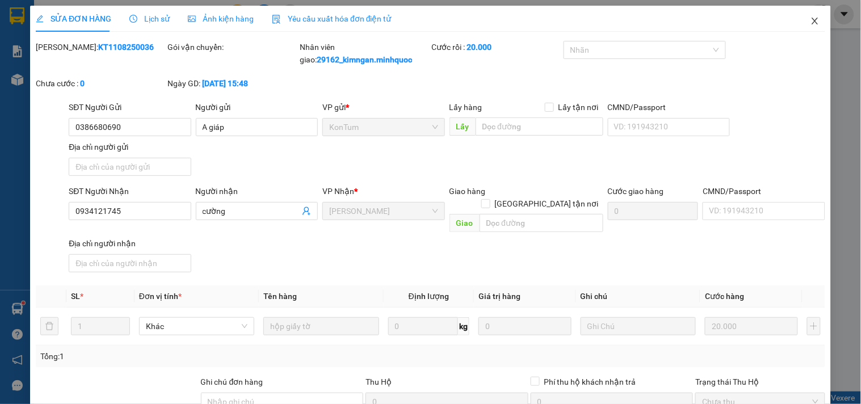
click at [799, 13] on span "Close" at bounding box center [815, 22] width 32 height 32
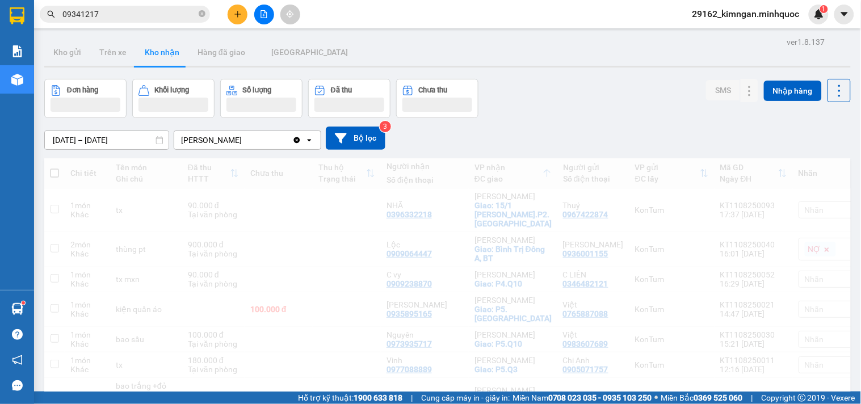
click at [130, 9] on input "09341217" at bounding box center [129, 14] width 134 height 12
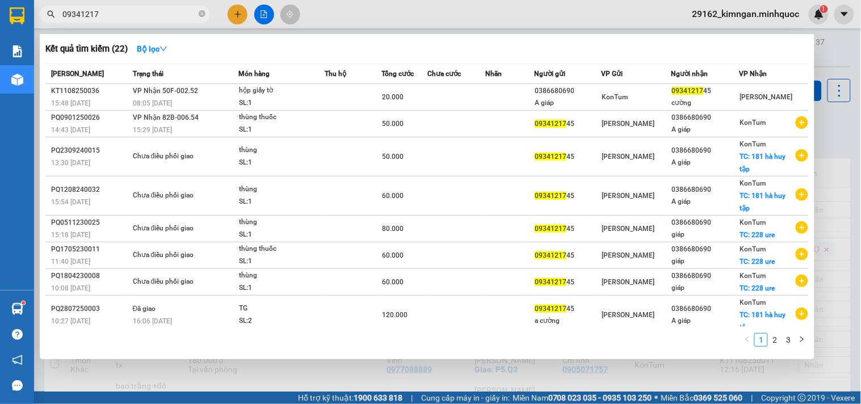
click at [130, 9] on input "09341217" at bounding box center [129, 14] width 134 height 12
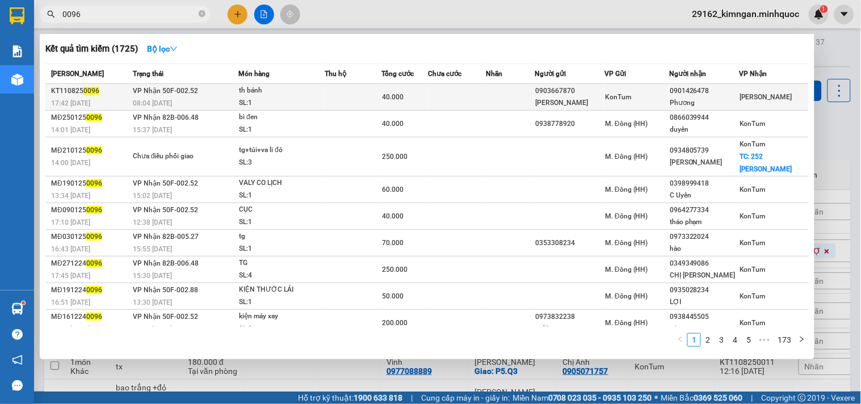
type input "0096"
click at [339, 98] on td at bounding box center [353, 97] width 57 height 27
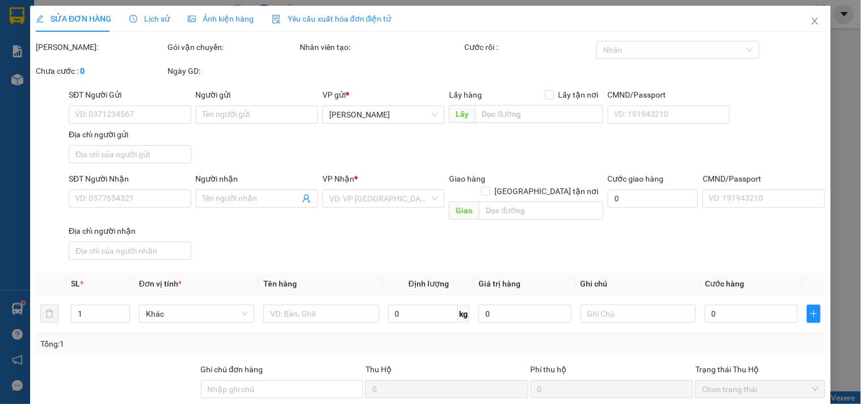
type input "0903667870"
type input "[PERSON_NAME]"
type input "0901426478"
type input "Phương"
type input "40.000"
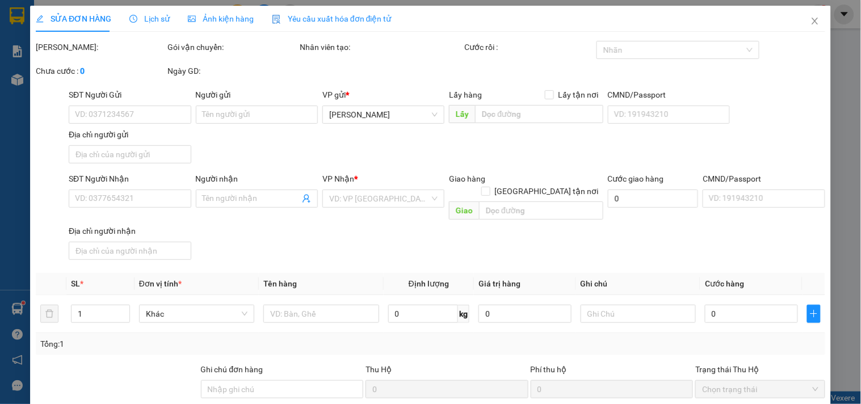
type input "0"
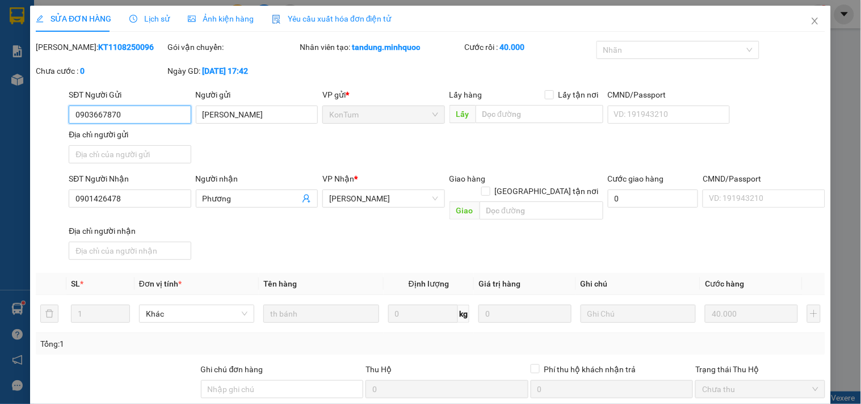
scroll to position [98, 0]
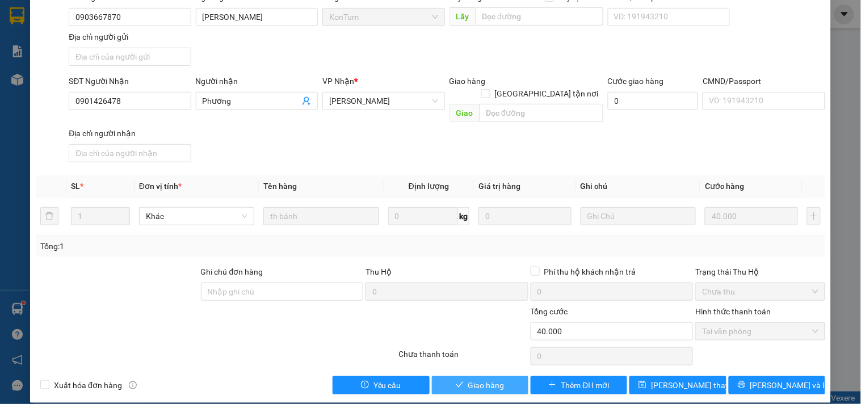
click at [473, 380] on button "Giao hàng" at bounding box center [480, 385] width 96 height 18
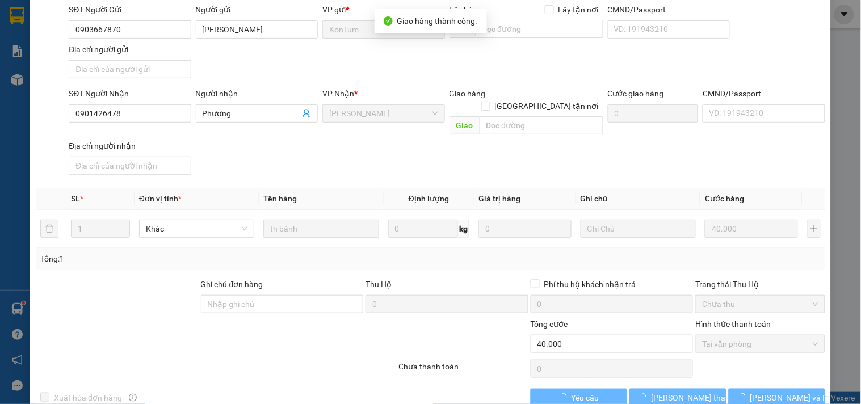
scroll to position [0, 0]
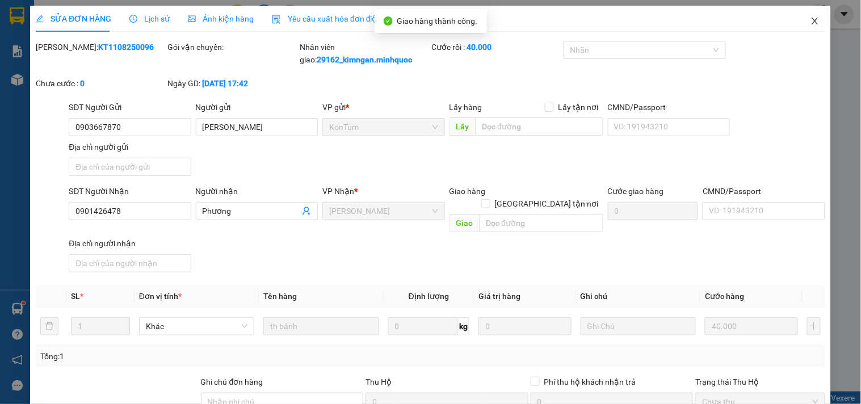
click at [814, 10] on span "Close" at bounding box center [815, 22] width 32 height 32
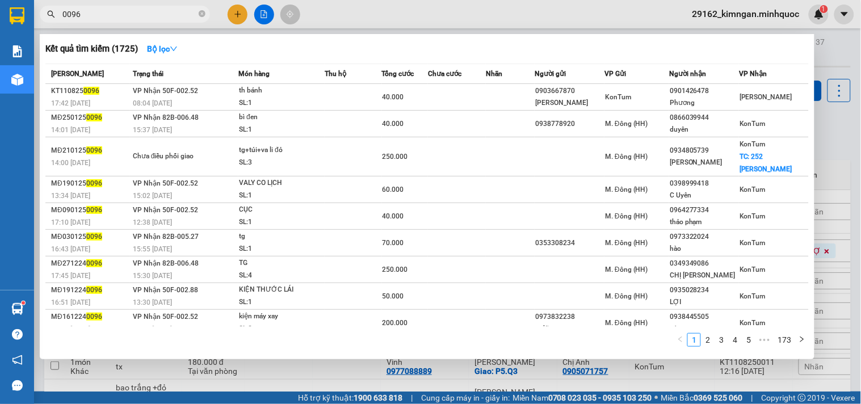
click at [132, 14] on input "0096" at bounding box center [129, 14] width 134 height 12
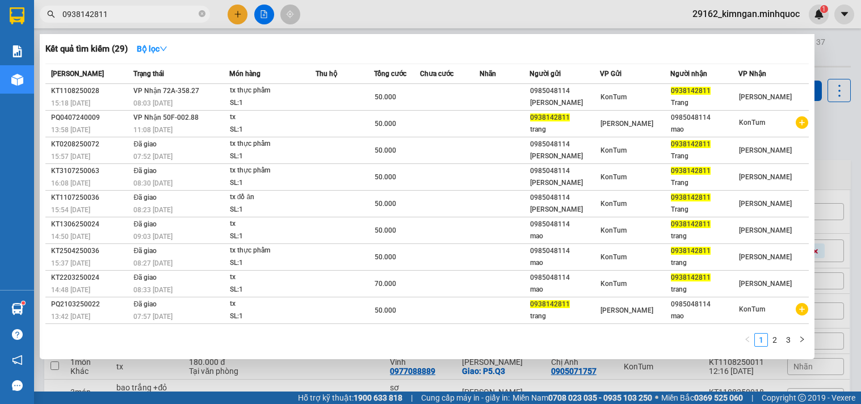
click at [123, 15] on input "0938142811" at bounding box center [129, 14] width 134 height 12
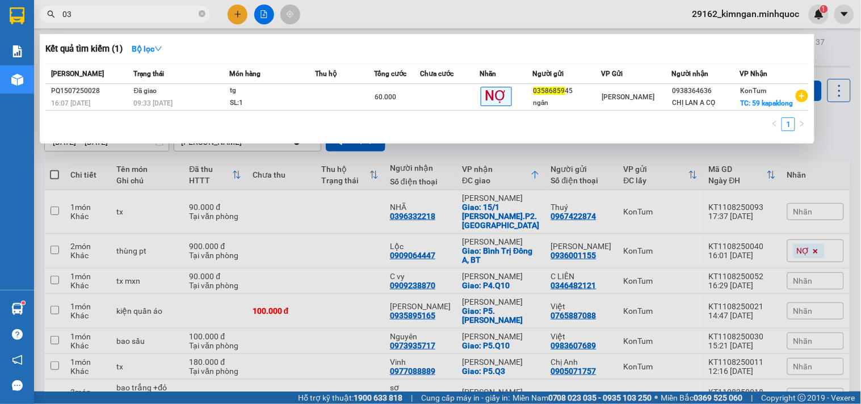
type input "0"
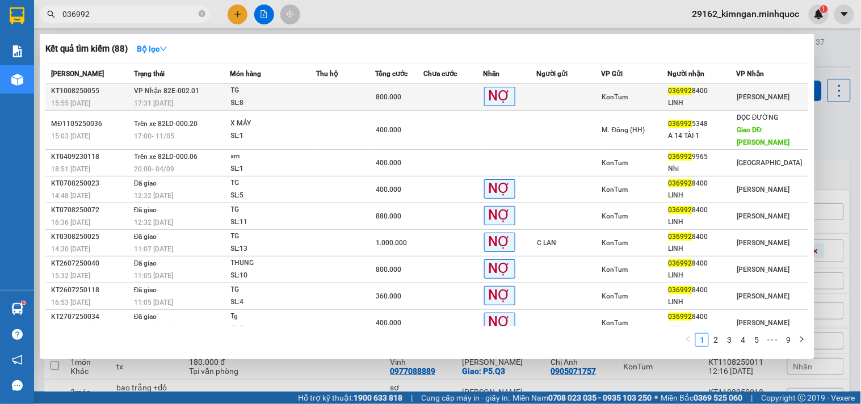
type input "036992"
click at [395, 98] on span "800.000" at bounding box center [389, 97] width 26 height 8
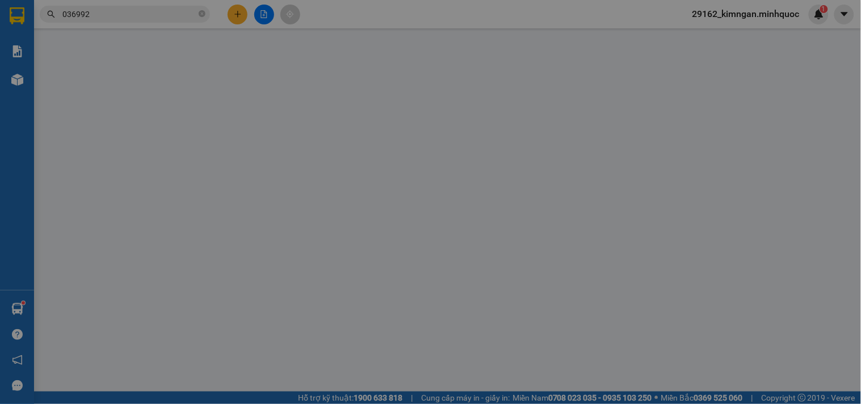
type input "0369928400"
type input "LINH"
type input "800.000"
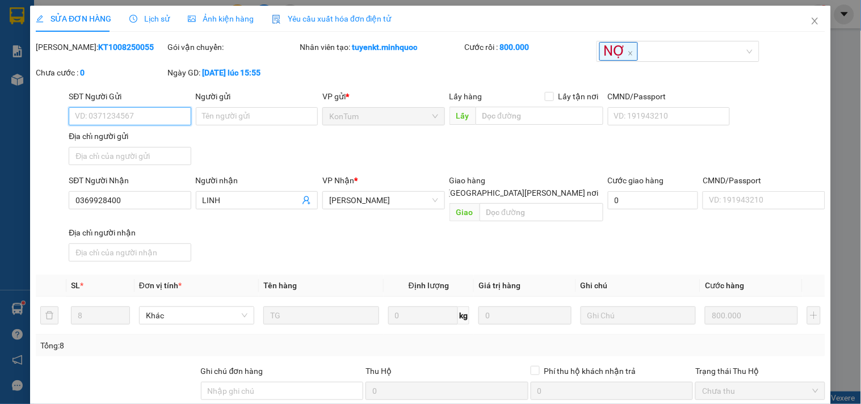
scroll to position [99, 0]
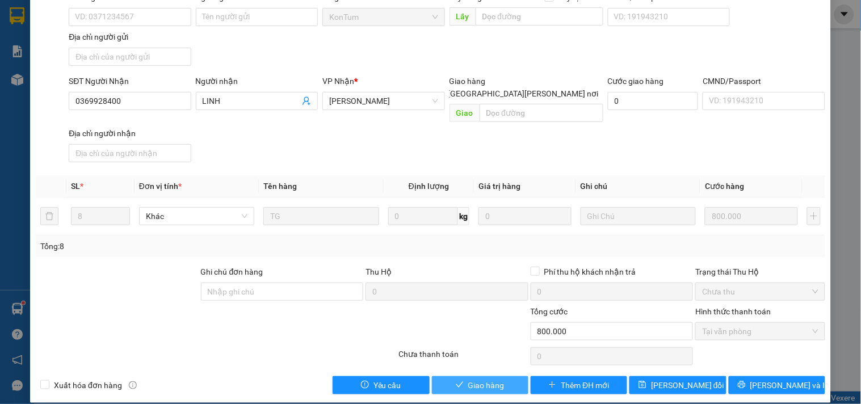
click at [492, 379] on span "Giao hàng" at bounding box center [486, 385] width 36 height 12
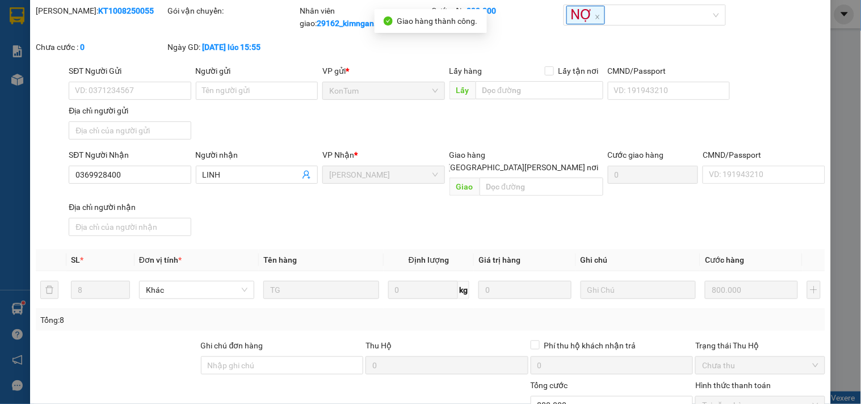
scroll to position [0, 0]
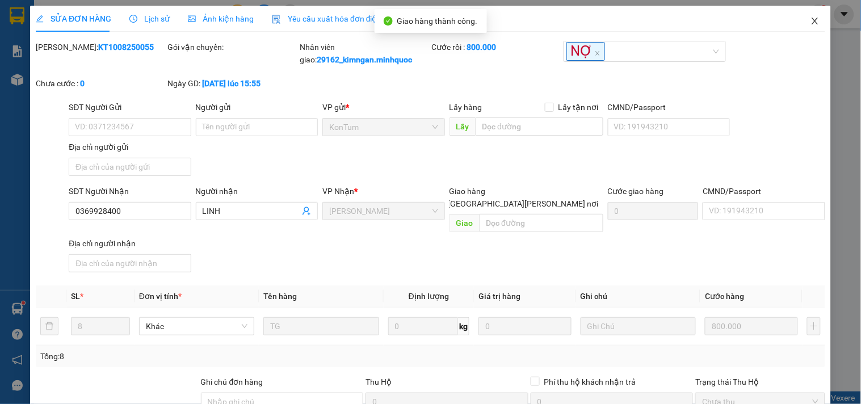
click at [799, 19] on span "Close" at bounding box center [815, 22] width 32 height 32
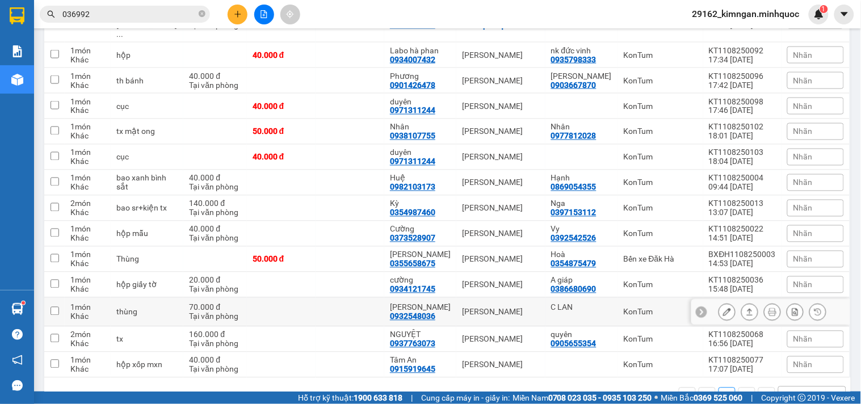
scroll to position [475, 0]
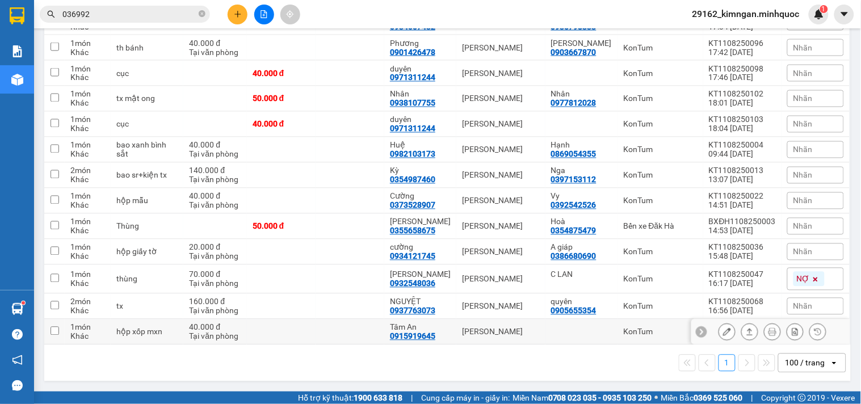
click at [745, 333] on icon at bounding box center [749, 332] width 8 height 8
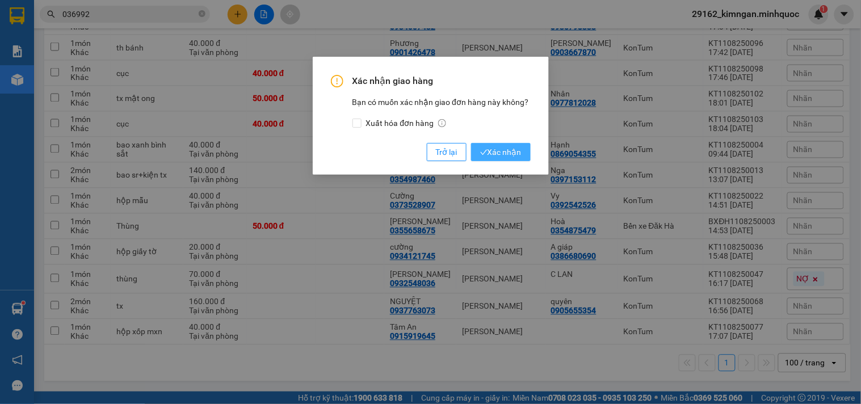
click at [519, 148] on span "Xác nhận" at bounding box center [500, 152] width 41 height 12
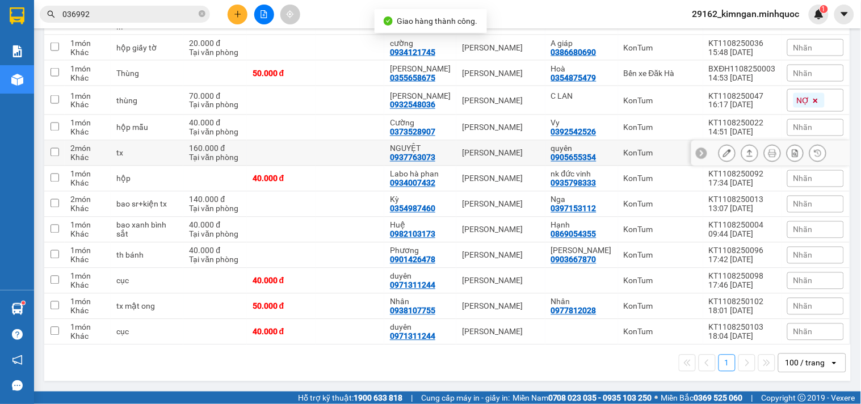
scroll to position [450, 0]
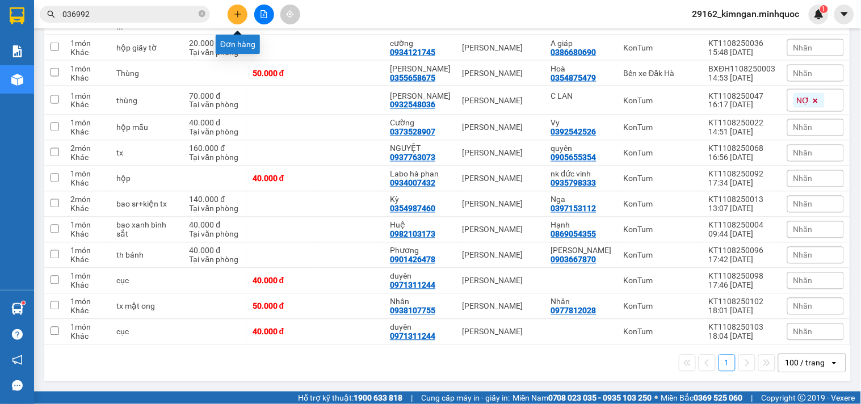
click at [245, 18] on button at bounding box center [237, 15] width 20 height 20
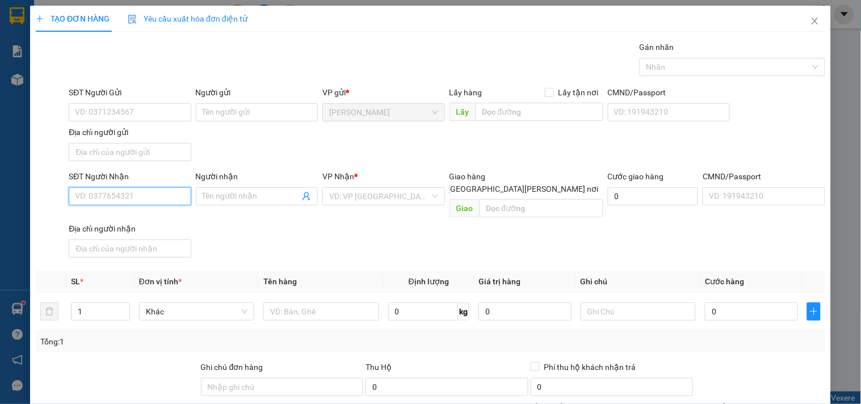
click at [137, 189] on input "SĐT Người Nhận" at bounding box center [130, 196] width 122 height 18
type input "0397153112"
click at [121, 220] on div "0397153112 - Nga" at bounding box center [128, 219] width 107 height 12
type input "Nga"
type input "0397153112"
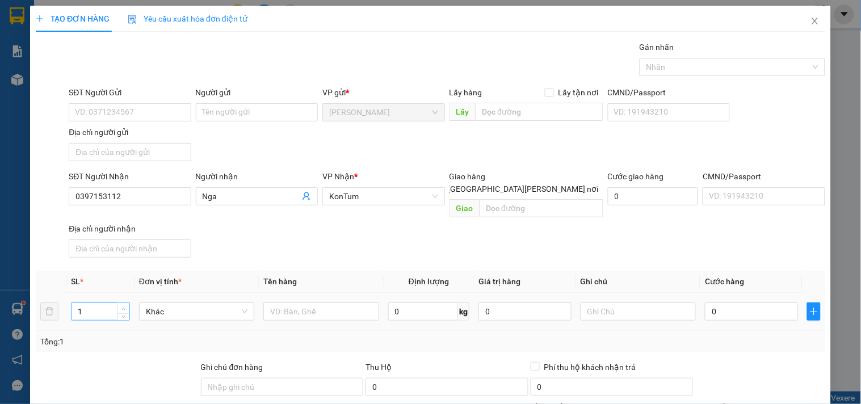
type input "2"
click at [119, 303] on span "Increase Value" at bounding box center [123, 308] width 12 height 10
click at [269, 302] on input "text" at bounding box center [320, 311] width 115 height 18
type input "bộ máy lạnh"
click at [740, 302] on input "0" at bounding box center [751, 311] width 93 height 18
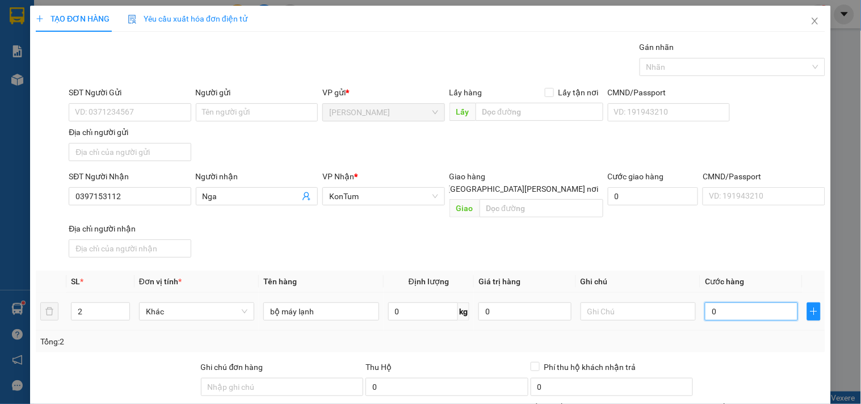
type input "2"
type input "20"
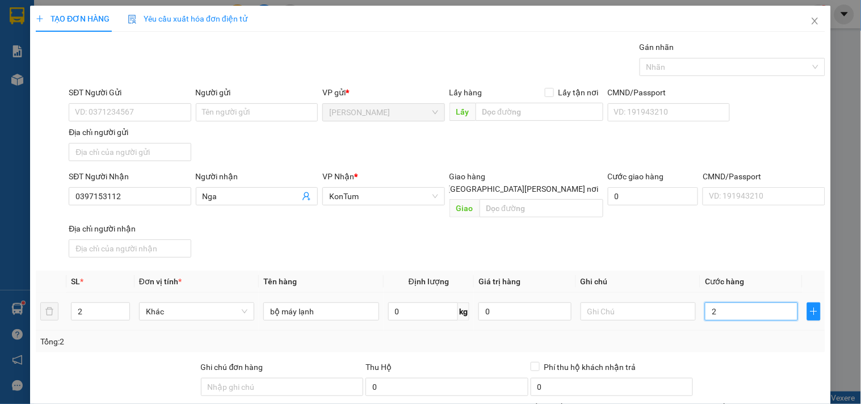
type input "20"
type input "200"
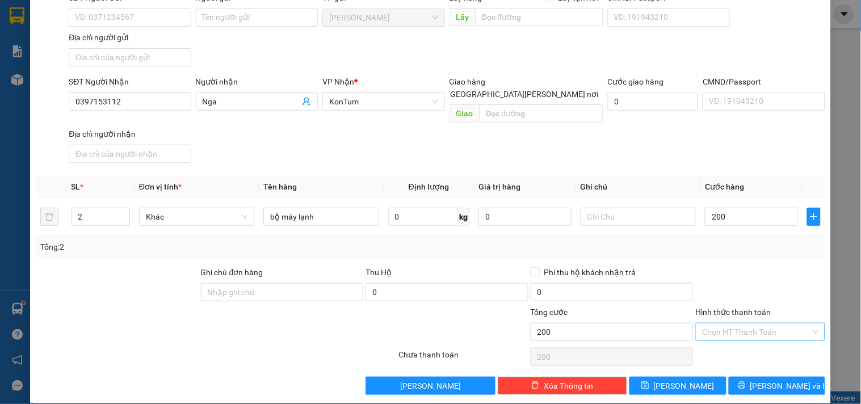
type input "200.000"
click at [735, 324] on input "Hình thức thanh toán" at bounding box center [756, 331] width 108 height 17
click at [741, 340] on div "Tại văn phòng" at bounding box center [753, 342] width 115 height 12
type input "0"
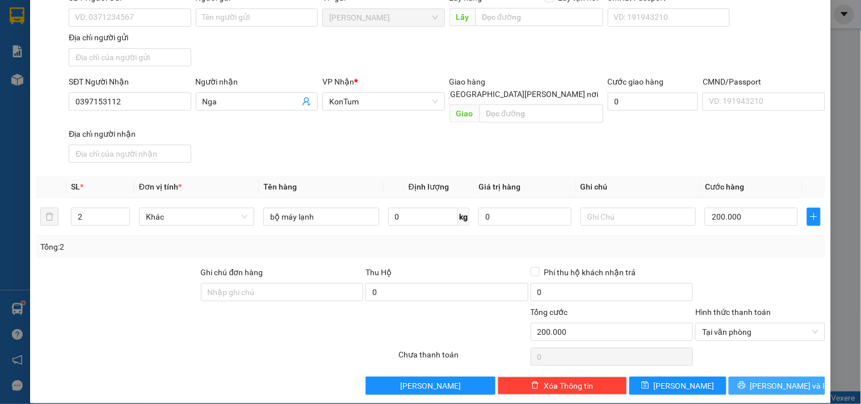
click at [759, 380] on span "[PERSON_NAME] và In" at bounding box center [789, 386] width 79 height 12
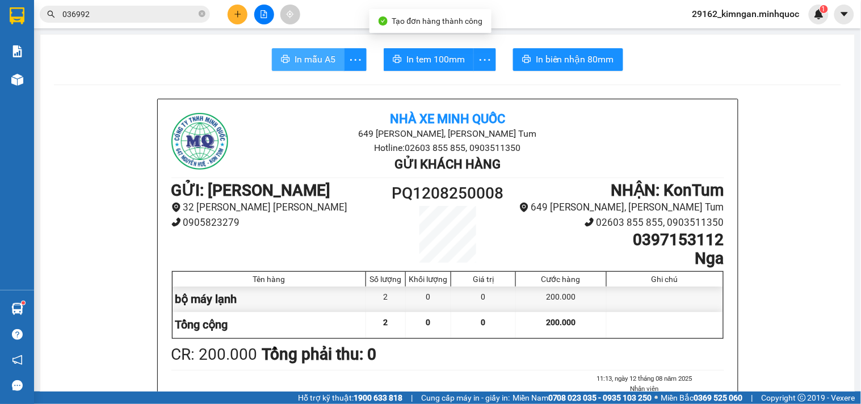
click at [310, 58] on span "In mẫu A5" at bounding box center [314, 59] width 41 height 14
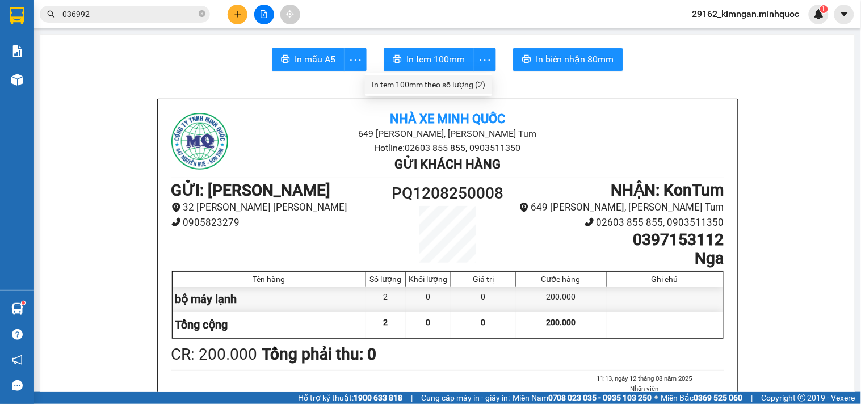
click at [473, 91] on li "In tem 100mm theo số lượng (2)" at bounding box center [428, 84] width 127 height 18
click at [460, 79] on div "In tem 100mm theo số lượng (2)" at bounding box center [428, 84] width 113 height 12
click at [126, 17] on input "036992" at bounding box center [129, 14] width 134 height 12
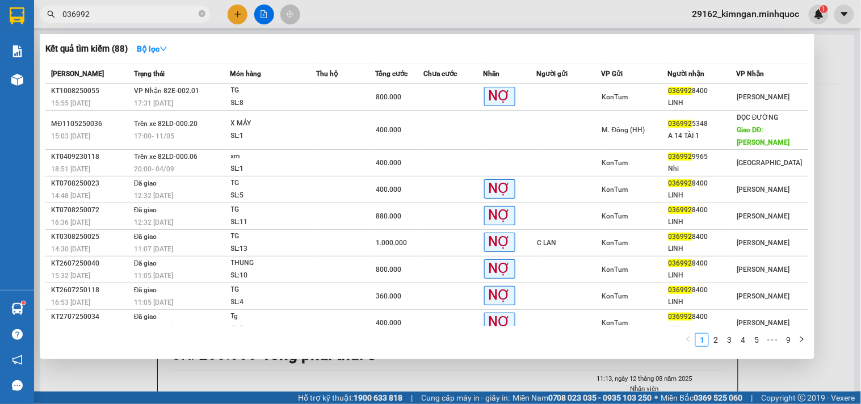
click at [126, 17] on input "036992" at bounding box center [129, 14] width 134 height 12
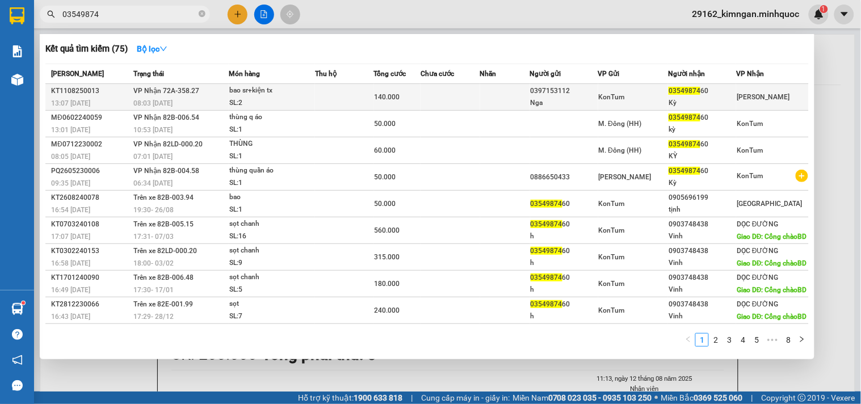
type input "03549874"
click at [283, 100] on div "SL: 2" at bounding box center [271, 103] width 85 height 12
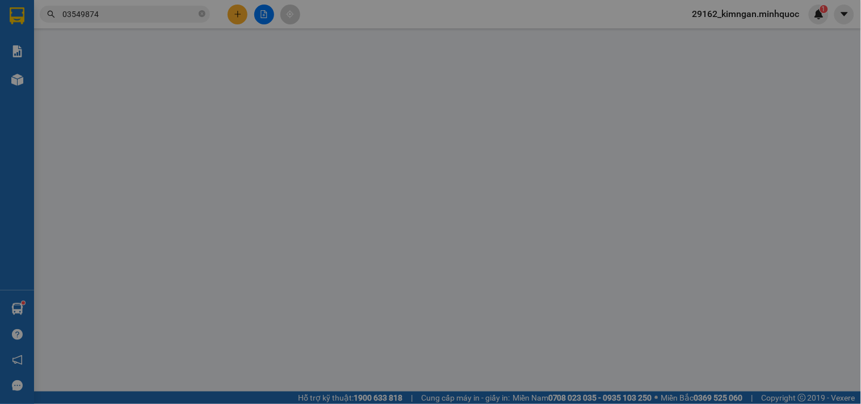
type input "0397153112"
type input "Nga"
type input "0354987460"
type input "Kỳ"
type input "140.000"
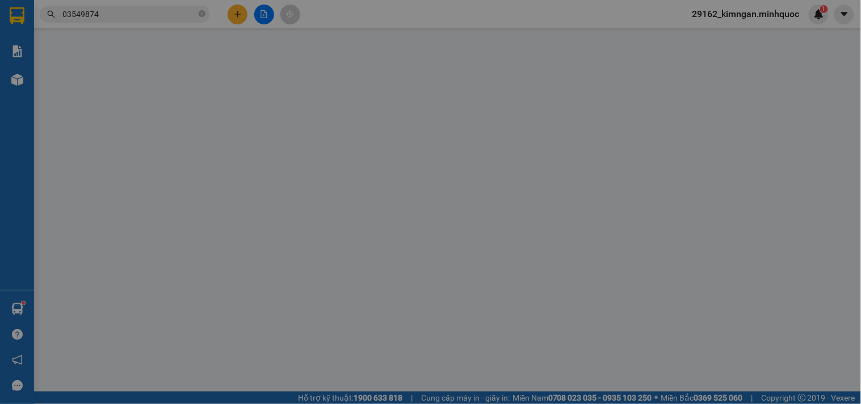
type input "0"
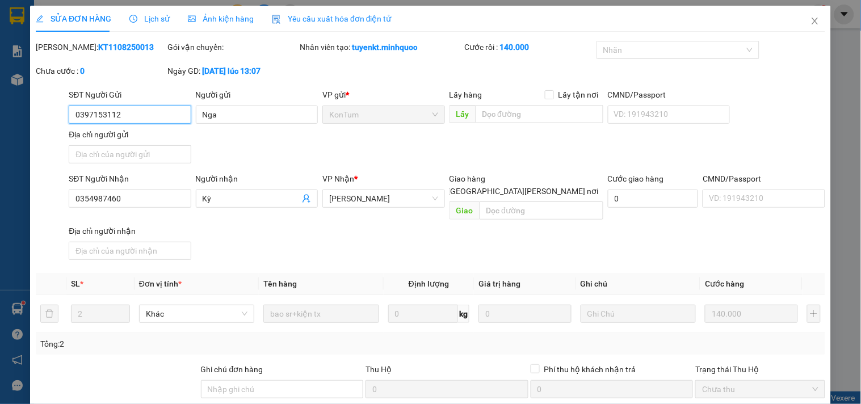
scroll to position [98, 0]
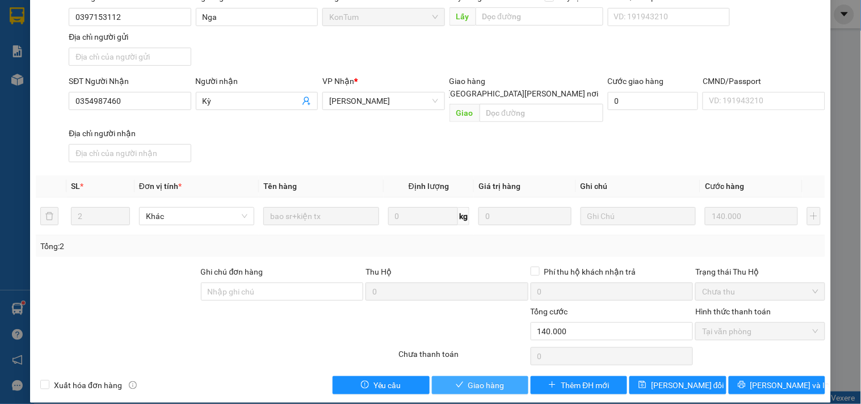
click at [458, 376] on button "Giao hàng" at bounding box center [480, 385] width 96 height 18
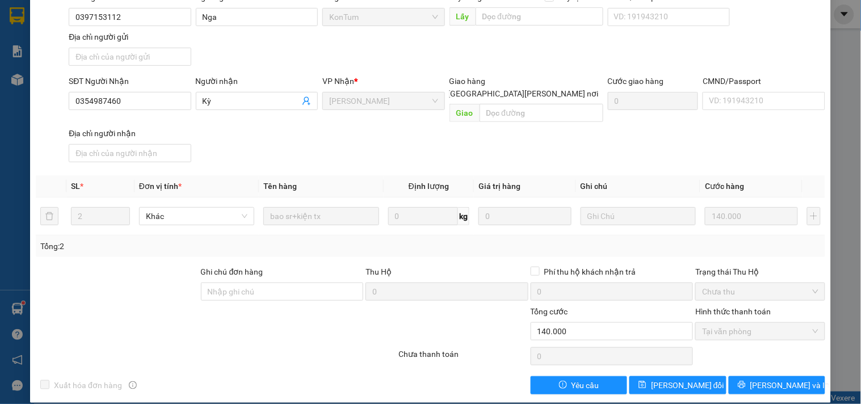
scroll to position [0, 0]
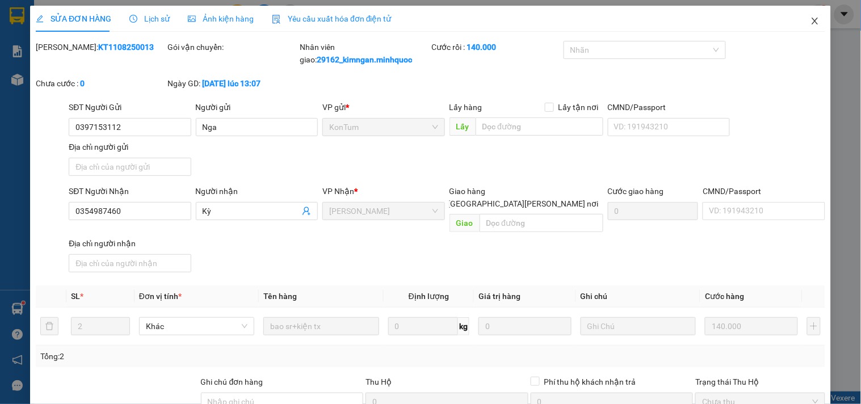
click at [812, 19] on span "Close" at bounding box center [815, 22] width 32 height 32
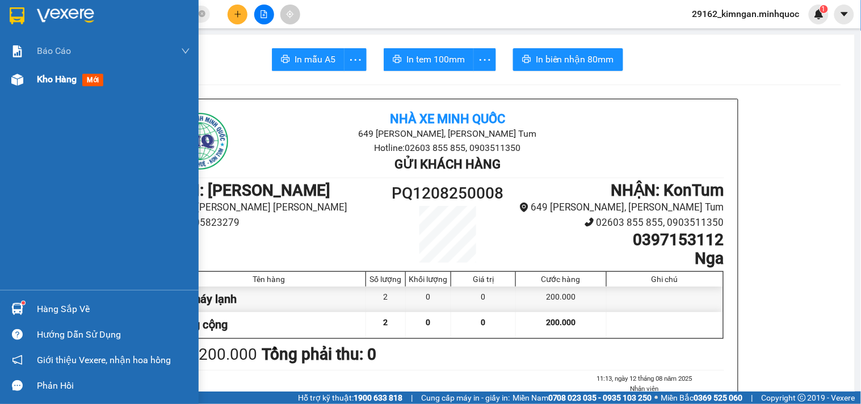
click at [53, 81] on span "Kho hàng" at bounding box center [57, 79] width 40 height 11
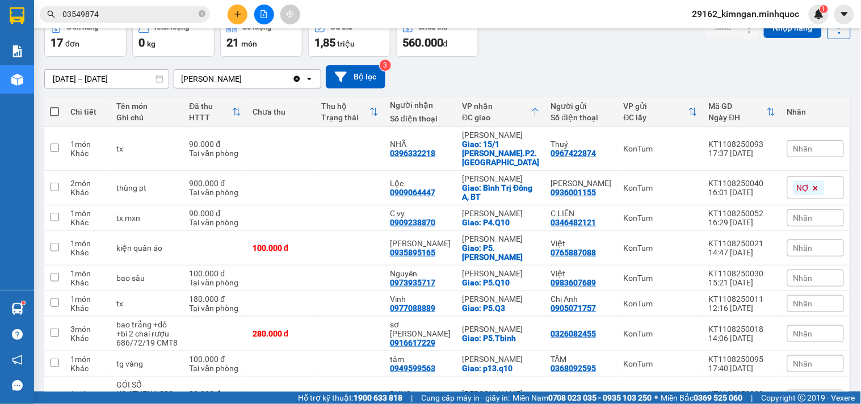
scroll to position [252, 0]
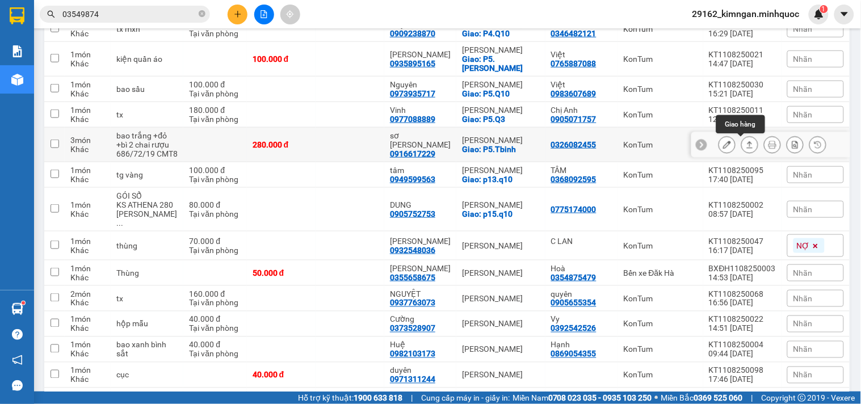
click at [741, 140] on button at bounding box center [749, 145] width 16 height 20
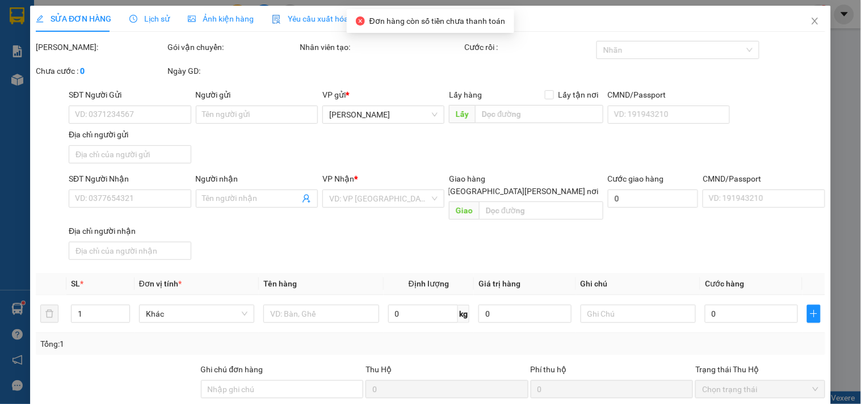
type input "0326082455"
type input "0916617229"
type input "sơ [PERSON_NAME]"
checkbox input "true"
type input "P5.Tbinh"
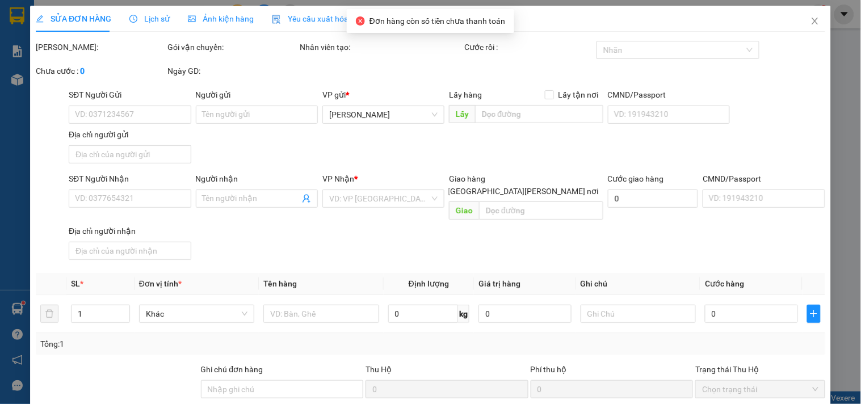
type input "280.000"
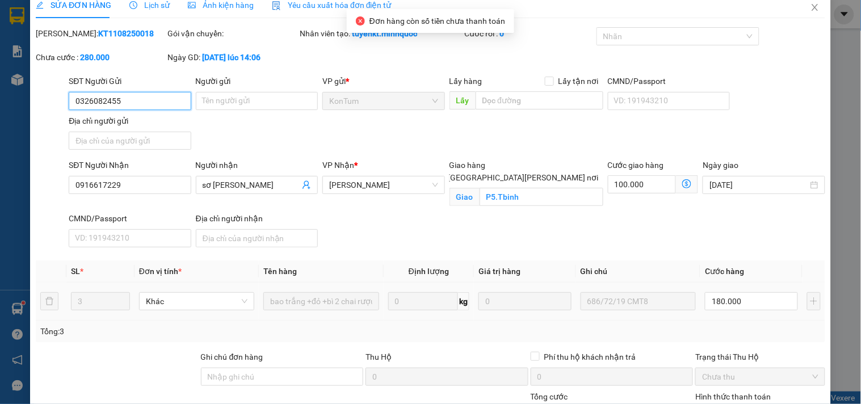
scroll to position [111, 0]
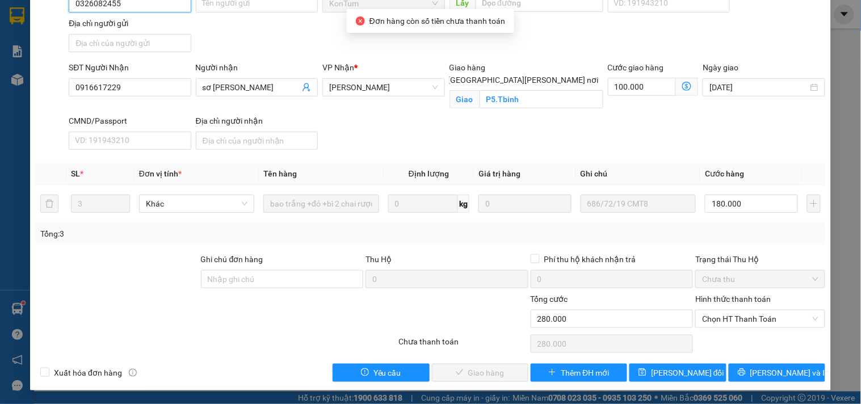
click at [736, 318] on span "Chọn HT Thanh Toán" at bounding box center [760, 318] width 116 height 17
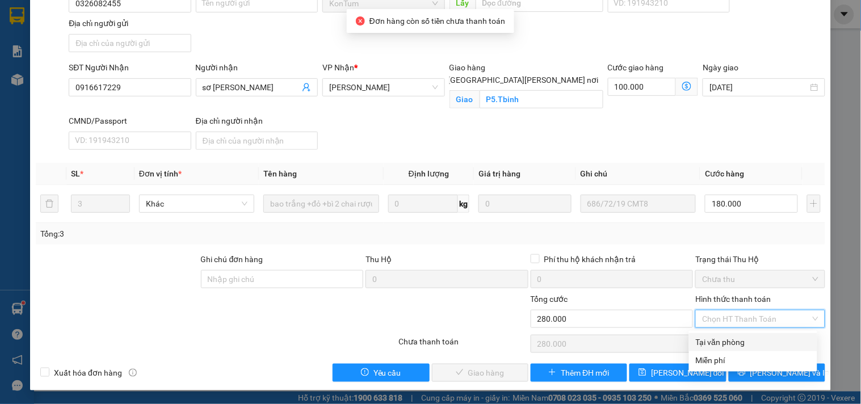
click at [734, 342] on div "Tại văn phòng" at bounding box center [753, 342] width 115 height 12
type input "0"
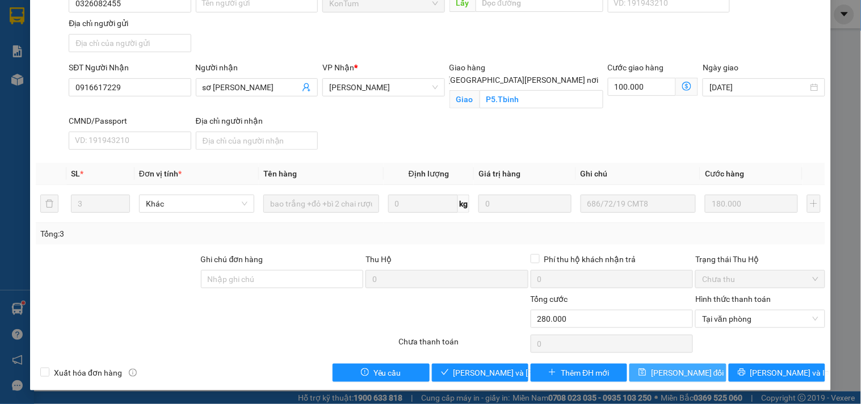
click at [694, 375] on span "[PERSON_NAME] đổi" at bounding box center [687, 372] width 73 height 12
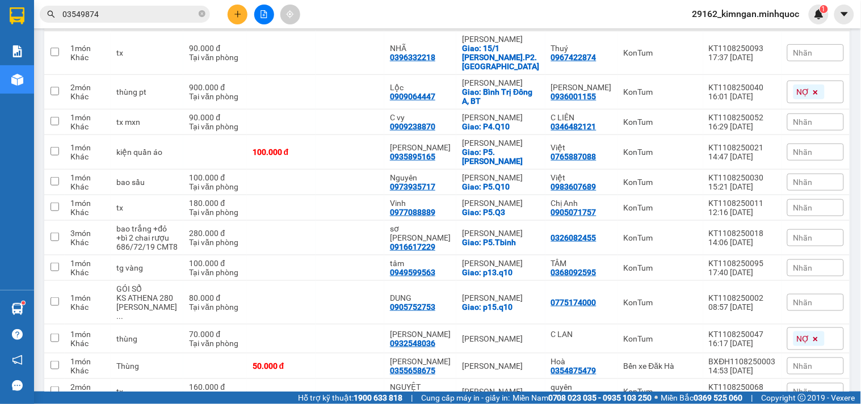
scroll to position [32, 0]
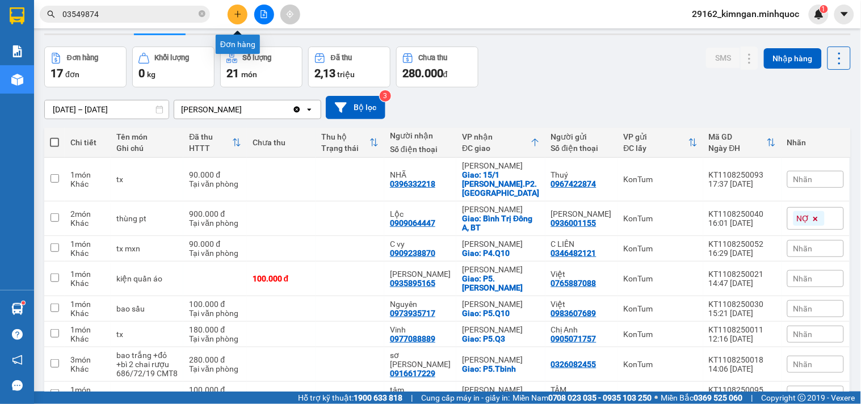
click at [238, 18] on icon "plus" at bounding box center [238, 14] width 8 height 8
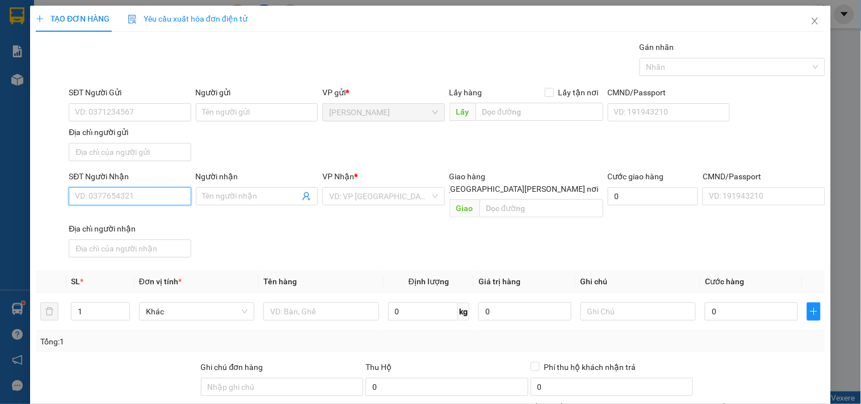
click at [159, 201] on input "SĐT Người Nhận" at bounding box center [130, 196] width 122 height 18
type input "0905387383"
click at [175, 197] on input "0905387383" at bounding box center [130, 196] width 122 height 18
click at [146, 220] on div "0905387383 - hương" at bounding box center [128, 219] width 107 height 12
type input "hương"
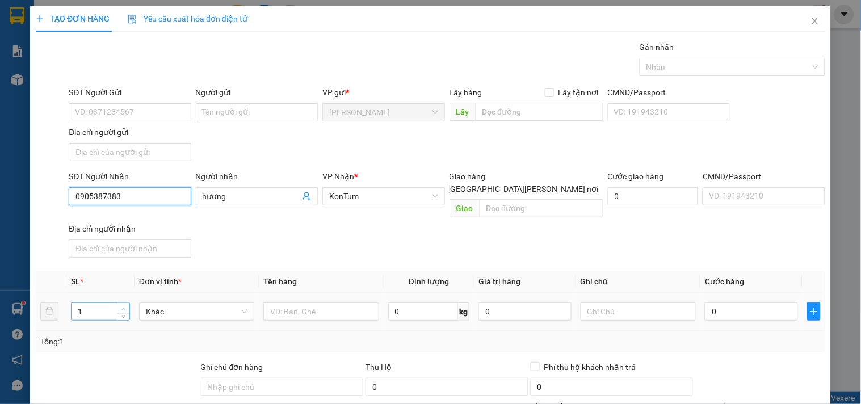
type input "0905387383"
type input "2"
click at [118, 303] on span "Increase Value" at bounding box center [123, 308] width 12 height 10
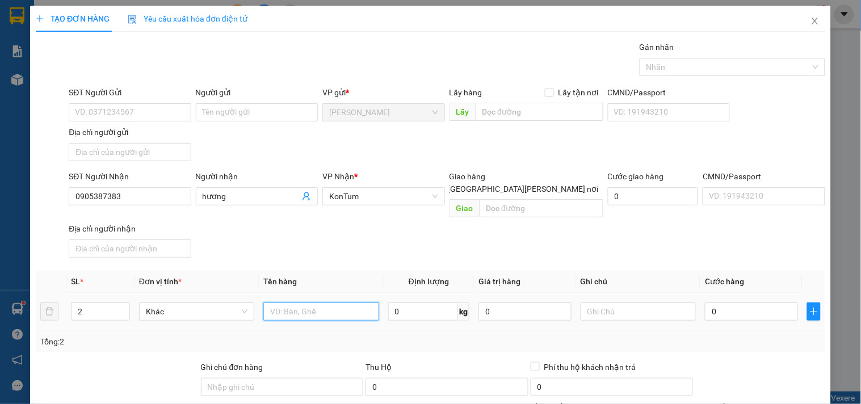
click at [357, 302] on input "text" at bounding box center [320, 311] width 115 height 18
type input "tg"
click at [778, 307] on input "0" at bounding box center [751, 311] width 93 height 18
type input "1"
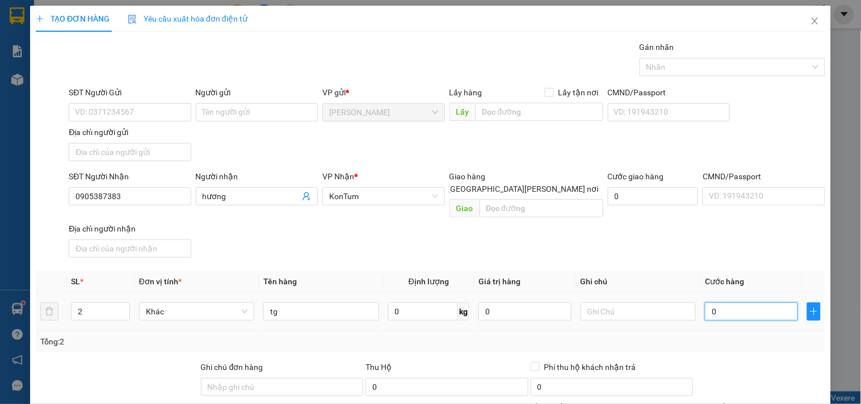
type input "1"
type input "10"
type input "100"
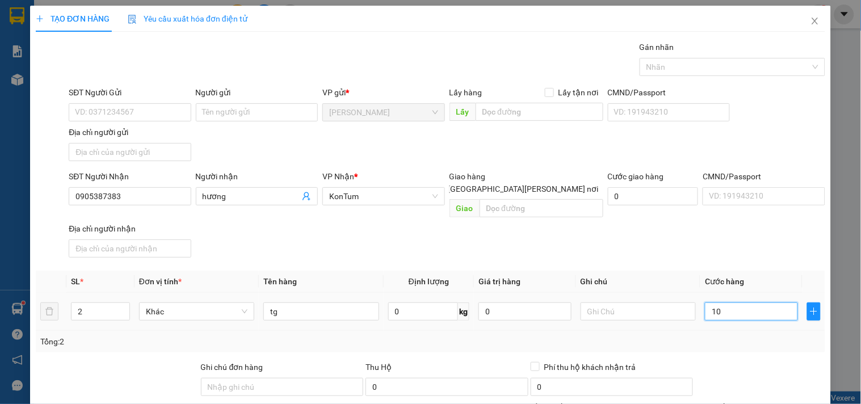
type input "100"
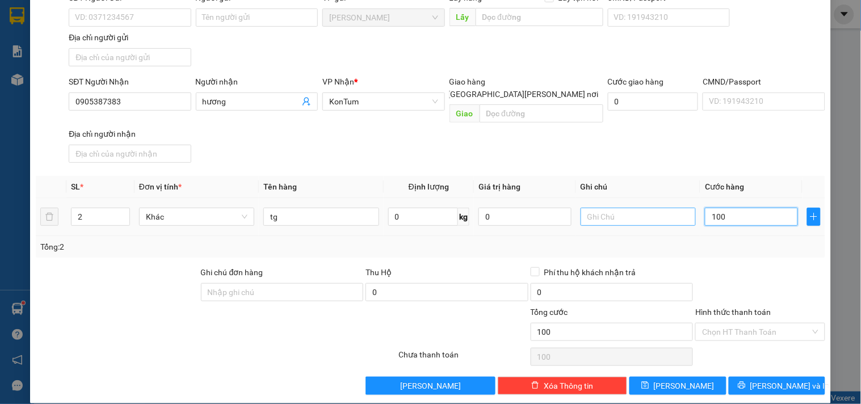
drag, startPoint x: 725, startPoint y: 207, endPoint x: 674, endPoint y: 209, distance: 51.1
click at [675, 209] on tr "2 Khác tg 0 kg 0 100" at bounding box center [430, 217] width 789 height 38
type input "2"
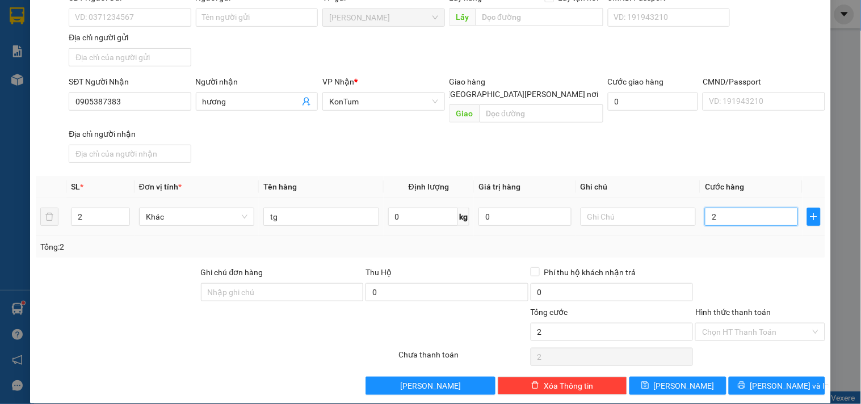
type input "20"
type input "200"
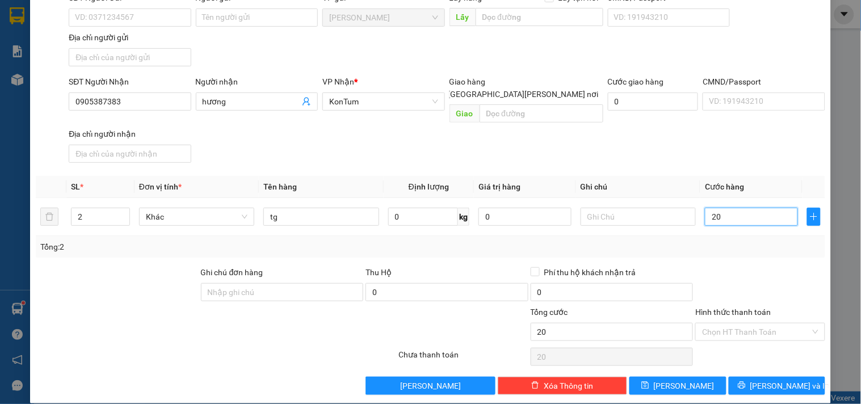
type input "200"
click at [739, 208] on input "200" at bounding box center [751, 217] width 93 height 18
type input "1"
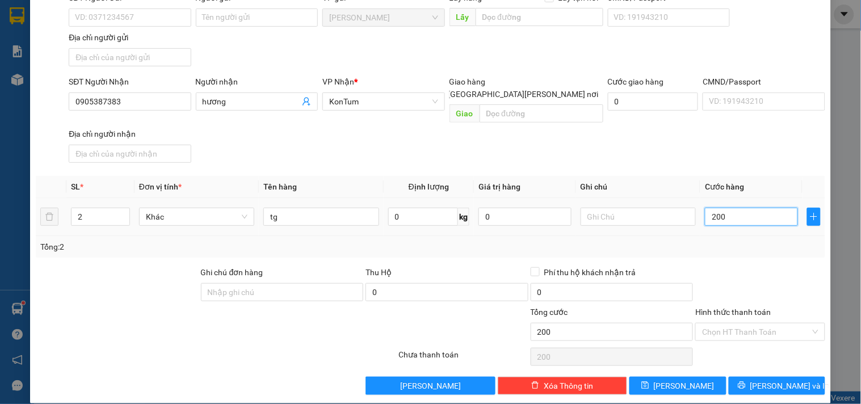
type input "1"
type input "12"
type input "120"
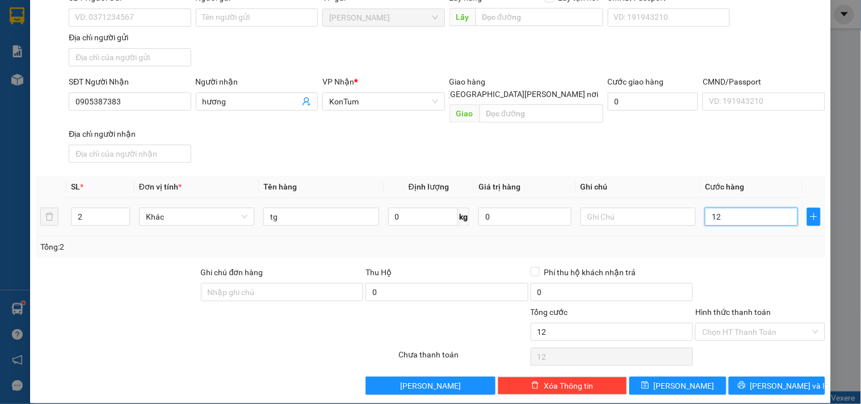
type input "120"
type input "120.000"
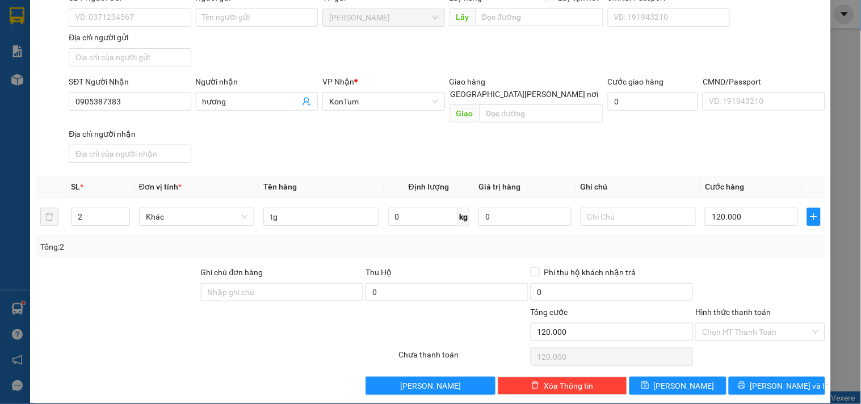
click at [741, 241] on div "Tổng: 2" at bounding box center [430, 247] width 789 height 22
click at [762, 380] on span "[PERSON_NAME] và In" at bounding box center [789, 386] width 79 height 12
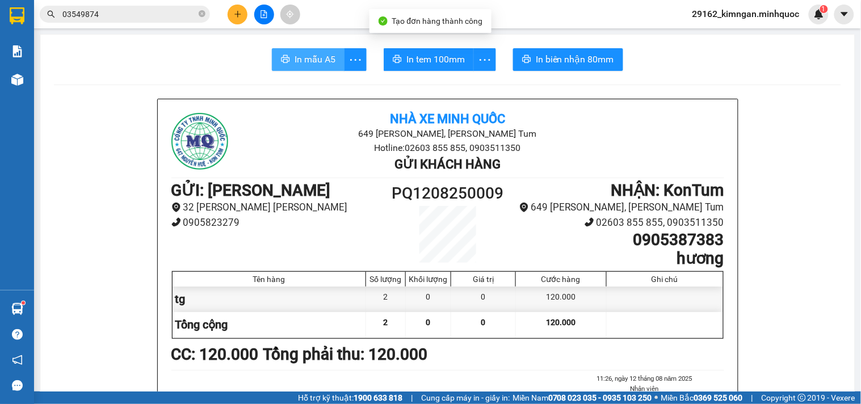
click at [294, 56] on span "In mẫu A5" at bounding box center [314, 59] width 41 height 14
click at [304, 69] on button "In mẫu A5" at bounding box center [308, 59] width 73 height 23
click at [307, 60] on span "In mẫu A5" at bounding box center [314, 59] width 41 height 14
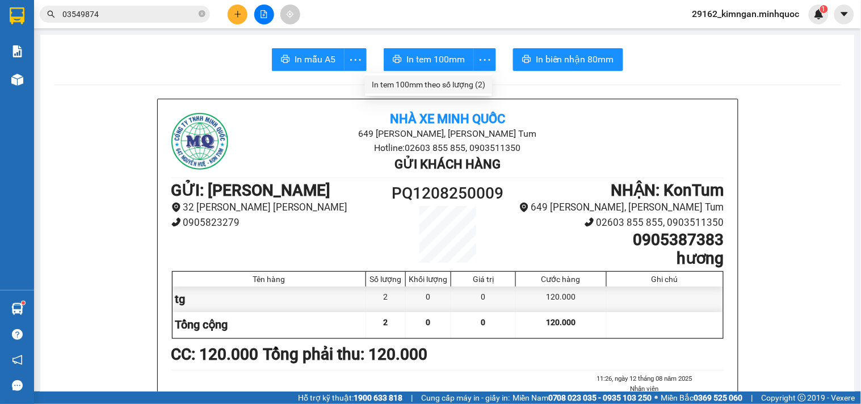
click at [467, 79] on div "In tem 100mm theo số lượng (2)" at bounding box center [428, 84] width 113 height 12
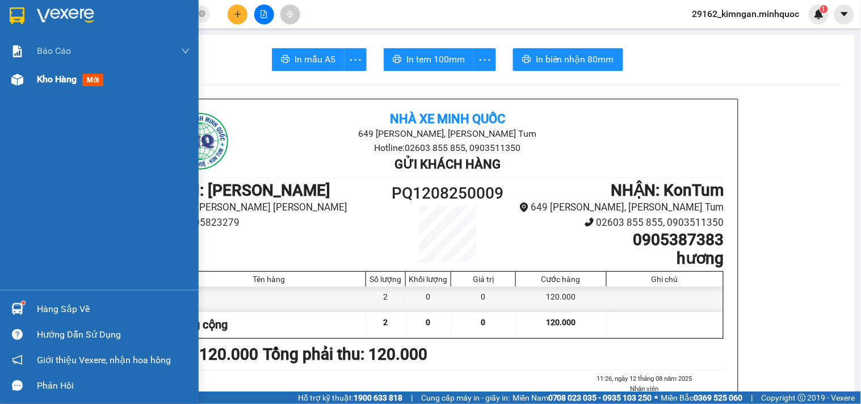
click at [75, 79] on span "Kho hàng" at bounding box center [57, 79] width 40 height 11
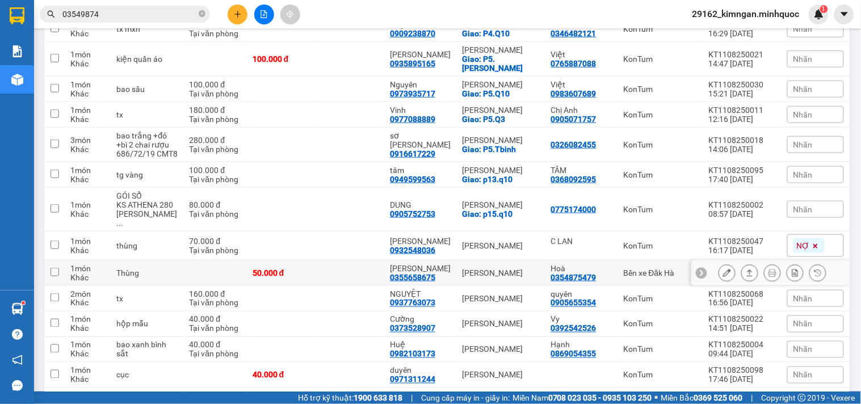
scroll to position [348, 0]
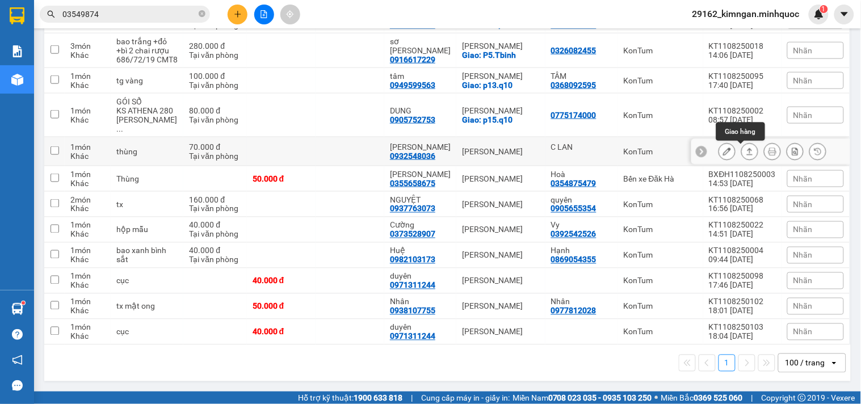
click at [745, 150] on button at bounding box center [749, 152] width 16 height 20
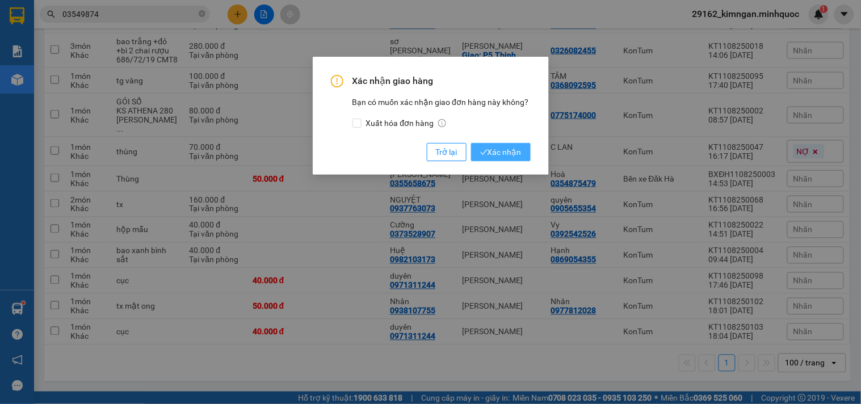
click at [526, 148] on button "Xác nhận" at bounding box center [501, 152] width 60 height 18
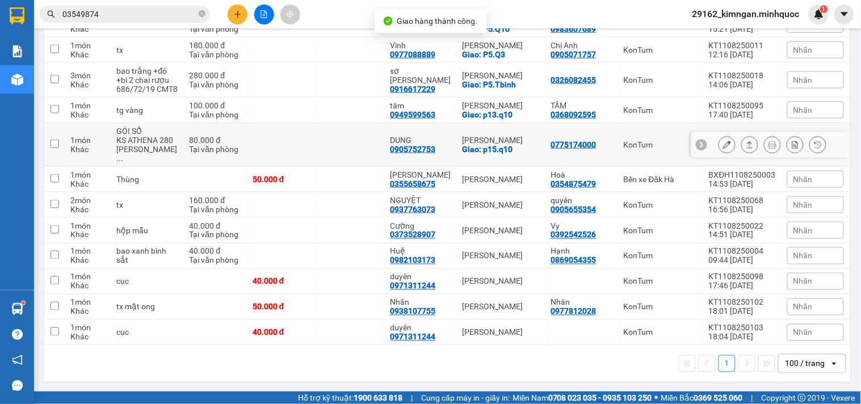
scroll to position [318, 0]
